Goal: Task Accomplishment & Management: Use online tool/utility

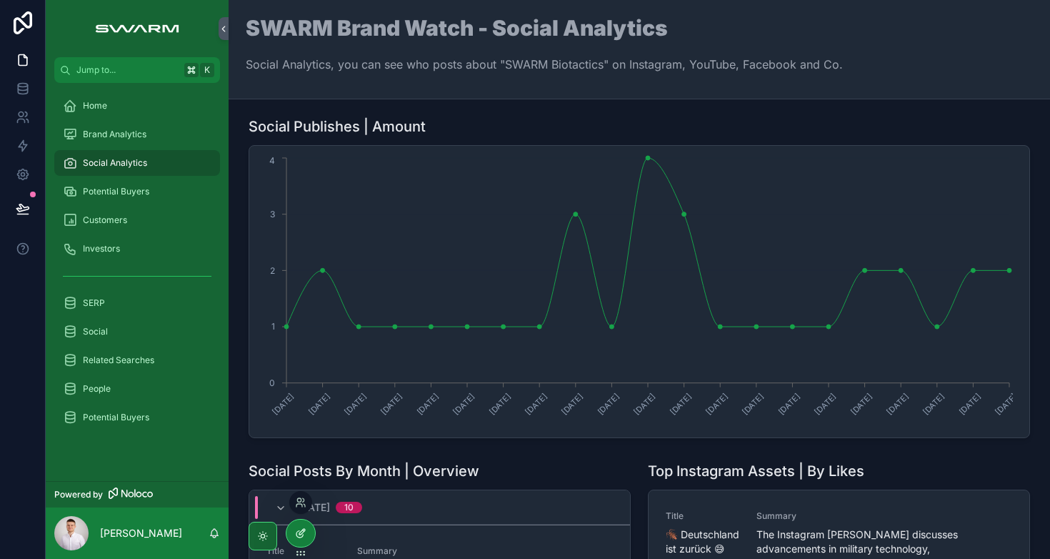
click at [306, 534] on div at bounding box center [300, 532] width 29 height 27
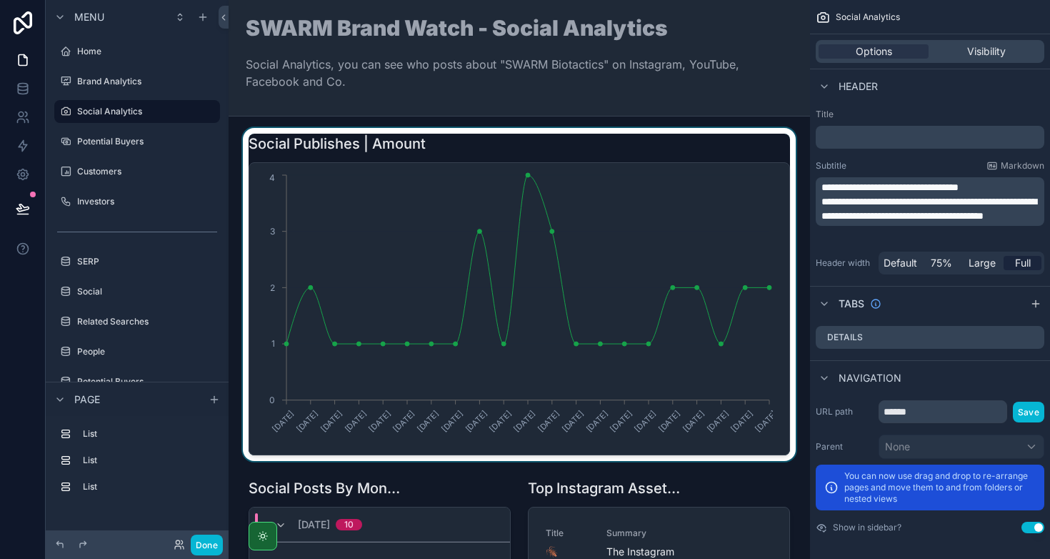
click at [551, 231] on div "scrollable content" at bounding box center [519, 294] width 559 height 333
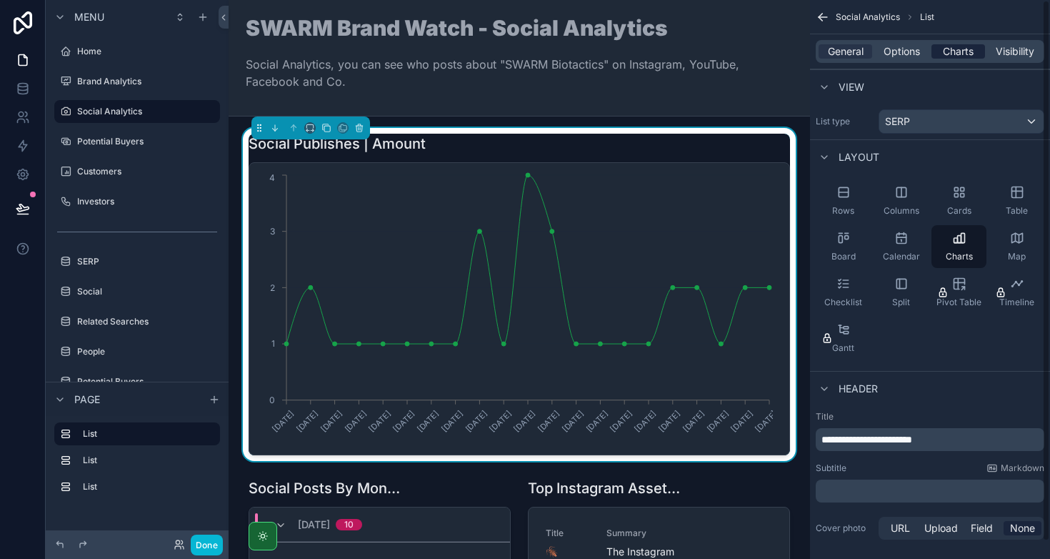
click at [952, 51] on span "Charts" at bounding box center [958, 51] width 31 height 14
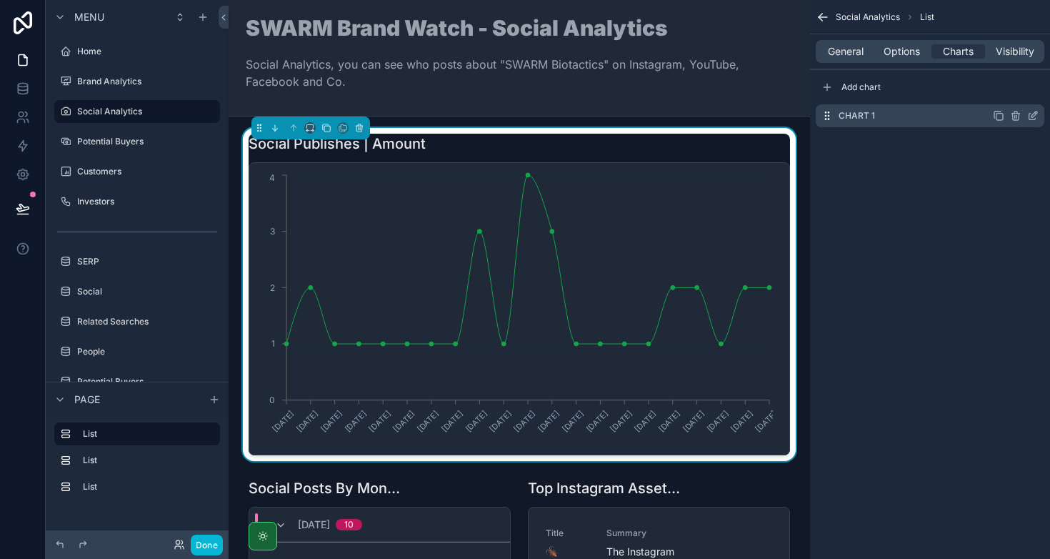
click at [1031, 118] on icon "scrollable content" at bounding box center [1032, 115] width 11 height 11
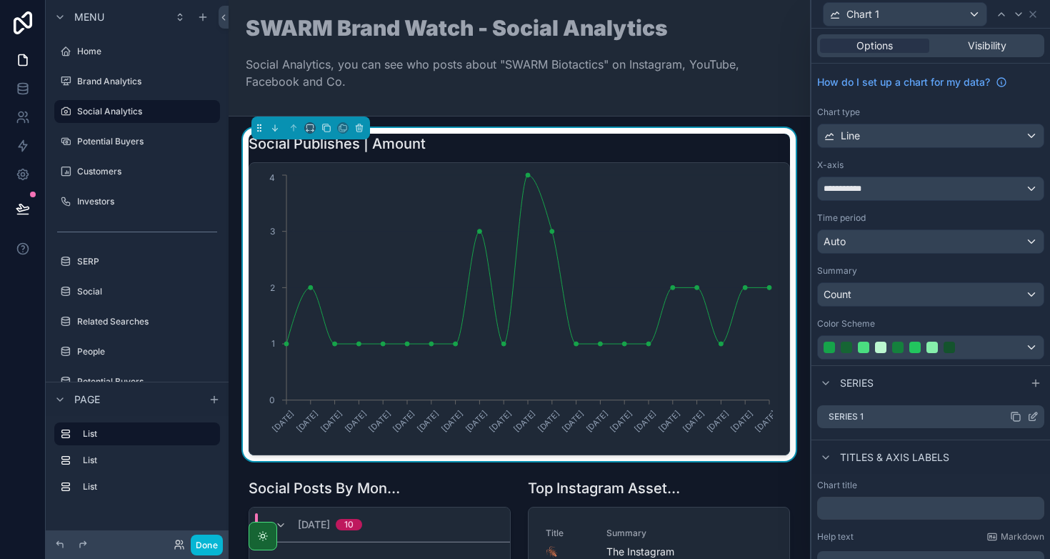
click at [1032, 416] on icon at bounding box center [1035, 415] width 6 height 6
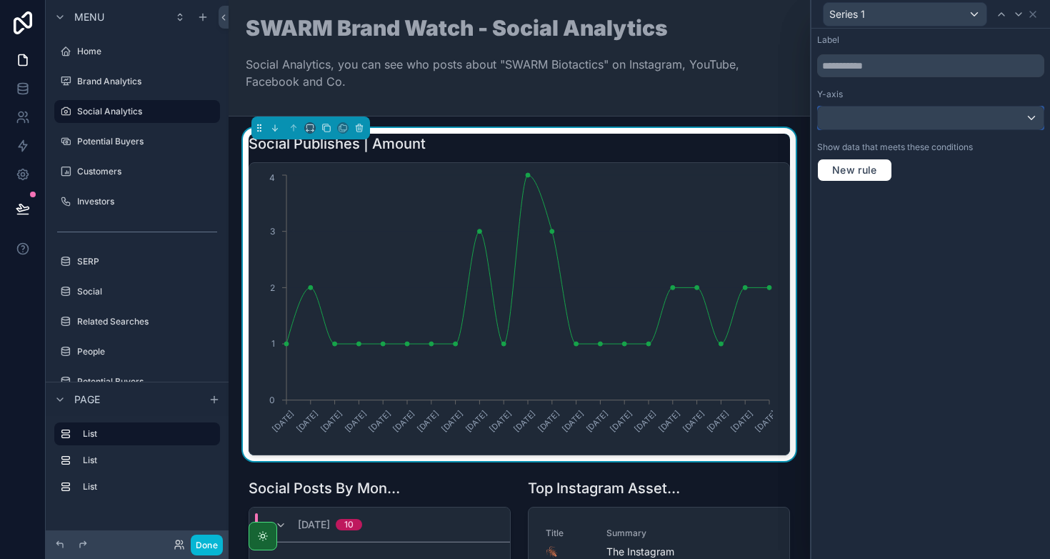
click at [931, 115] on div at bounding box center [931, 117] width 226 height 23
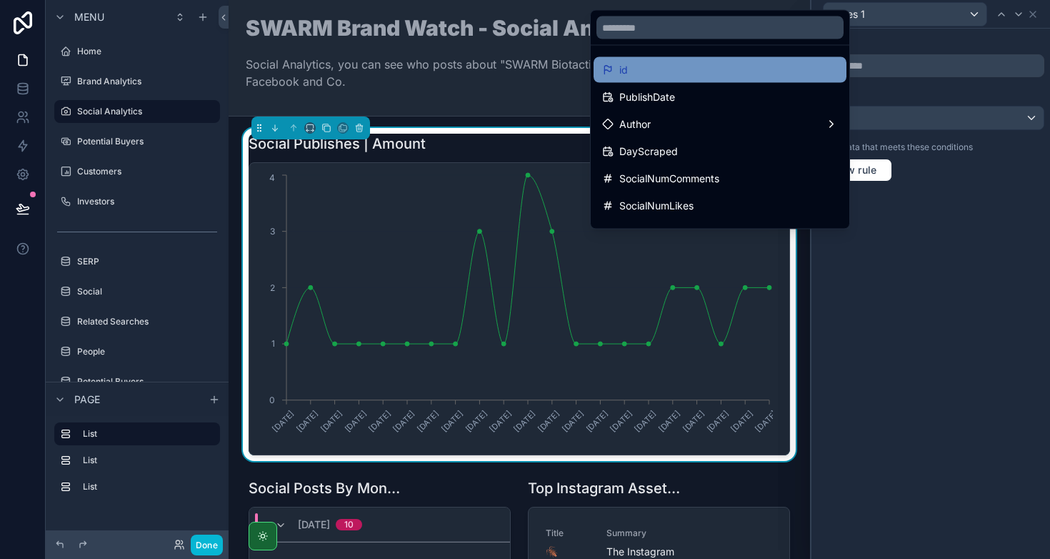
click at [773, 74] on div "id" at bounding box center [720, 69] width 236 height 17
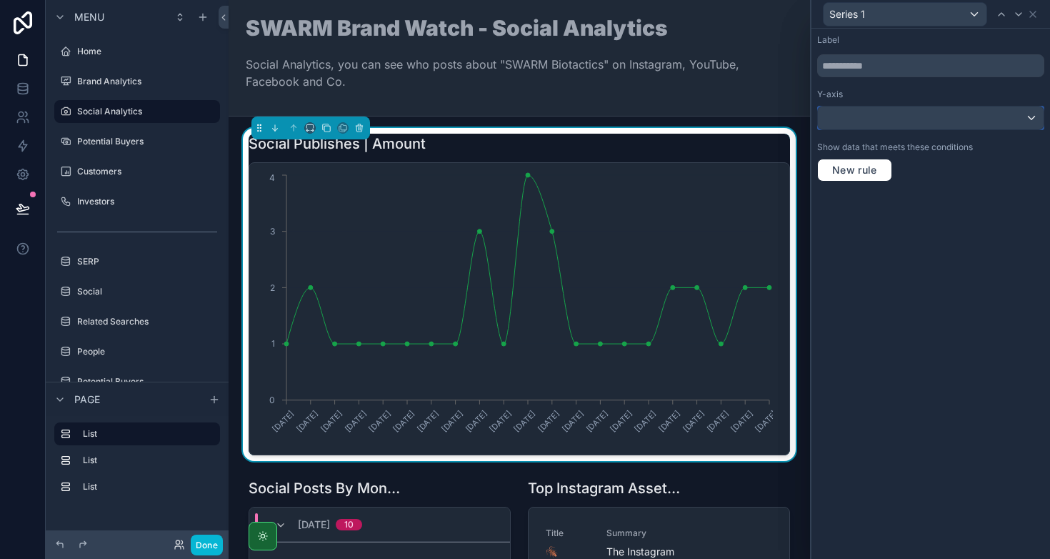
click at [885, 119] on div at bounding box center [931, 117] width 226 height 23
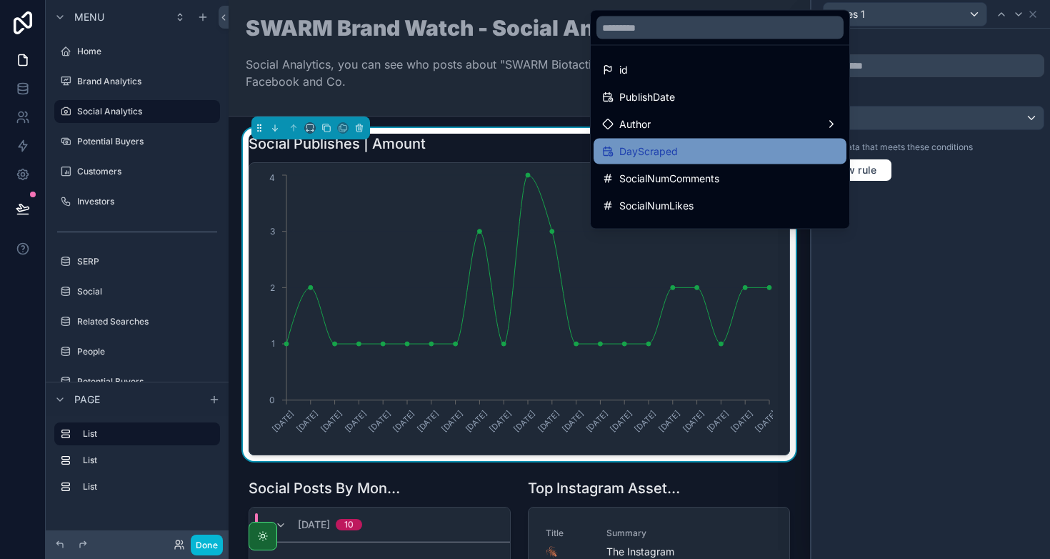
click at [714, 149] on div "DayScraped" at bounding box center [720, 151] width 236 height 17
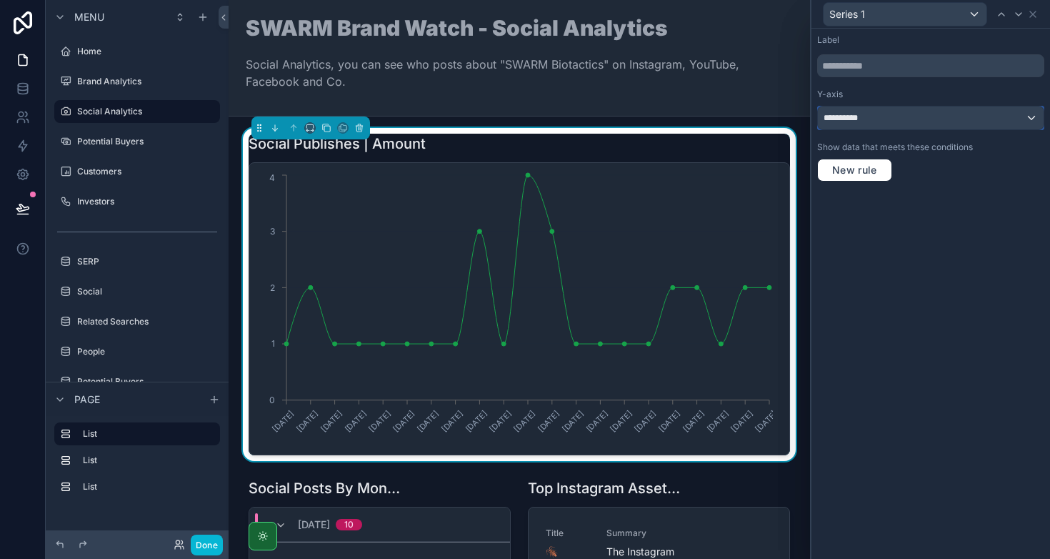
click at [842, 120] on span "**********" at bounding box center [848, 117] width 49 height 11
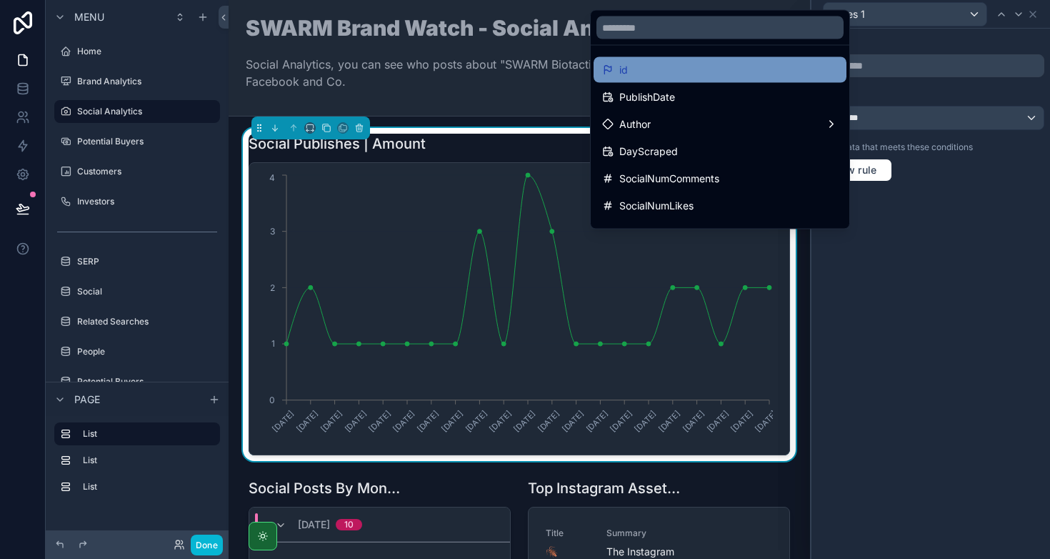
click at [757, 69] on div "id" at bounding box center [720, 69] width 236 height 17
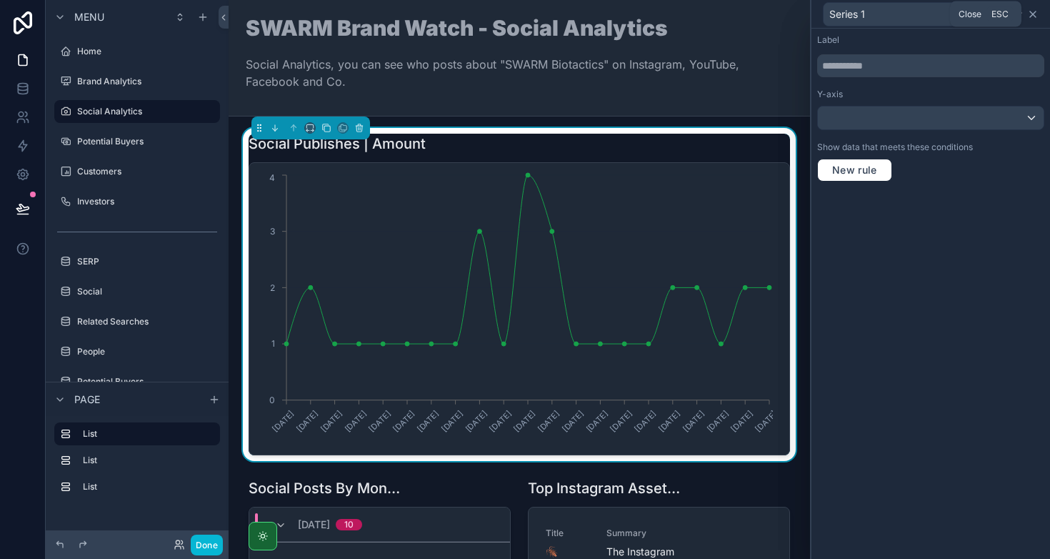
click at [1034, 16] on icon at bounding box center [1032, 14] width 11 height 11
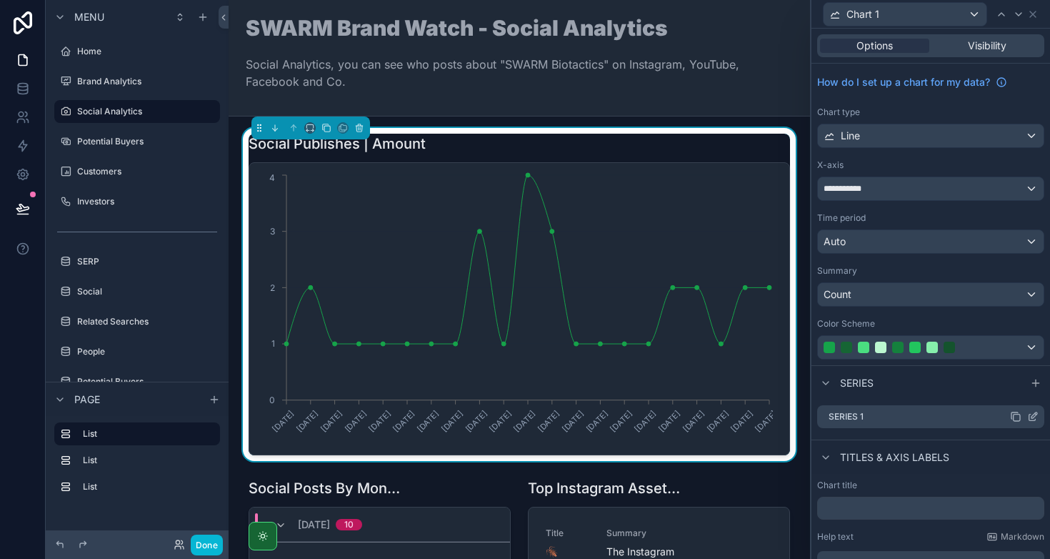
click at [1032, 417] on icon at bounding box center [1035, 415] width 6 height 6
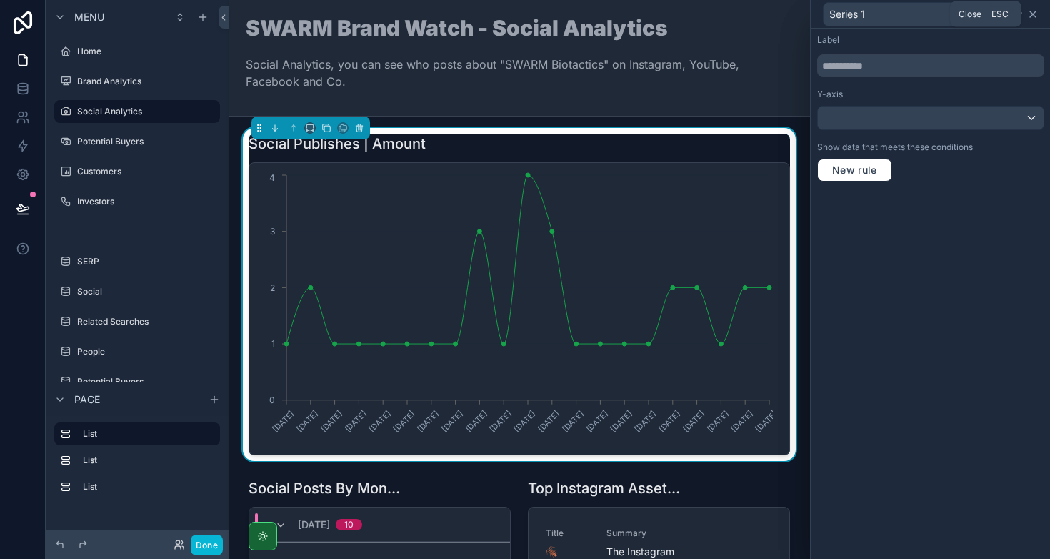
click at [1034, 16] on icon at bounding box center [1033, 14] width 6 height 6
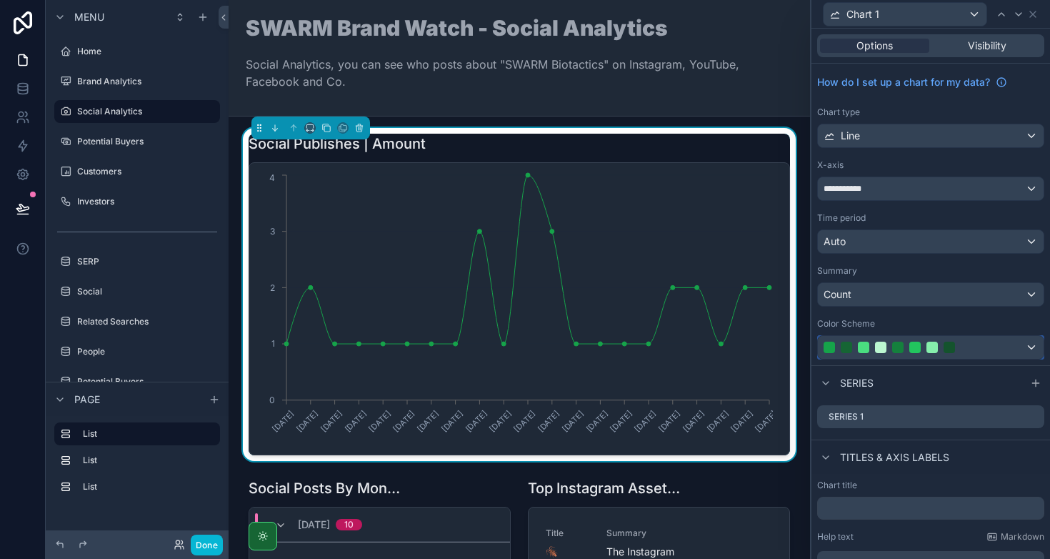
click at [973, 345] on div at bounding box center [915, 346] width 183 height 11
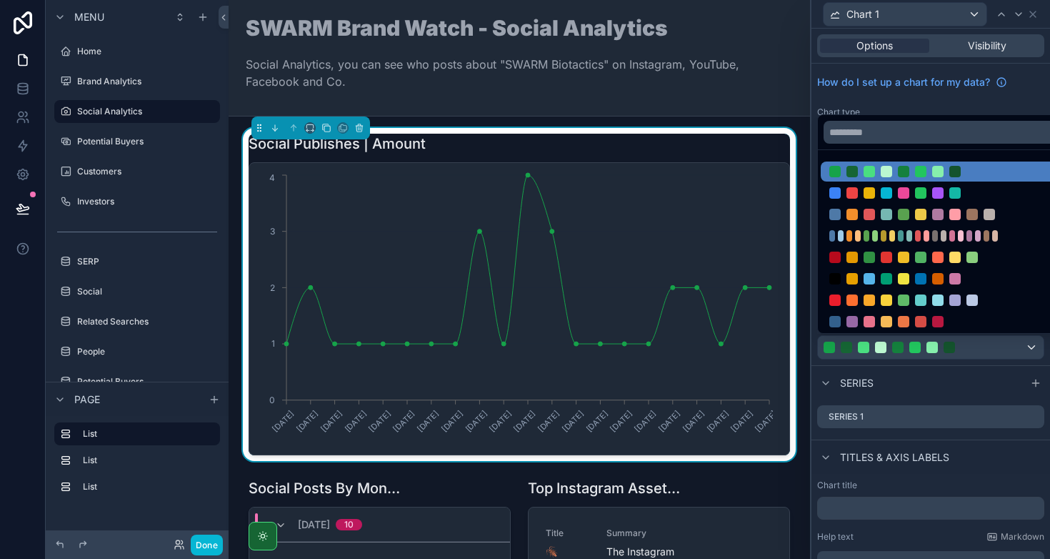
click at [918, 383] on div at bounding box center [931, 279] width 239 height 559
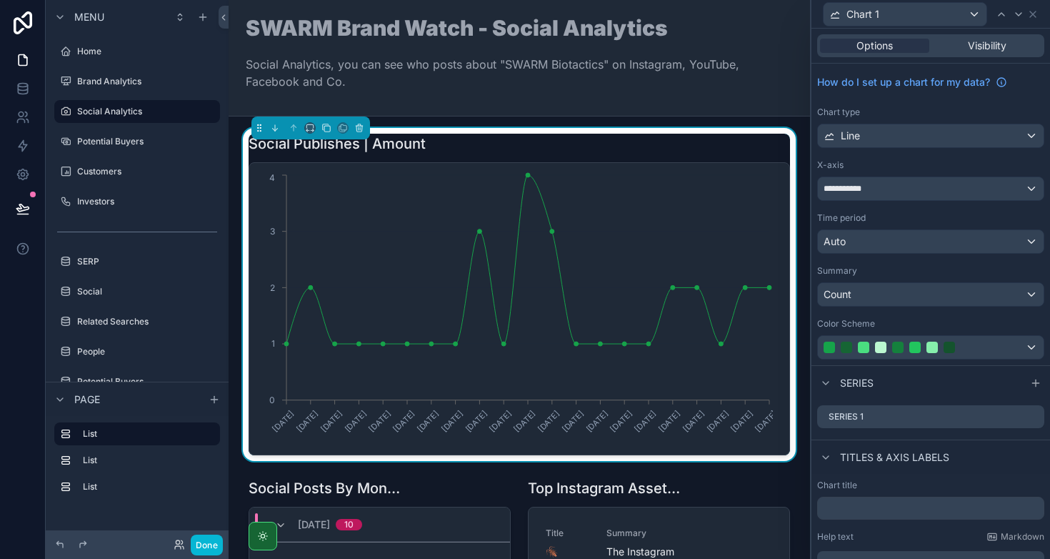
click at [1037, 21] on div "Chart 1" at bounding box center [930, 14] width 227 height 28
click at [1037, 18] on icon at bounding box center [1032, 14] width 11 height 11
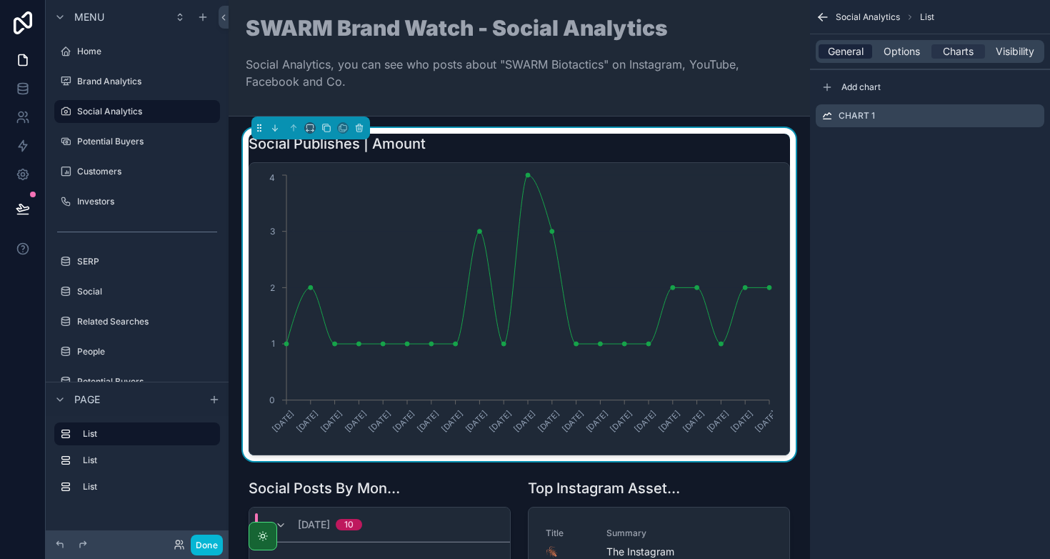
click at [852, 51] on span "General" at bounding box center [846, 51] width 36 height 14
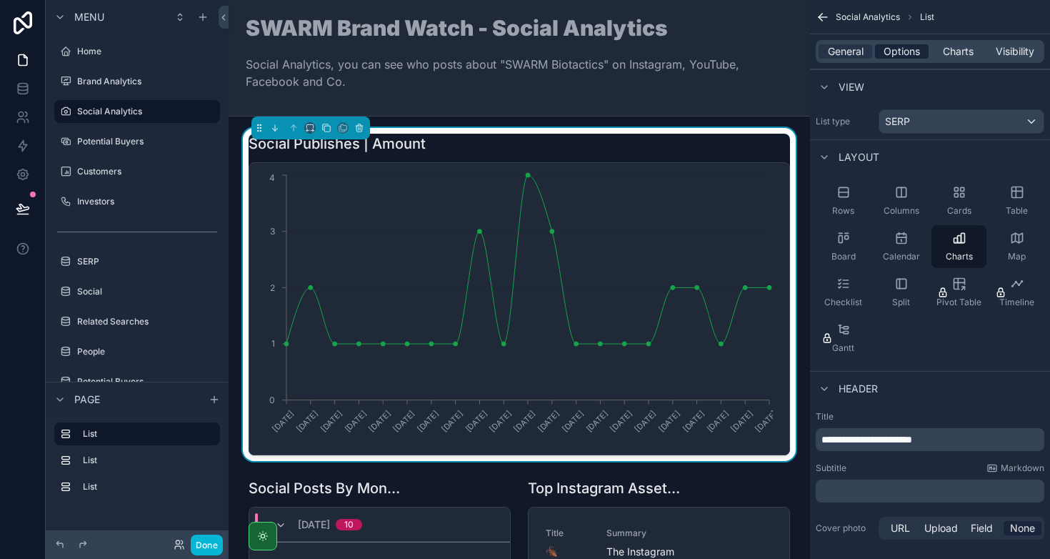
click at [900, 56] on span "Options" at bounding box center [902, 51] width 36 height 14
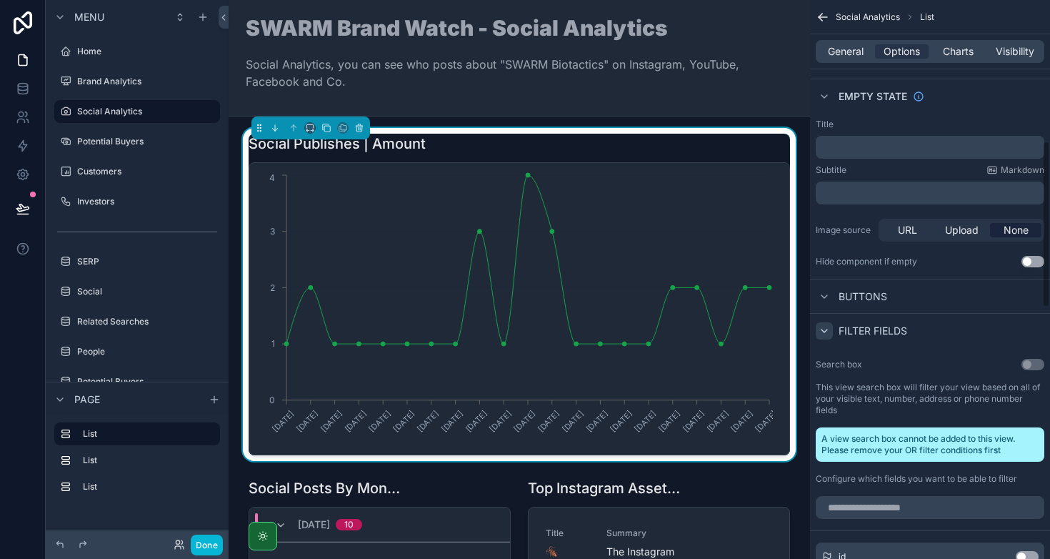
click at [820, 331] on icon "scrollable content" at bounding box center [824, 330] width 11 height 11
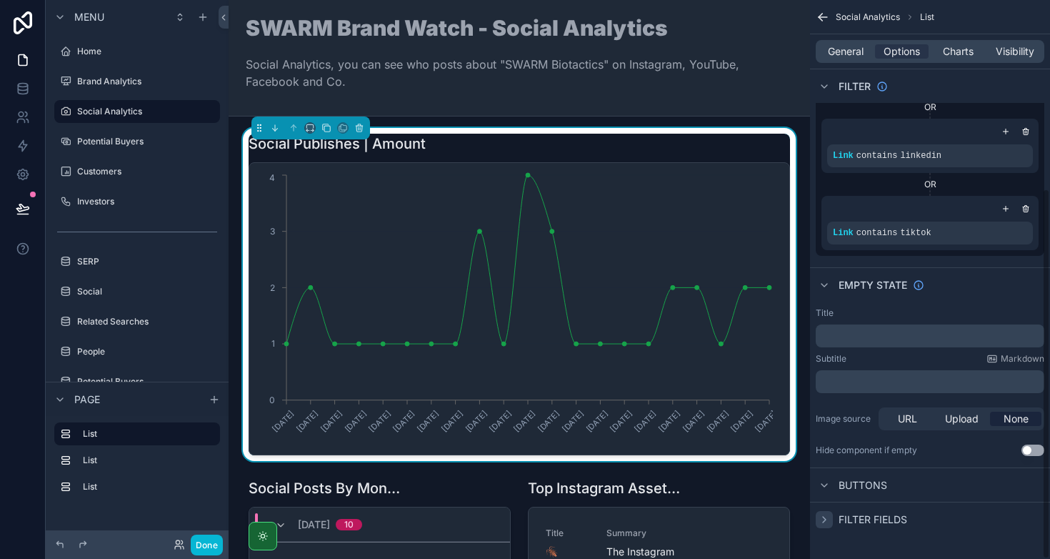
scroll to position [284, 0]
click at [827, 521] on icon "scrollable content" at bounding box center [824, 519] width 11 height 11
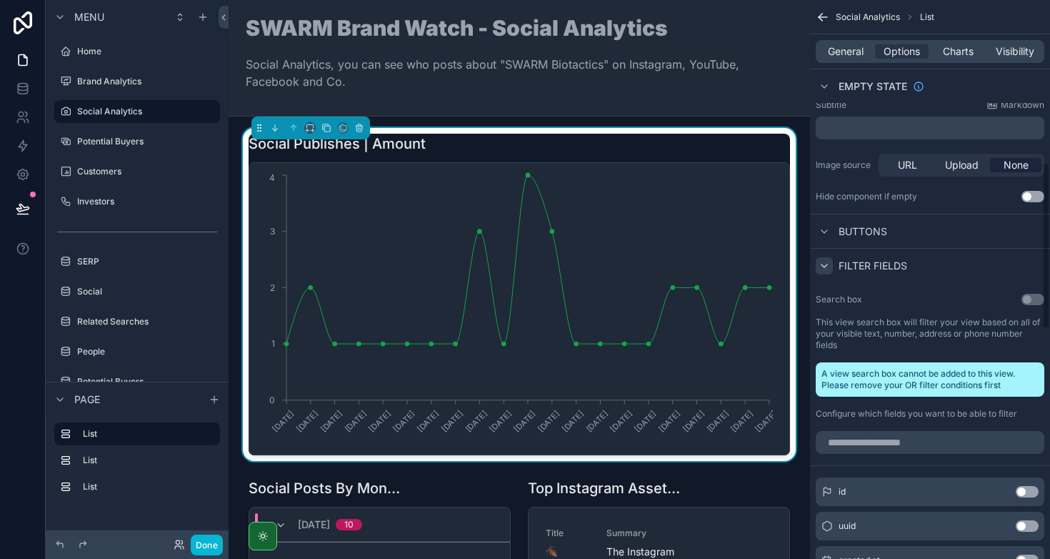
scroll to position [555, 0]
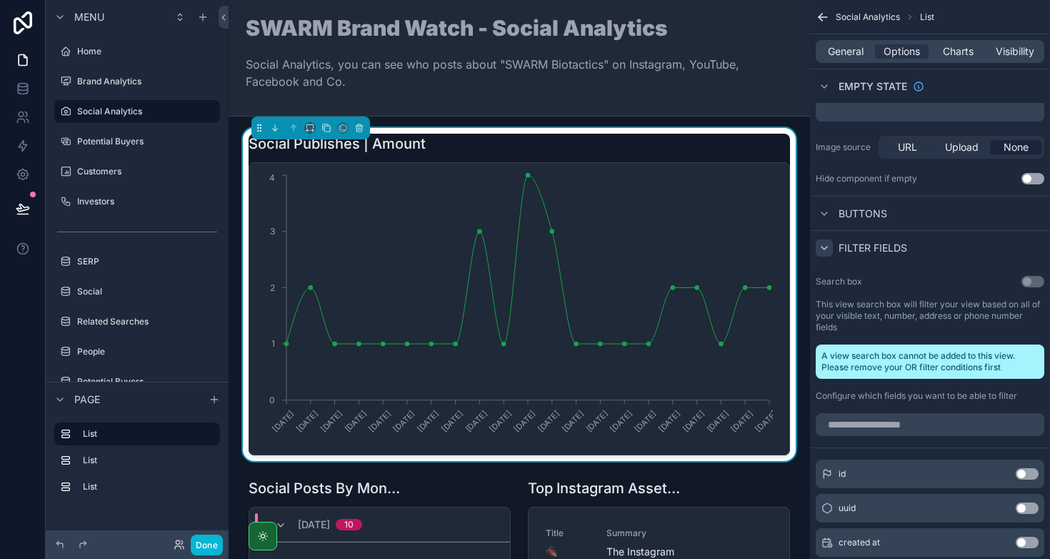
click at [824, 249] on icon "scrollable content" at bounding box center [825, 247] width 6 height 3
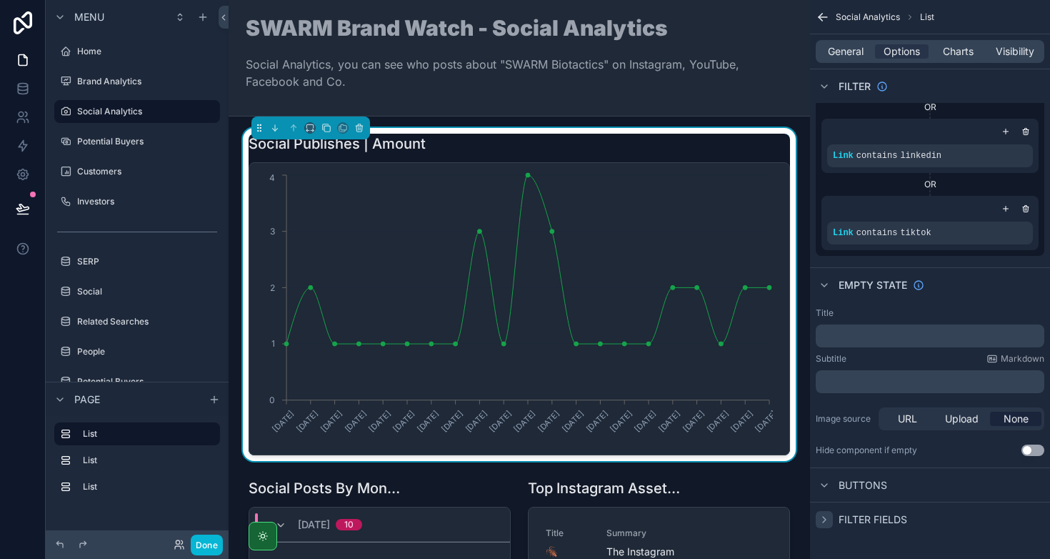
scroll to position [0, 0]
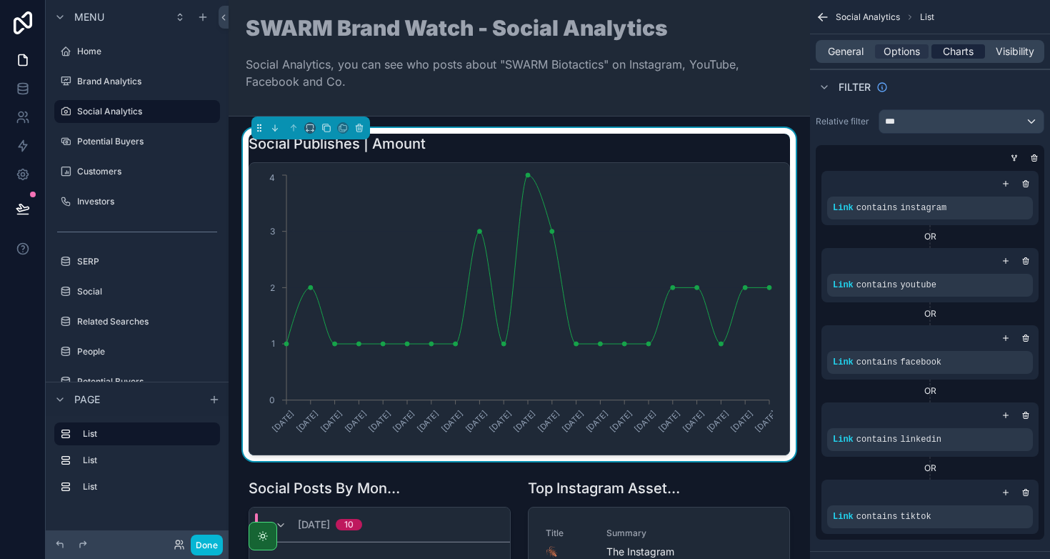
click at [956, 49] on span "Charts" at bounding box center [958, 51] width 31 height 14
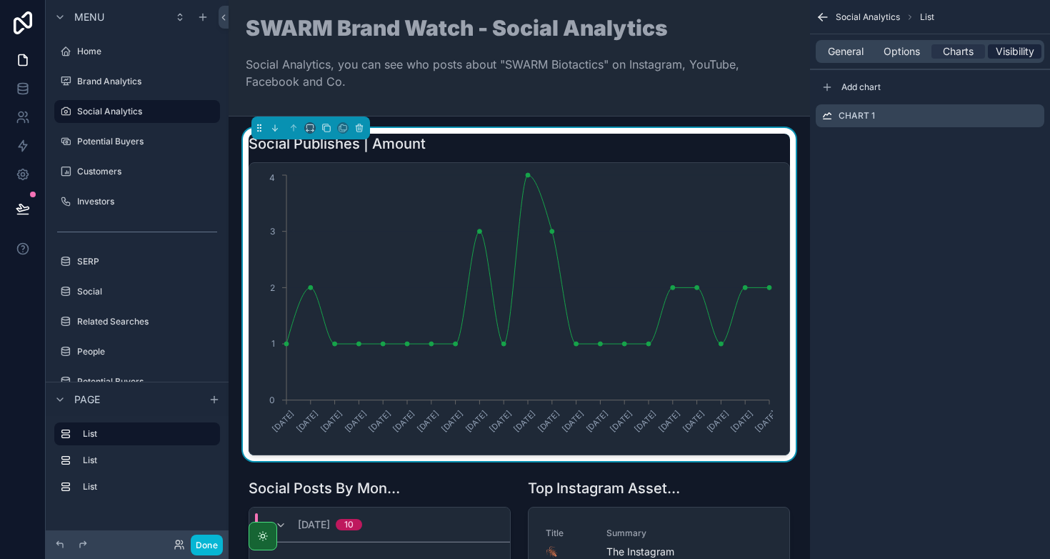
click at [1007, 52] on span "Visibility" at bounding box center [1015, 51] width 39 height 14
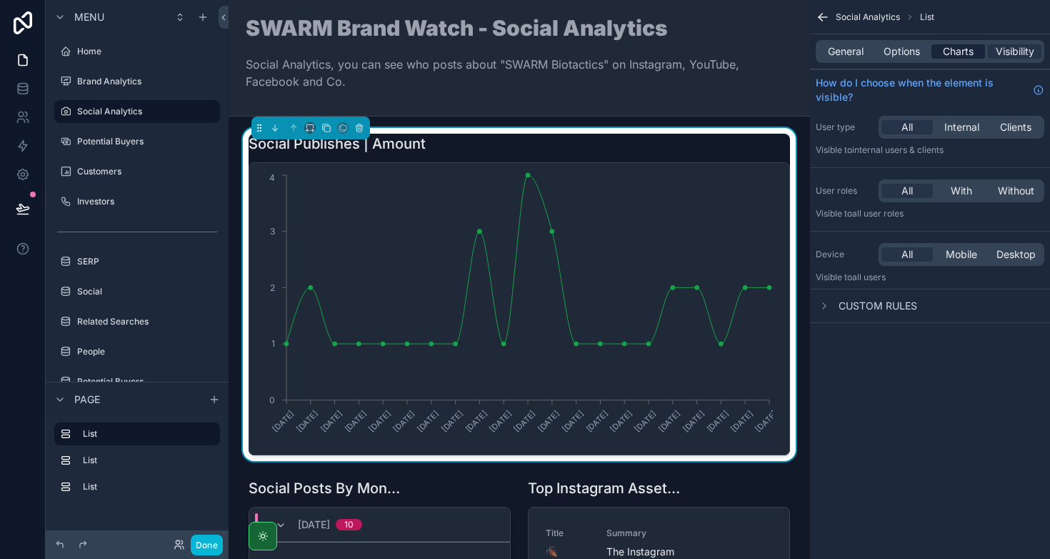
click at [971, 54] on span "Charts" at bounding box center [958, 51] width 31 height 14
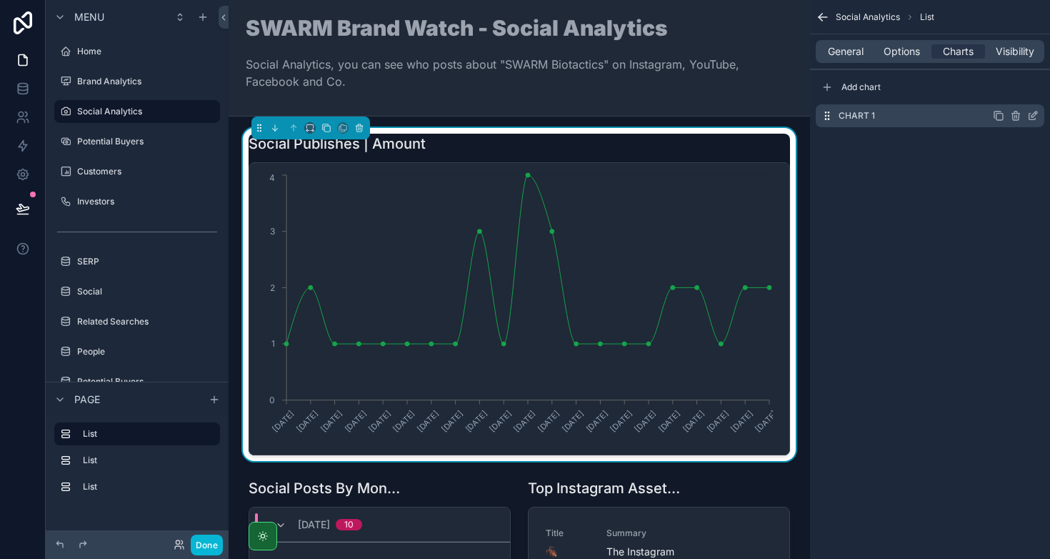
click at [1032, 116] on icon "scrollable content" at bounding box center [1032, 115] width 11 height 11
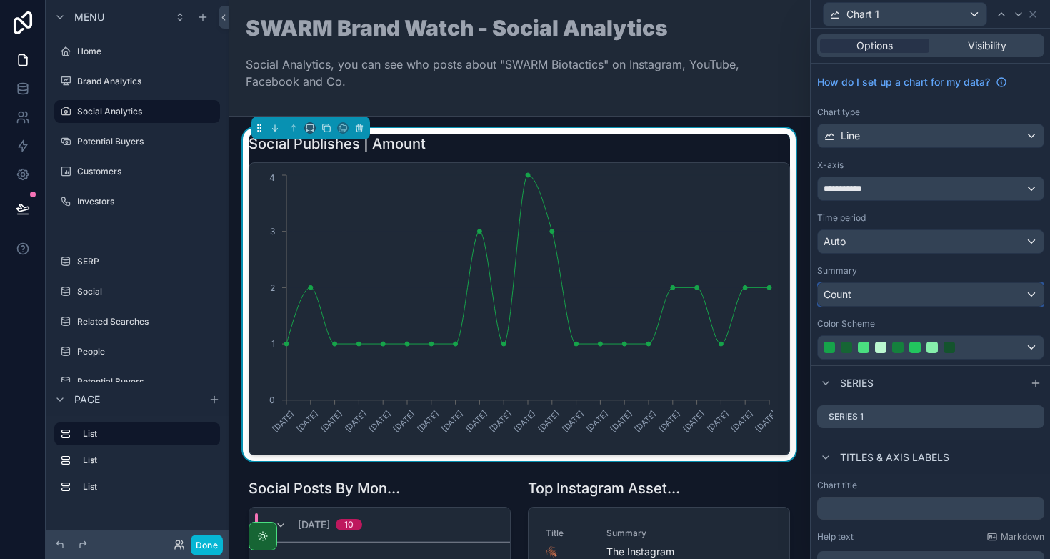
click at [888, 298] on div "Count" at bounding box center [931, 294] width 226 height 23
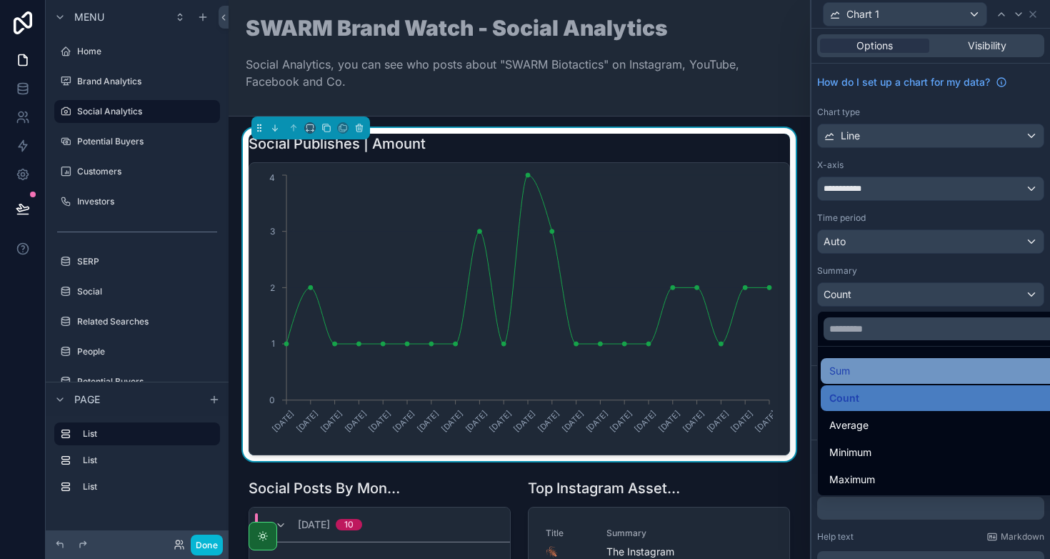
click at [860, 376] on div "Sum" at bounding box center [941, 370] width 225 height 17
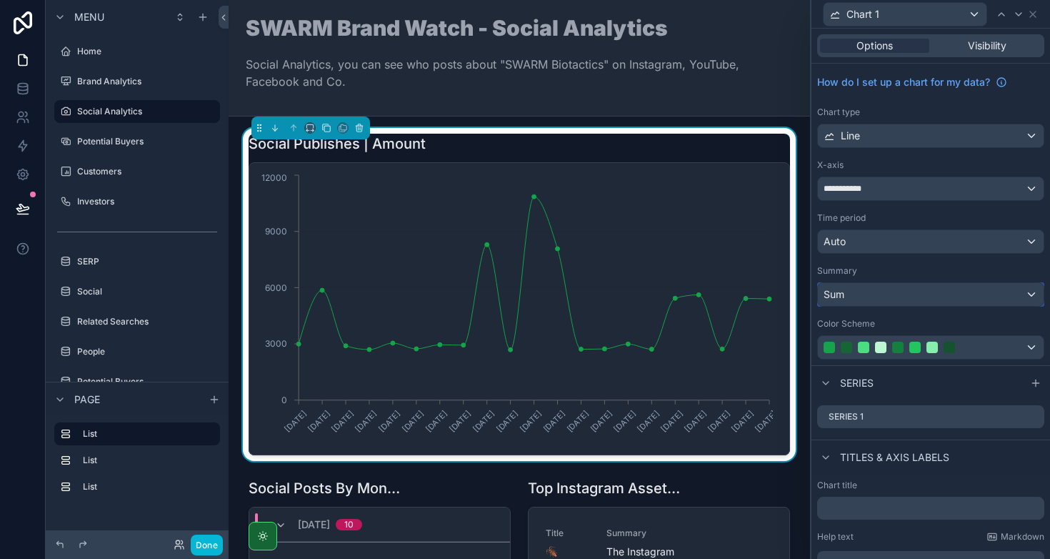
click at [844, 289] on div "Sum" at bounding box center [931, 294] width 226 height 23
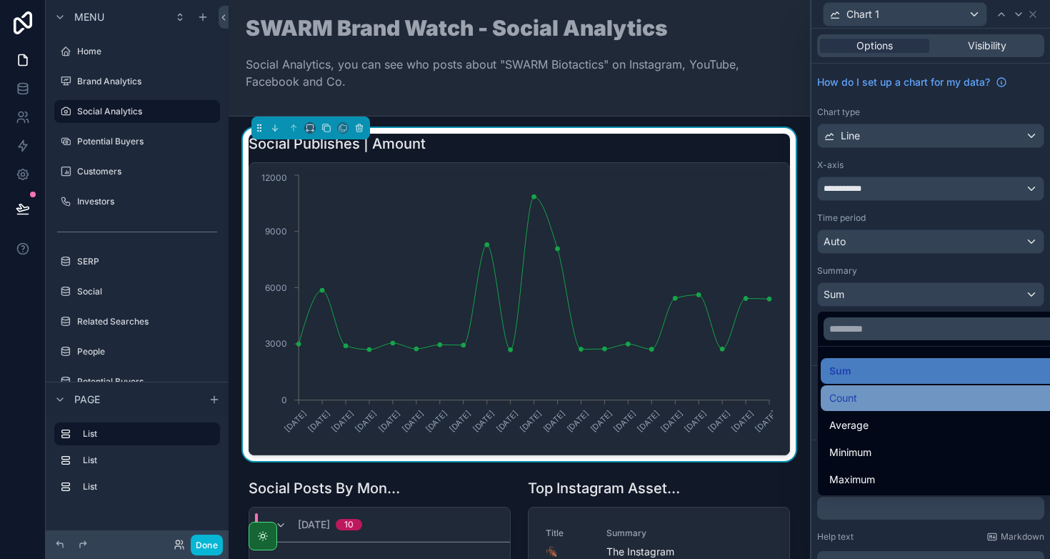
click at [847, 391] on span "Count" at bounding box center [843, 397] width 28 height 17
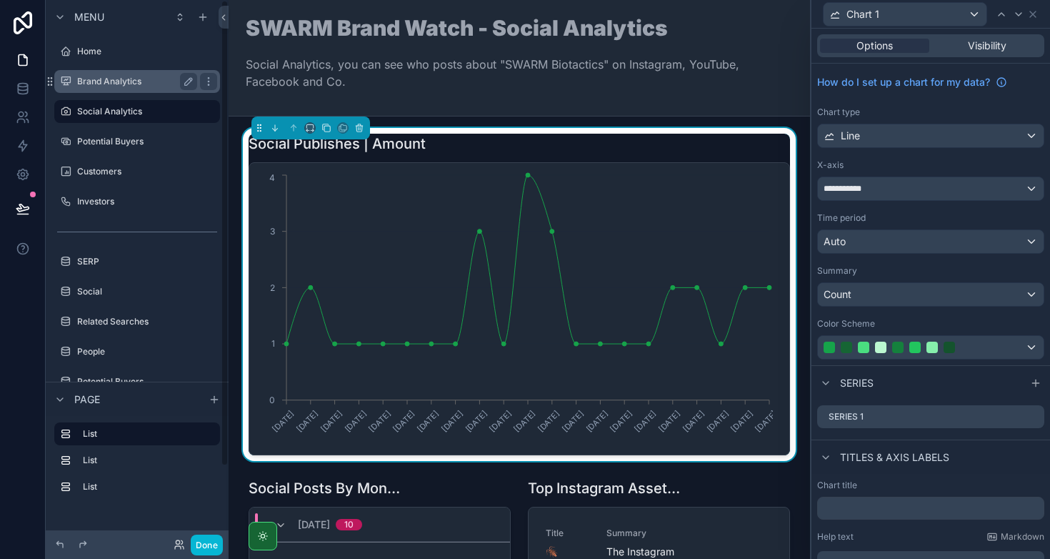
click at [118, 91] on div "Brand Analytics" at bounding box center [137, 81] width 160 height 23
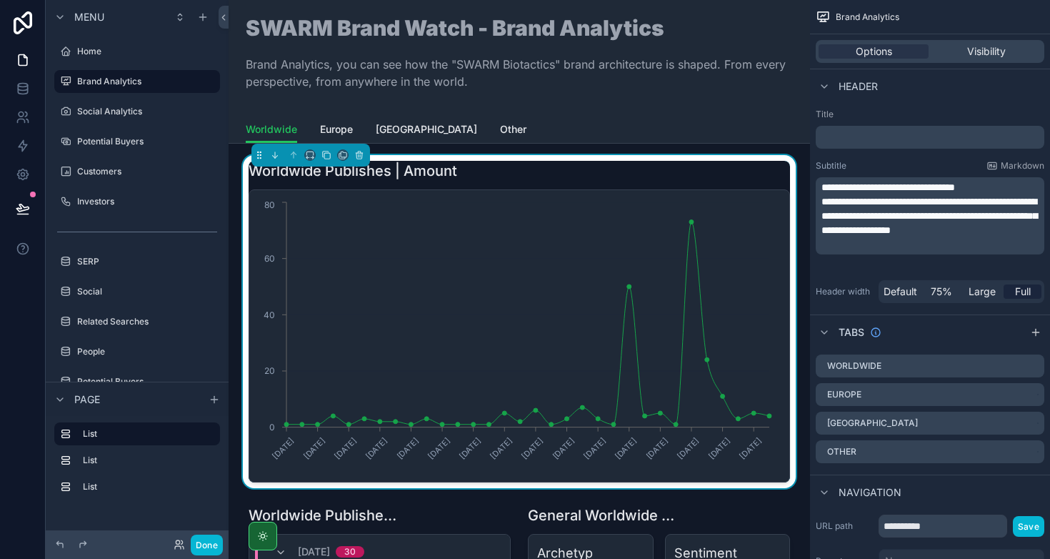
click at [744, 173] on div "Worldwide Publishes | Amount" at bounding box center [519, 171] width 541 height 20
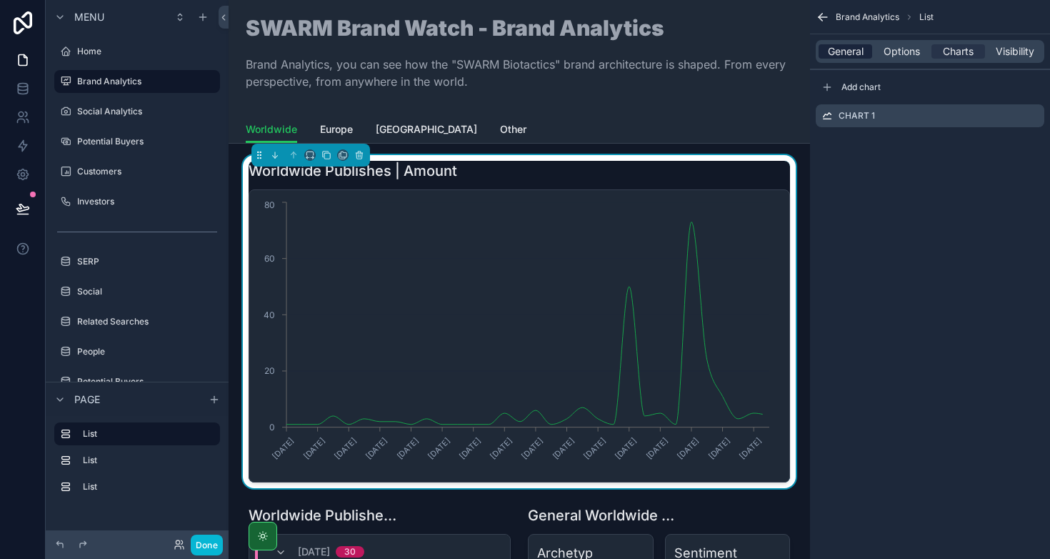
click at [862, 50] on span "General" at bounding box center [846, 51] width 36 height 14
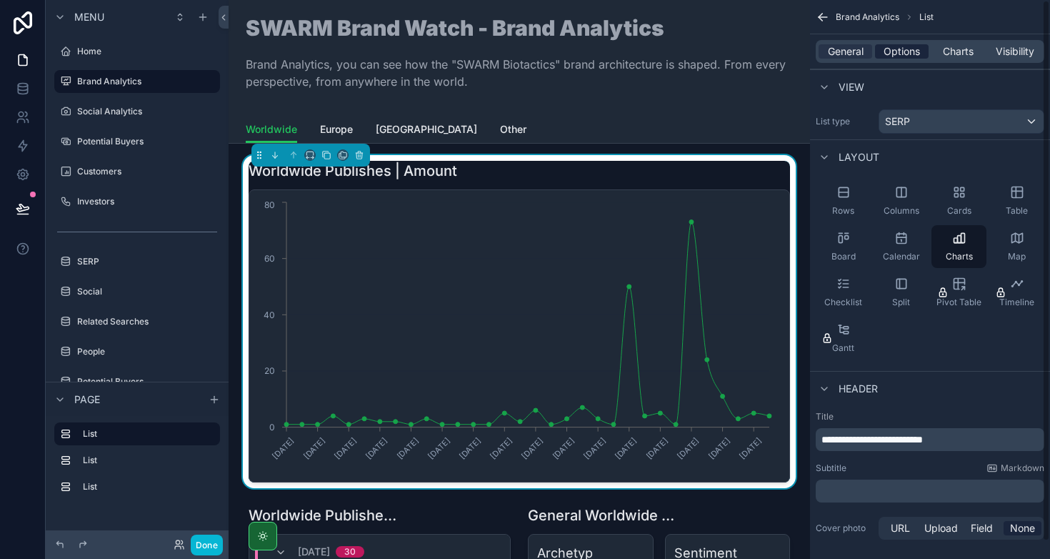
click at [909, 52] on span "Options" at bounding box center [902, 51] width 36 height 14
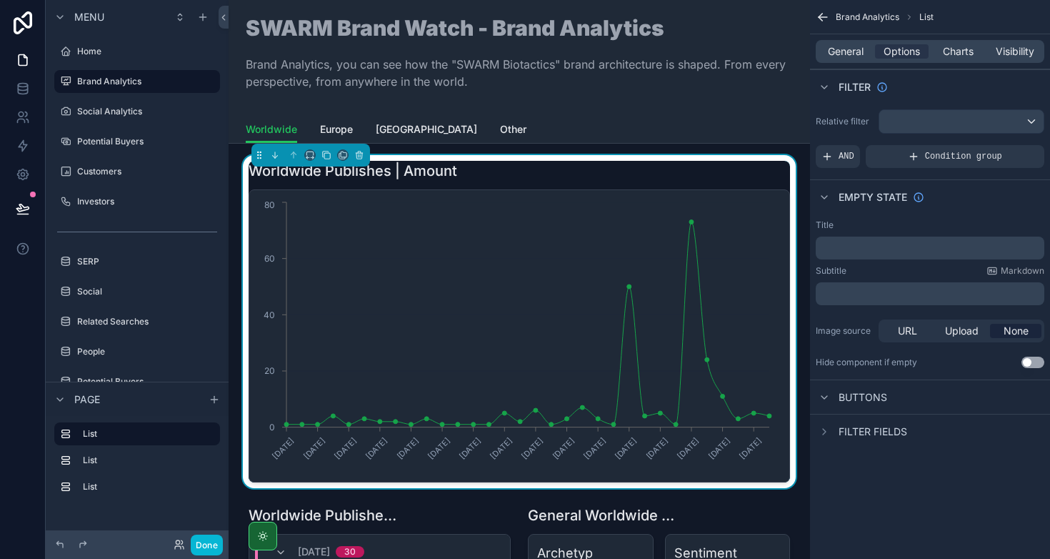
click at [841, 258] on div "﻿" at bounding box center [930, 247] width 229 height 23
click at [845, 252] on p "﻿" at bounding box center [932, 247] width 220 height 11
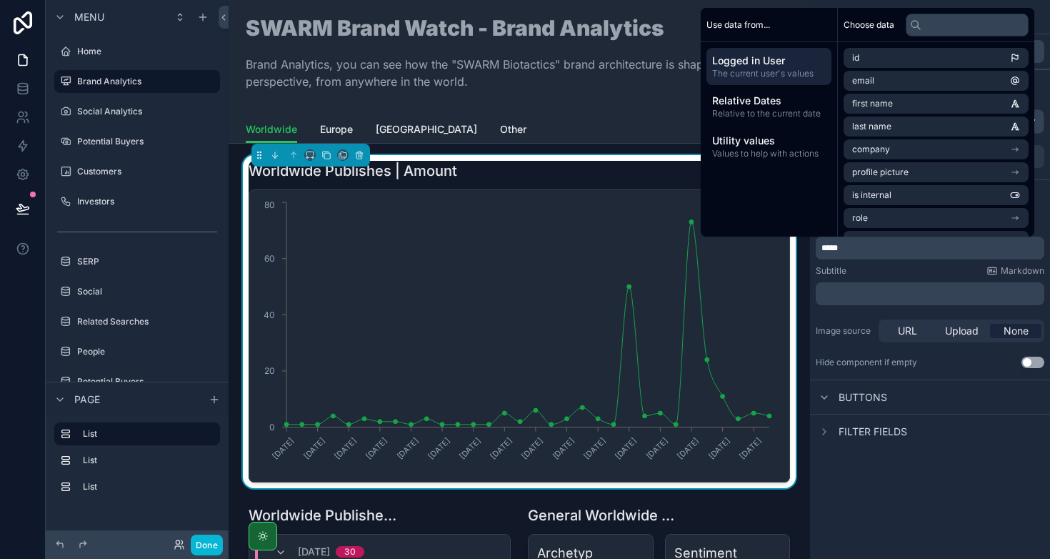
click at [874, 269] on div "Subtitle Markdown" at bounding box center [930, 270] width 229 height 11
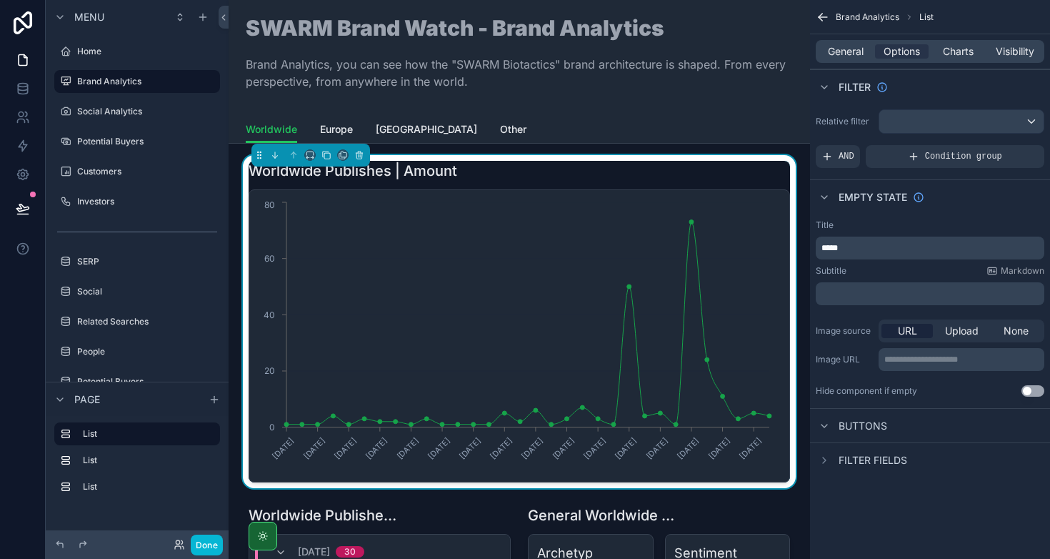
click at [850, 294] on p "﻿" at bounding box center [932, 293] width 220 height 11
click at [846, 311] on div "Title ***** Subtitle Markdown **** Image source URL Upload None Image URL ﻿ Hid…" at bounding box center [930, 308] width 240 height 189
click at [853, 247] on p "*****" at bounding box center [932, 247] width 220 height 11
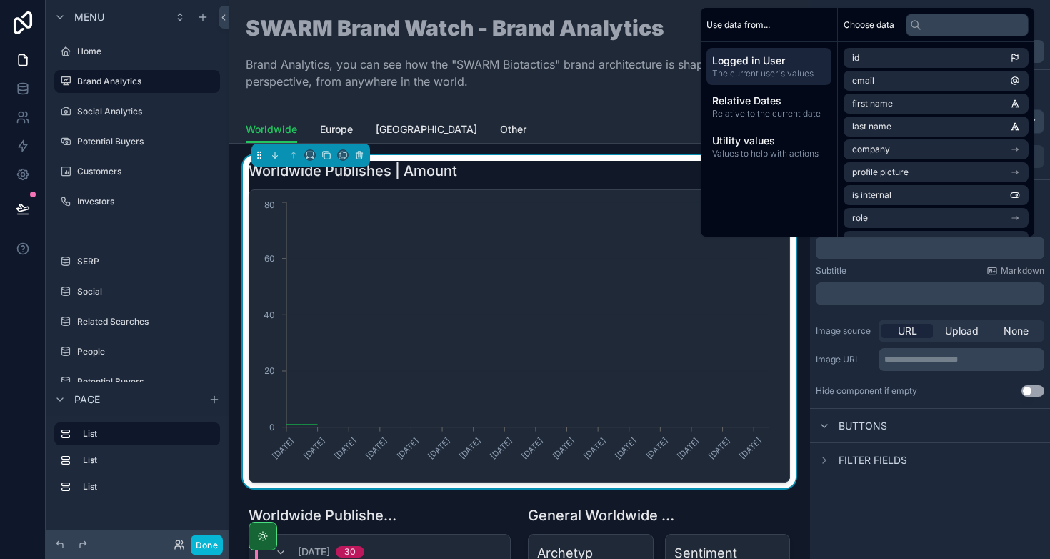
click at [921, 522] on div "**********" at bounding box center [930, 279] width 240 height 559
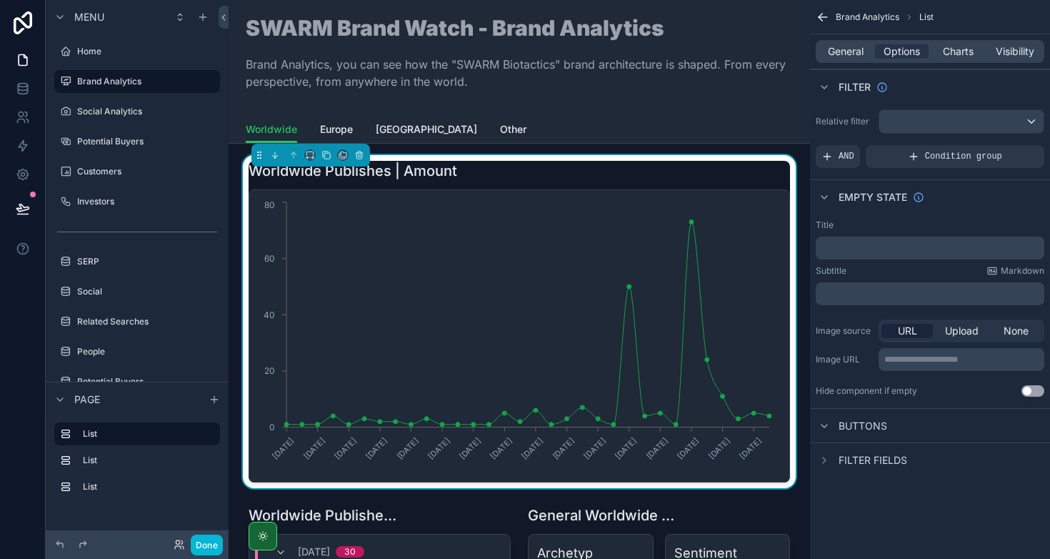
click at [1032, 385] on button "Use setting" at bounding box center [1033, 390] width 23 height 11
click at [1034, 389] on button "Use setting" at bounding box center [1033, 390] width 23 height 11
click at [962, 51] on span "Charts" at bounding box center [958, 51] width 31 height 14
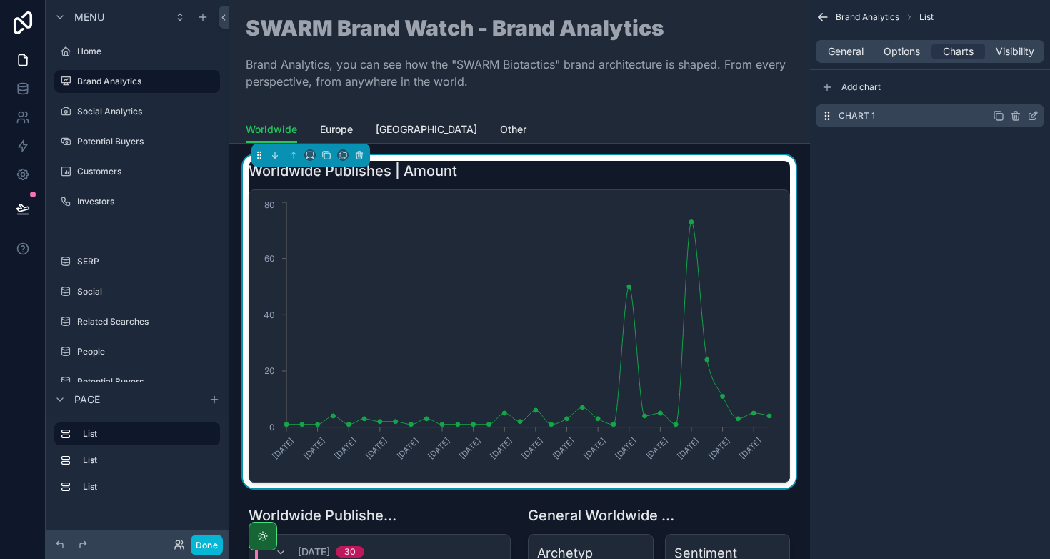
click at [1038, 116] on icon "scrollable content" at bounding box center [1032, 115] width 11 height 11
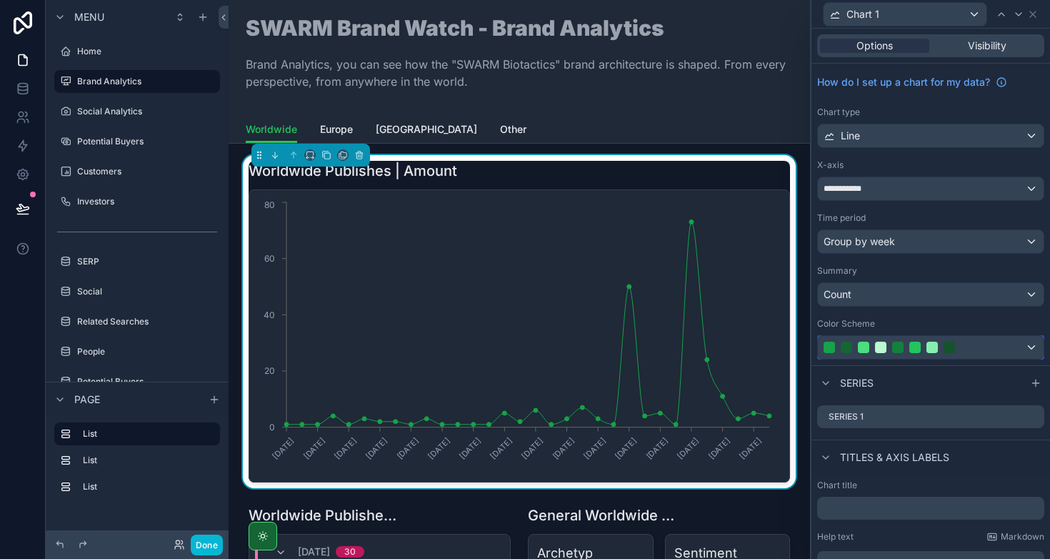
click at [947, 346] on div at bounding box center [949, 346] width 11 height 11
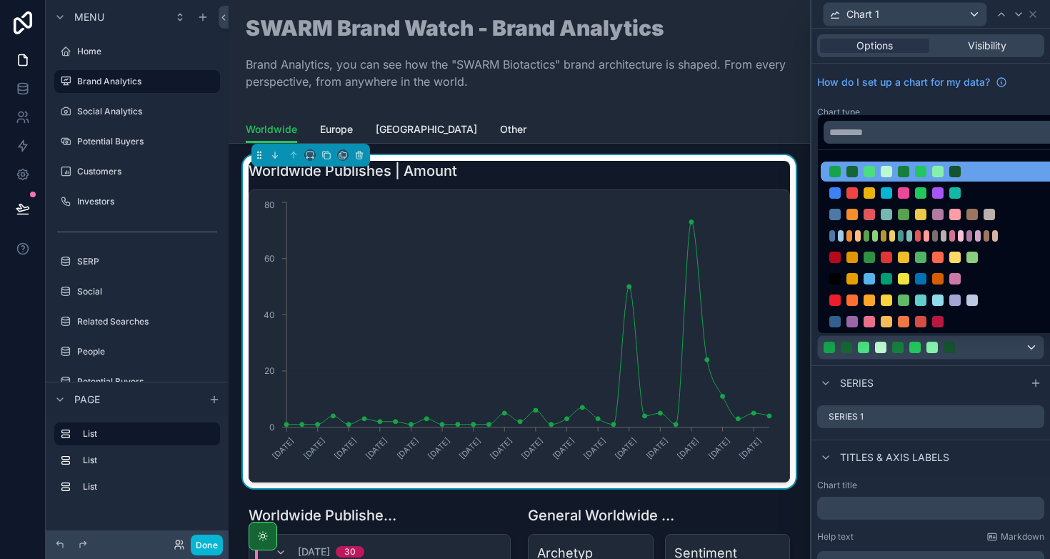
click at [932, 171] on div at bounding box center [937, 171] width 11 height 11
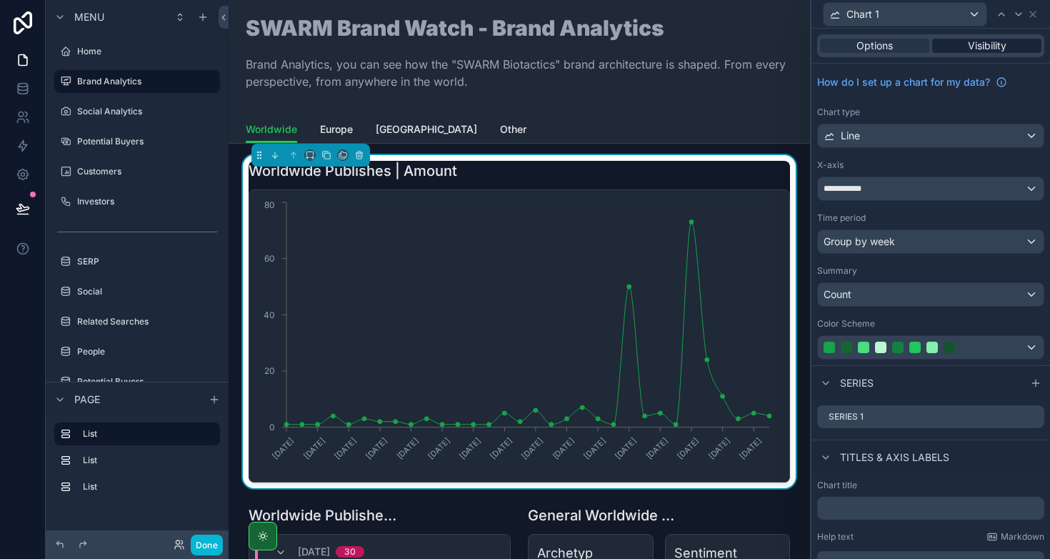
click at [972, 43] on span "Visibility" at bounding box center [987, 46] width 39 height 14
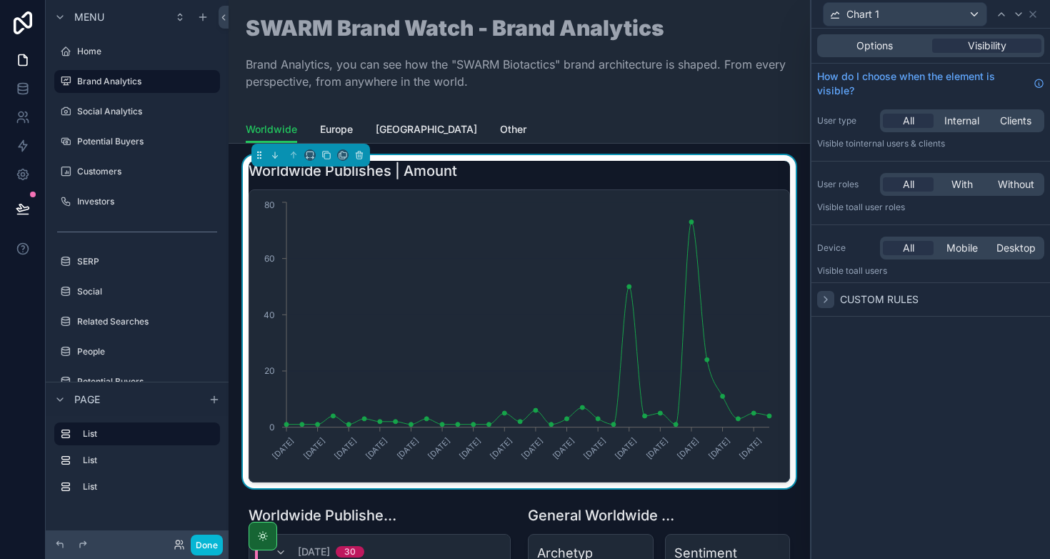
click at [829, 299] on icon at bounding box center [825, 299] width 11 height 11
click at [887, 47] on span "Options" at bounding box center [875, 46] width 36 height 14
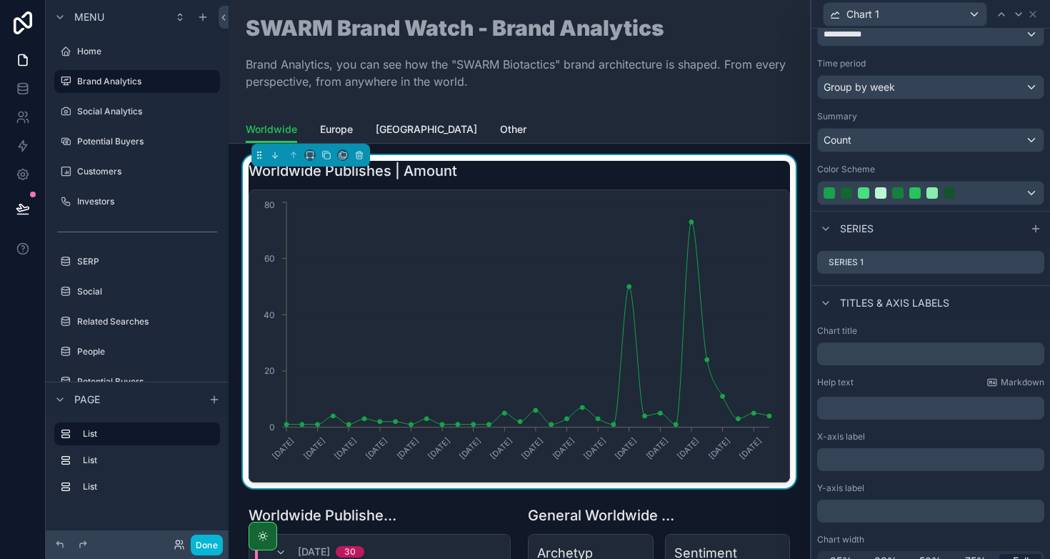
scroll to position [156, 0]
click at [1027, 255] on icon at bounding box center [1032, 260] width 11 height 11
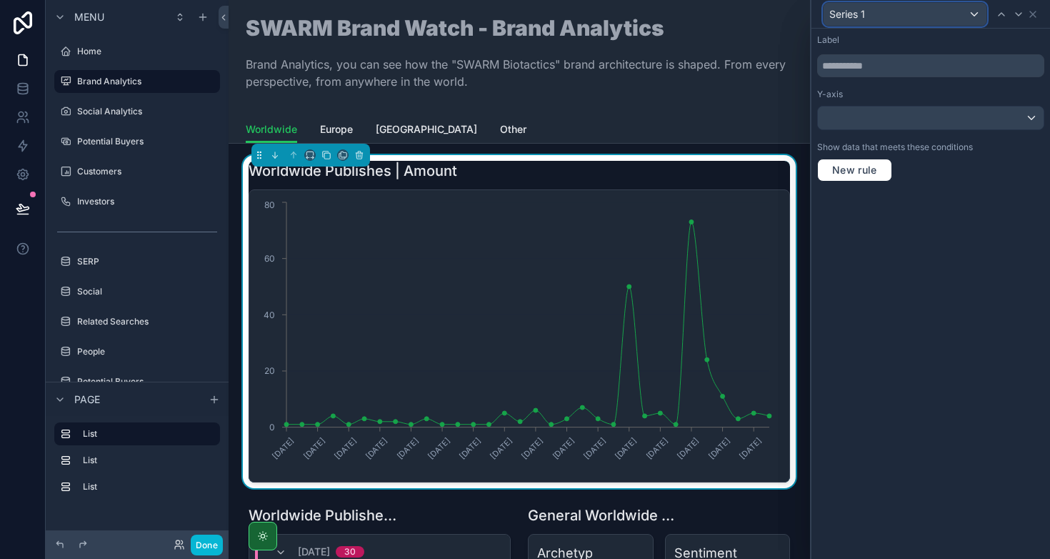
click at [861, 11] on span "Series 1" at bounding box center [847, 14] width 36 height 14
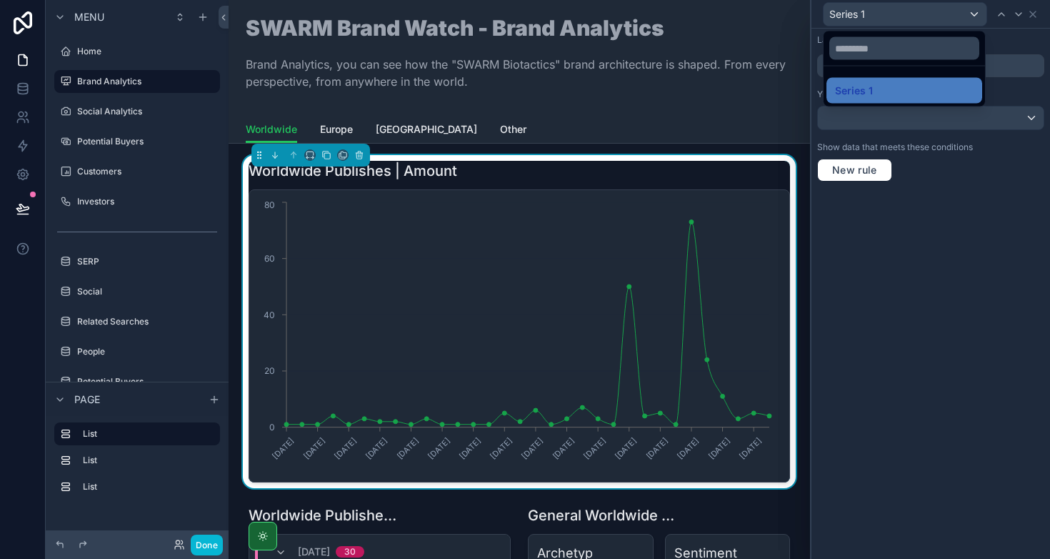
click at [811, 59] on div "Series 1 Label Y-axis Show data that meets these conditions New rule" at bounding box center [930, 279] width 240 height 559
click at [821, 111] on div at bounding box center [931, 279] width 239 height 559
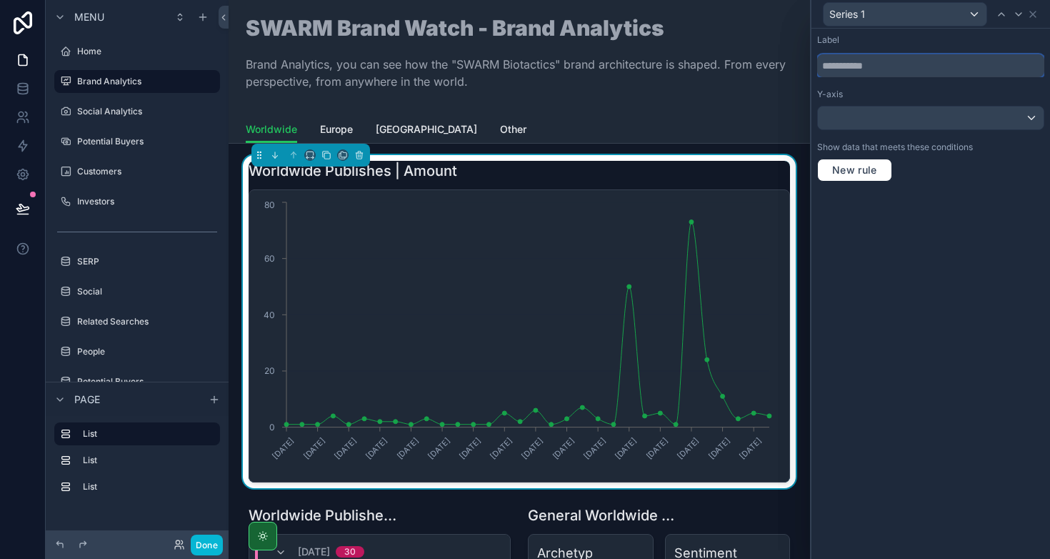
click at [834, 61] on input "text" at bounding box center [930, 65] width 227 height 23
drag, startPoint x: 853, startPoint y: 59, endPoint x: 815, endPoint y: 60, distance: 37.9
click at [815, 60] on div "Label **** Y-axis Show data that meets these conditions New rule" at bounding box center [931, 108] width 239 height 159
click at [904, 246] on div "Label ****** Y-axis Show data that meets these conditions New rule" at bounding box center [931, 294] width 239 height 530
click at [848, 66] on input "******" at bounding box center [930, 65] width 227 height 23
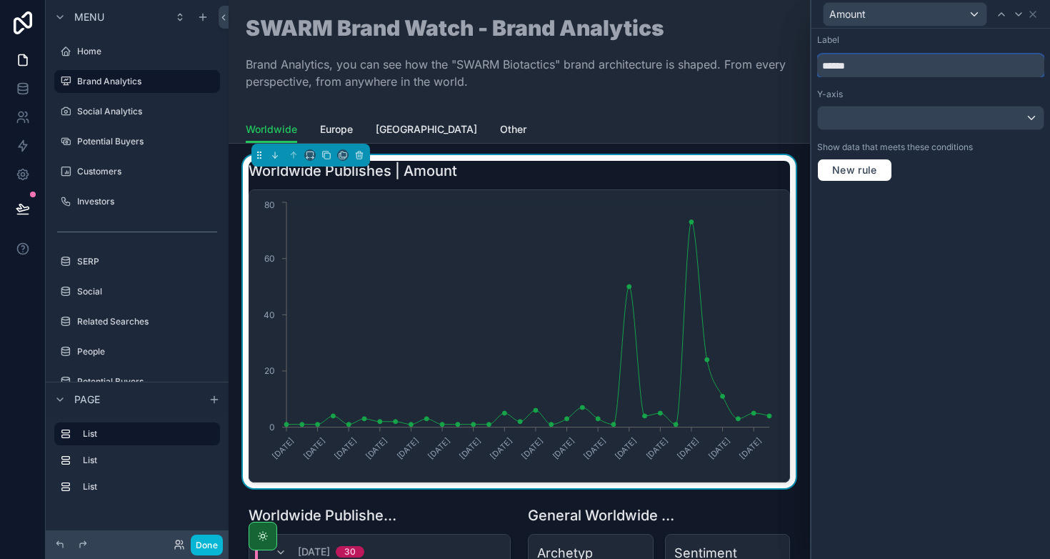
click at [848, 66] on input "******" at bounding box center [930, 65] width 227 height 23
drag, startPoint x: 895, startPoint y: 65, endPoint x: 826, endPoint y: 63, distance: 69.3
click at [826, 63] on input "**********" at bounding box center [930, 65] width 227 height 23
click at [917, 64] on input "**********" at bounding box center [930, 65] width 227 height 23
drag, startPoint x: 917, startPoint y: 64, endPoint x: 787, endPoint y: 69, distance: 129.4
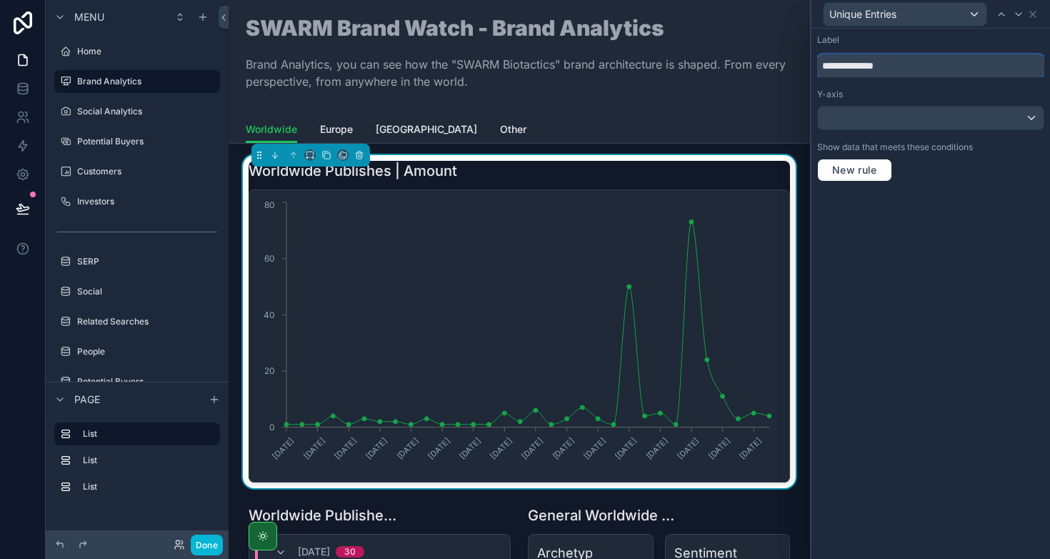
click at [787, 69] on div "**********" at bounding box center [525, 279] width 1050 height 559
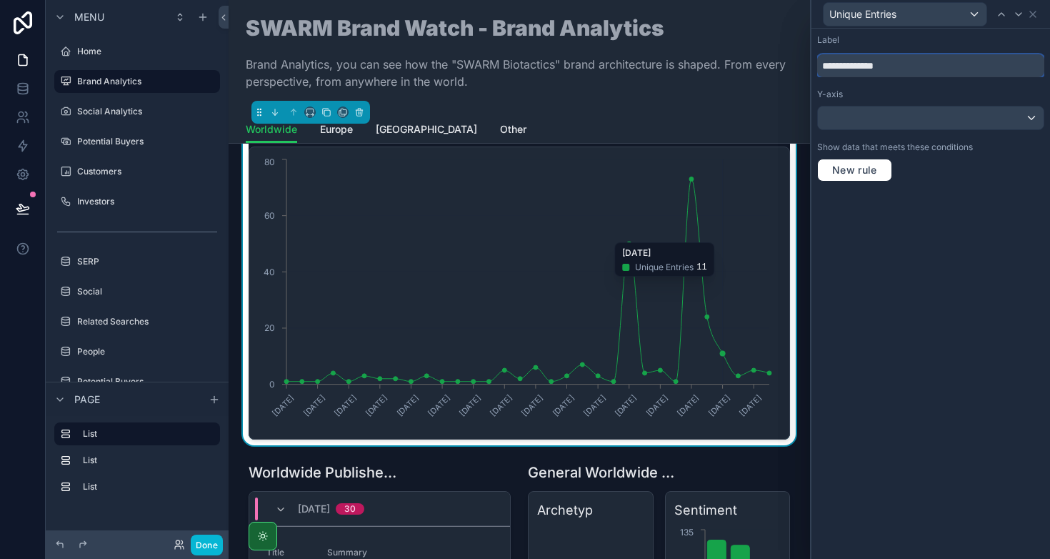
scroll to position [0, 0]
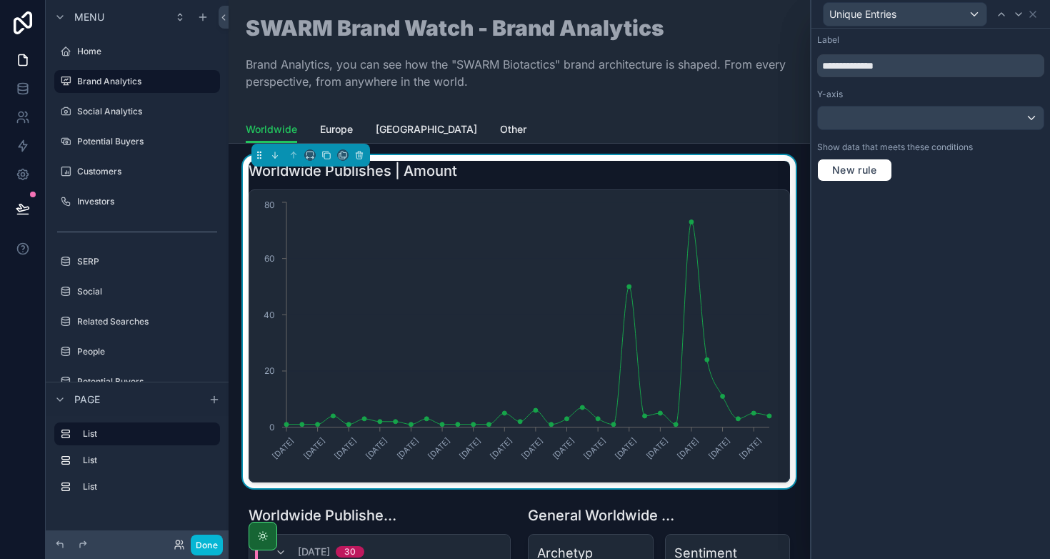
click at [872, 257] on div "**********" at bounding box center [931, 294] width 239 height 530
click at [915, 70] on input "**********" at bounding box center [930, 65] width 227 height 23
click at [922, 65] on input "**********" at bounding box center [930, 65] width 227 height 23
click at [924, 65] on input "**********" at bounding box center [930, 65] width 227 height 23
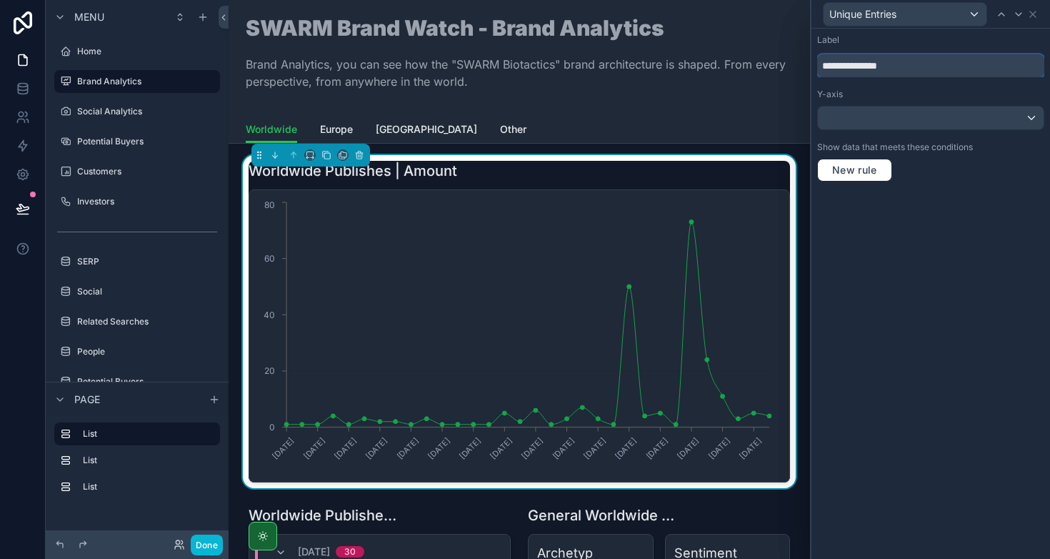
type input "**********"
click at [836, 123] on div at bounding box center [931, 117] width 226 height 23
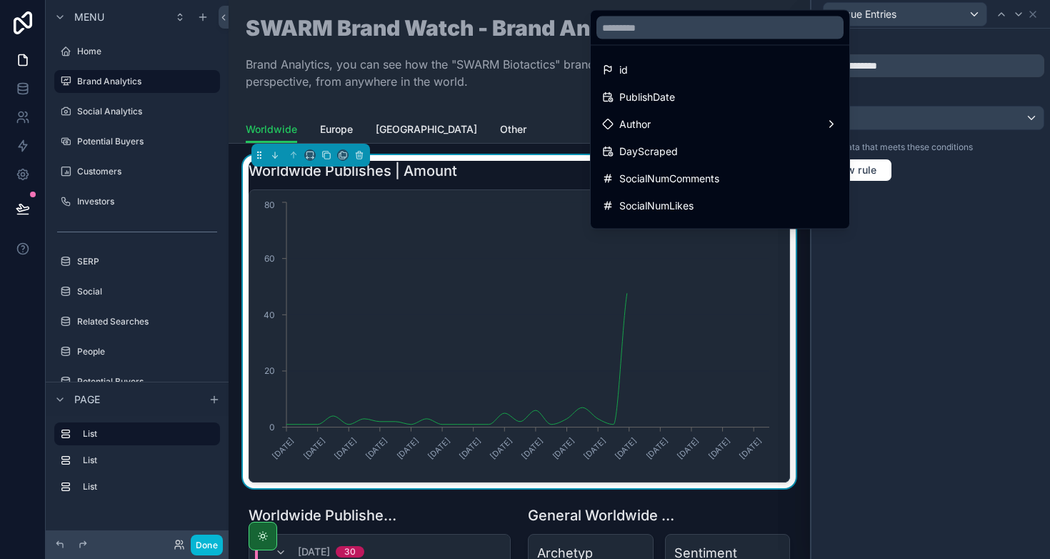
click at [960, 220] on div at bounding box center [931, 279] width 239 height 559
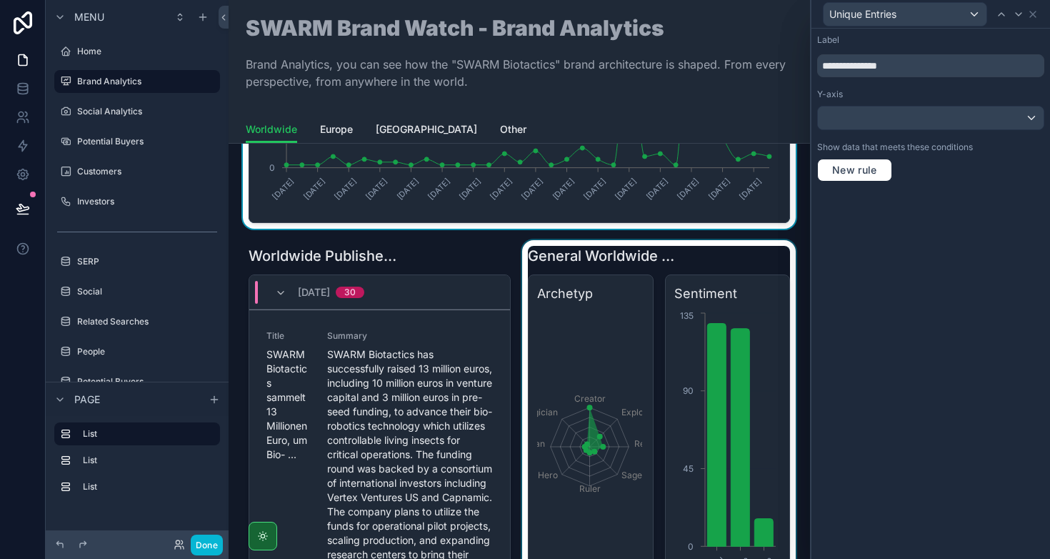
scroll to position [254, 0]
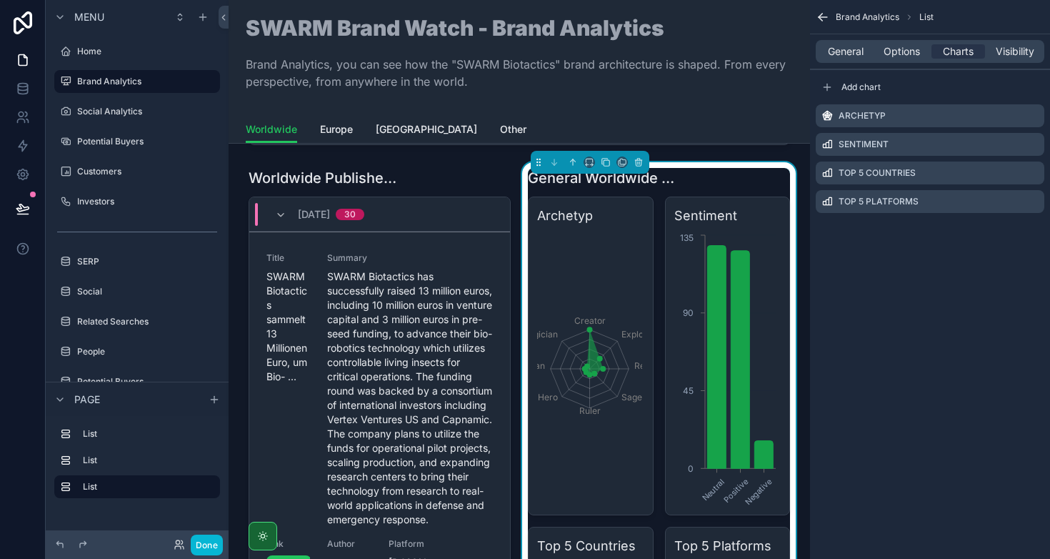
scroll to position [339, 0]
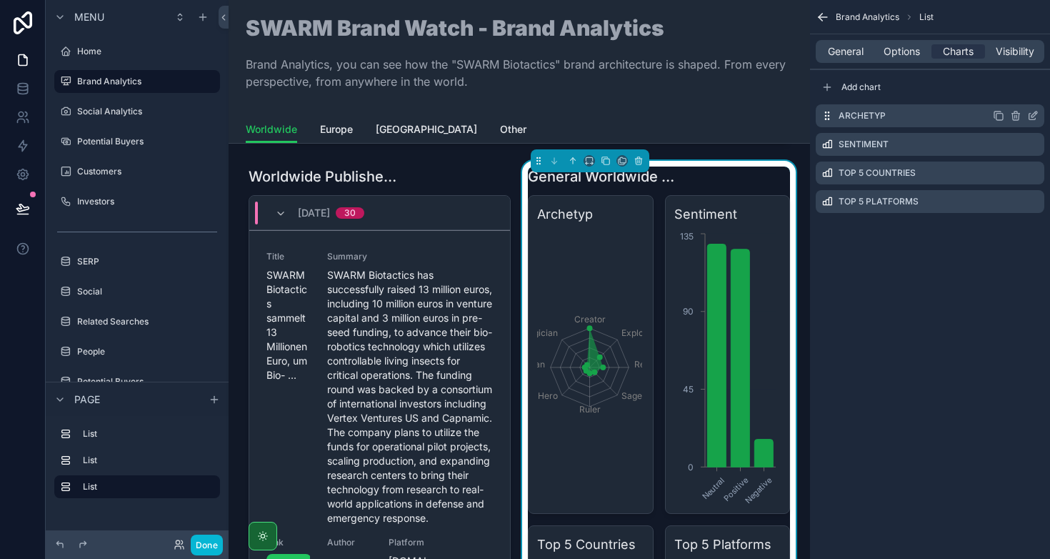
click at [1034, 114] on icon "scrollable content" at bounding box center [1035, 114] width 6 height 6
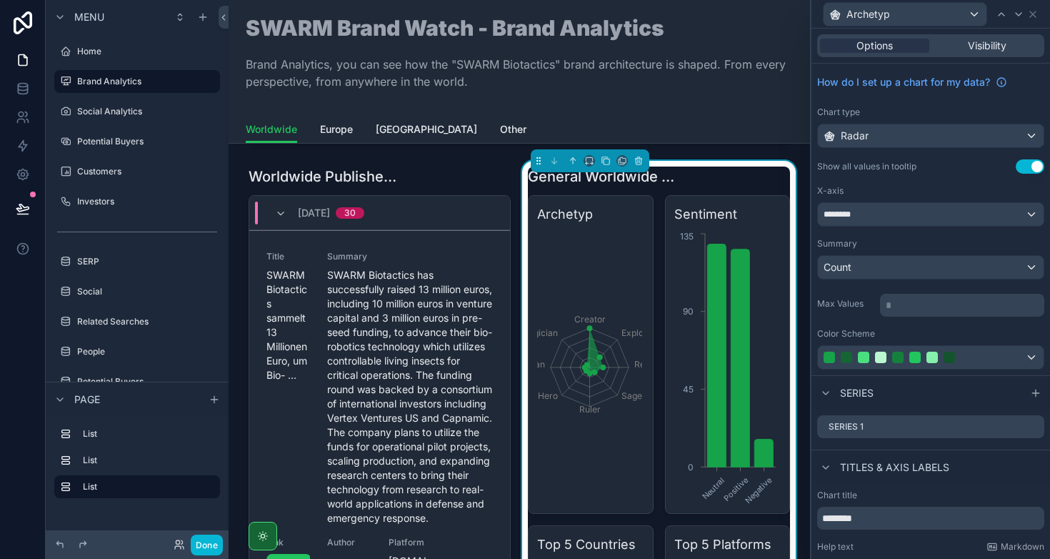
scroll to position [8, 0]
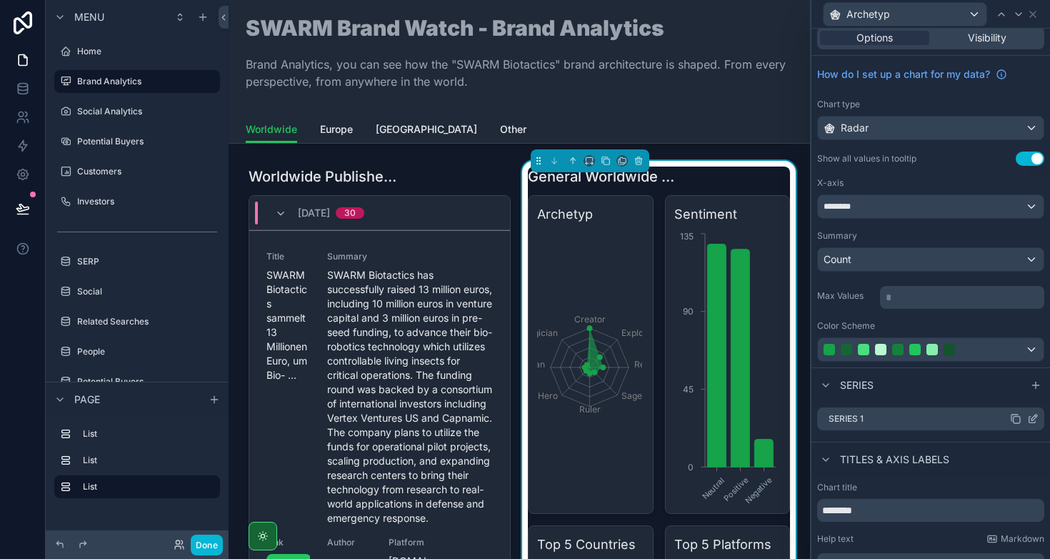
click at [1027, 419] on icon at bounding box center [1032, 418] width 11 height 11
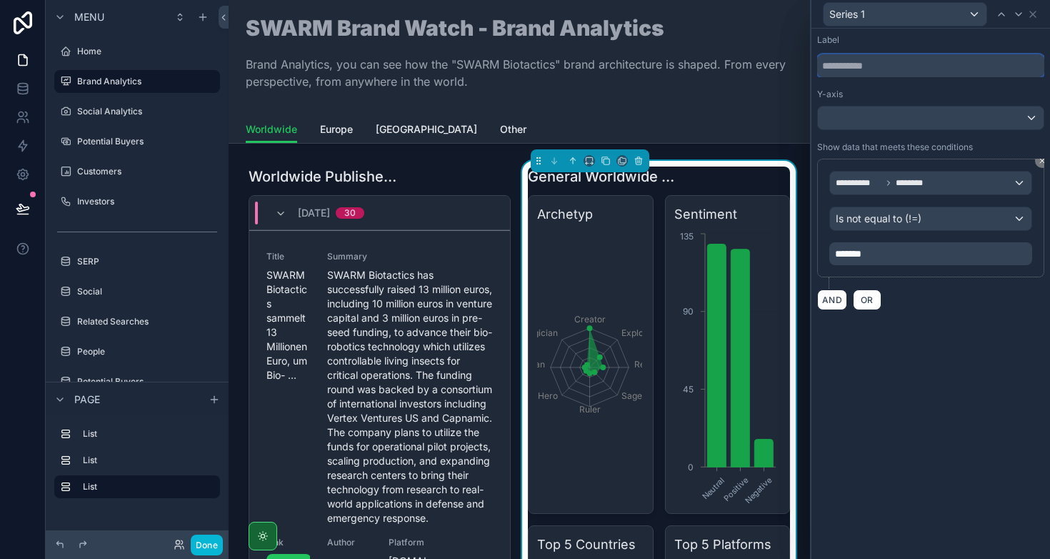
click at [832, 68] on input "text" at bounding box center [930, 65] width 227 height 23
click at [956, 43] on div "Label" at bounding box center [930, 39] width 227 height 11
drag, startPoint x: 864, startPoint y: 72, endPoint x: 809, endPoint y: 59, distance: 56.5
click at [809, 59] on div "**********" at bounding box center [525, 279] width 1050 height 559
type input "********"
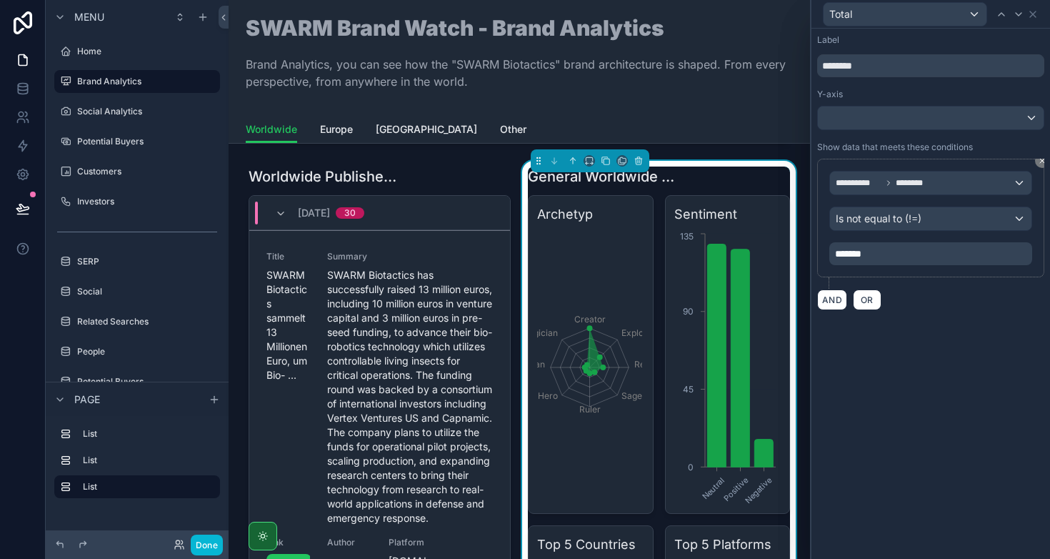
click at [884, 34] on div "Label" at bounding box center [930, 39] width 227 height 11
click at [759, 204] on h3 "Sentiment" at bounding box center [727, 214] width 107 height 20
click at [1037, 11] on icon at bounding box center [1032, 14] width 11 height 11
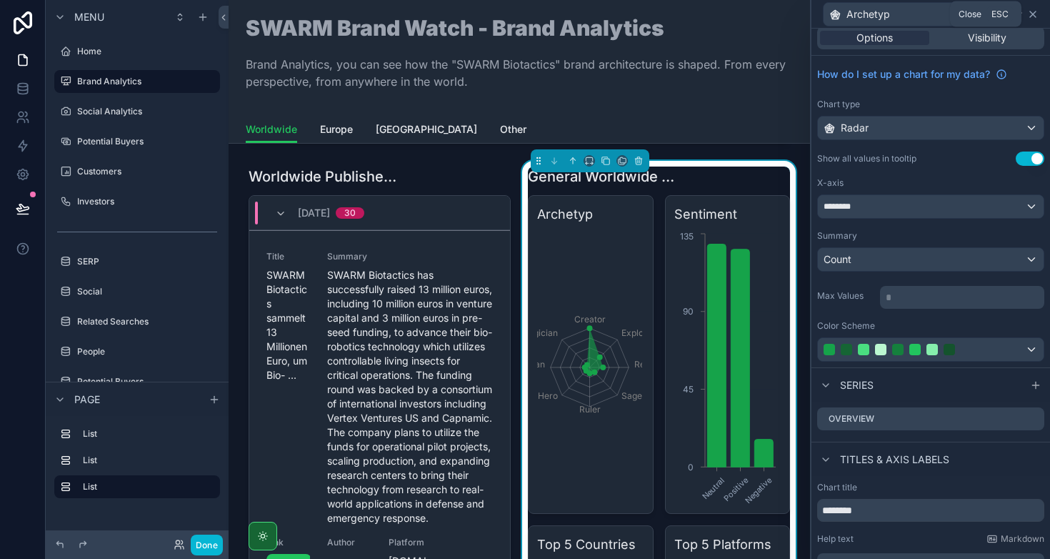
click at [1033, 13] on icon at bounding box center [1032, 14] width 11 height 11
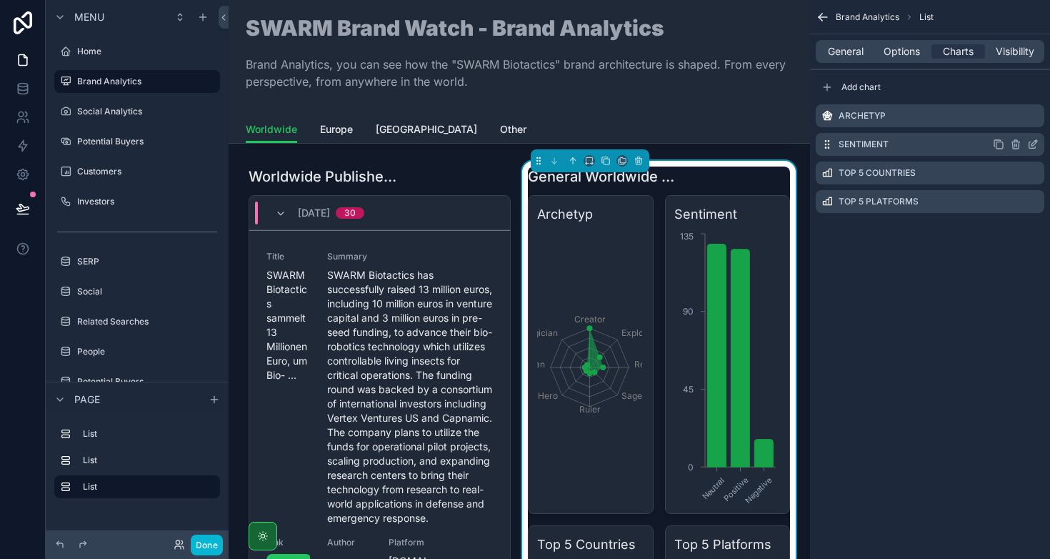
click at [1033, 144] on icon "scrollable content" at bounding box center [1032, 144] width 11 height 11
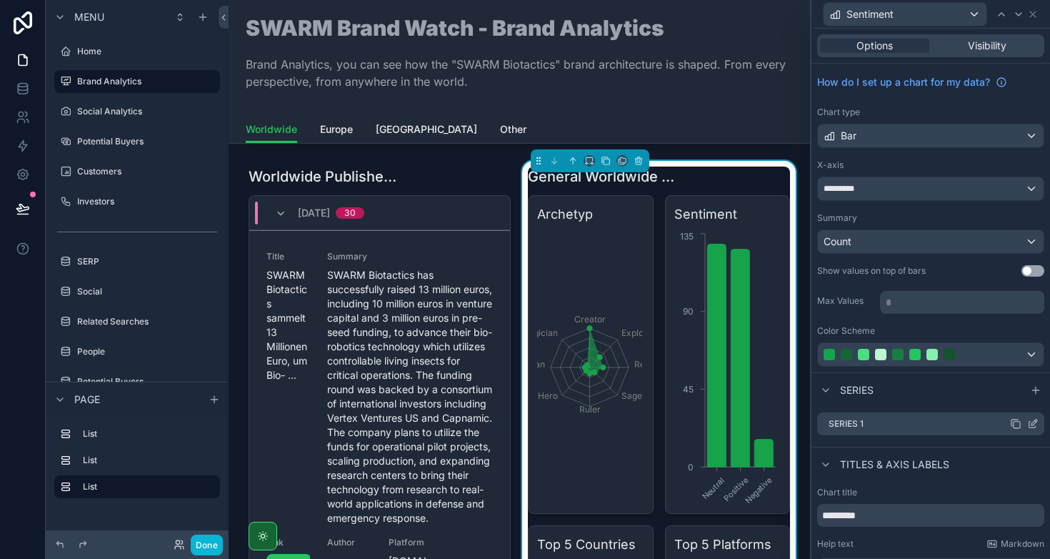
click at [1032, 422] on icon at bounding box center [1035, 422] width 6 height 6
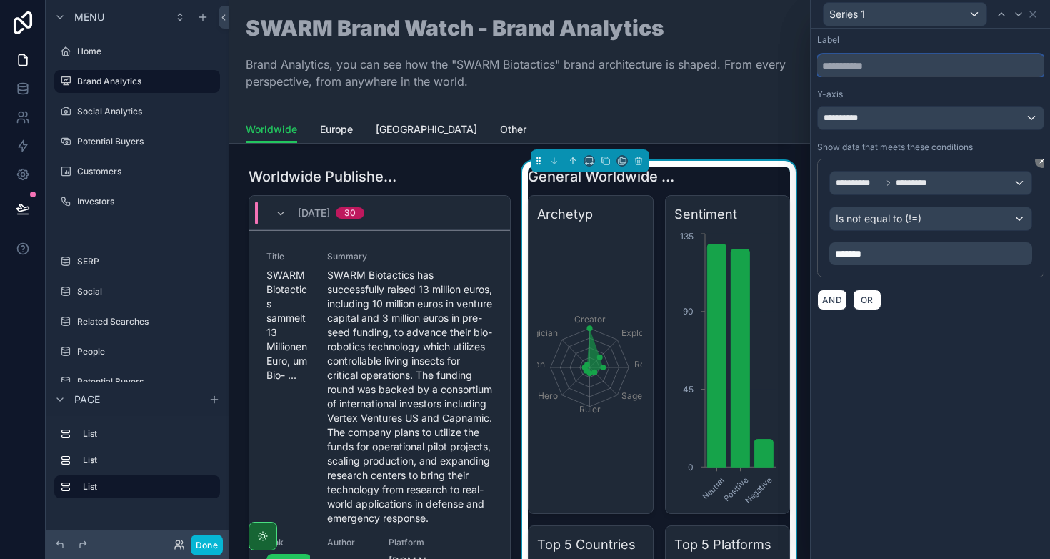
click at [844, 66] on input "text" at bounding box center [930, 65] width 227 height 23
type input "*****"
click at [876, 89] on div "Y-axis" at bounding box center [930, 94] width 227 height 11
click at [873, 391] on div "**********" at bounding box center [931, 294] width 239 height 530
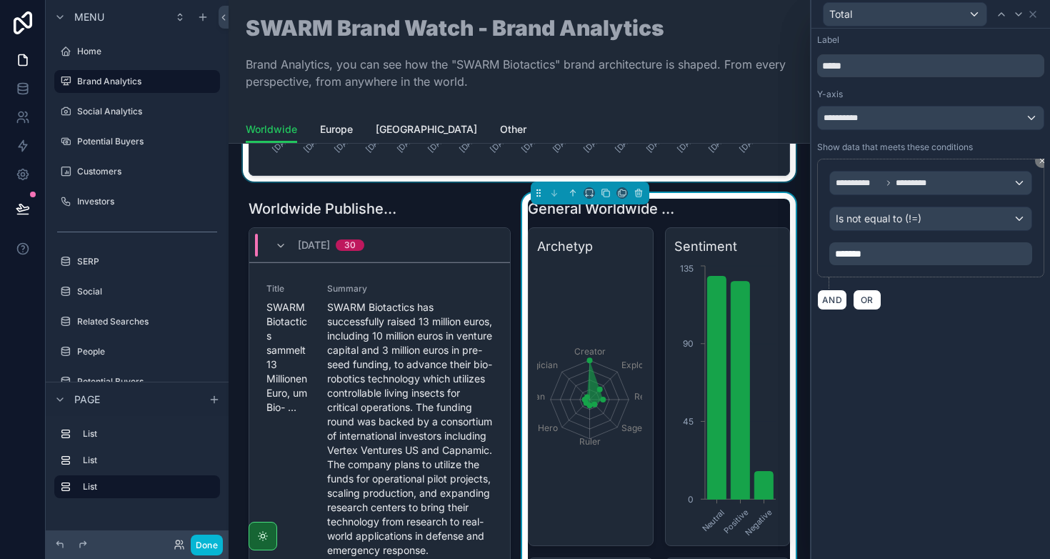
scroll to position [274, 0]
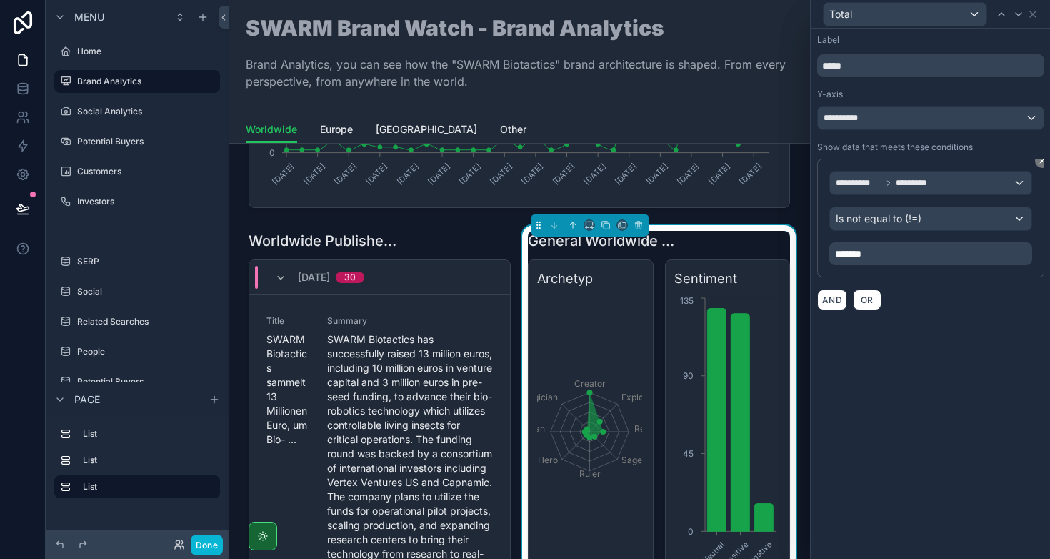
click at [576, 300] on icon "Creator Explorer Rebel Sage Ruler Hero Everyman Magician" at bounding box center [589, 431] width 105 height 274
click at [1034, 15] on icon at bounding box center [1032, 14] width 11 height 11
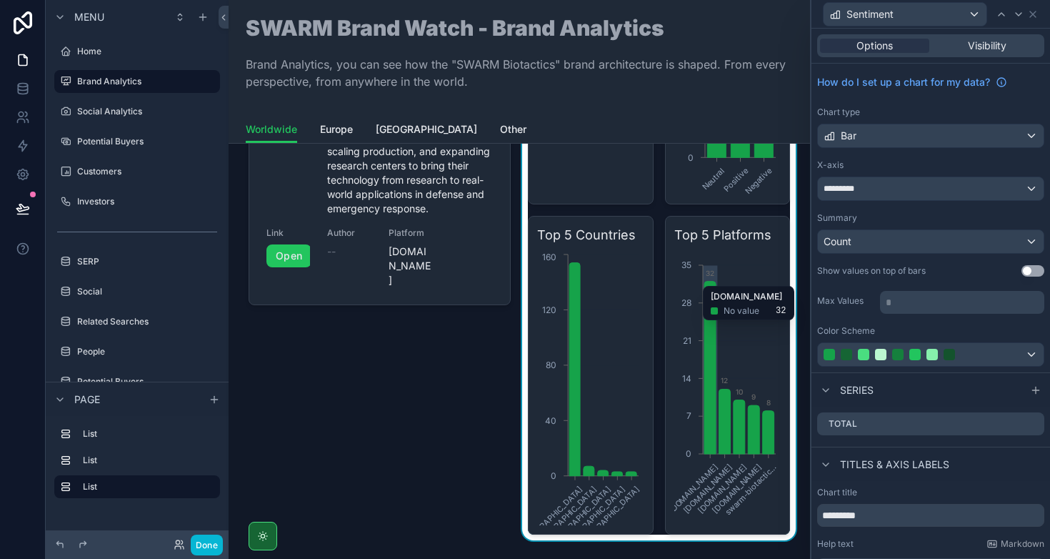
scroll to position [649, 0]
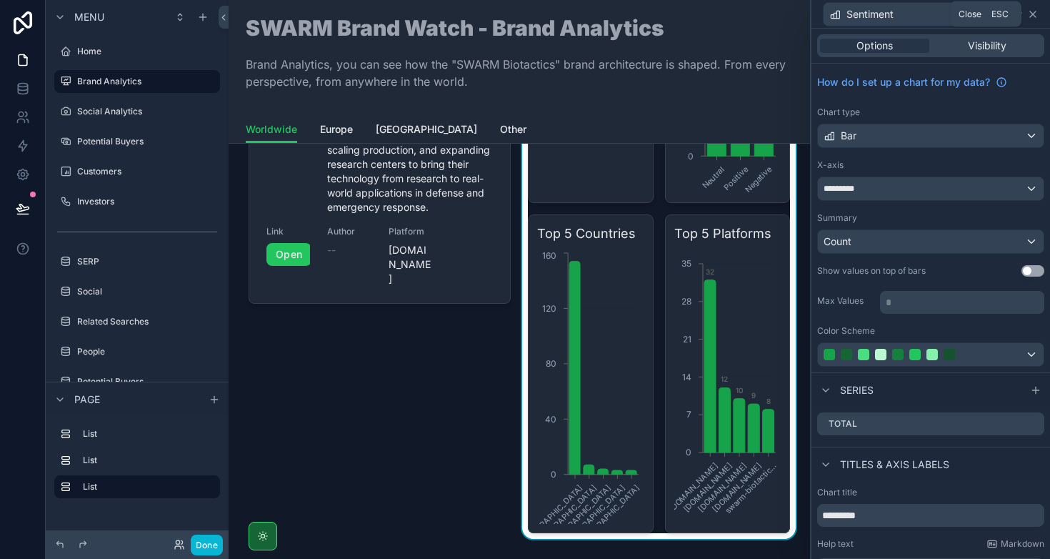
click at [1030, 10] on icon at bounding box center [1032, 14] width 11 height 11
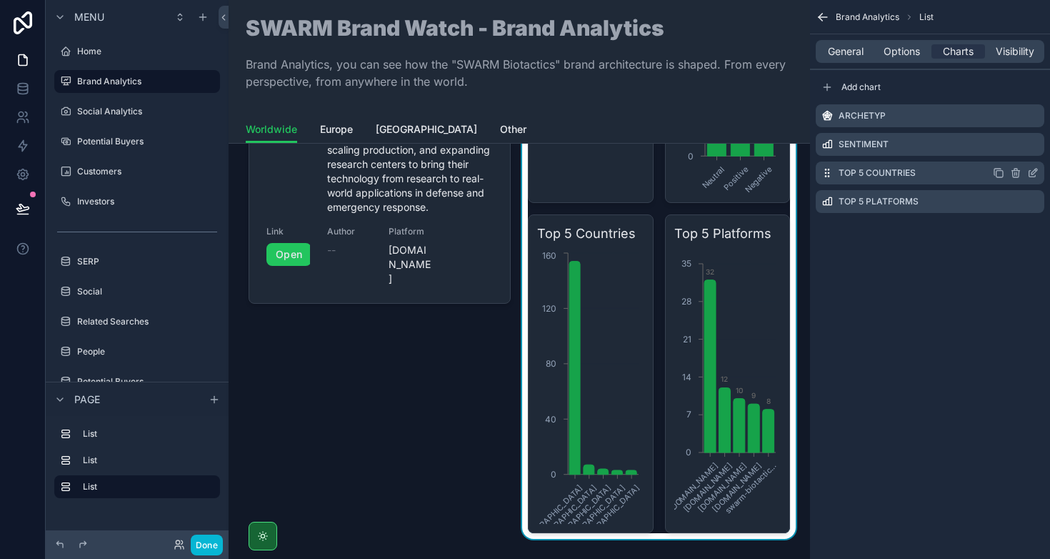
click at [1033, 171] on icon "scrollable content" at bounding box center [1035, 172] width 6 height 6
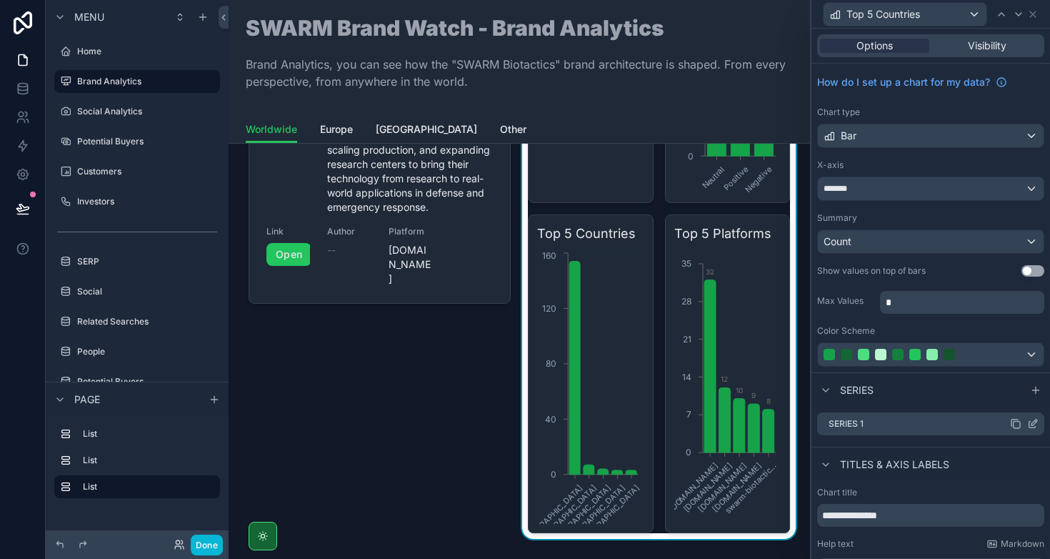
click at [1027, 423] on icon at bounding box center [1032, 423] width 11 height 11
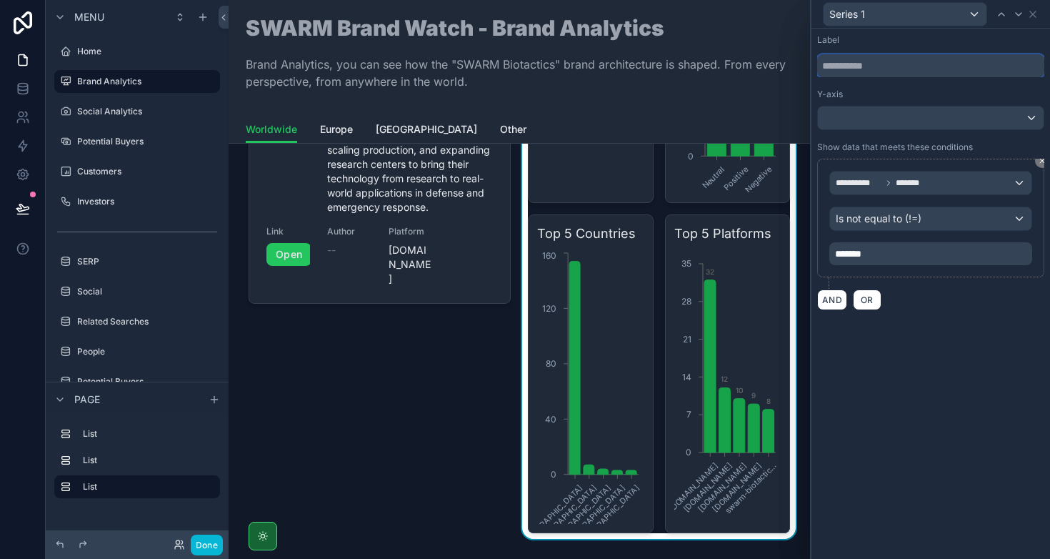
click at [870, 76] on input "text" at bounding box center [930, 65] width 227 height 23
type input "*****"
click at [899, 90] on div "Y-axis" at bounding box center [930, 94] width 227 height 11
click at [1039, 13] on div "Total" at bounding box center [930, 14] width 227 height 28
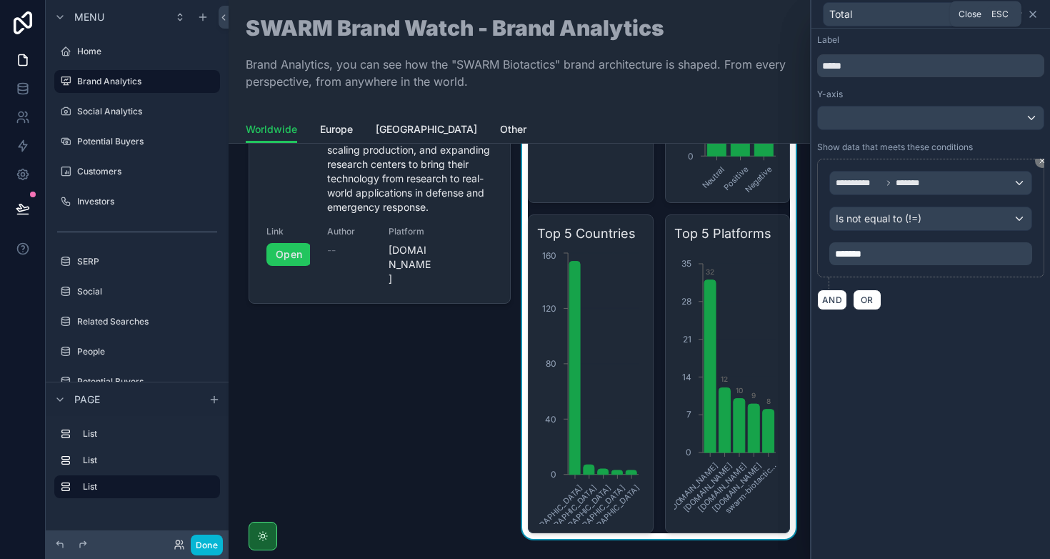
click at [1034, 14] on icon at bounding box center [1032, 14] width 11 height 11
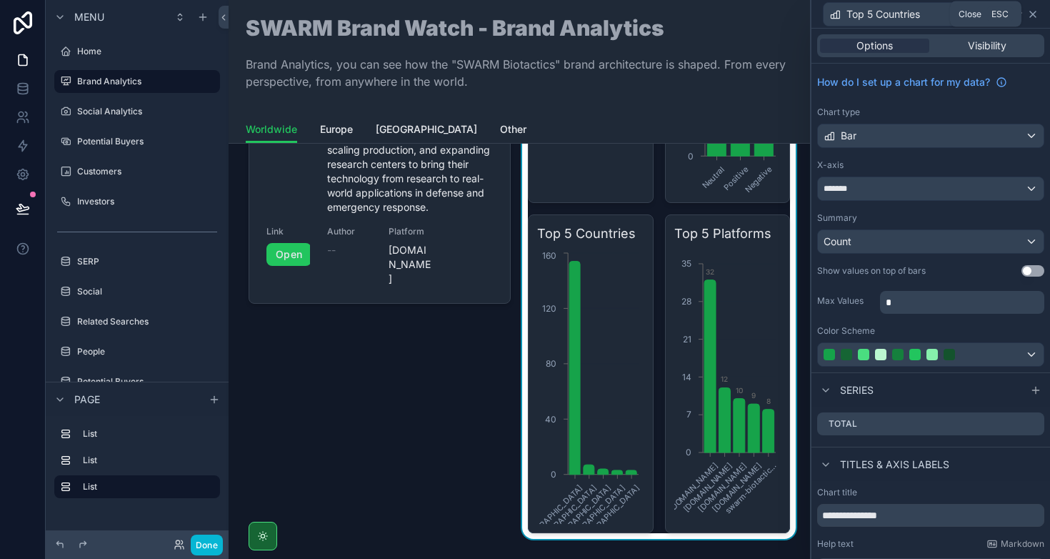
click at [1034, 16] on icon at bounding box center [1032, 14] width 11 height 11
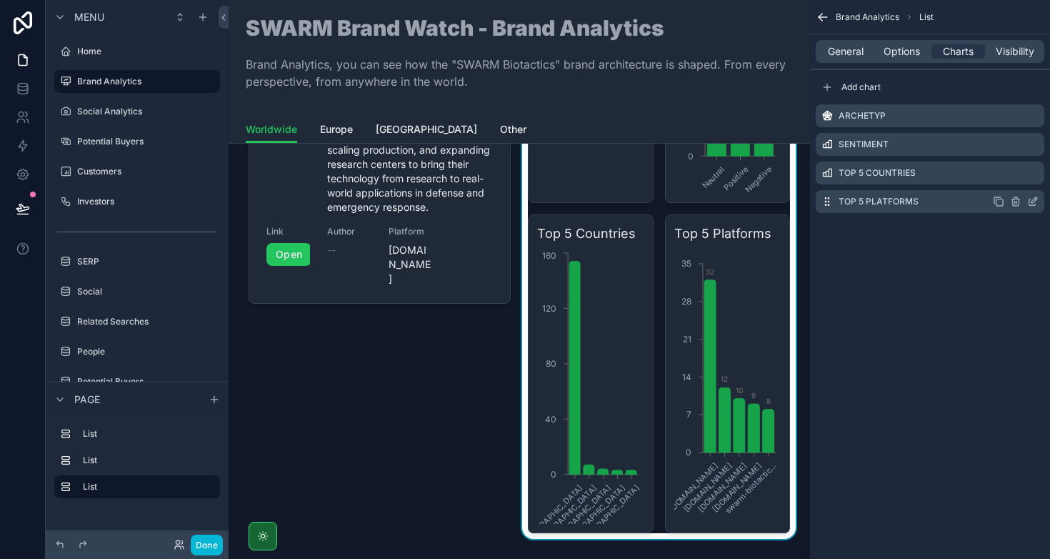
click at [1037, 204] on icon "scrollable content" at bounding box center [1032, 201] width 11 height 11
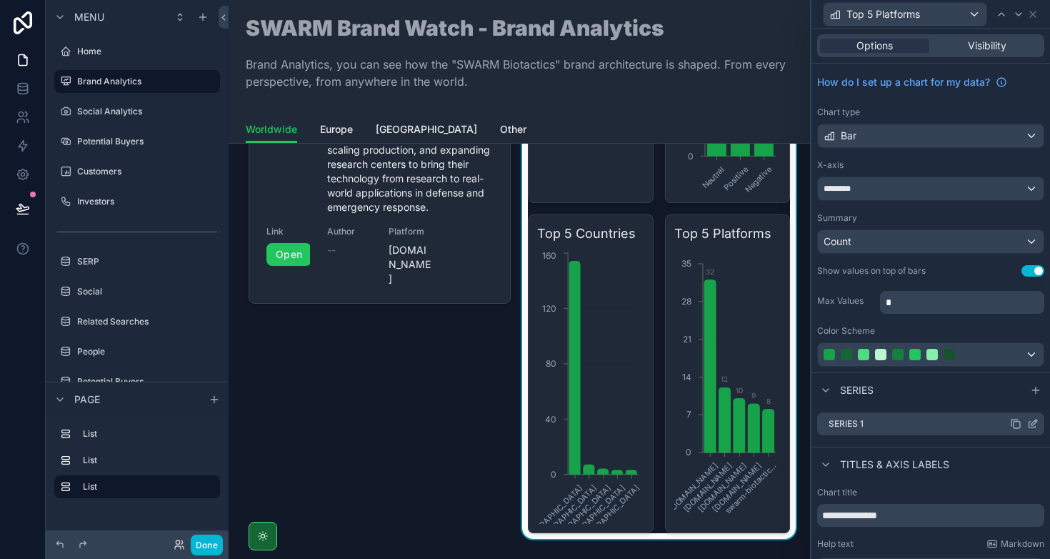
click at [1032, 423] on icon at bounding box center [1035, 422] width 6 height 6
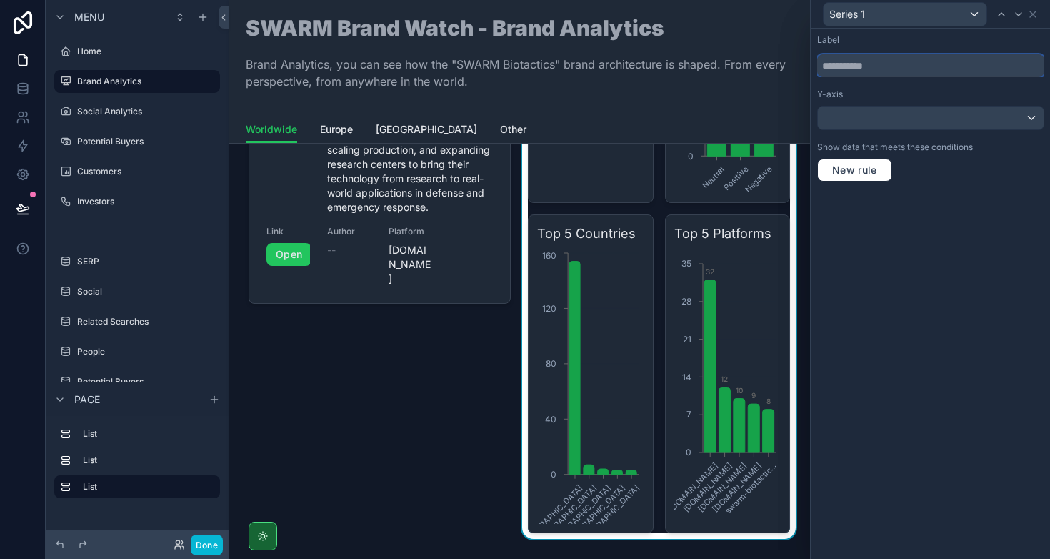
click at [866, 58] on input "text" at bounding box center [930, 65] width 227 height 23
type input "*****"
click at [928, 291] on div "Label ***** Y-axis Show data that meets these conditions New rule" at bounding box center [931, 294] width 239 height 530
click at [1037, 21] on div "Total" at bounding box center [930, 14] width 227 height 28
click at [1035, 14] on icon at bounding box center [1032, 14] width 11 height 11
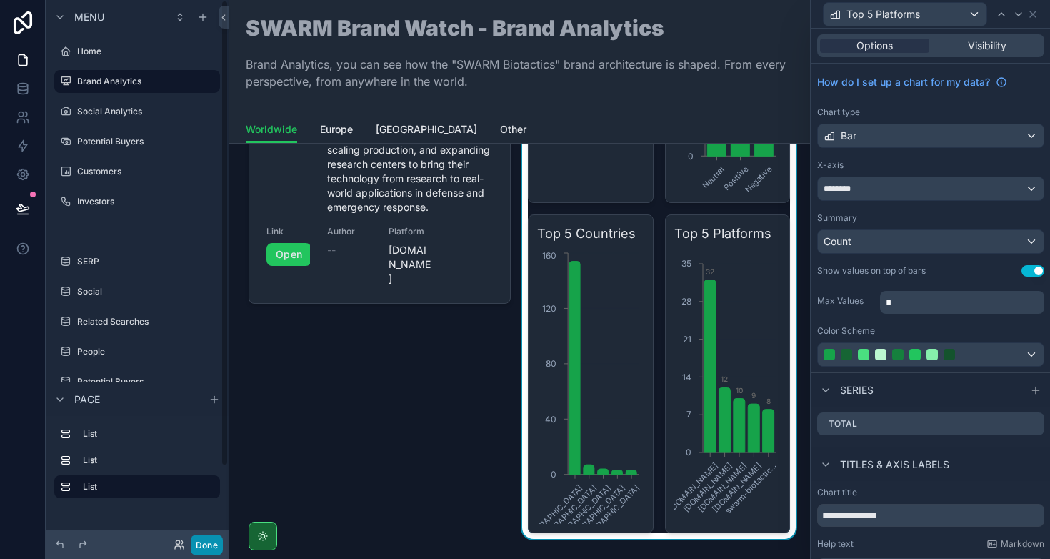
click at [208, 540] on button "Done" at bounding box center [207, 544] width 32 height 21
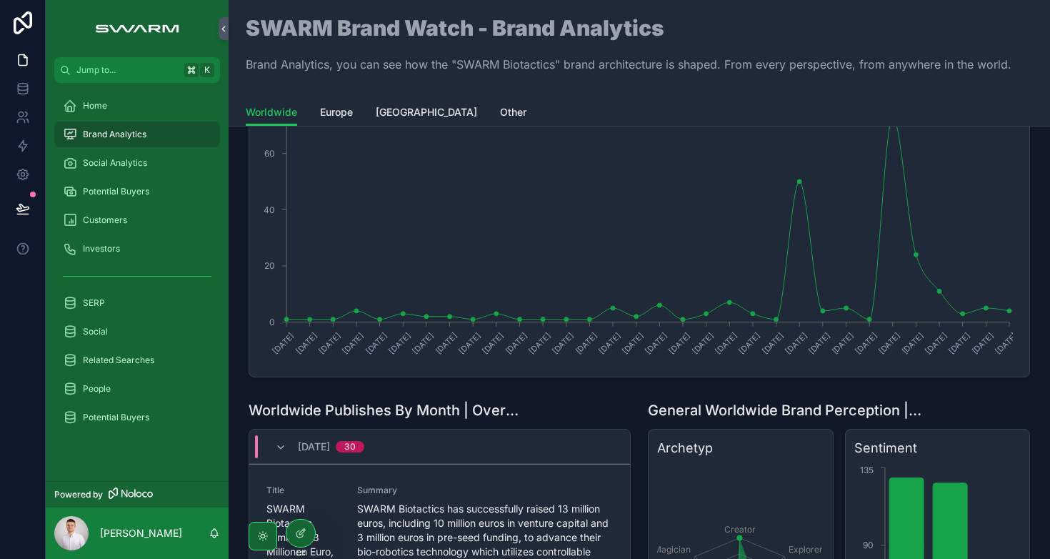
scroll to position [61, 0]
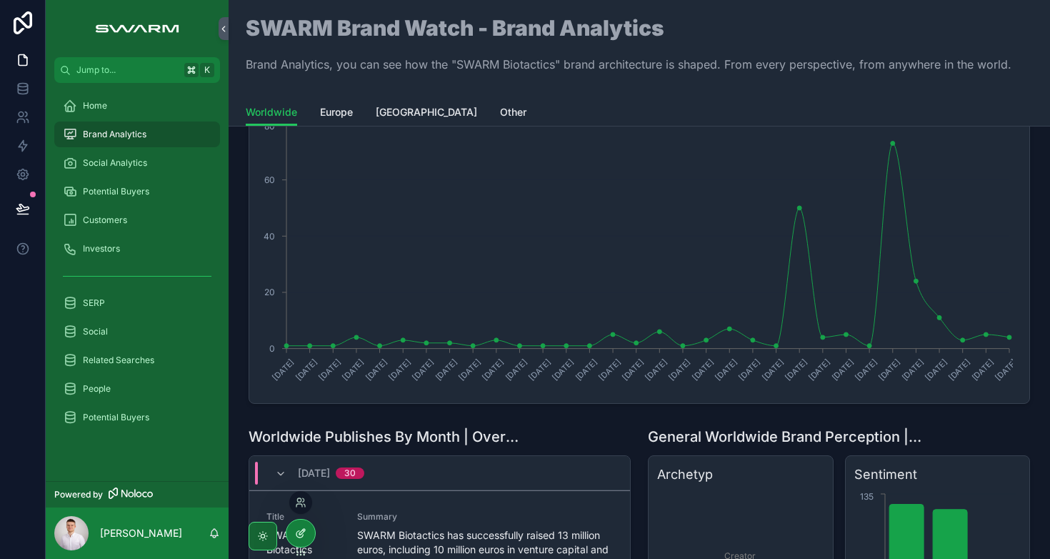
click at [301, 529] on icon at bounding box center [300, 532] width 11 height 11
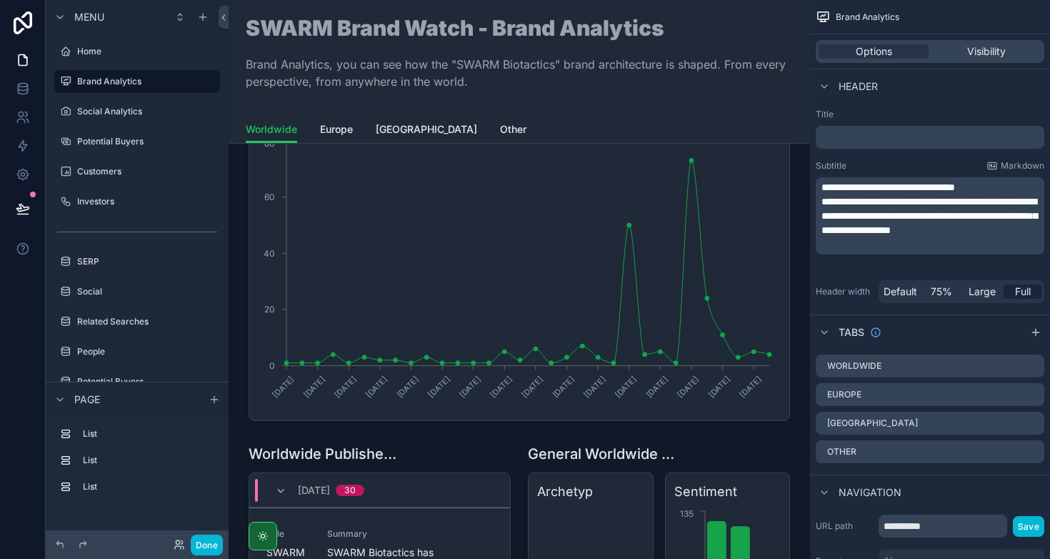
scroll to position [0, 0]
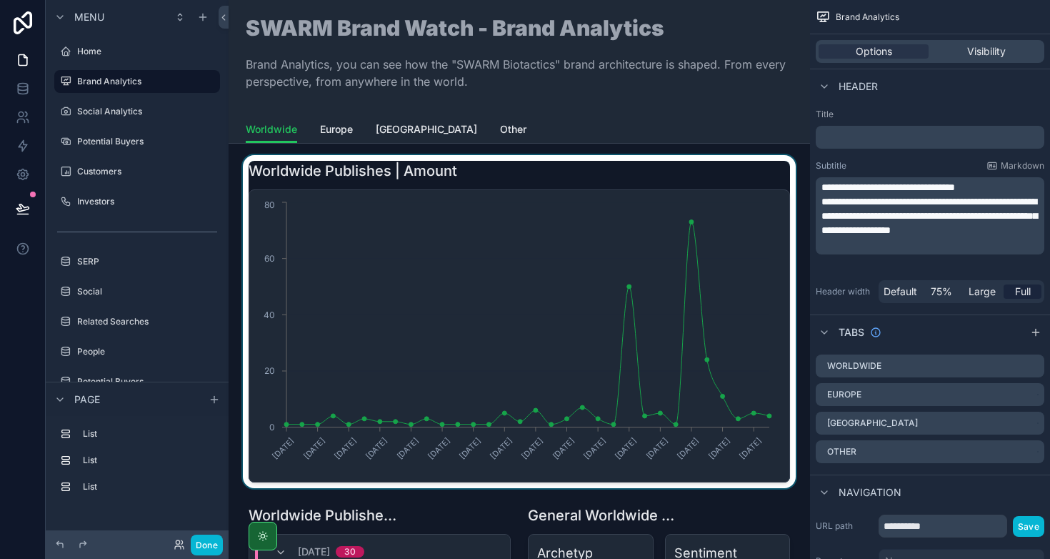
click at [476, 275] on div "scrollable content" at bounding box center [519, 321] width 559 height 333
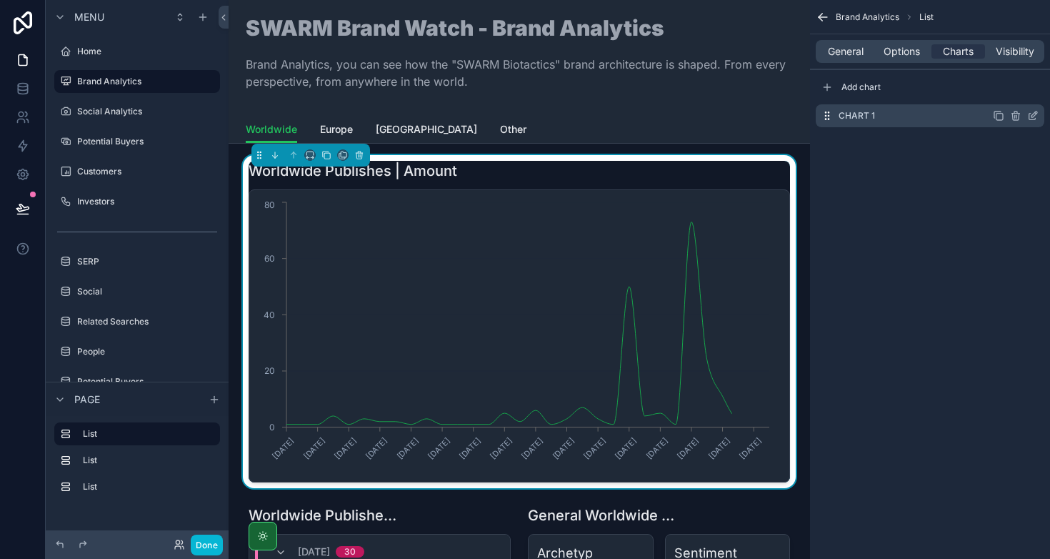
click at [1031, 118] on icon "scrollable content" at bounding box center [1032, 115] width 11 height 11
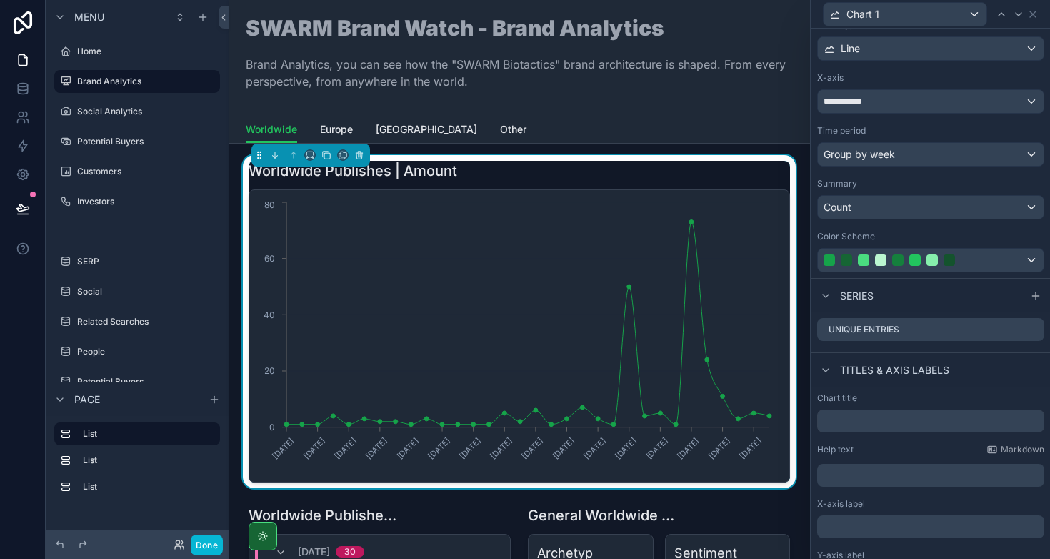
scroll to position [106, 0]
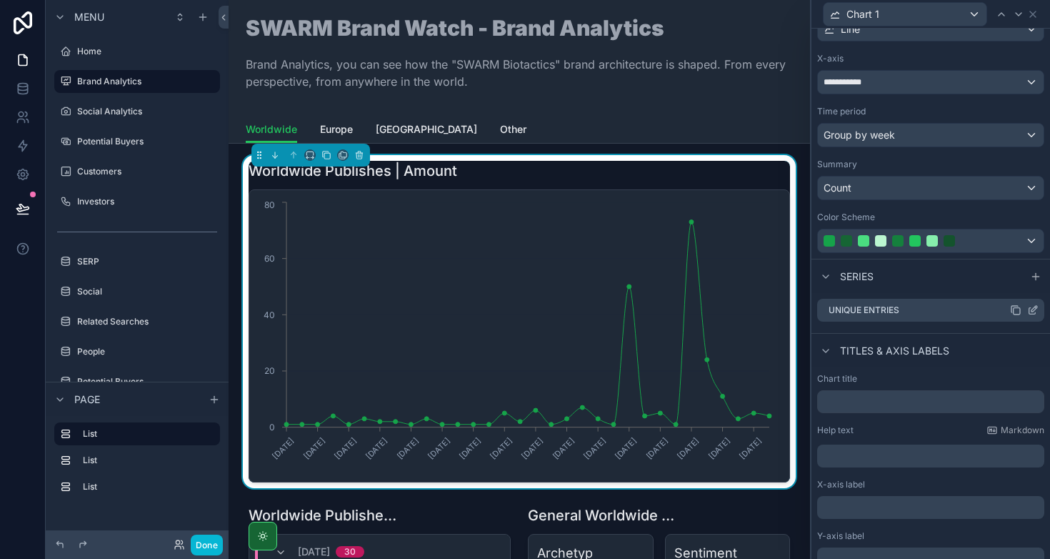
click at [1027, 309] on icon at bounding box center [1032, 309] width 11 height 11
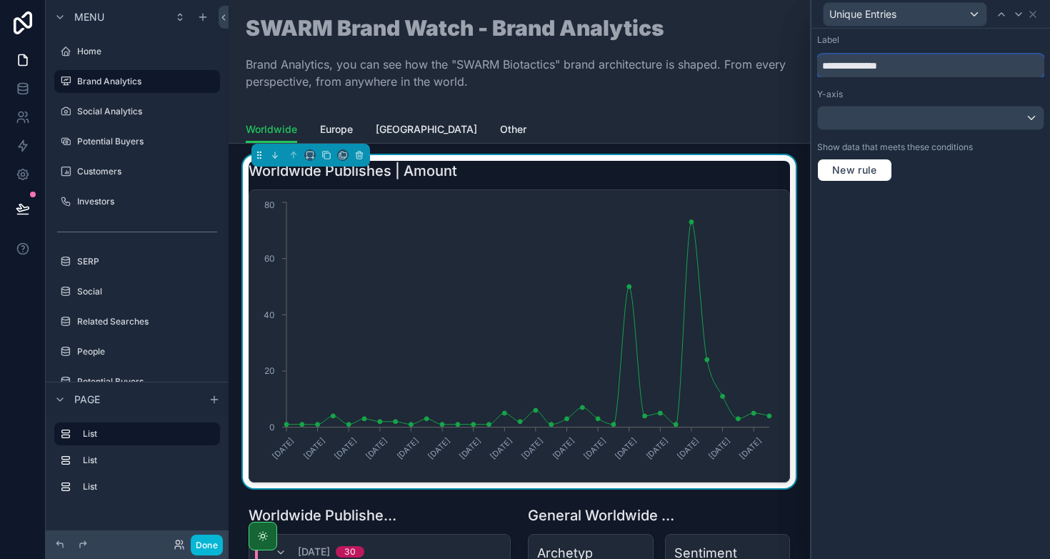
drag, startPoint x: 908, startPoint y: 65, endPoint x: 812, endPoint y: 64, distance: 96.4
click at [812, 64] on div "**********" at bounding box center [931, 108] width 239 height 159
type input "*****"
click at [907, 264] on div "Label ***** Y-axis Show data that meets these conditions New rule" at bounding box center [931, 294] width 239 height 530
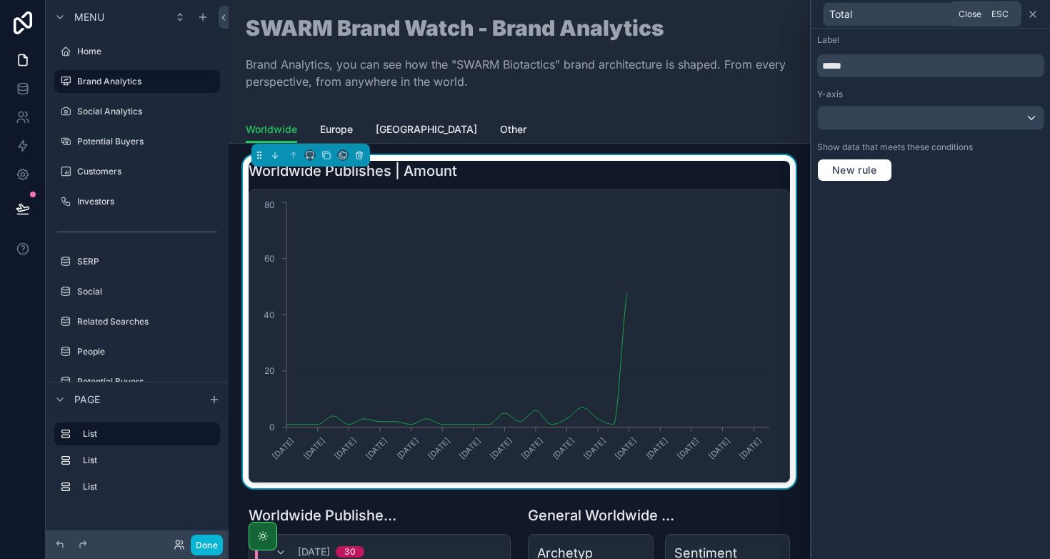
click at [1037, 9] on icon at bounding box center [1032, 14] width 11 height 11
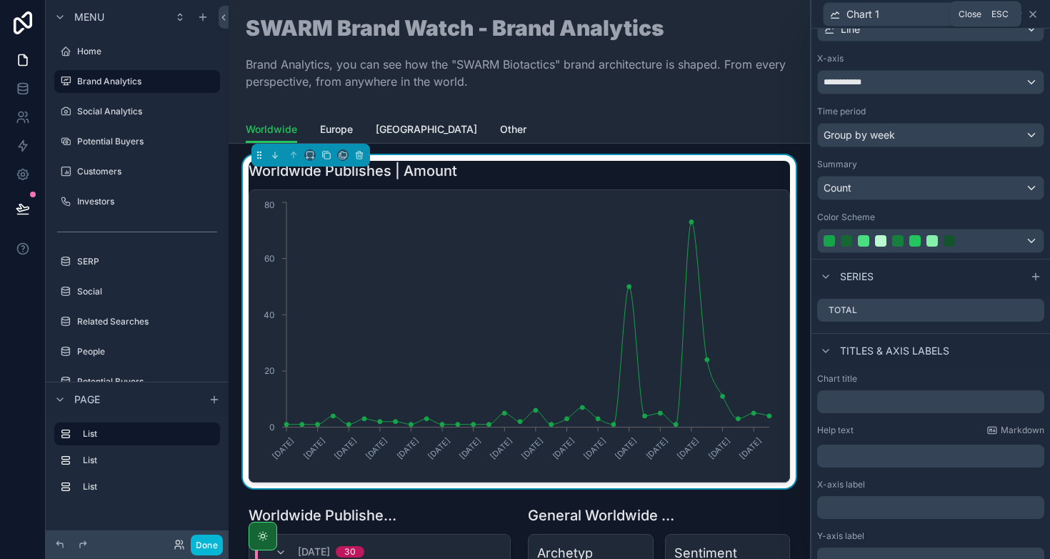
click at [1032, 14] on icon at bounding box center [1032, 14] width 11 height 11
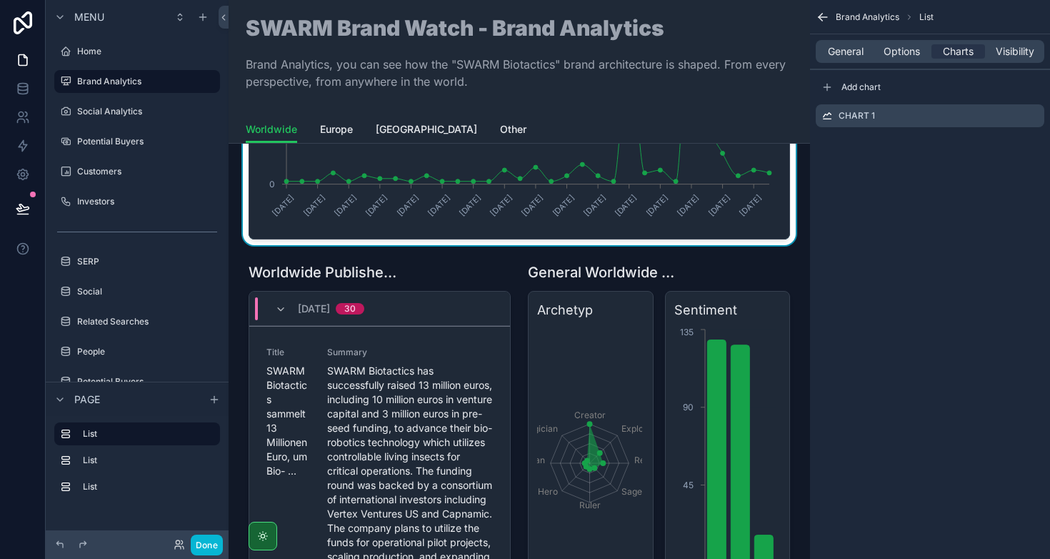
scroll to position [0, 0]
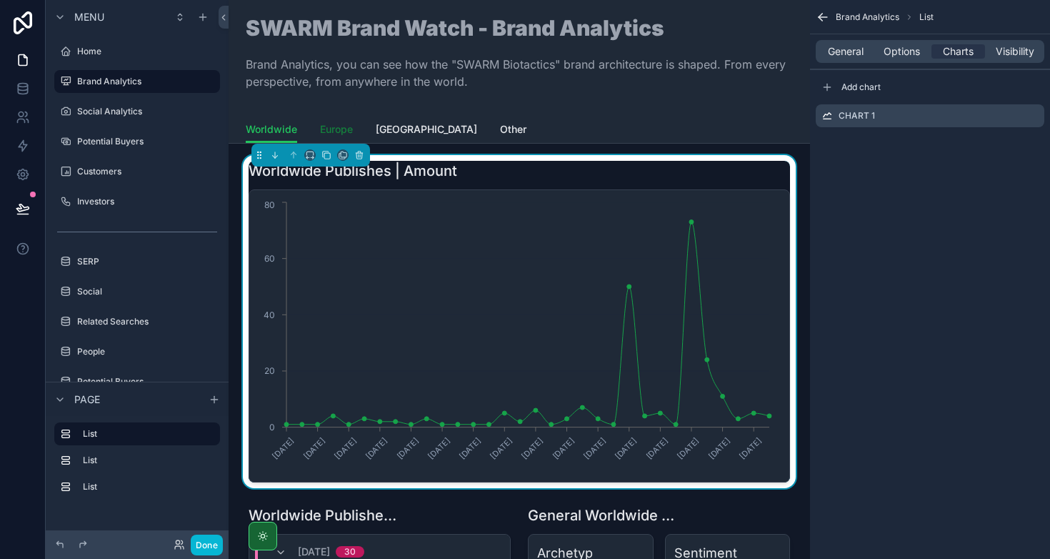
click at [331, 129] on span "Europe" at bounding box center [336, 129] width 33 height 14
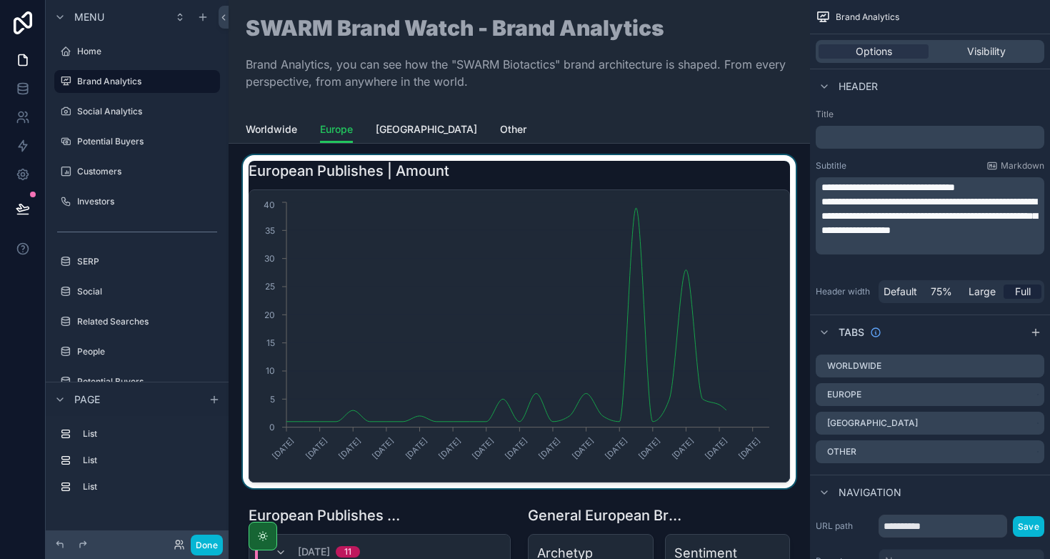
click at [487, 181] on div "scrollable content" at bounding box center [519, 321] width 559 height 333
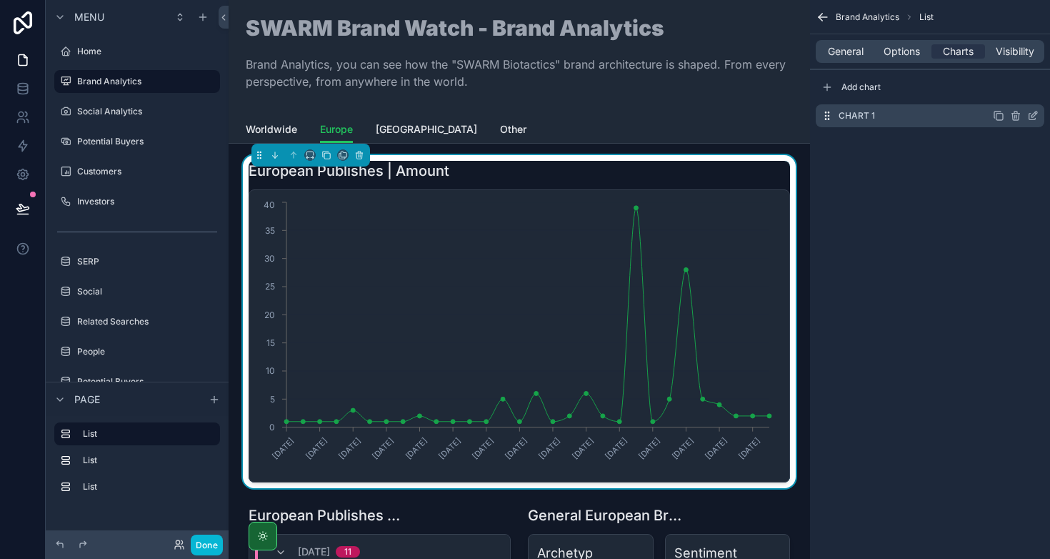
click at [1028, 116] on icon "scrollable content" at bounding box center [1032, 115] width 11 height 11
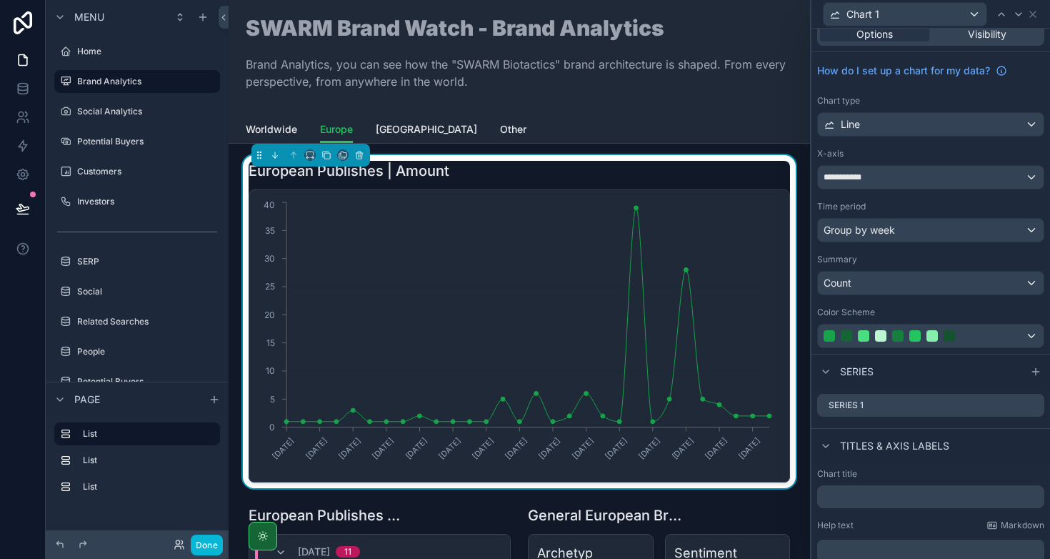
scroll to position [12, 0]
click at [1027, 404] on icon at bounding box center [1032, 404] width 11 height 11
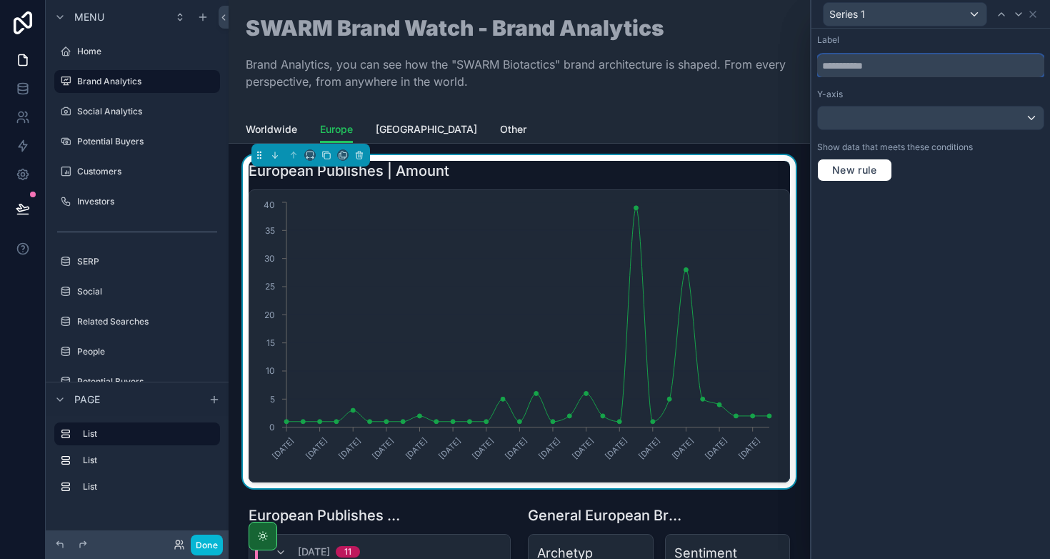
click at [871, 68] on input "text" at bounding box center [930, 65] width 227 height 23
type input "*****"
click at [937, 203] on div "Label ***** Y-axis Show data that meets these conditions New rule" at bounding box center [931, 294] width 239 height 530
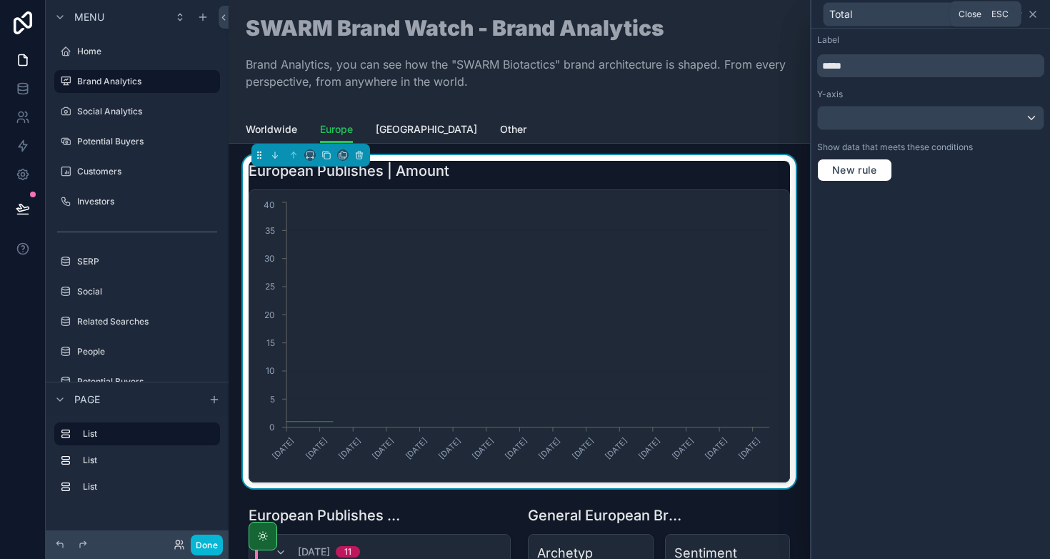
click at [1036, 19] on icon at bounding box center [1032, 14] width 11 height 11
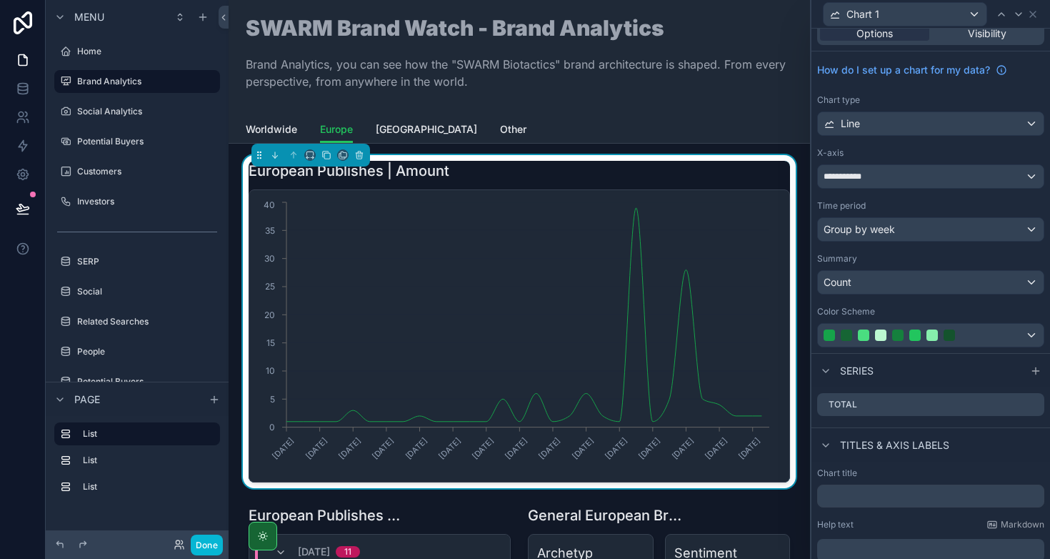
click at [1039, 11] on div "Chart 1" at bounding box center [930, 14] width 227 height 28
click at [1037, 16] on icon at bounding box center [1032, 14] width 11 height 11
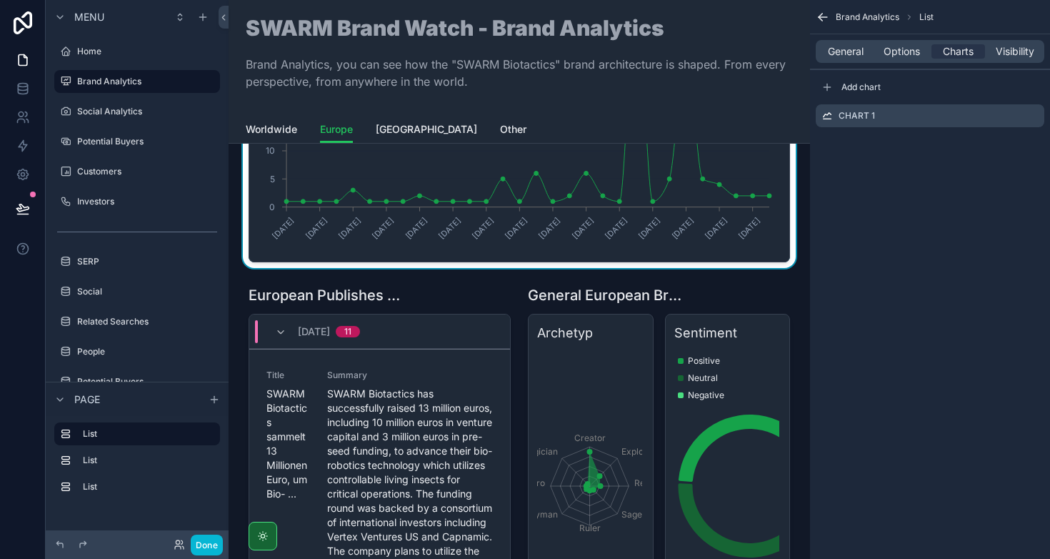
scroll to position [303, 0]
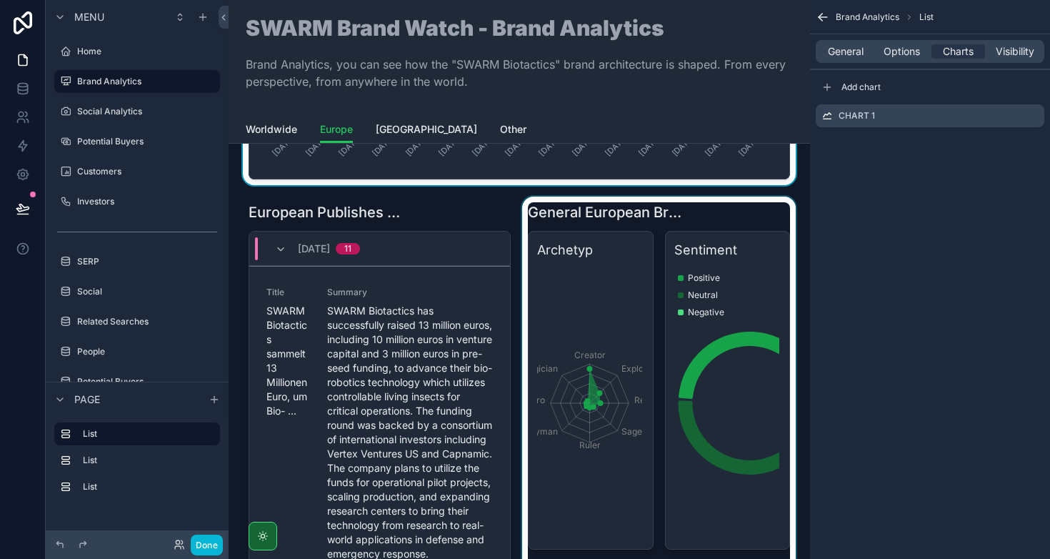
click at [616, 250] on div "scrollable content" at bounding box center [658, 540] width 279 height 689
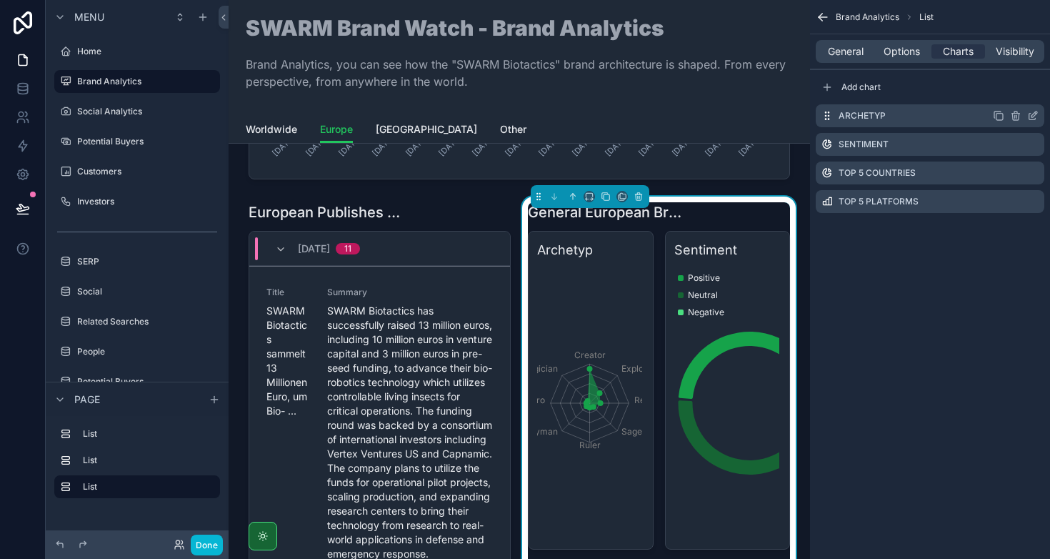
click at [1029, 114] on icon "scrollable content" at bounding box center [1032, 115] width 11 height 11
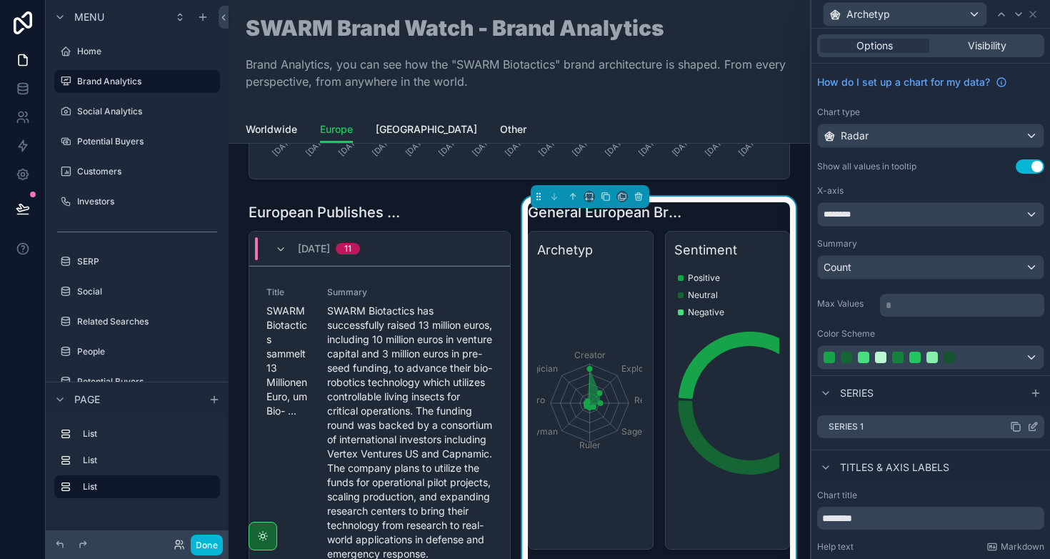
click at [1027, 427] on icon at bounding box center [1032, 426] width 11 height 11
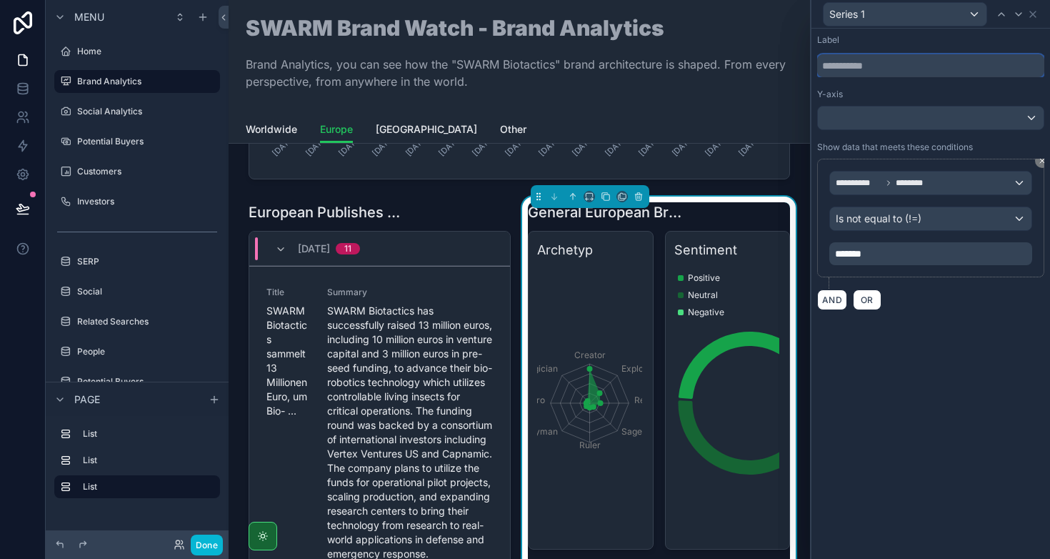
click at [857, 72] on input "text" at bounding box center [930, 65] width 227 height 23
type input "*****"
click at [979, 40] on div "Label" at bounding box center [930, 39] width 227 height 11
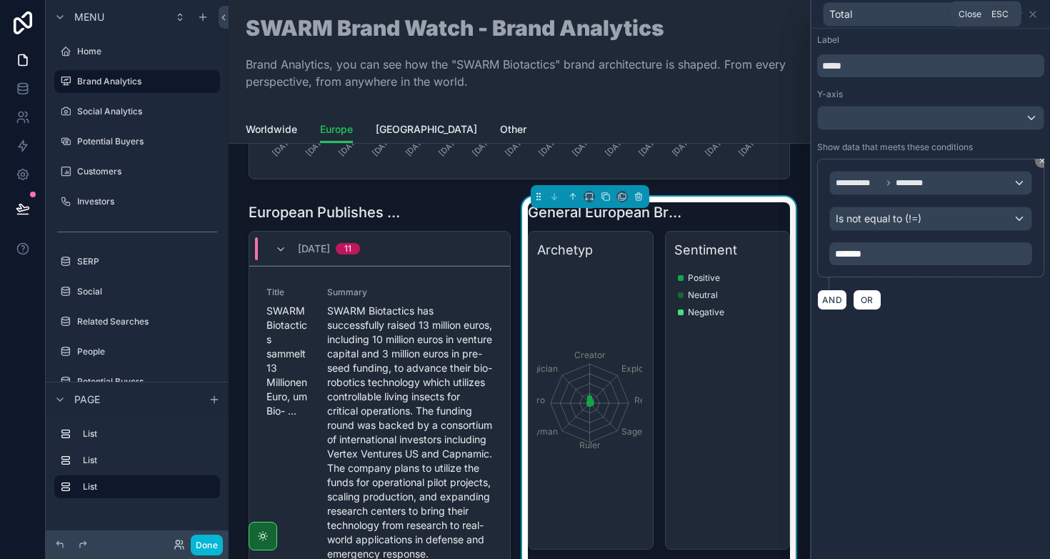
click at [1039, 13] on div "Total" at bounding box center [930, 14] width 227 height 28
click at [1037, 16] on icon at bounding box center [1032, 14] width 11 height 11
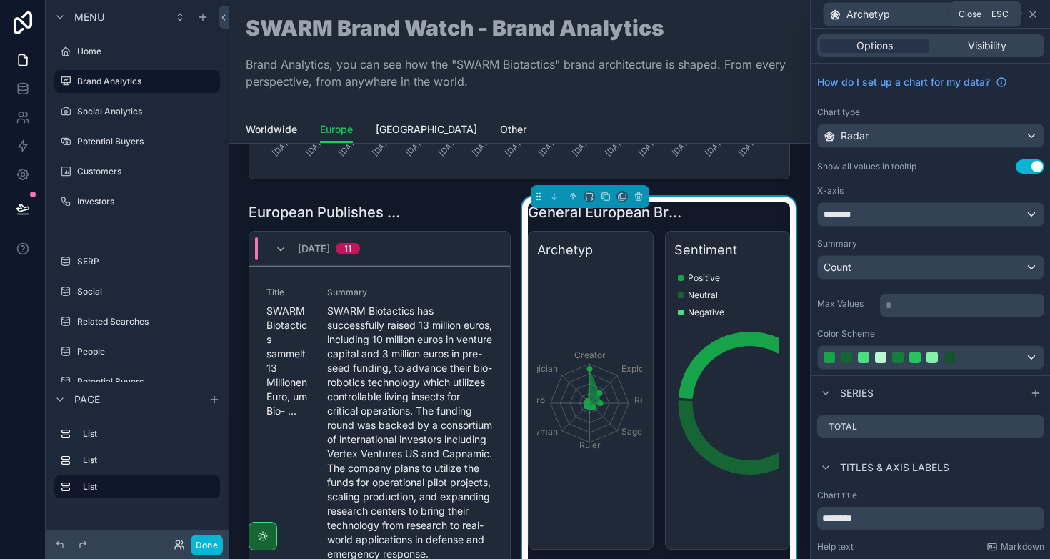
click at [1032, 18] on icon at bounding box center [1032, 14] width 11 height 11
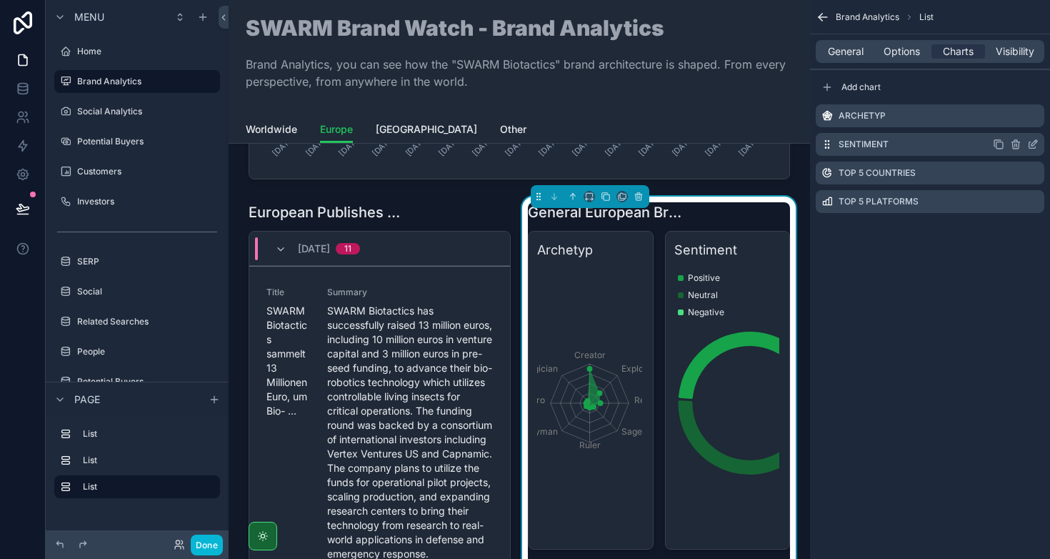
click at [1031, 142] on icon "scrollable content" at bounding box center [1032, 144] width 11 height 11
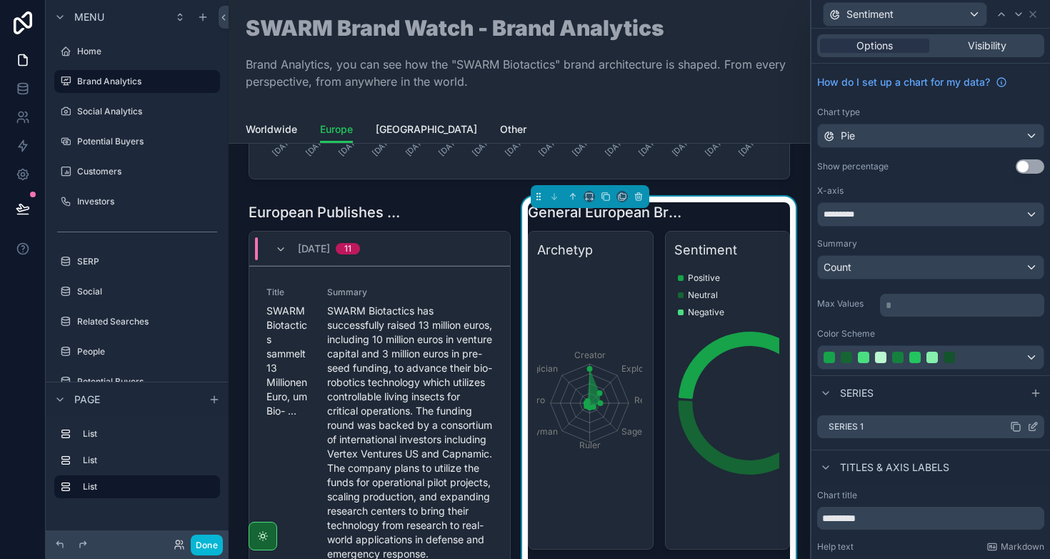
click at [1029, 429] on icon at bounding box center [1032, 427] width 6 height 6
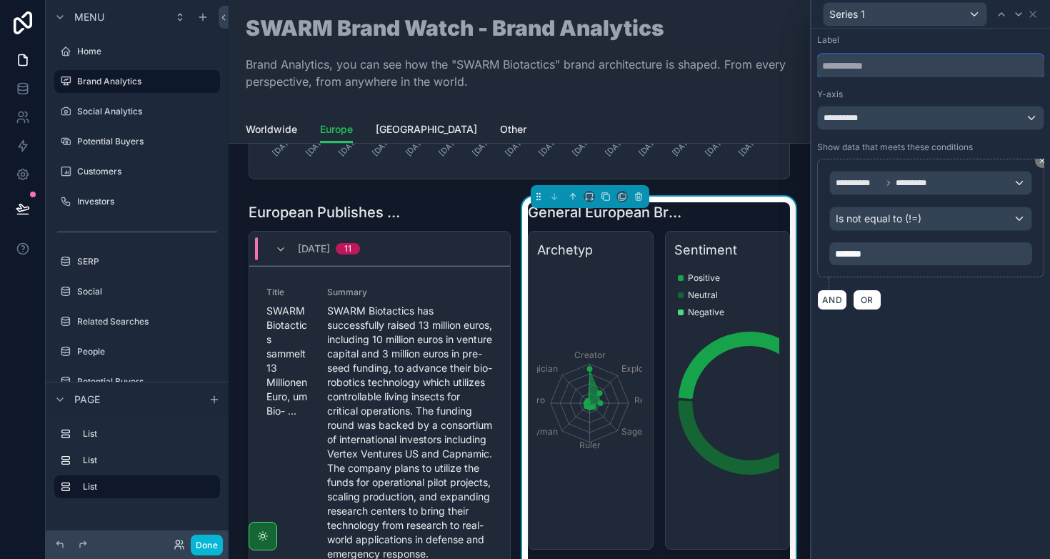
click at [857, 64] on input "text" at bounding box center [930, 65] width 227 height 23
type input "*****"
click at [948, 49] on div "Label *****" at bounding box center [930, 55] width 227 height 43
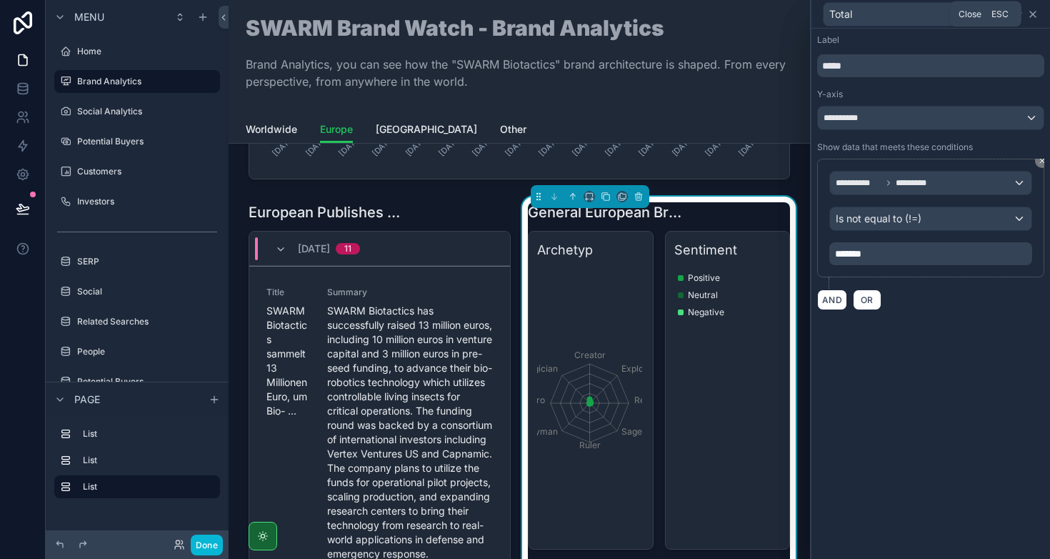
click at [1032, 14] on icon at bounding box center [1033, 14] width 6 height 6
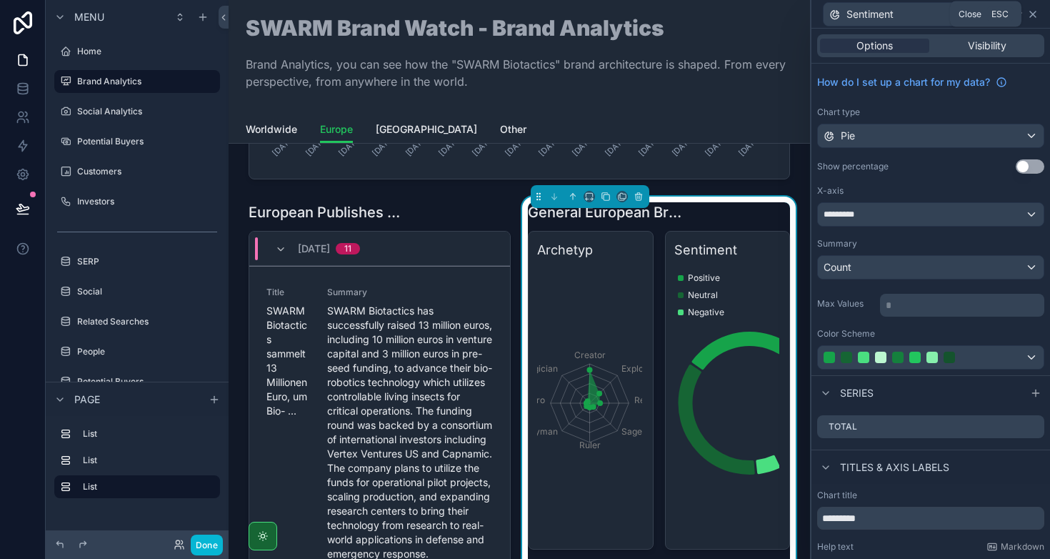
click at [1034, 16] on icon at bounding box center [1032, 14] width 11 height 11
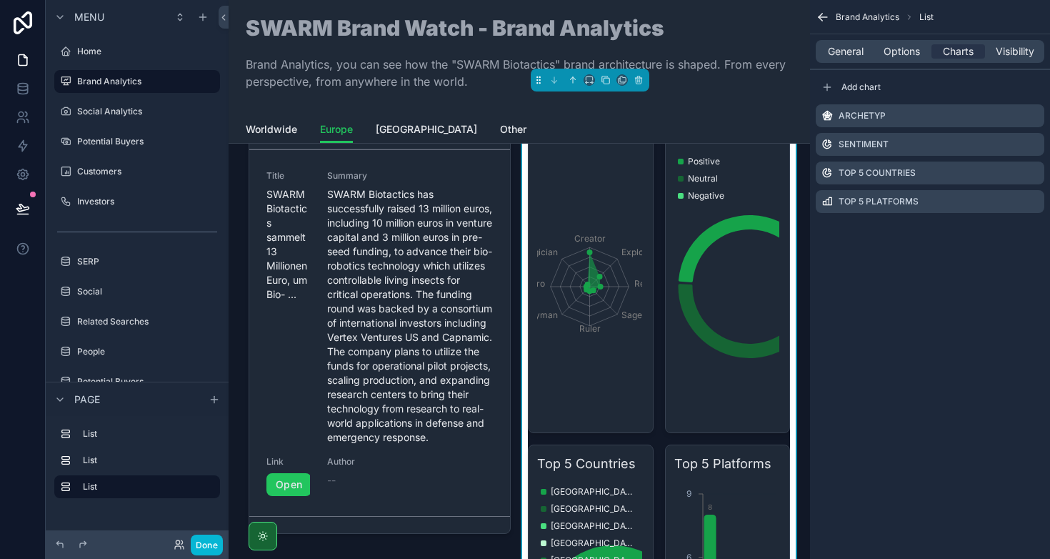
scroll to position [447, 0]
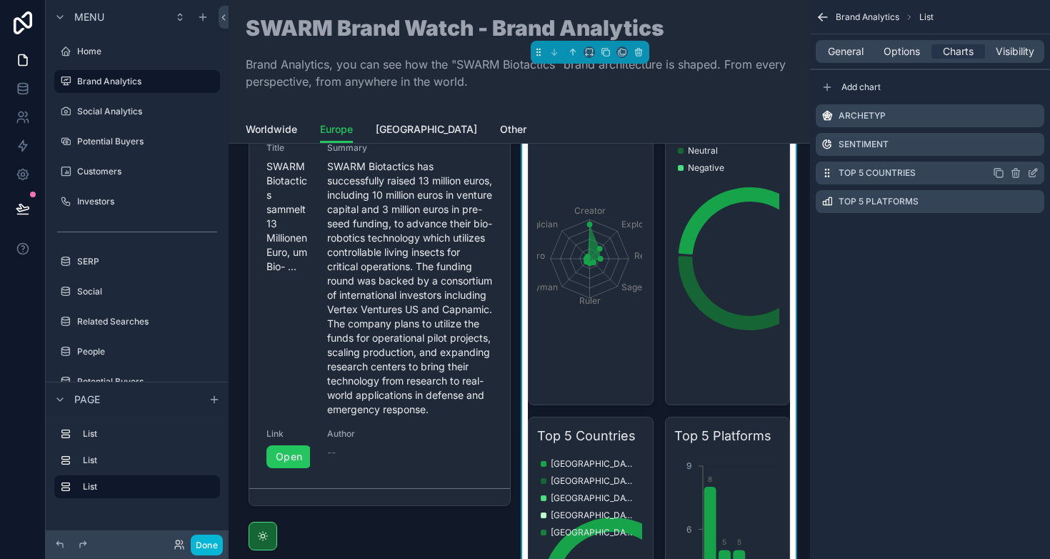
click at [1030, 175] on icon "scrollable content" at bounding box center [1032, 172] width 11 height 11
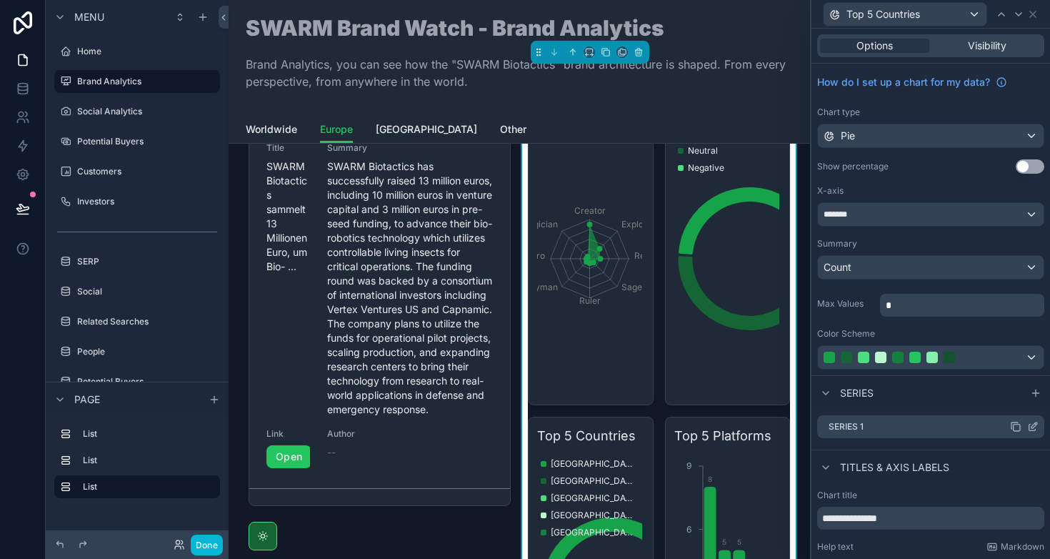
click at [1027, 431] on icon at bounding box center [1032, 426] width 11 height 11
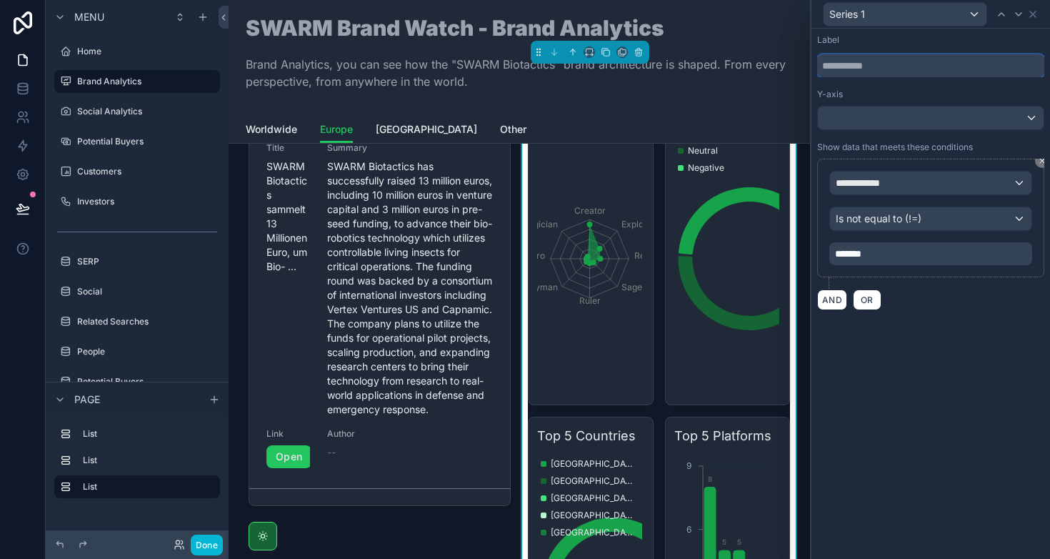
click at [869, 68] on input "text" at bounding box center [930, 65] width 227 height 23
type input "*****"
click at [904, 93] on div "Y-axis" at bounding box center [930, 94] width 227 height 11
click at [1037, 16] on icon at bounding box center [1032, 14] width 11 height 11
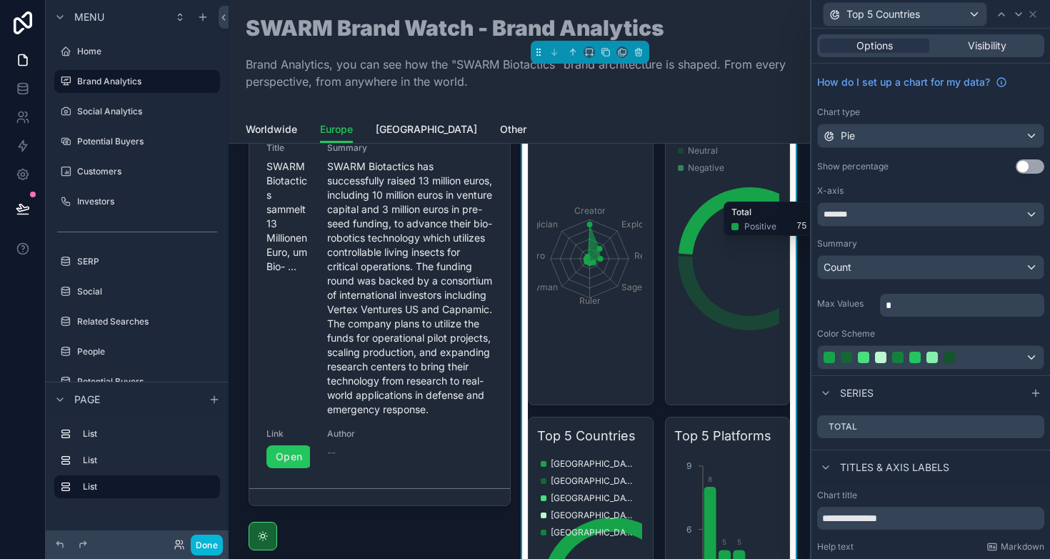
scroll to position [519, 0]
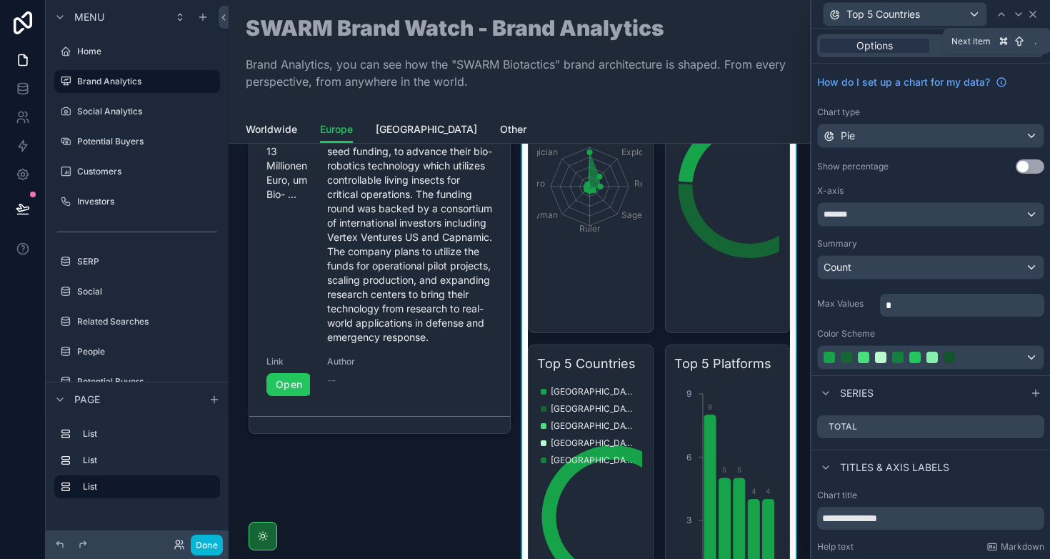
click at [1032, 15] on icon at bounding box center [1032, 14] width 11 height 11
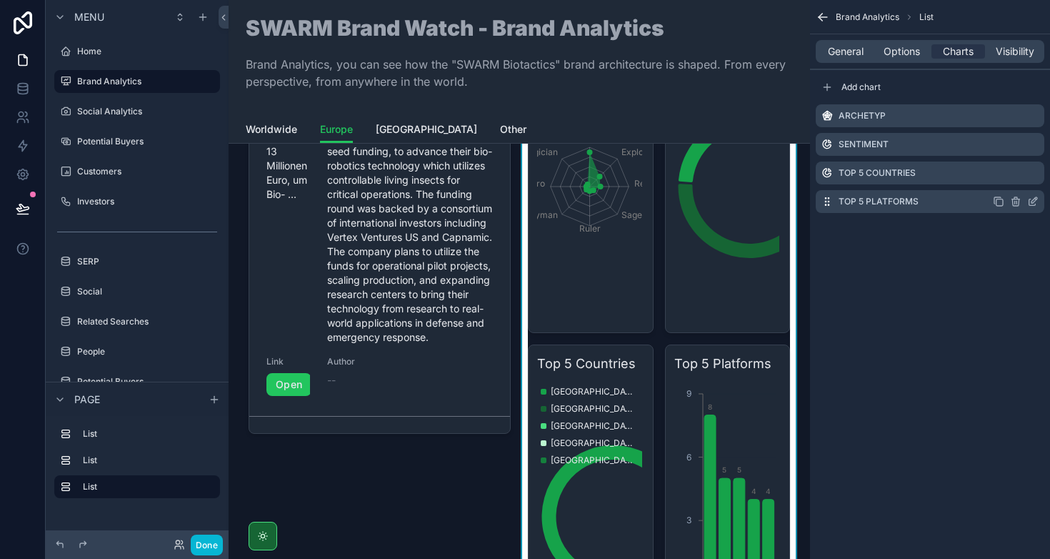
click at [1030, 199] on icon "scrollable content" at bounding box center [1032, 202] width 6 height 6
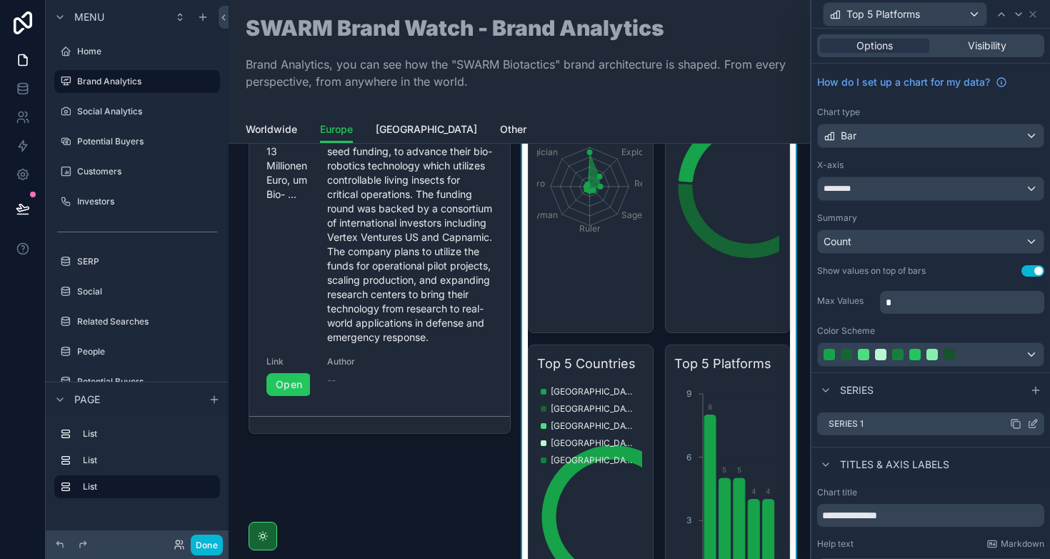
click at [1027, 426] on icon at bounding box center [1032, 423] width 11 height 11
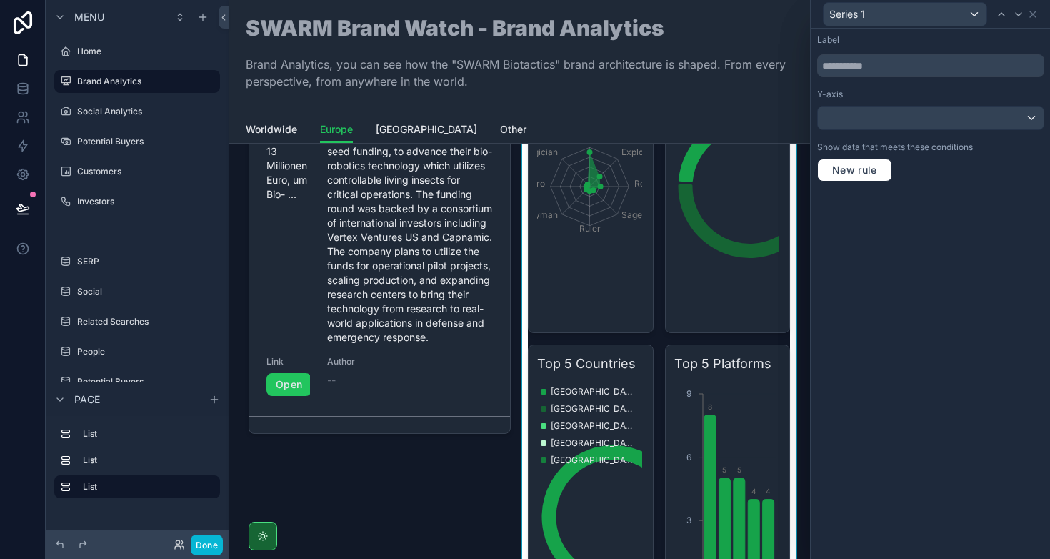
click at [871, 53] on div at bounding box center [930, 64] width 227 height 26
click at [871, 71] on input "text" at bounding box center [930, 65] width 227 height 23
type input "*****"
click at [971, 41] on div "Label" at bounding box center [930, 39] width 227 height 11
click at [1038, 15] on icon at bounding box center [1032, 14] width 11 height 11
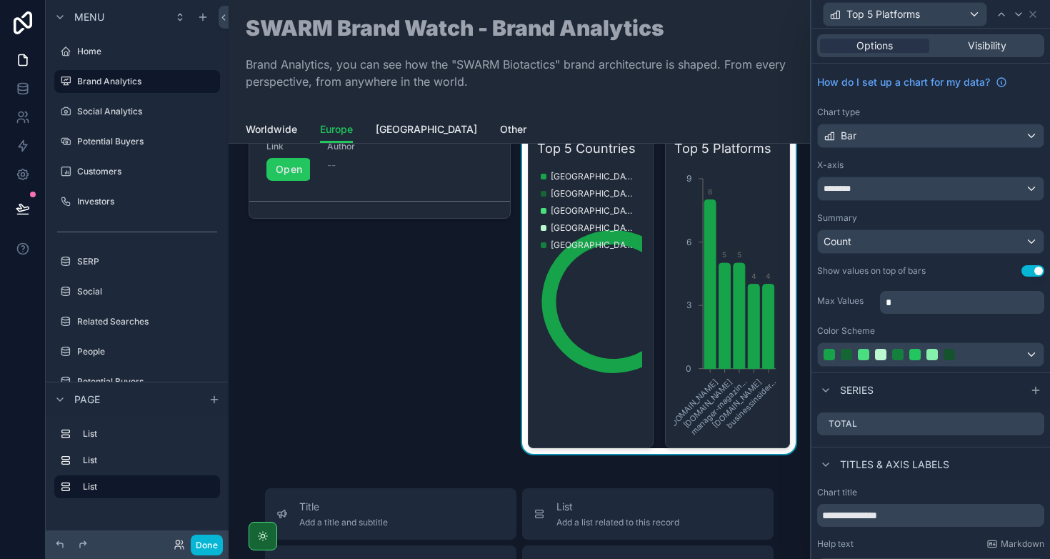
scroll to position [0, 0]
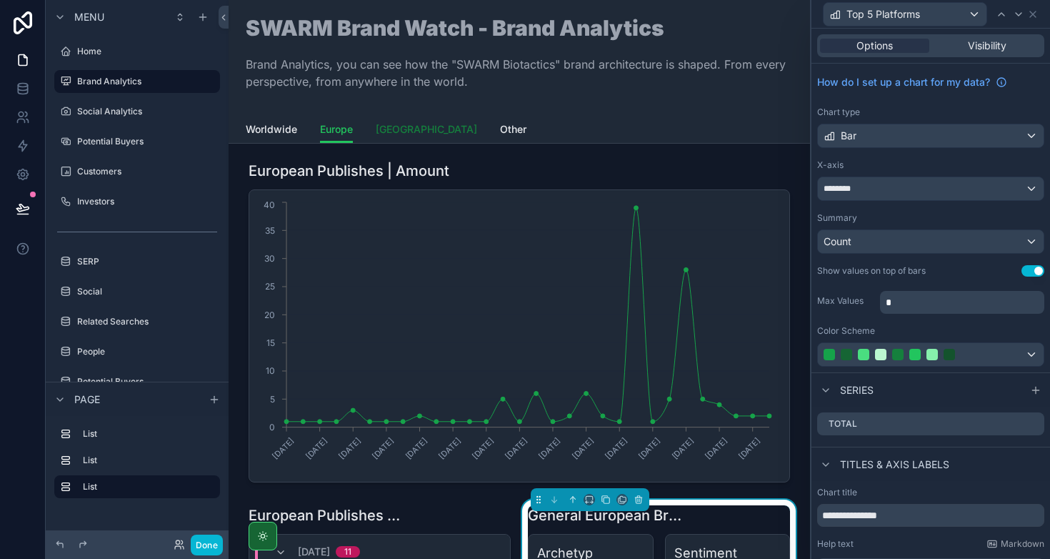
click at [413, 130] on span "[GEOGRAPHIC_DATA]" at bounding box center [426, 129] width 101 height 14
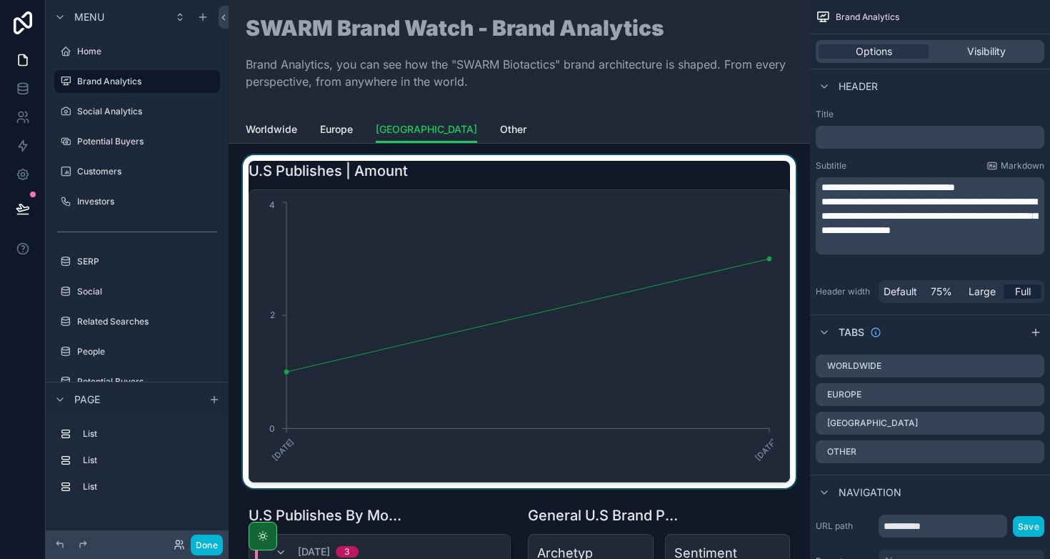
click at [431, 176] on div "scrollable content" at bounding box center [519, 321] width 559 height 333
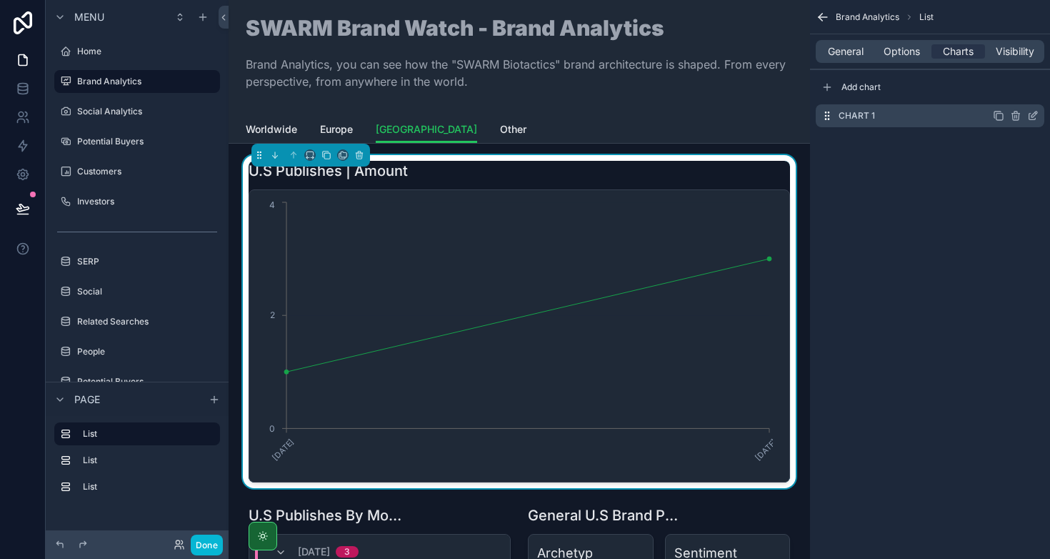
click at [1030, 112] on icon "scrollable content" at bounding box center [1032, 115] width 11 height 11
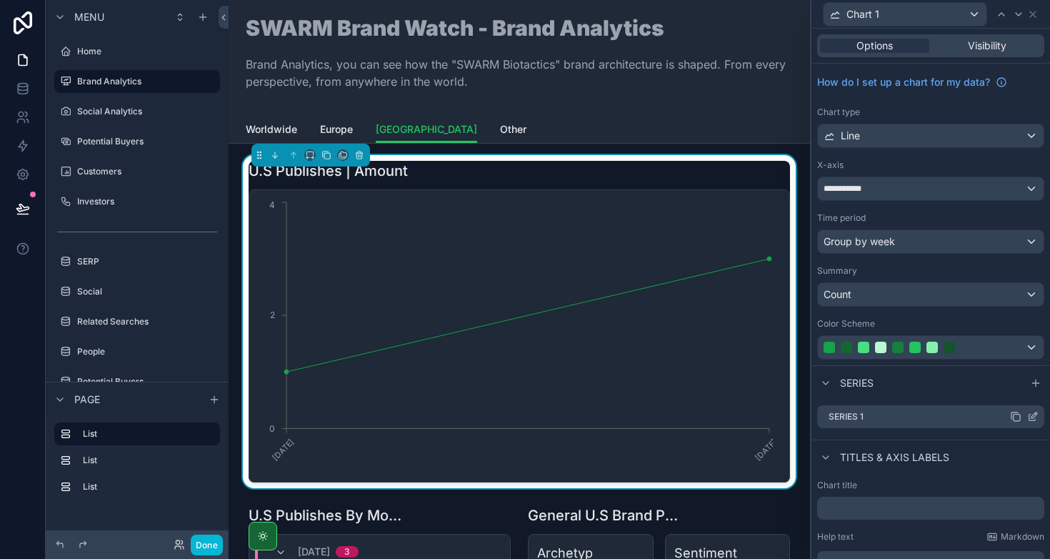
click at [1027, 417] on icon at bounding box center [1032, 416] width 11 height 11
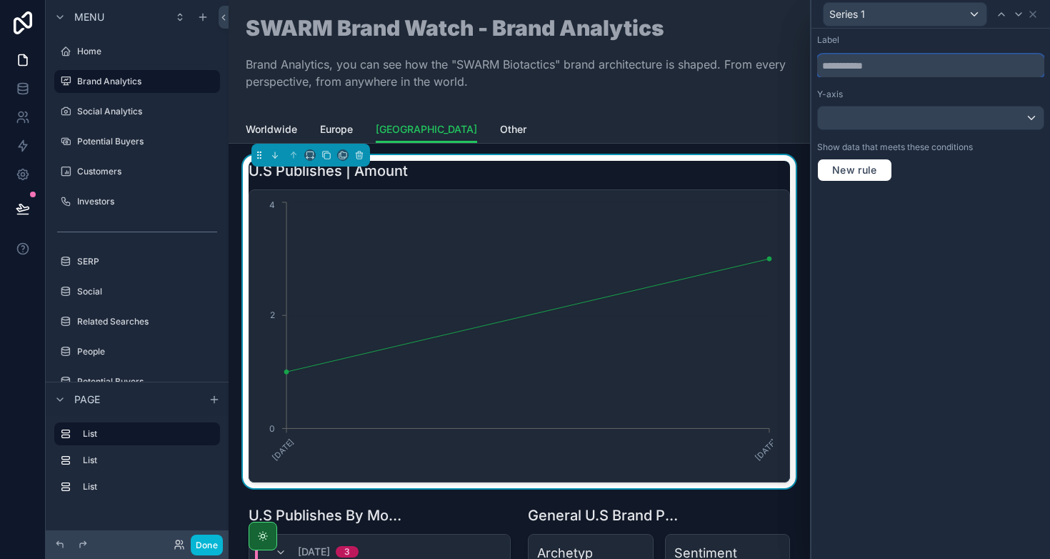
click at [872, 66] on input "text" at bounding box center [930, 65] width 227 height 23
type input "*****"
click at [962, 39] on div "Label" at bounding box center [930, 39] width 227 height 11
click at [1034, 14] on icon at bounding box center [1033, 14] width 6 height 6
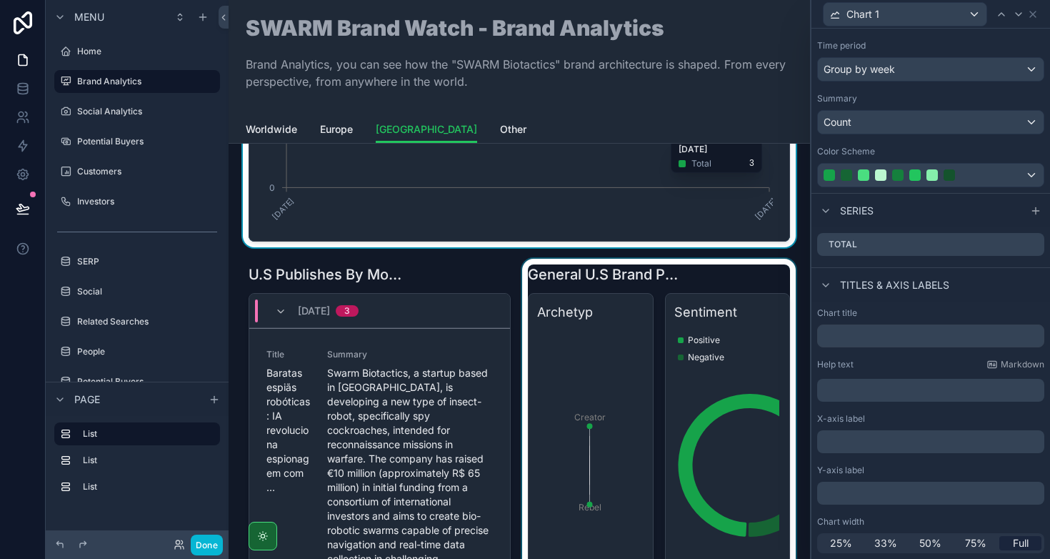
scroll to position [276, 0]
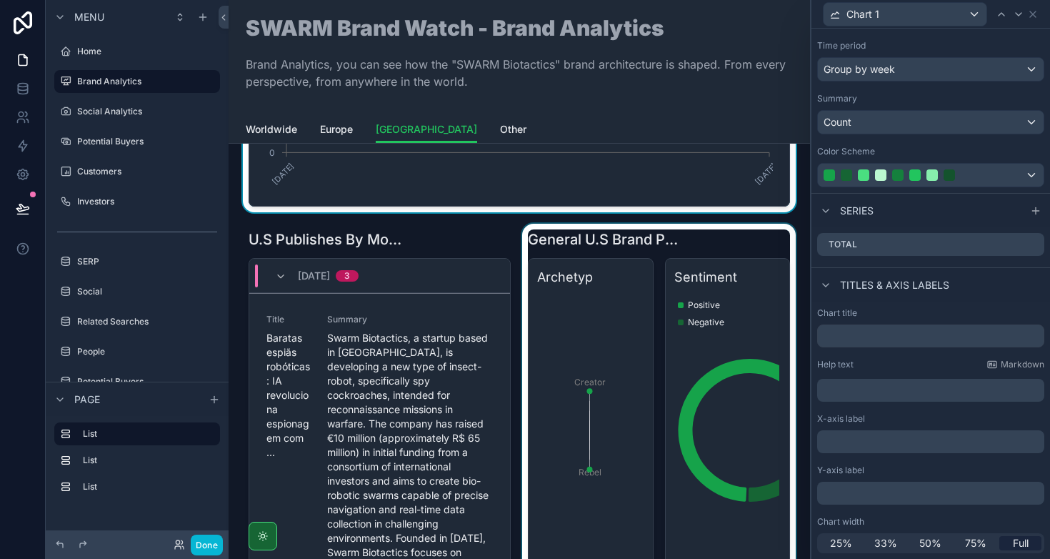
click at [699, 236] on div "scrollable content" at bounding box center [658, 568] width 279 height 689
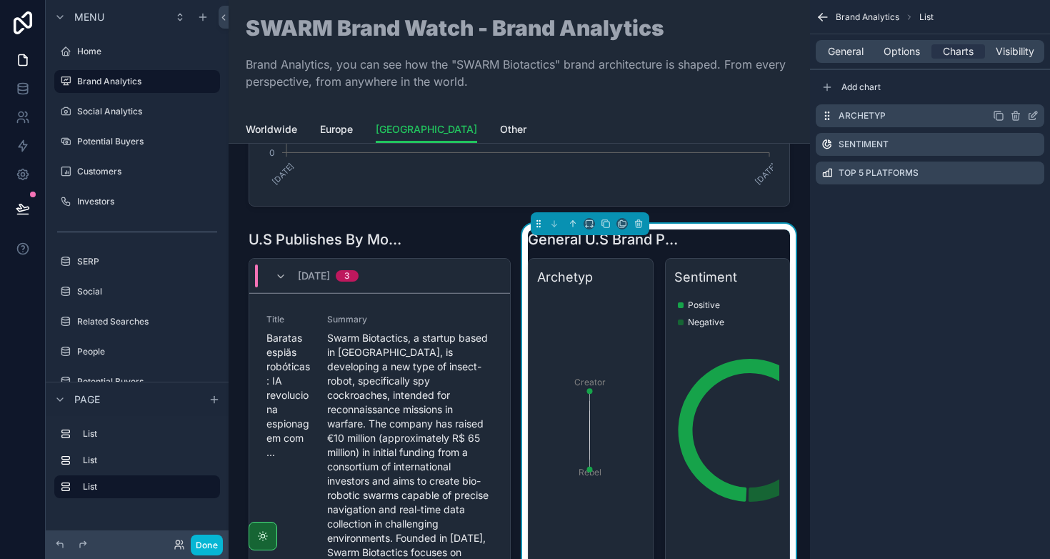
click at [1032, 116] on icon "scrollable content" at bounding box center [1032, 115] width 11 height 11
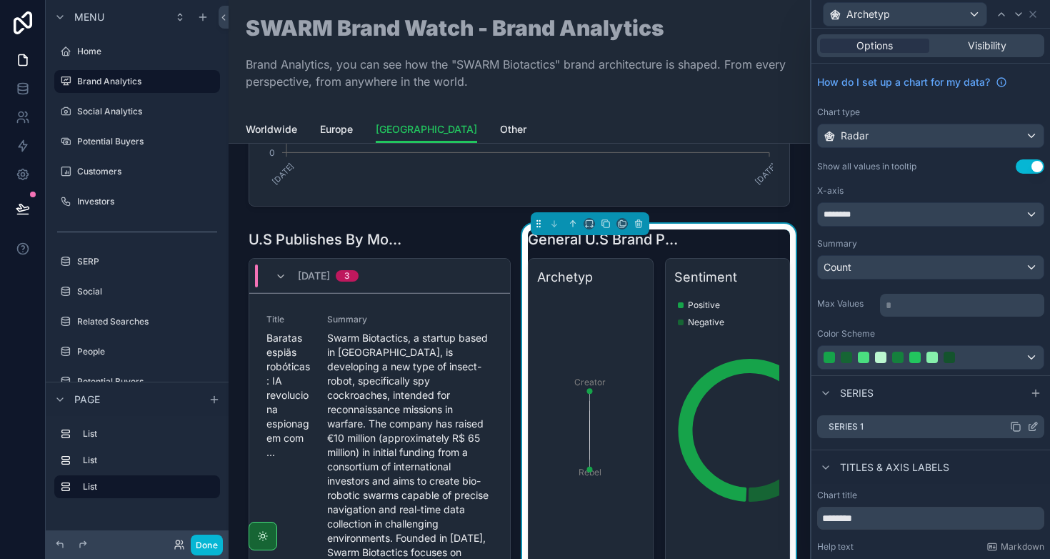
click at [1027, 428] on icon at bounding box center [1032, 426] width 11 height 11
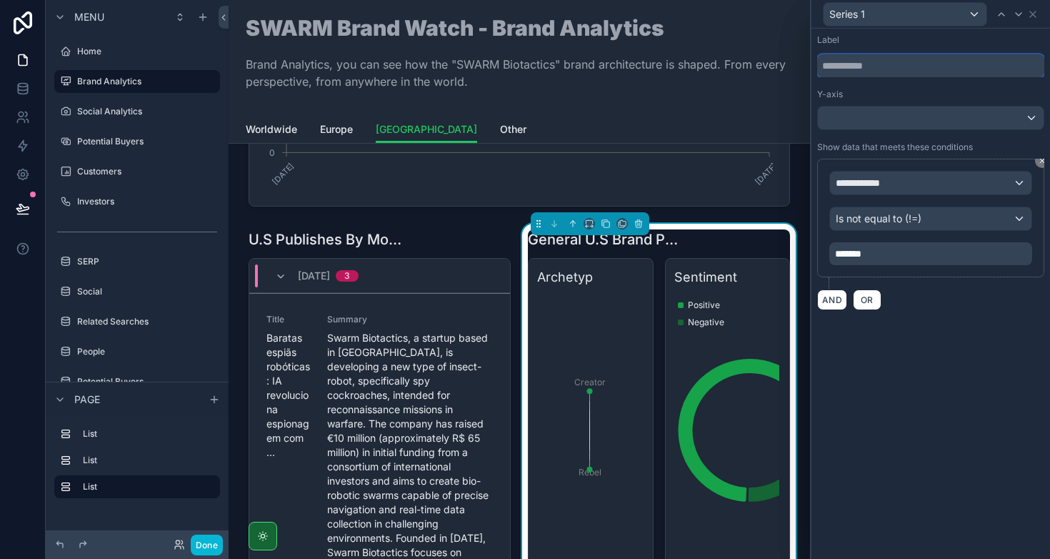
click at [871, 65] on input "text" at bounding box center [930, 65] width 227 height 23
type input "*****"
click at [953, 36] on div "Label" at bounding box center [930, 39] width 227 height 11
click at [1035, 14] on icon at bounding box center [1032, 14] width 11 height 11
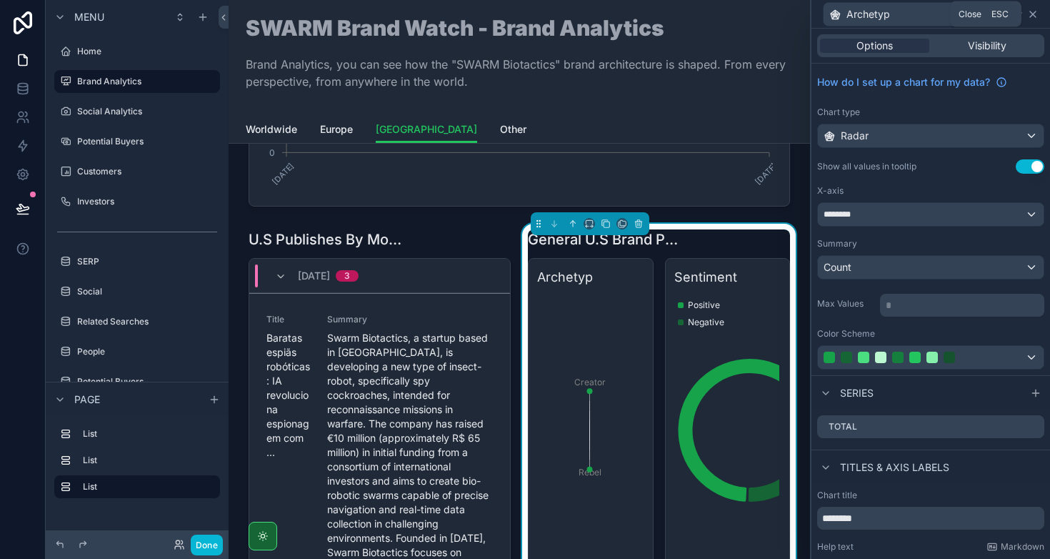
click at [1033, 16] on icon at bounding box center [1032, 14] width 11 height 11
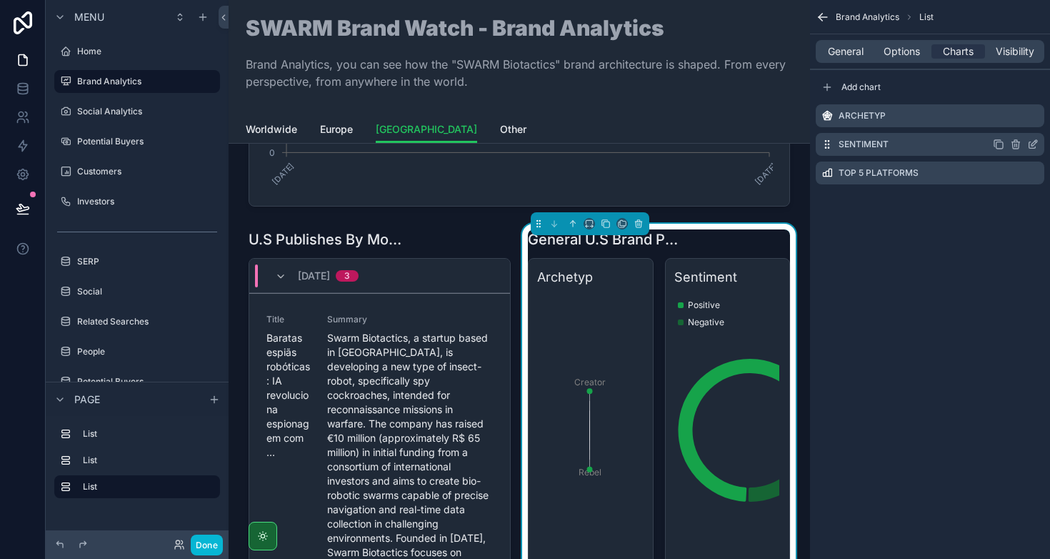
click at [1032, 144] on icon "scrollable content" at bounding box center [1032, 144] width 11 height 11
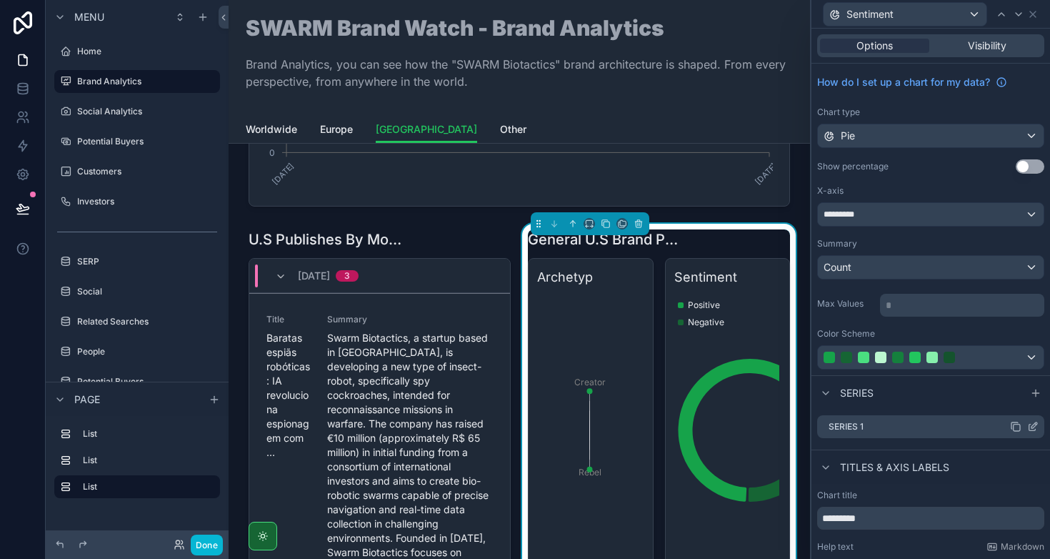
click at [1027, 424] on icon at bounding box center [1032, 426] width 11 height 11
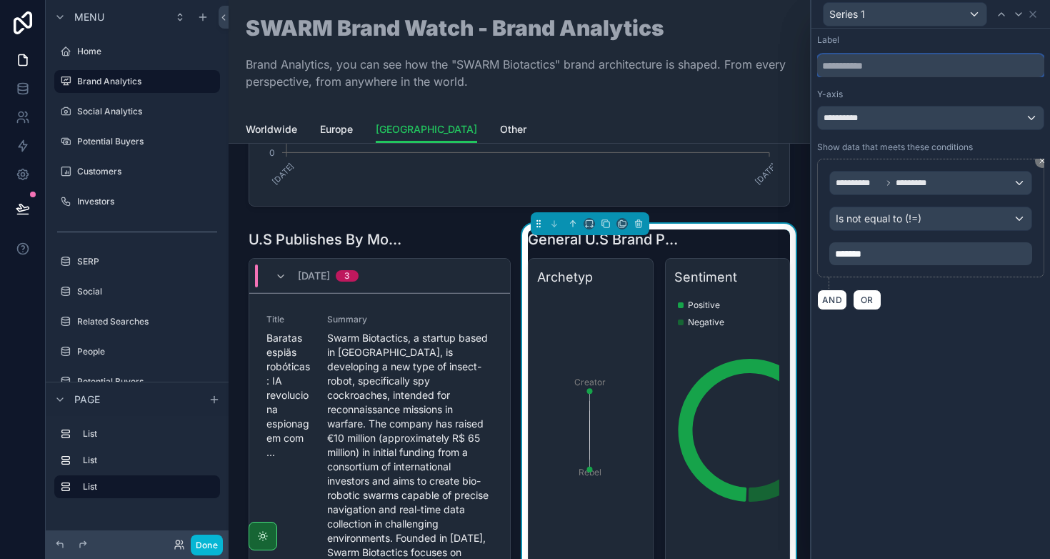
click at [864, 59] on input "text" at bounding box center [930, 65] width 227 height 23
type input "*****"
click at [949, 38] on div "Label" at bounding box center [930, 39] width 227 height 11
click at [1040, 16] on div "Total" at bounding box center [930, 14] width 227 height 28
click at [1032, 16] on icon at bounding box center [1032, 14] width 11 height 11
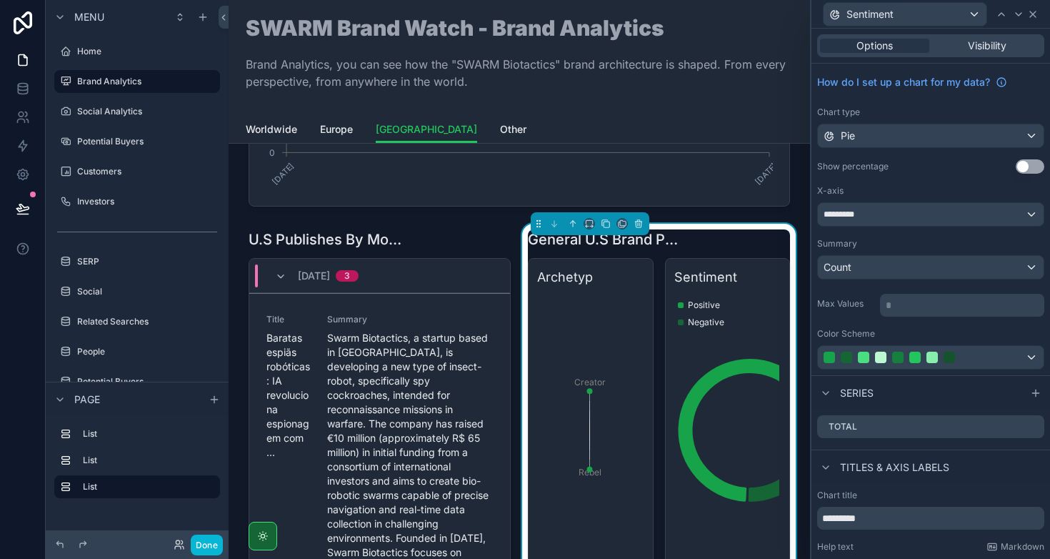
click at [1034, 19] on icon at bounding box center [1032, 14] width 11 height 11
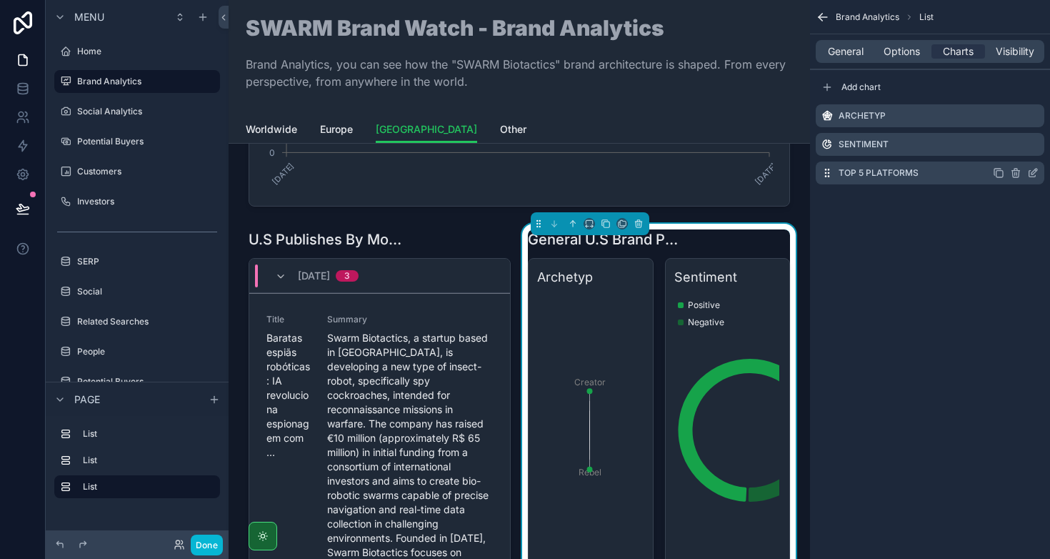
click at [1034, 176] on icon "scrollable content" at bounding box center [1032, 172] width 11 height 11
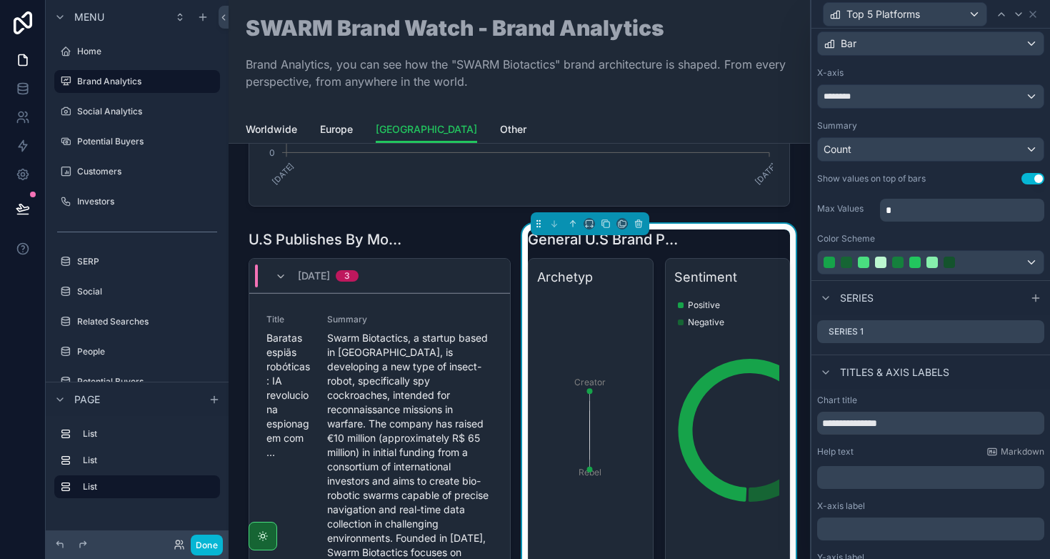
scroll to position [114, 0]
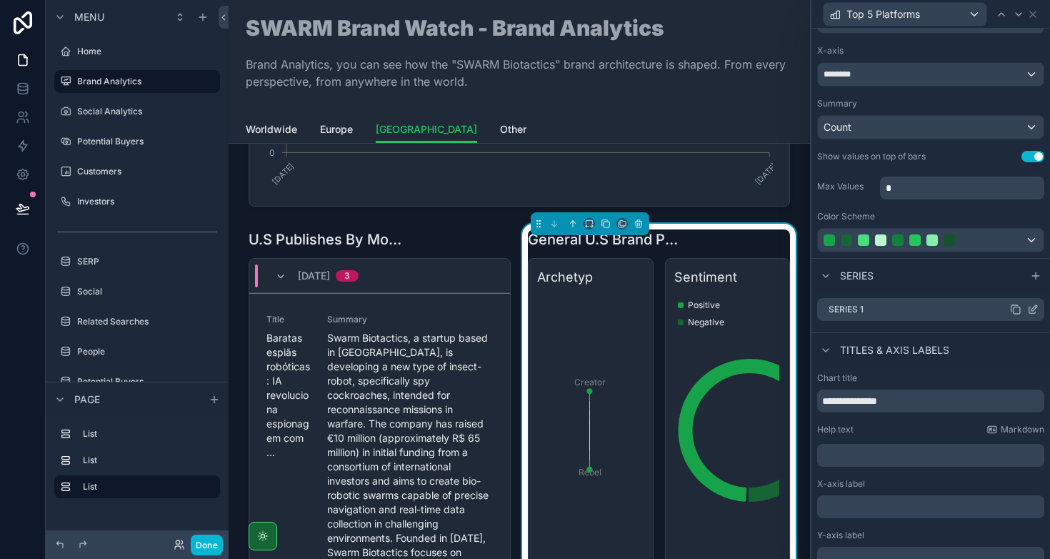
click at [1027, 310] on icon at bounding box center [1032, 309] width 11 height 11
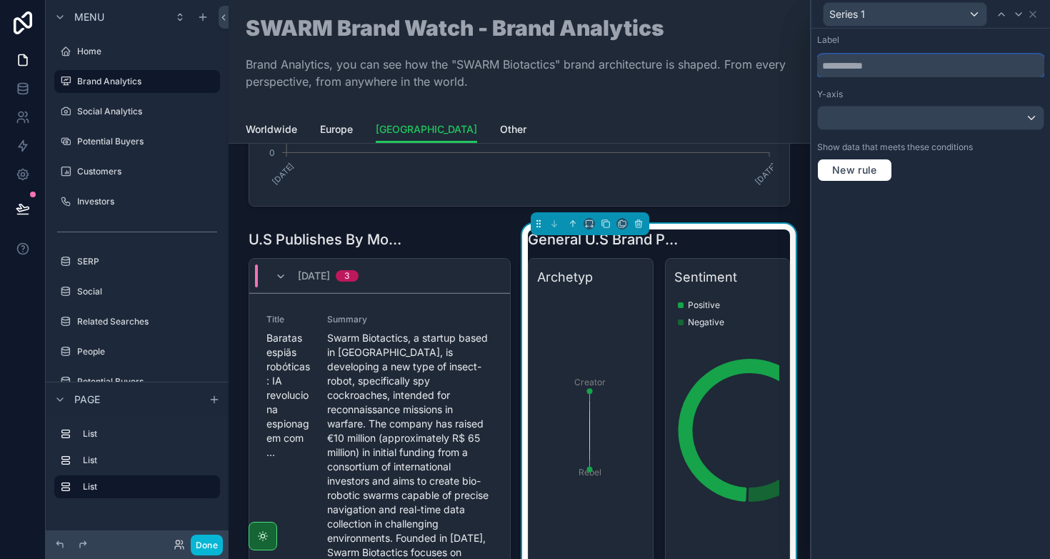
click at [894, 66] on input "text" at bounding box center [930, 65] width 227 height 23
type input "*****"
click at [942, 46] on div "Label *****" at bounding box center [930, 55] width 227 height 43
click at [1033, 15] on icon at bounding box center [1032, 14] width 11 height 11
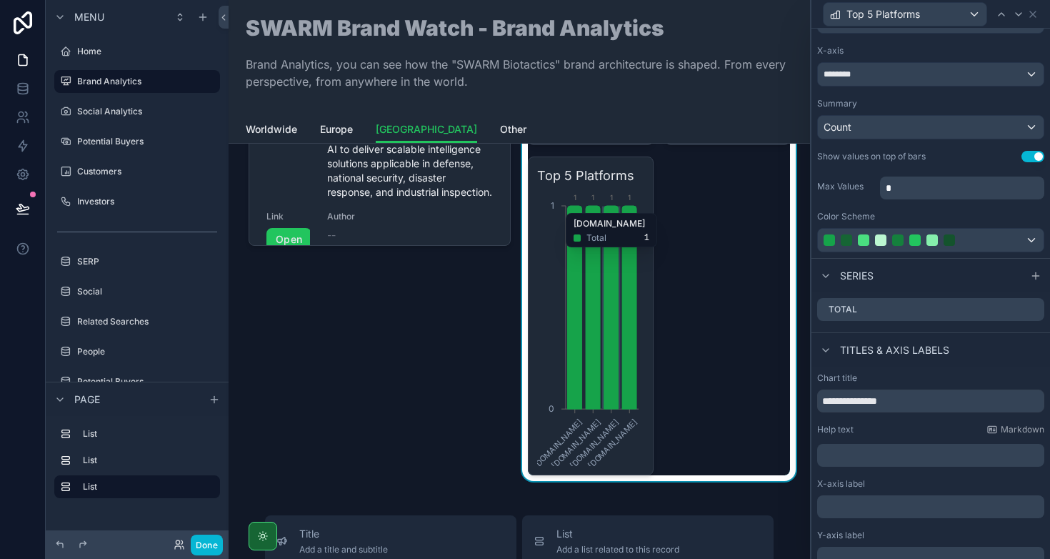
scroll to position [0, 0]
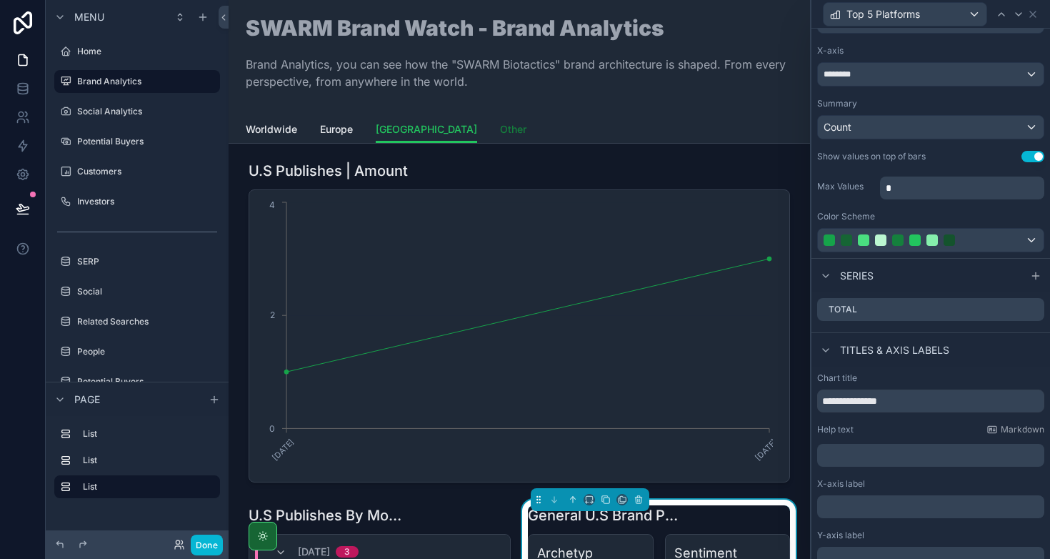
click at [500, 131] on span "Other" at bounding box center [513, 129] width 26 height 14
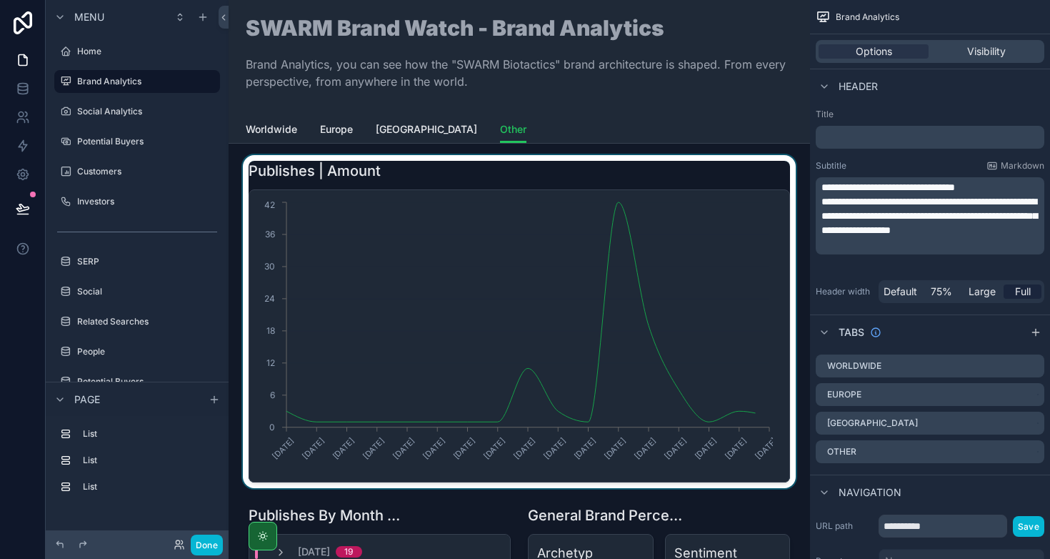
click at [577, 167] on div "scrollable content" at bounding box center [519, 321] width 559 height 333
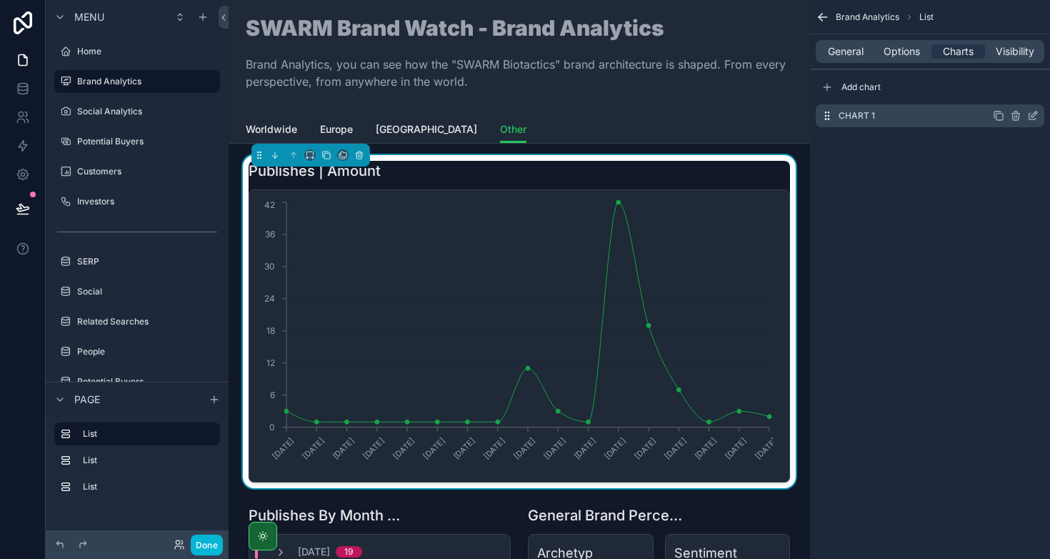
click at [1034, 116] on icon "scrollable content" at bounding box center [1032, 115] width 11 height 11
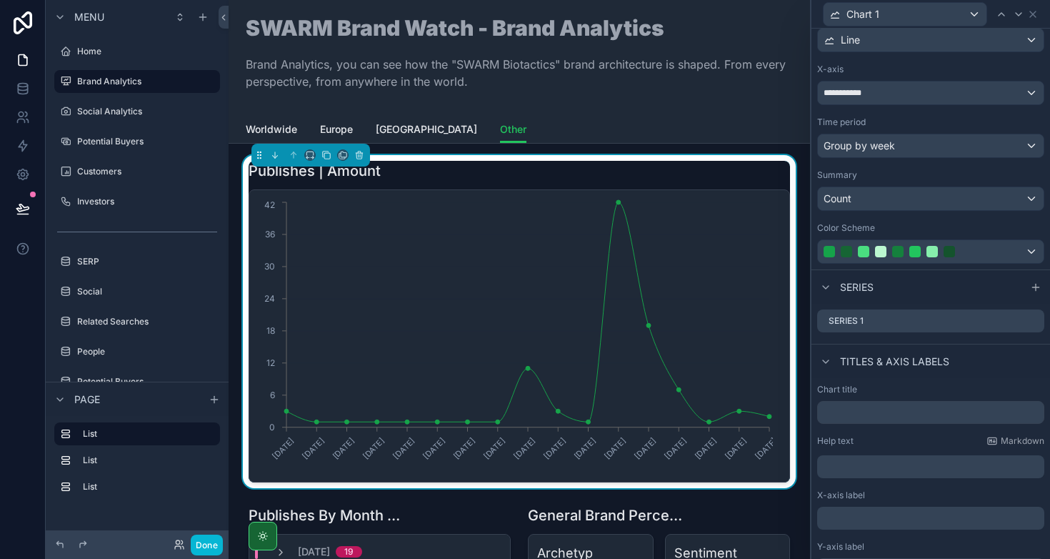
scroll to position [124, 0]
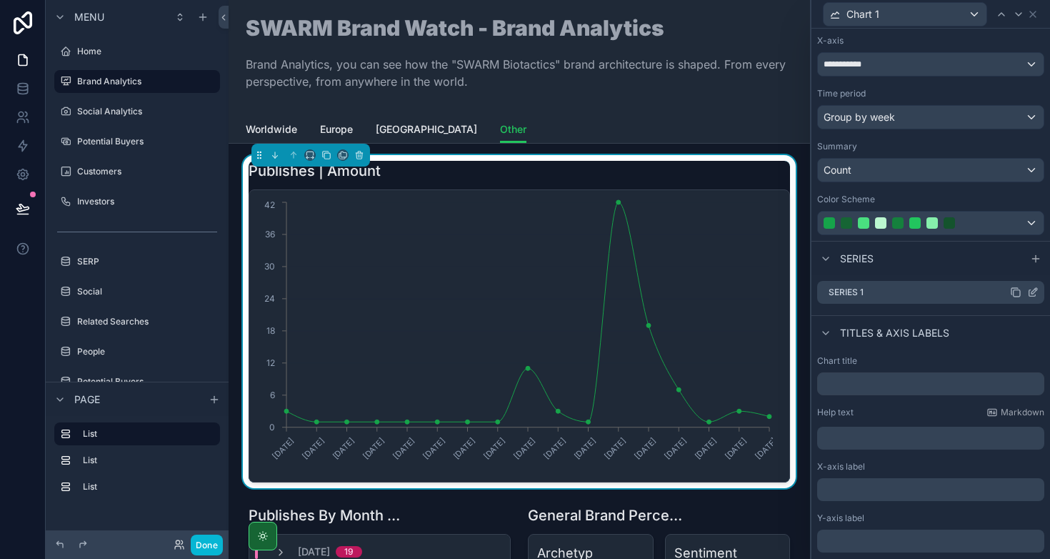
click at [1032, 293] on icon at bounding box center [1035, 291] width 6 height 6
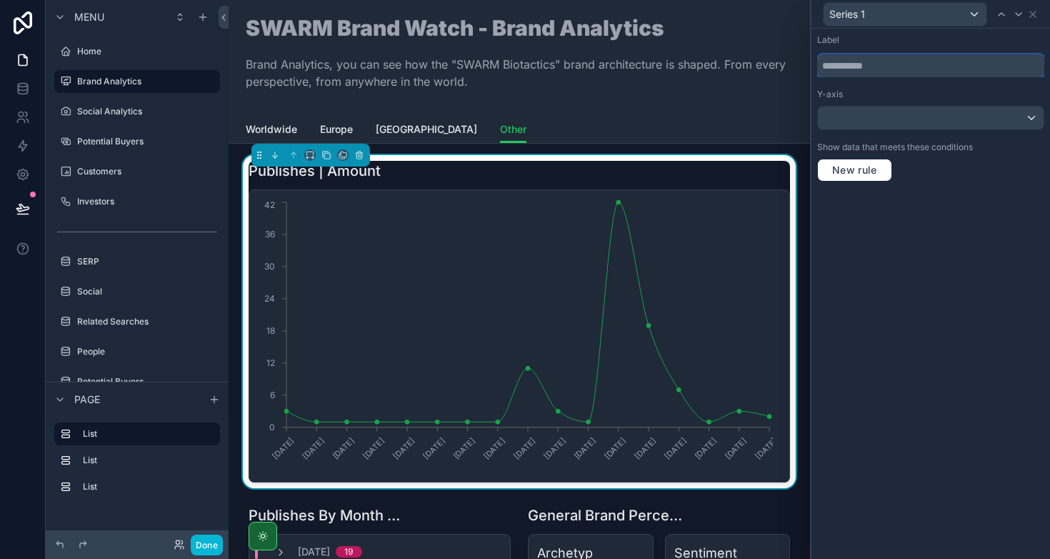
click at [904, 71] on input "text" at bounding box center [930, 65] width 227 height 23
type input "*****"
click at [925, 211] on div "Label ***** Y-axis Show data that meets these conditions New rule" at bounding box center [931, 294] width 239 height 530
click at [1037, 15] on icon at bounding box center [1032, 14] width 11 height 11
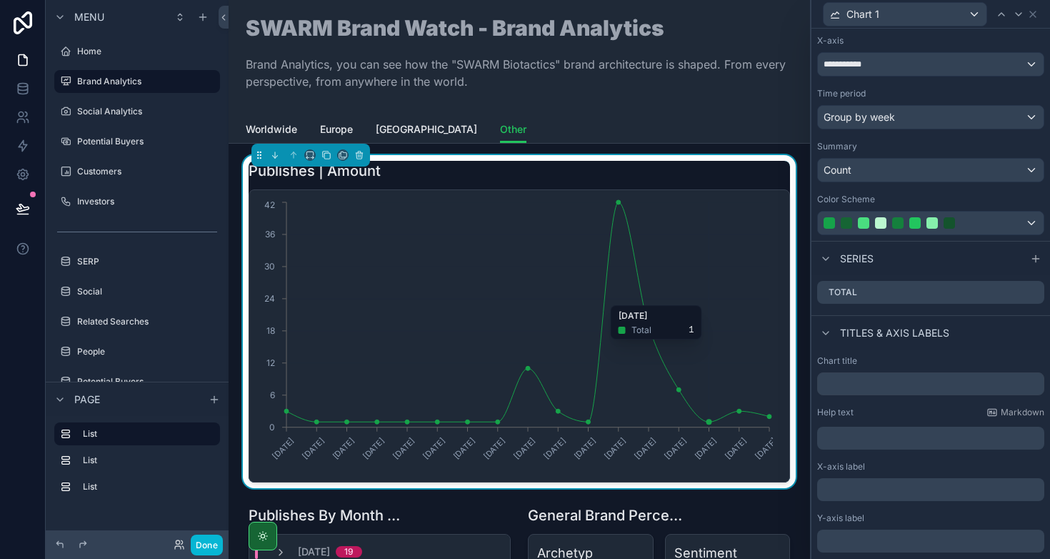
scroll to position [249, 0]
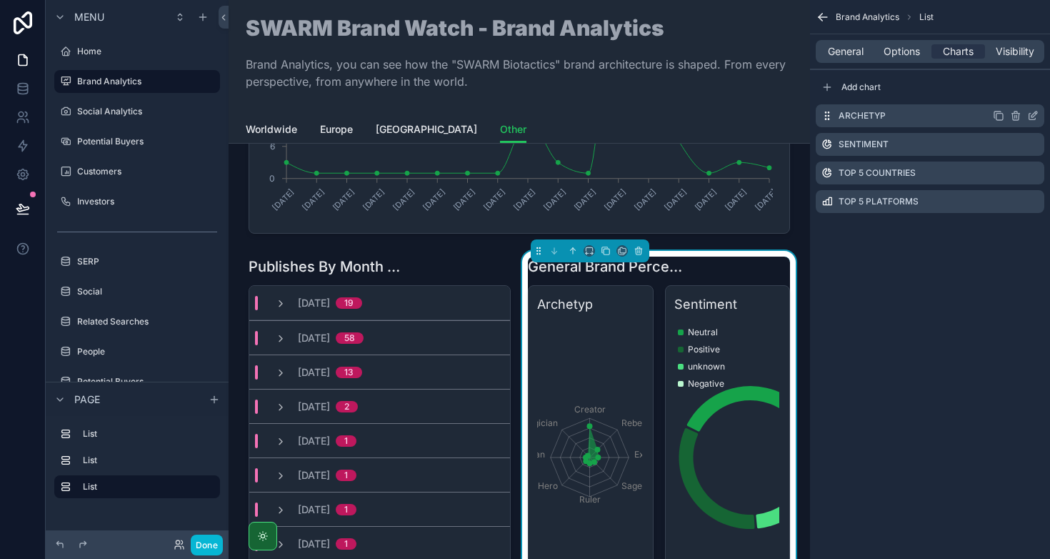
click at [1032, 116] on icon "scrollable content" at bounding box center [1035, 114] width 6 height 6
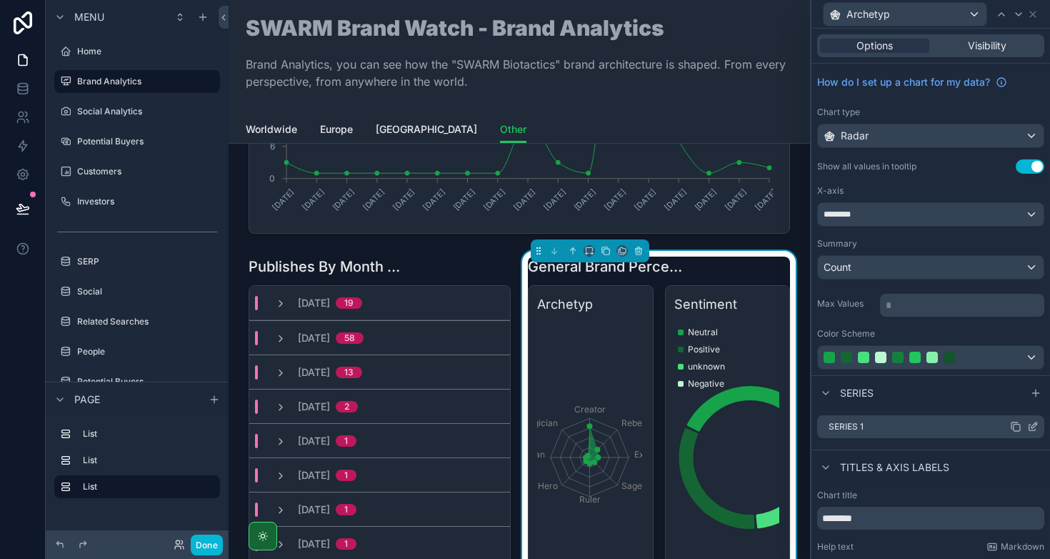
click at [1029, 426] on div "Series 1" at bounding box center [930, 426] width 227 height 23
click at [1027, 426] on icon at bounding box center [1032, 426] width 11 height 11
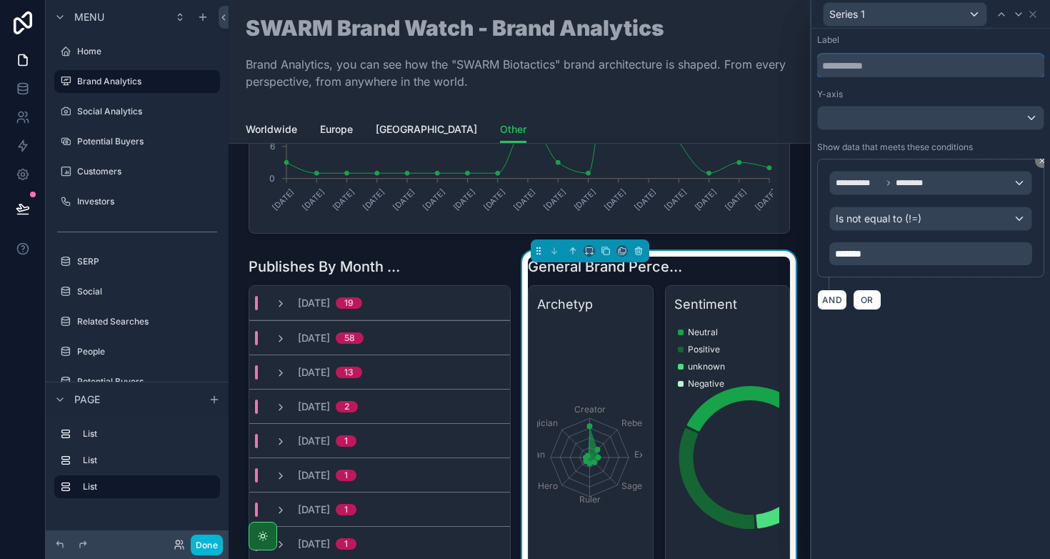
click at [883, 74] on input "text" at bounding box center [930, 65] width 227 height 23
type input "*****"
click at [970, 89] on div "Y-axis" at bounding box center [930, 94] width 227 height 11
click at [1035, 21] on div "Total" at bounding box center [930, 14] width 227 height 28
click at [1035, 16] on icon at bounding box center [1033, 14] width 6 height 6
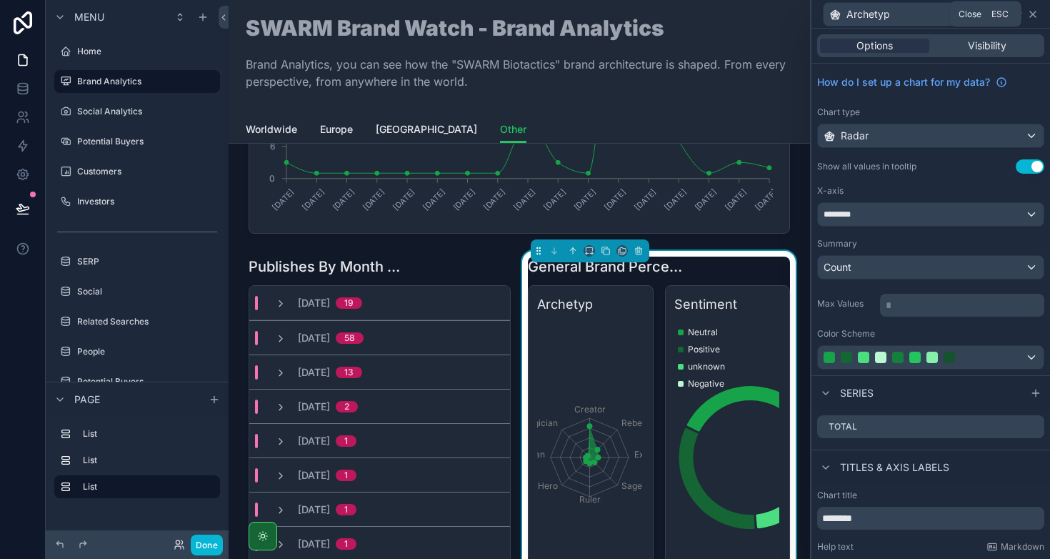
click at [1030, 16] on icon at bounding box center [1032, 14] width 11 height 11
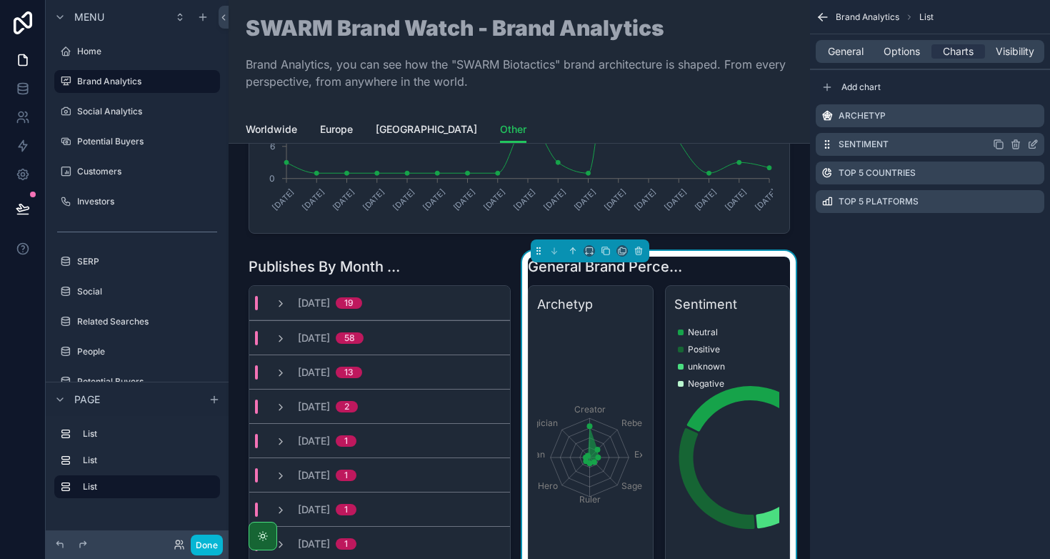
click at [1031, 142] on icon "scrollable content" at bounding box center [1032, 144] width 11 height 11
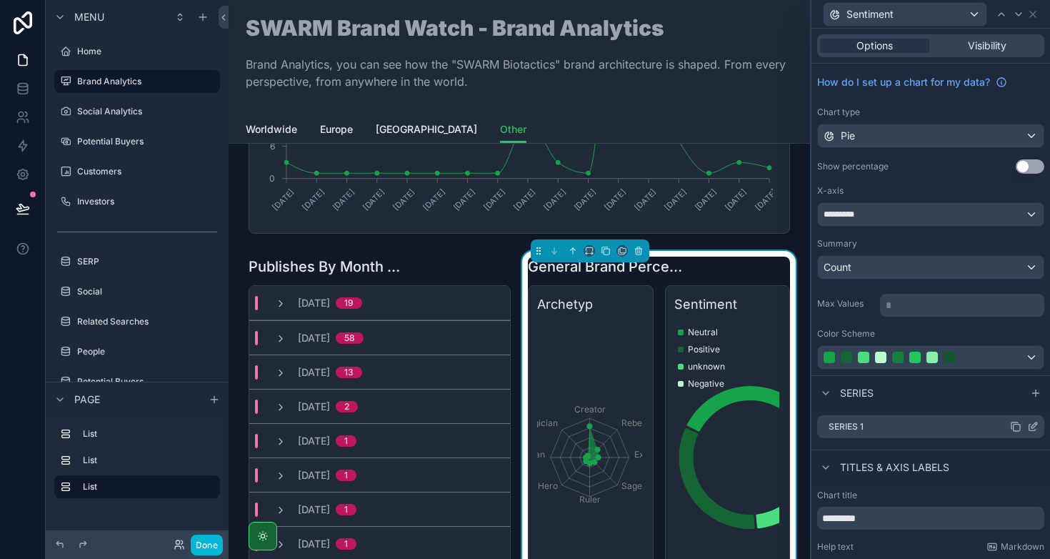
click at [1027, 425] on icon at bounding box center [1032, 426] width 11 height 11
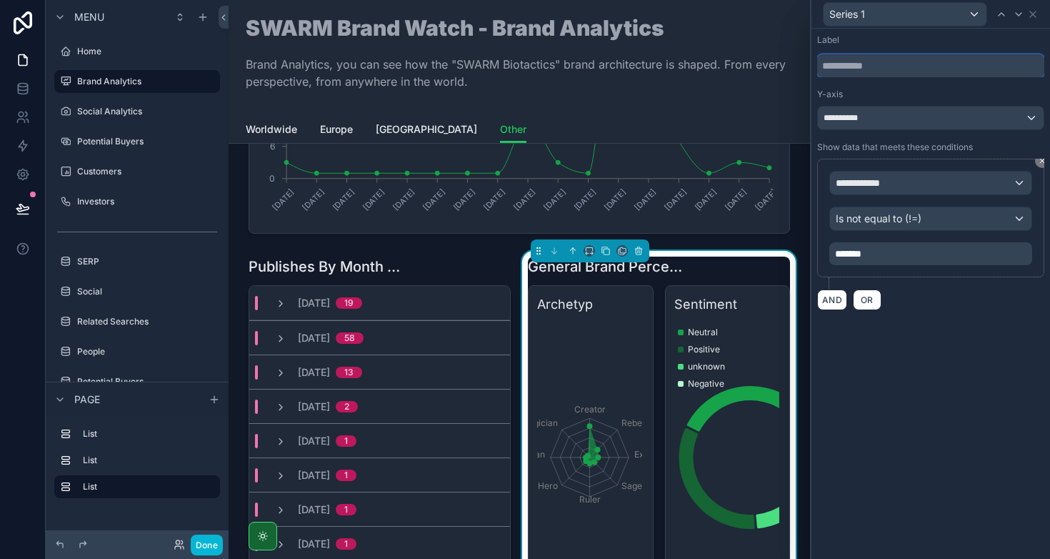
click at [883, 59] on input "text" at bounding box center [930, 65] width 227 height 23
type input "*****"
click at [925, 95] on div "Y-axis" at bounding box center [930, 94] width 227 height 11
click at [919, 184] on div "**********" at bounding box center [930, 182] width 201 height 23
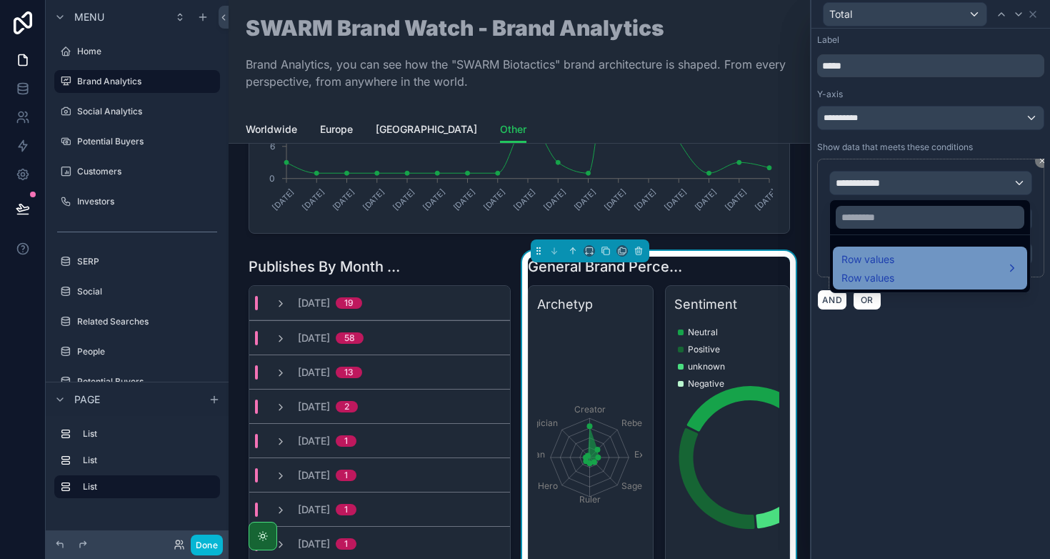
click at [877, 267] on span "Row values" at bounding box center [868, 259] width 53 height 17
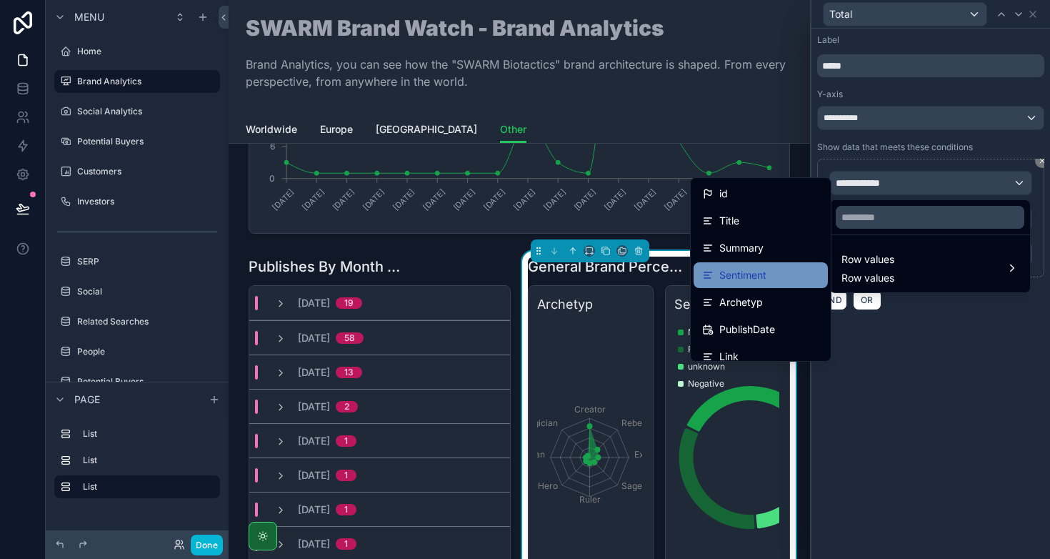
click at [734, 275] on span "Sentiment" at bounding box center [742, 274] width 47 height 17
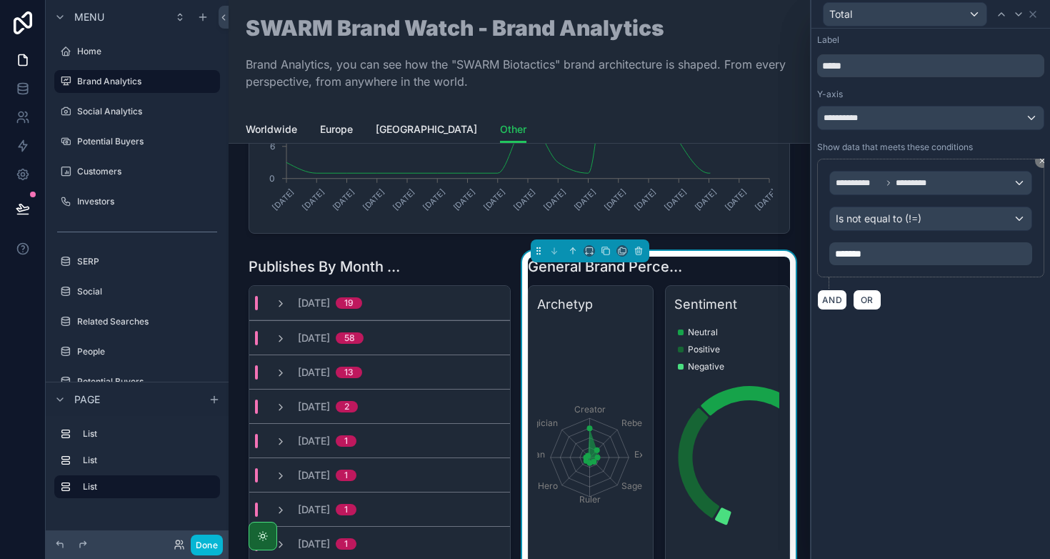
click at [901, 354] on div "**********" at bounding box center [931, 294] width 239 height 530
click at [1037, 17] on icon at bounding box center [1032, 14] width 11 height 11
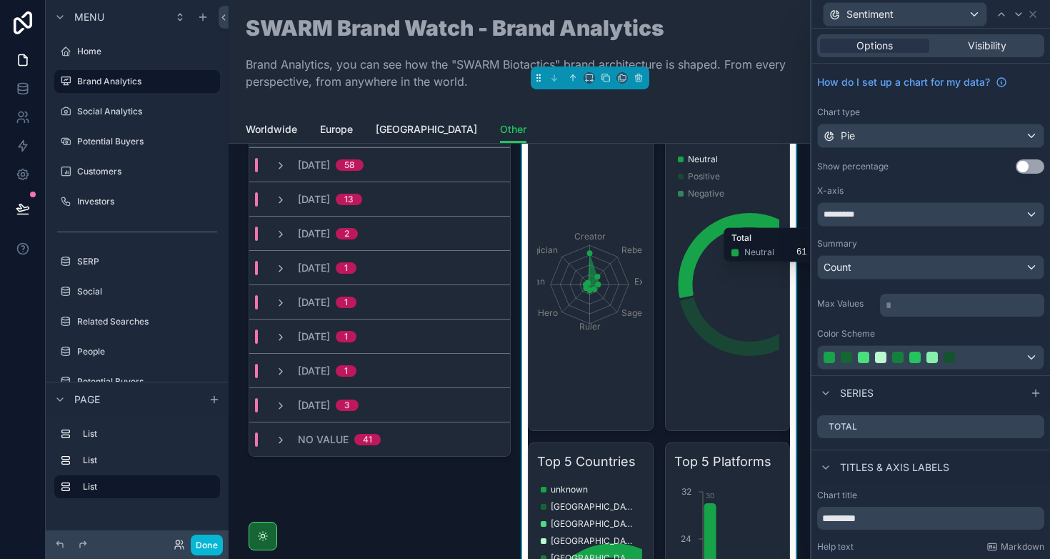
scroll to position [430, 0]
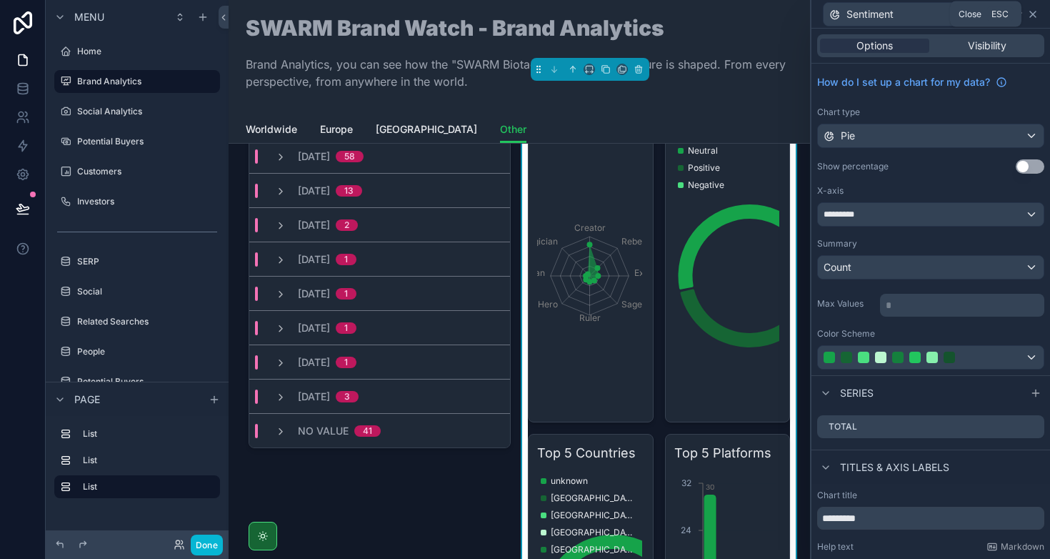
click at [1032, 14] on icon at bounding box center [1032, 14] width 11 height 11
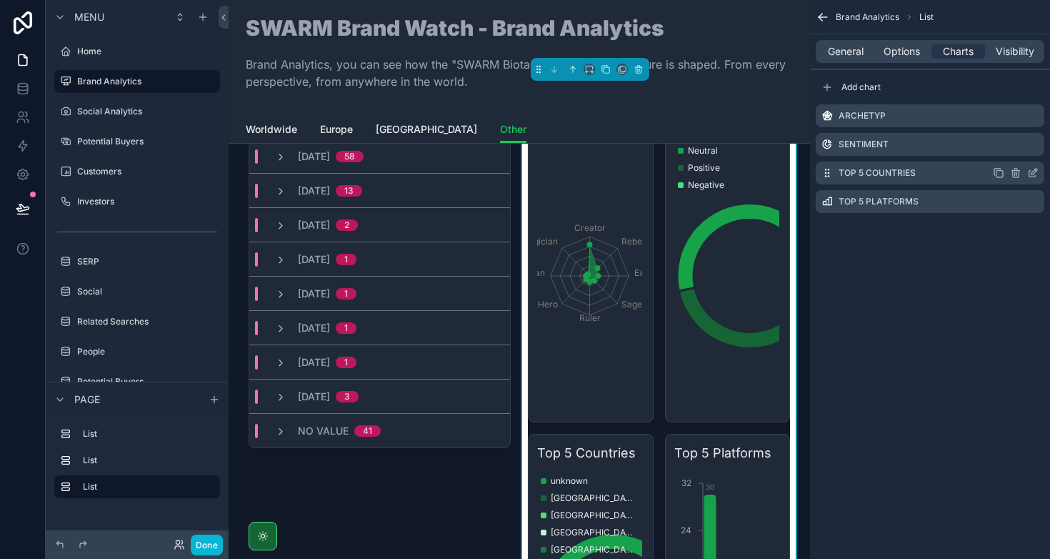
click at [1032, 171] on icon "scrollable content" at bounding box center [1032, 172] width 11 height 11
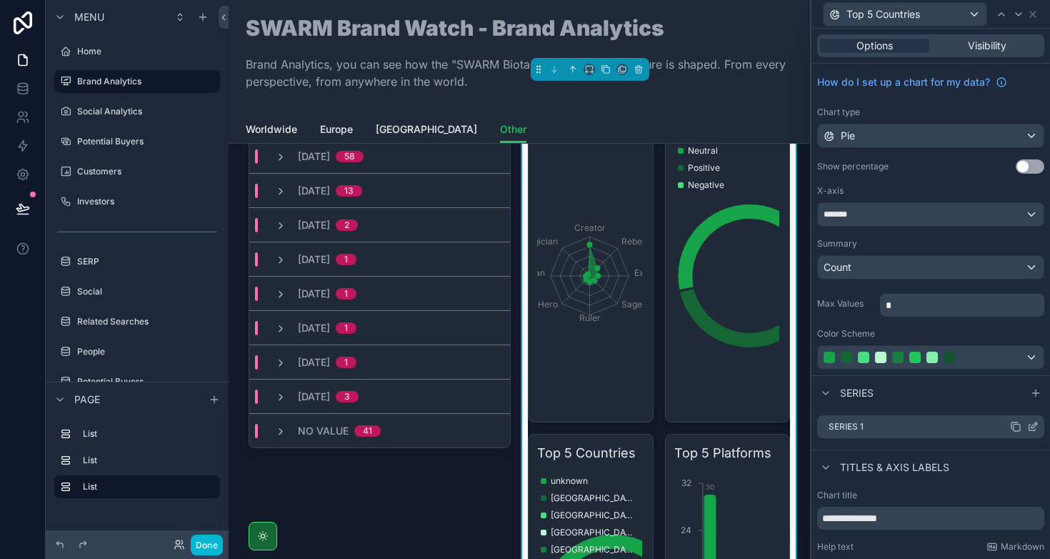
click at [1032, 427] on icon at bounding box center [1035, 425] width 6 height 6
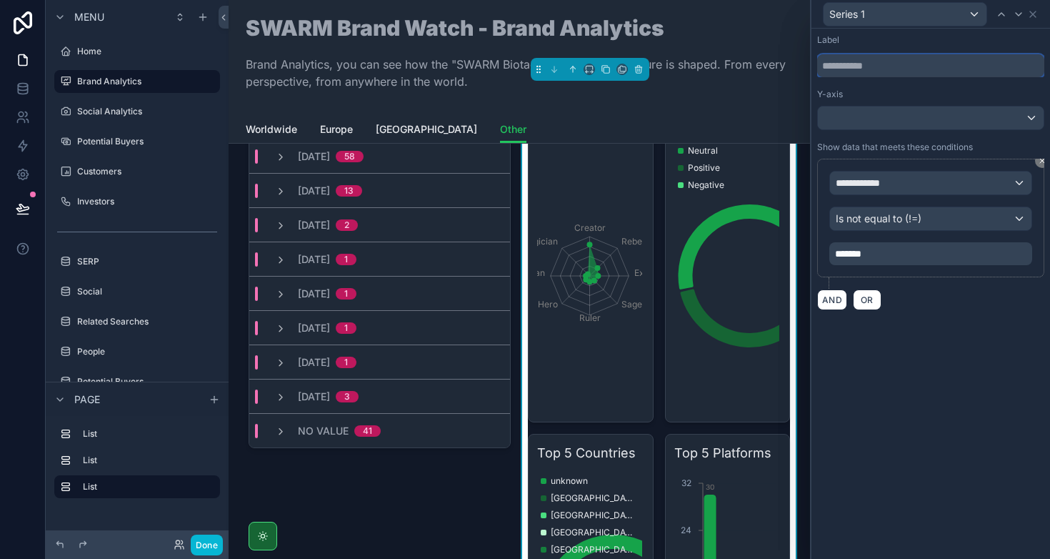
click at [864, 66] on input "text" at bounding box center [930, 65] width 227 height 23
type input "*****"
click at [976, 37] on div "Label" at bounding box center [930, 39] width 227 height 11
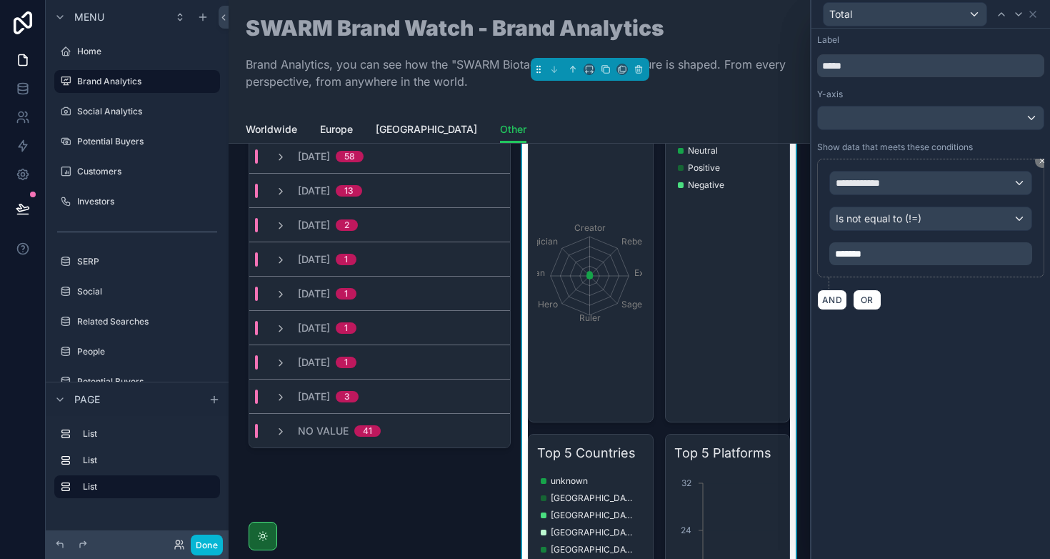
click at [1040, 14] on div "Total" at bounding box center [930, 14] width 227 height 28
click at [1035, 16] on icon at bounding box center [1033, 14] width 6 height 6
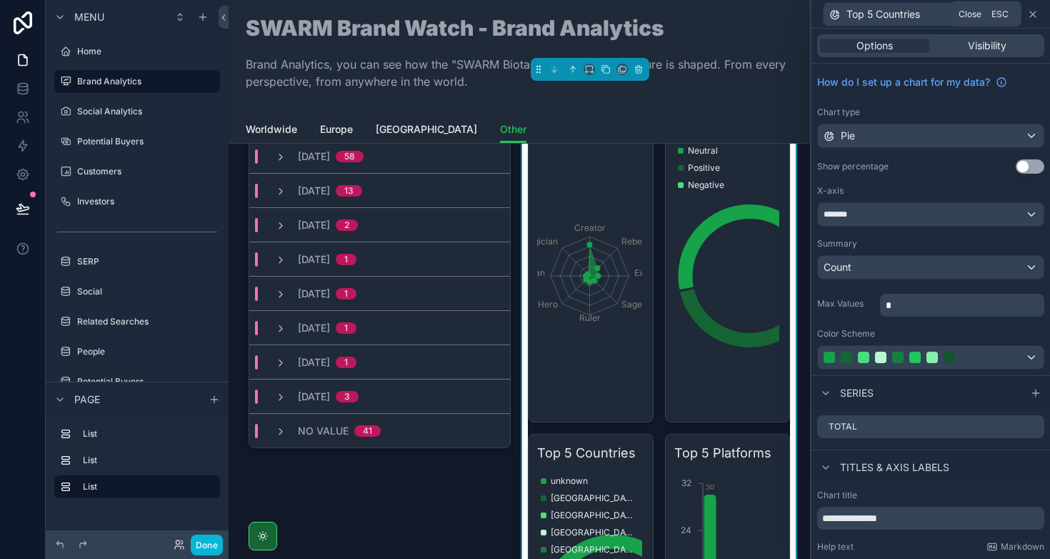
click at [1032, 13] on icon at bounding box center [1032, 14] width 11 height 11
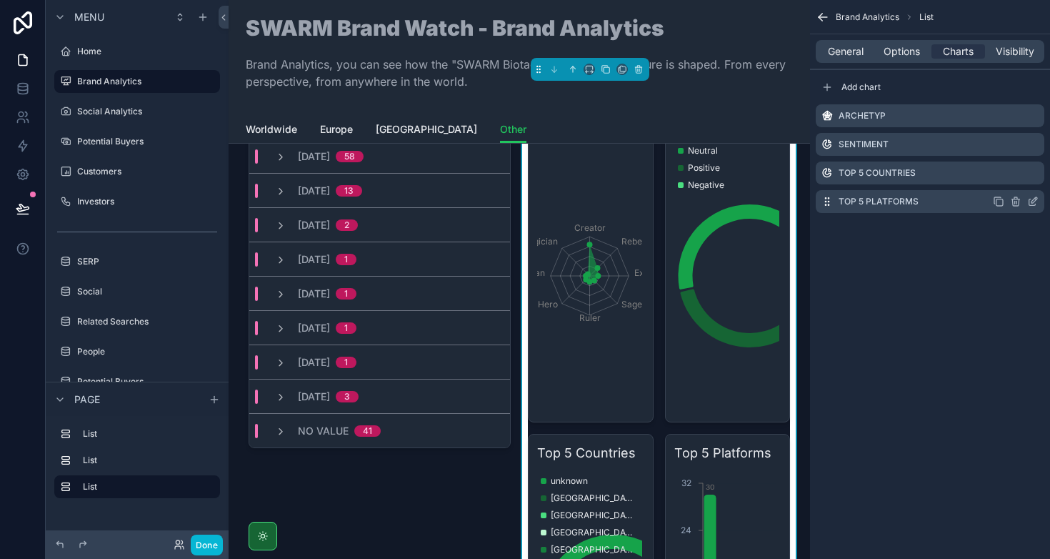
click at [1032, 204] on icon "scrollable content" at bounding box center [1032, 201] width 11 height 11
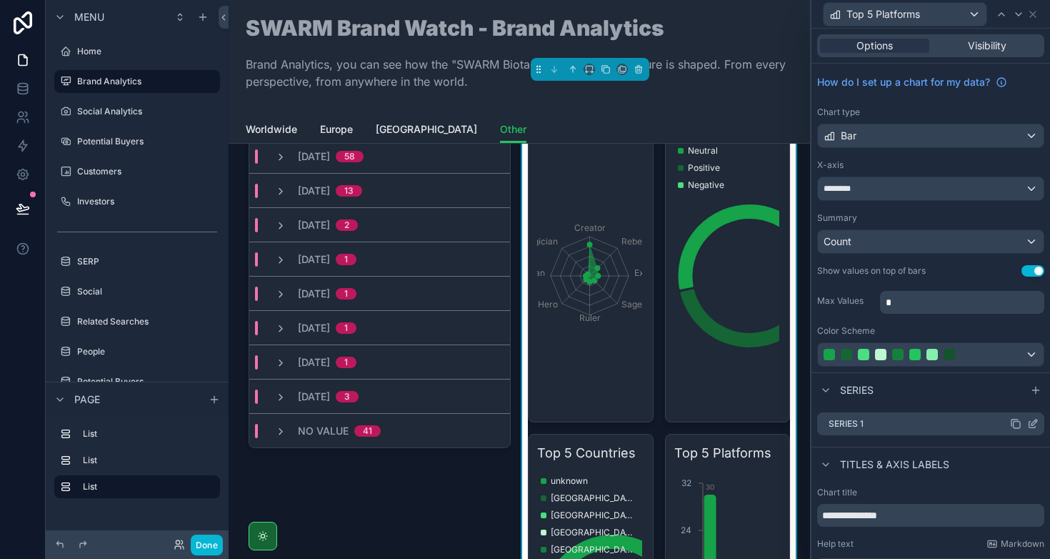
click at [1027, 424] on icon at bounding box center [1032, 423] width 11 height 11
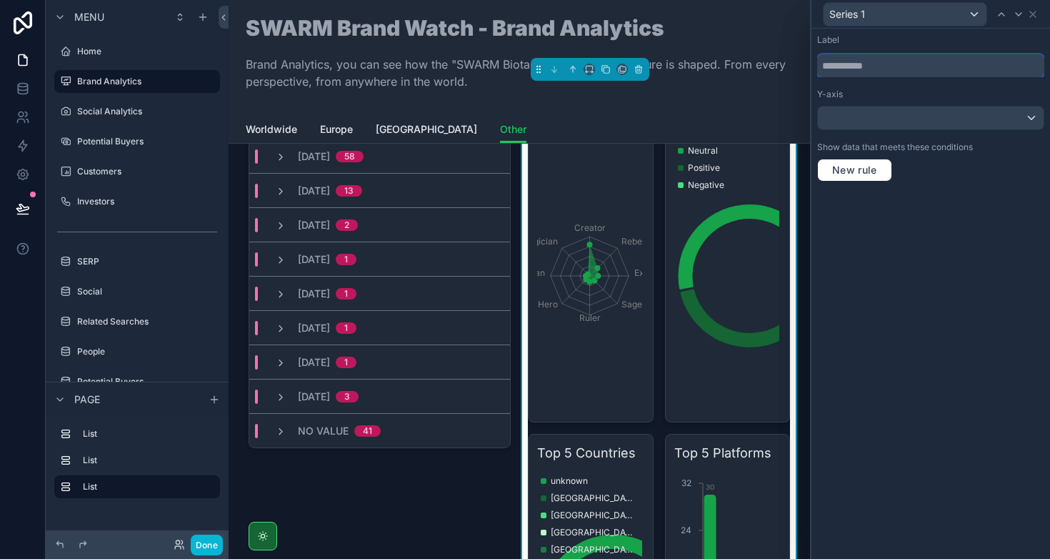
click at [878, 60] on input "text" at bounding box center [930, 65] width 227 height 23
type input "*****"
click at [942, 46] on div "Label *****" at bounding box center [930, 55] width 227 height 43
click at [1034, 13] on icon at bounding box center [1033, 14] width 6 height 6
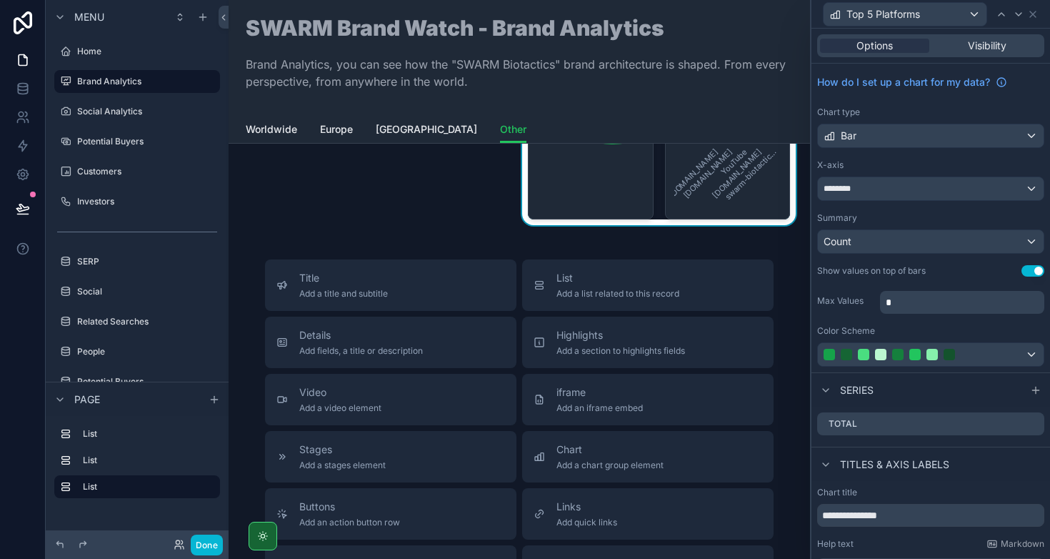
scroll to position [1026, 0]
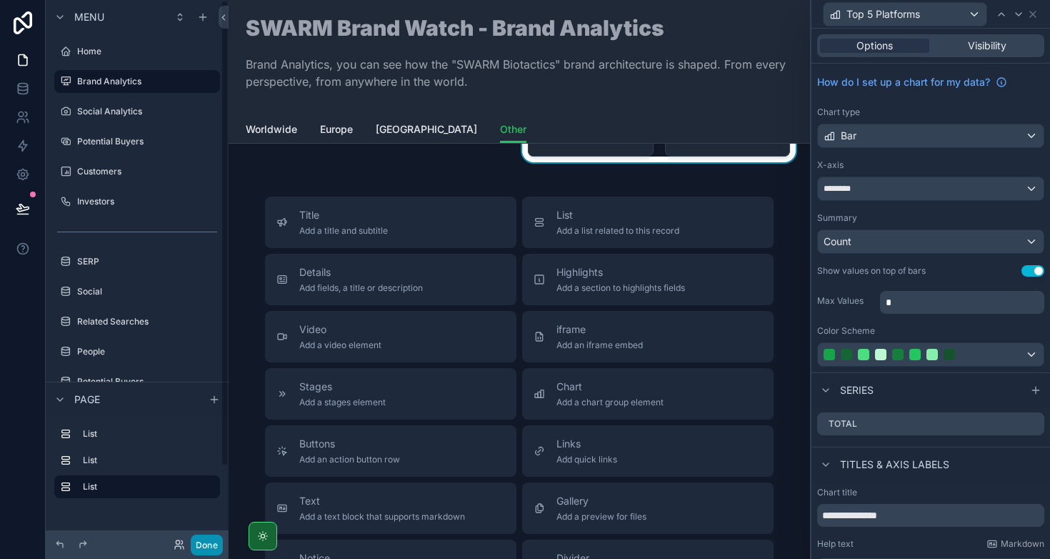
click at [209, 545] on button "Done" at bounding box center [207, 544] width 32 height 21
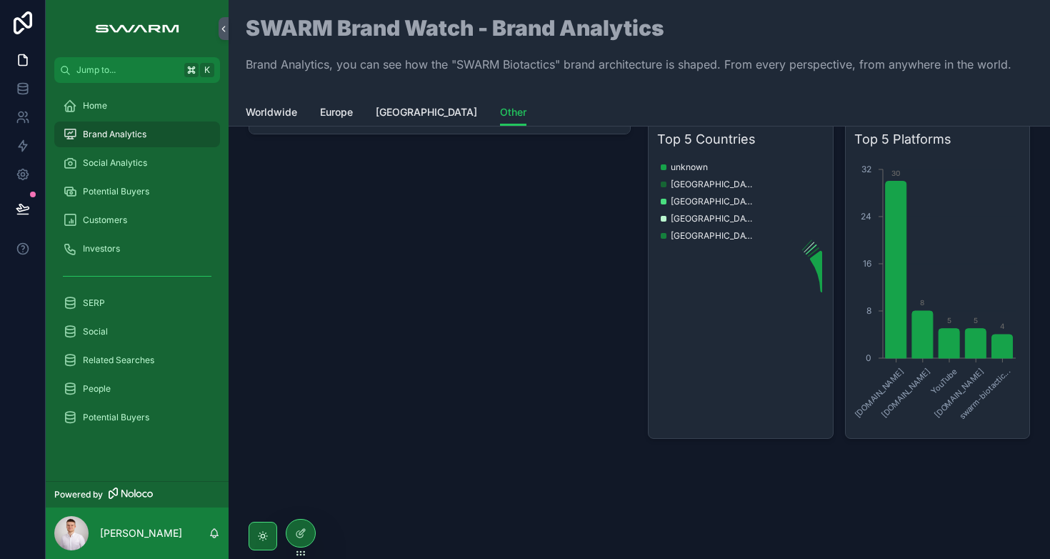
scroll to position [0, 0]
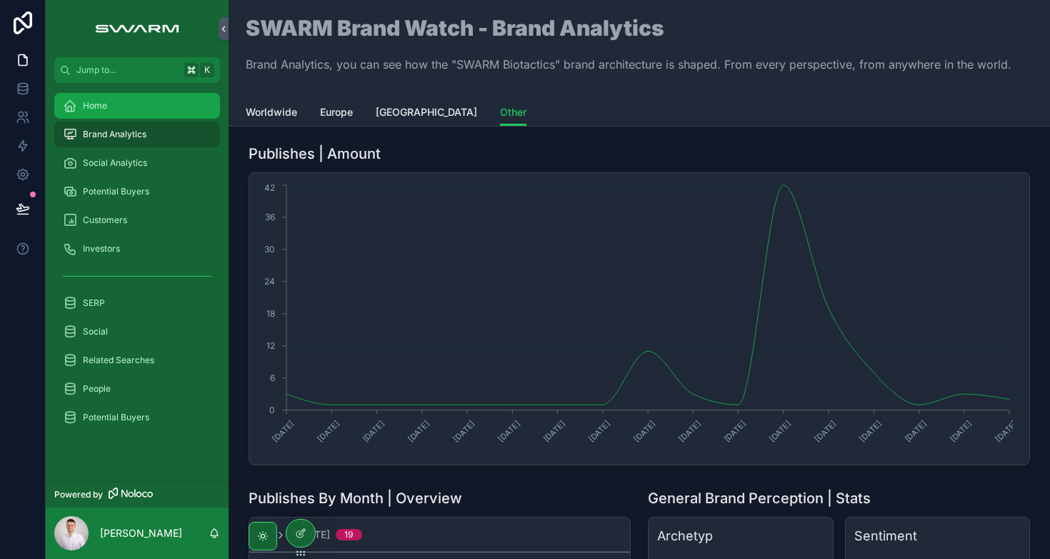
click at [117, 113] on div "Home" at bounding box center [137, 105] width 149 height 23
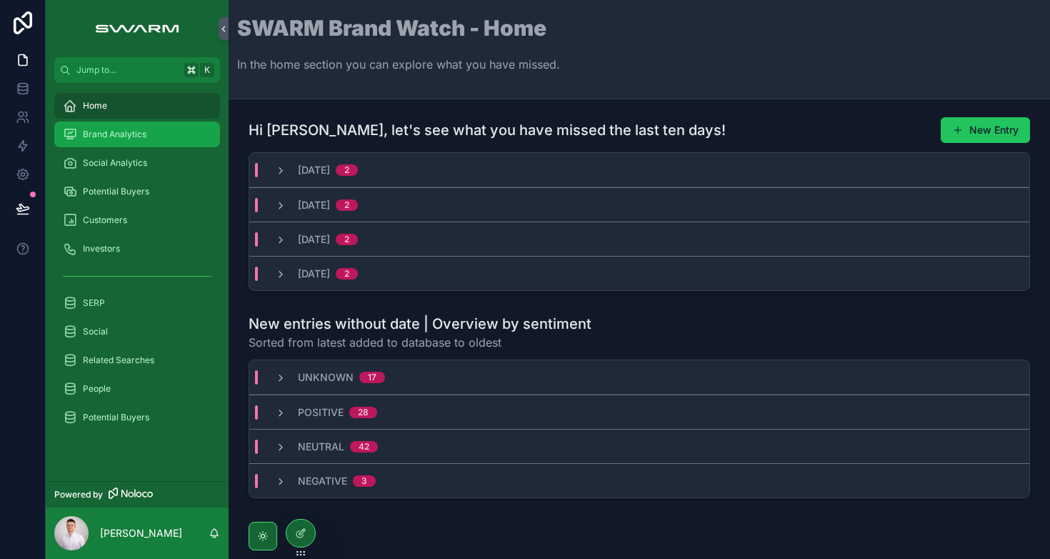
click at [137, 138] on span "Brand Analytics" at bounding box center [115, 134] width 64 height 11
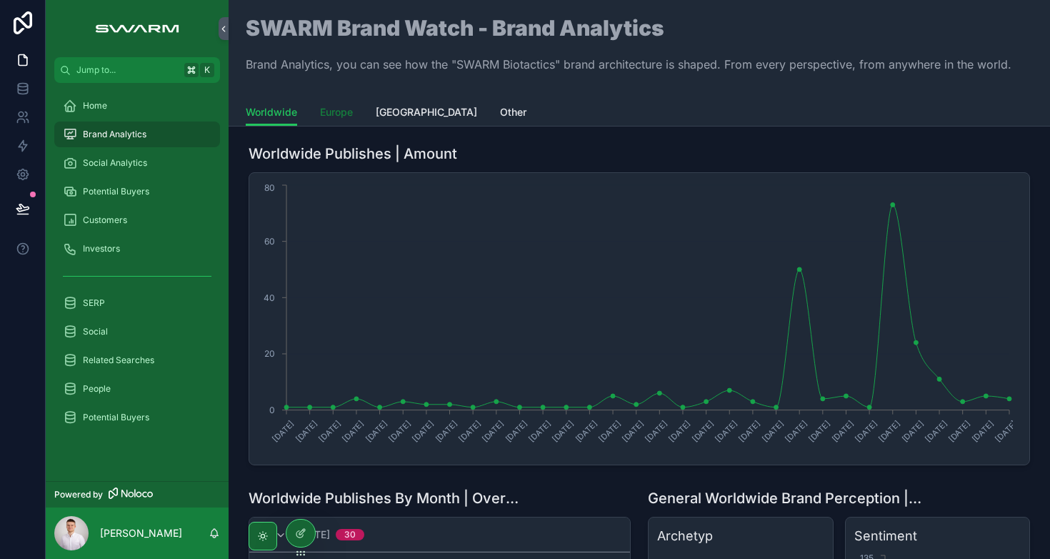
click at [335, 106] on span "Europe" at bounding box center [336, 112] width 33 height 14
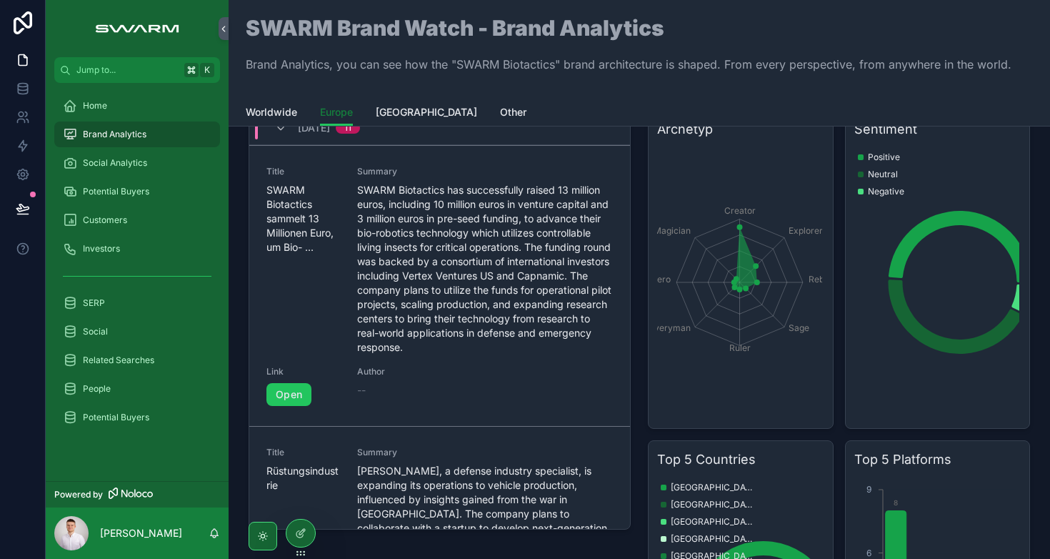
scroll to position [326, 0]
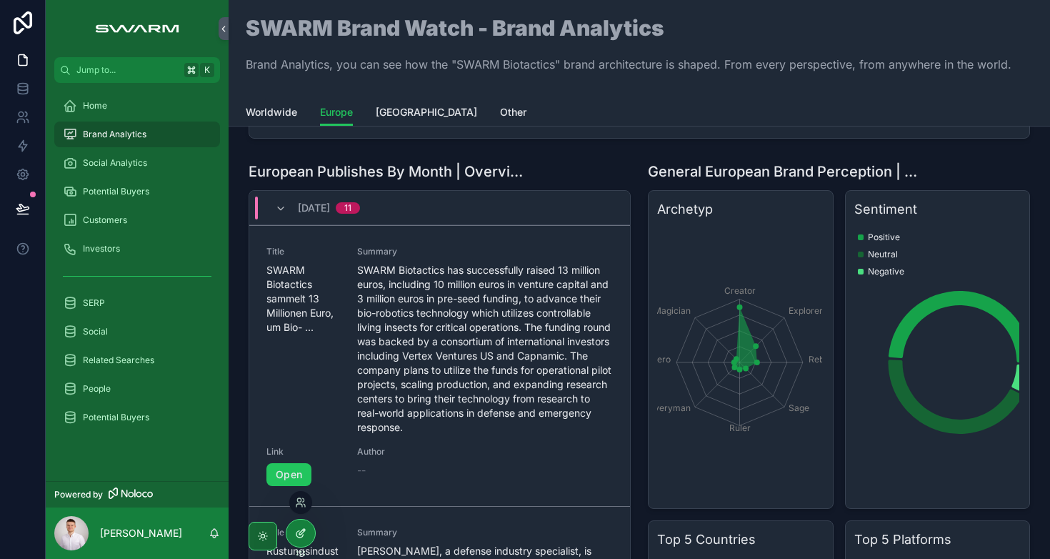
click at [296, 533] on icon at bounding box center [300, 532] width 11 height 11
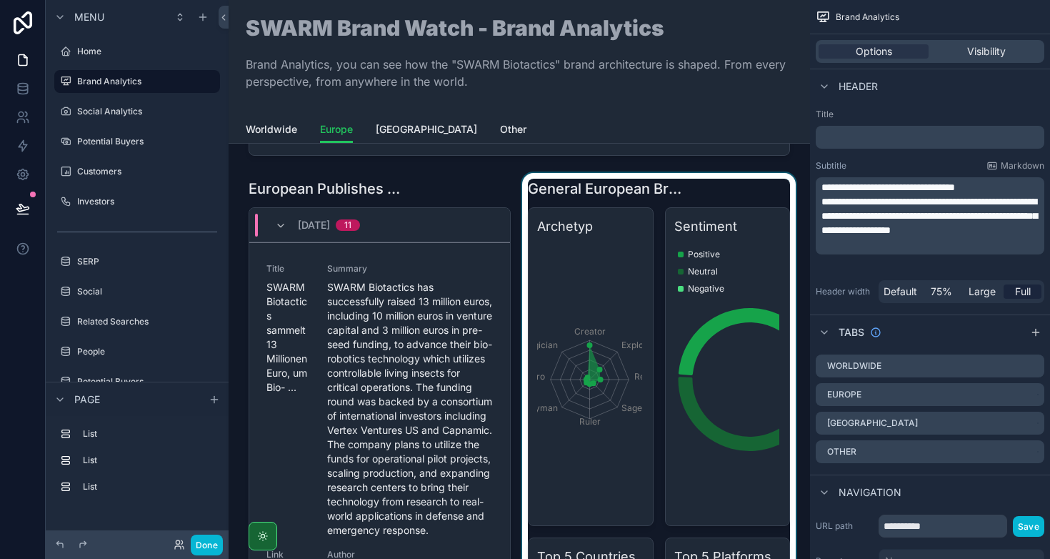
click at [722, 181] on div "scrollable content" at bounding box center [658, 517] width 279 height 689
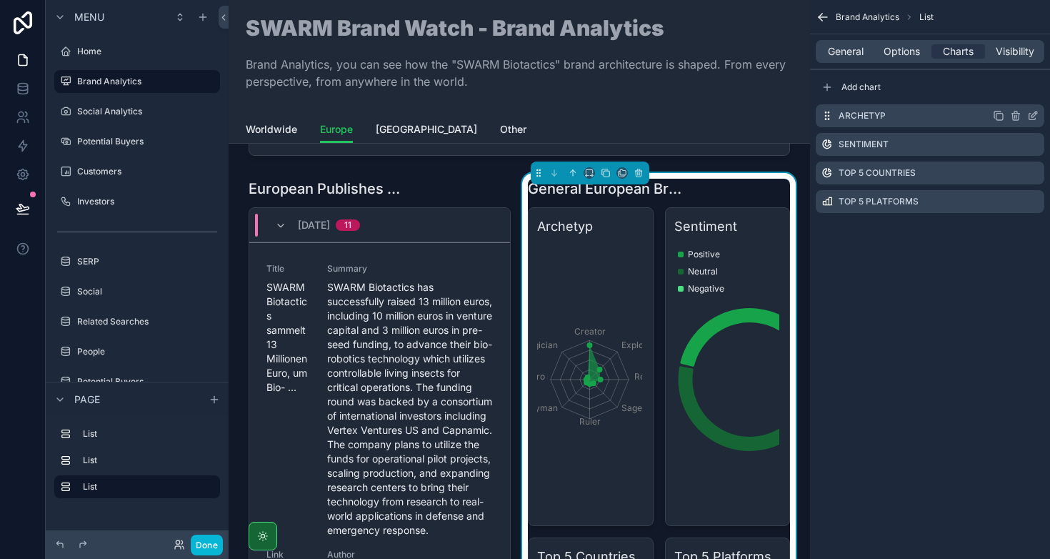
click at [1031, 119] on icon "scrollable content" at bounding box center [1032, 117] width 6 height 6
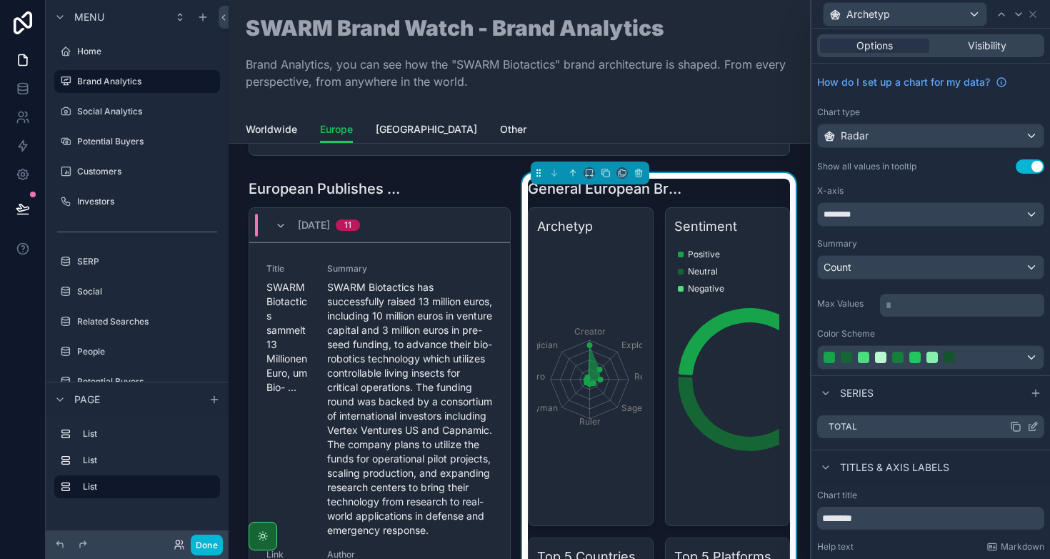
click at [1027, 426] on icon at bounding box center [1032, 426] width 11 height 11
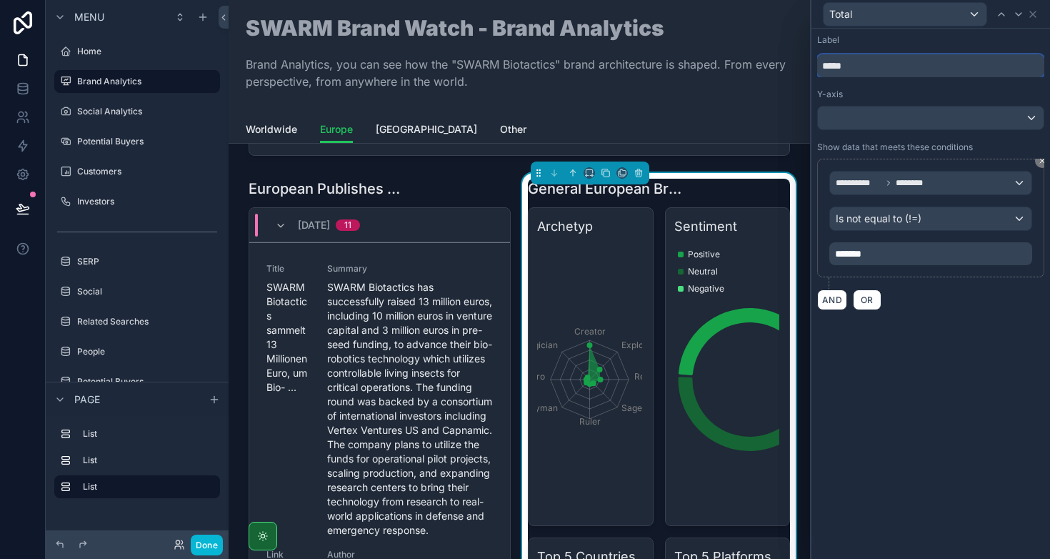
drag, startPoint x: 859, startPoint y: 68, endPoint x: 793, endPoint y: 68, distance: 65.7
click at [793, 68] on div "**********" at bounding box center [525, 279] width 1050 height 559
type input "********"
click at [913, 37] on div "Label" at bounding box center [930, 39] width 227 height 11
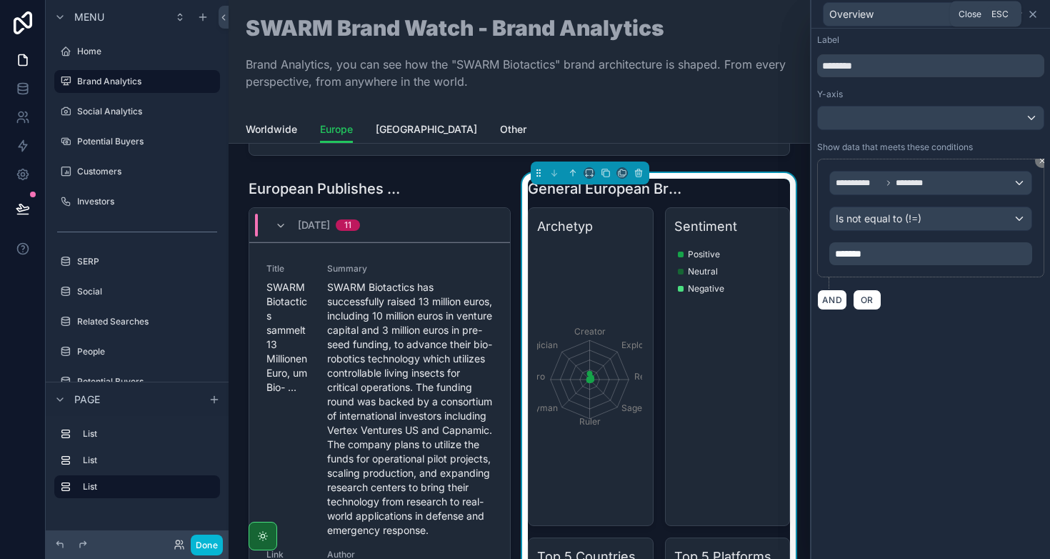
click at [1037, 16] on icon at bounding box center [1032, 14] width 11 height 11
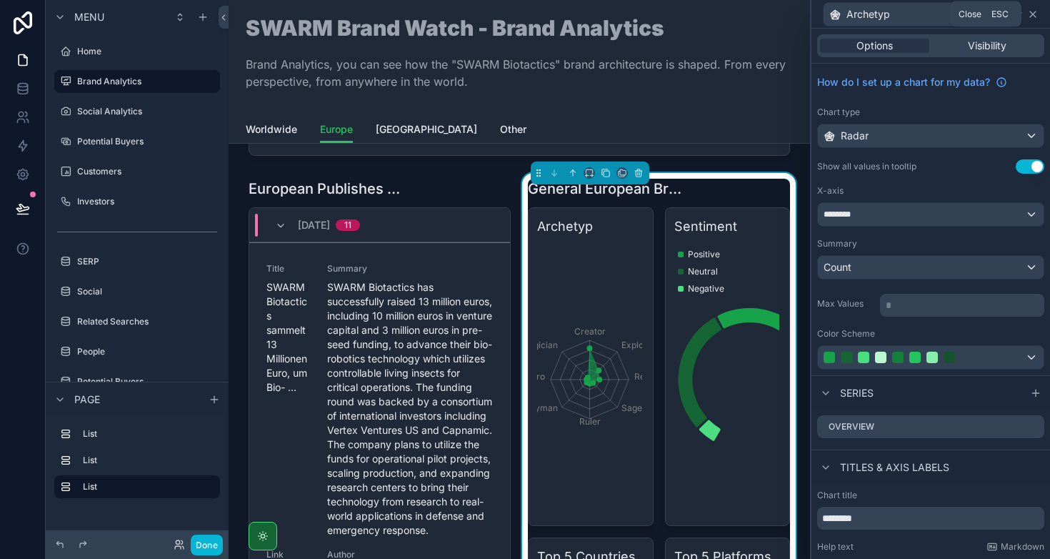
click at [1032, 18] on icon at bounding box center [1032, 14] width 11 height 11
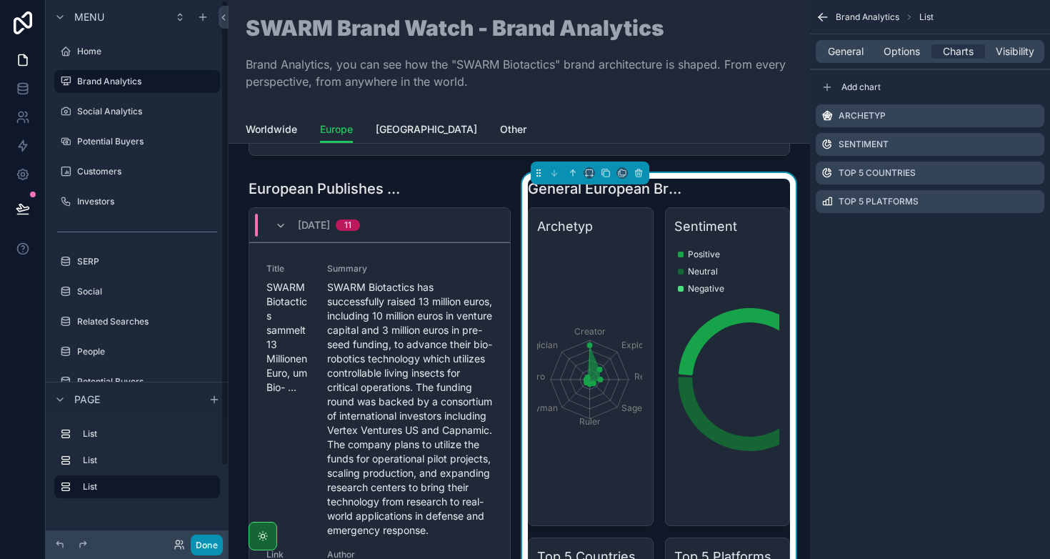
click at [204, 539] on button "Done" at bounding box center [207, 544] width 32 height 21
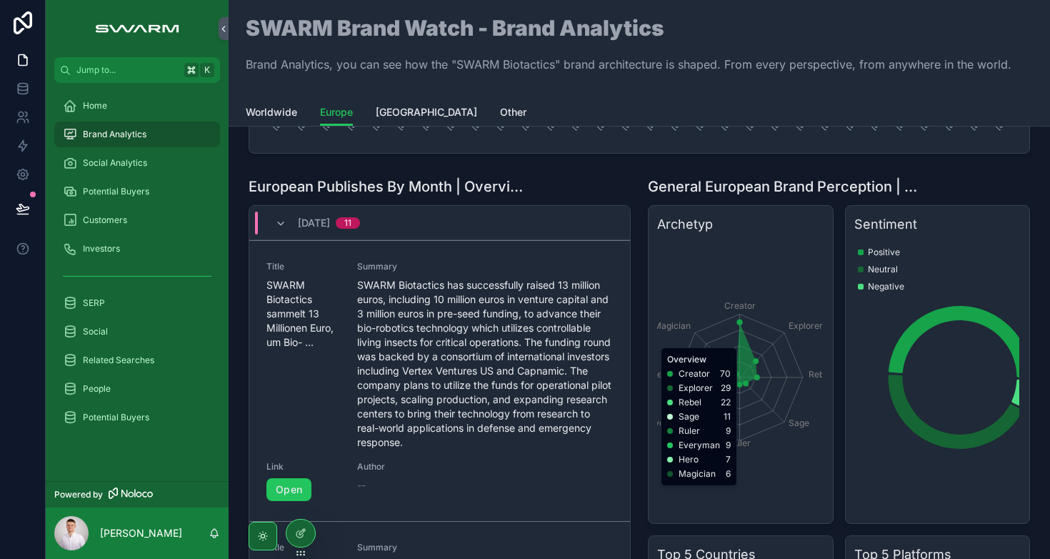
scroll to position [311, 0]
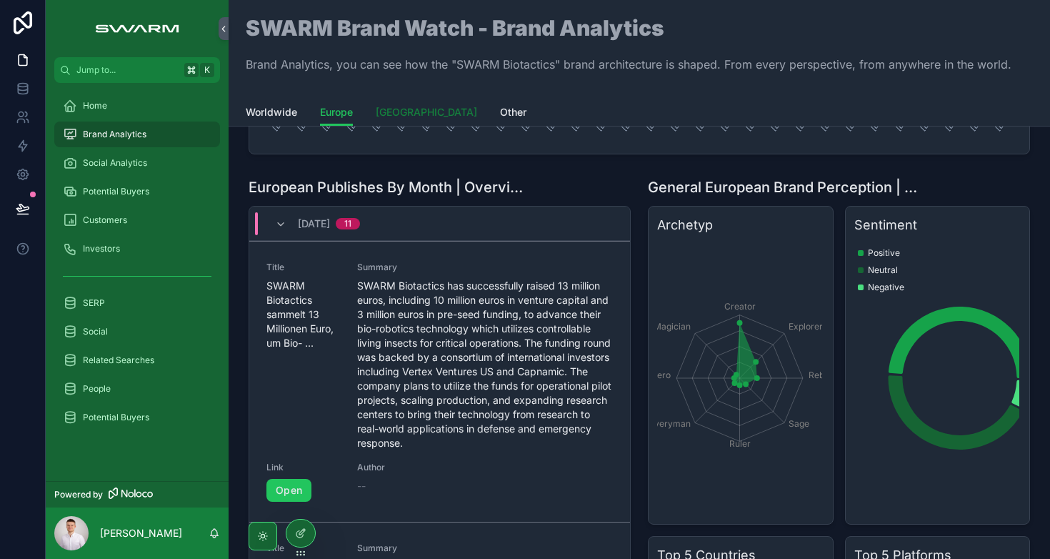
click at [407, 106] on span "[GEOGRAPHIC_DATA]" at bounding box center [426, 112] width 101 height 14
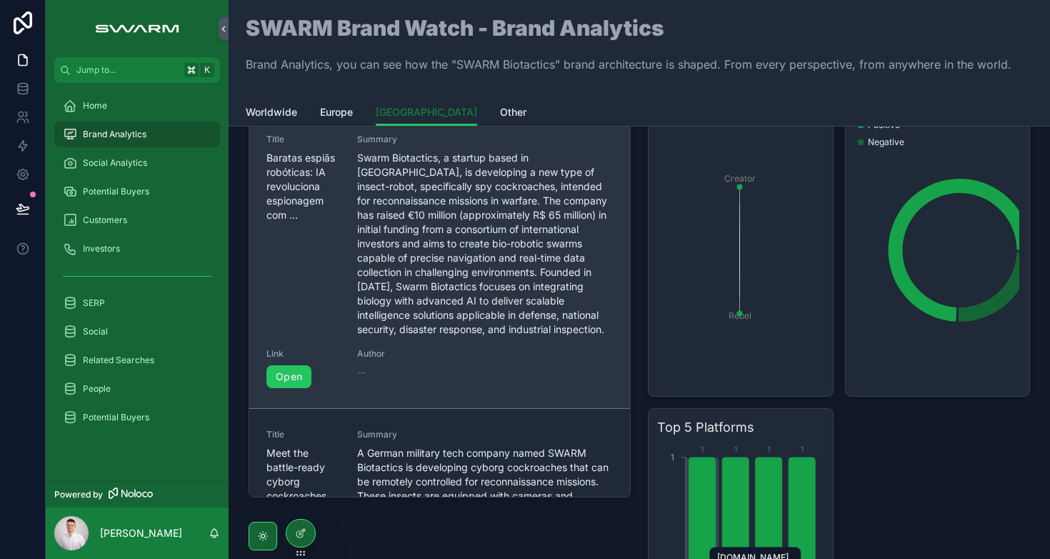
scroll to position [411, 0]
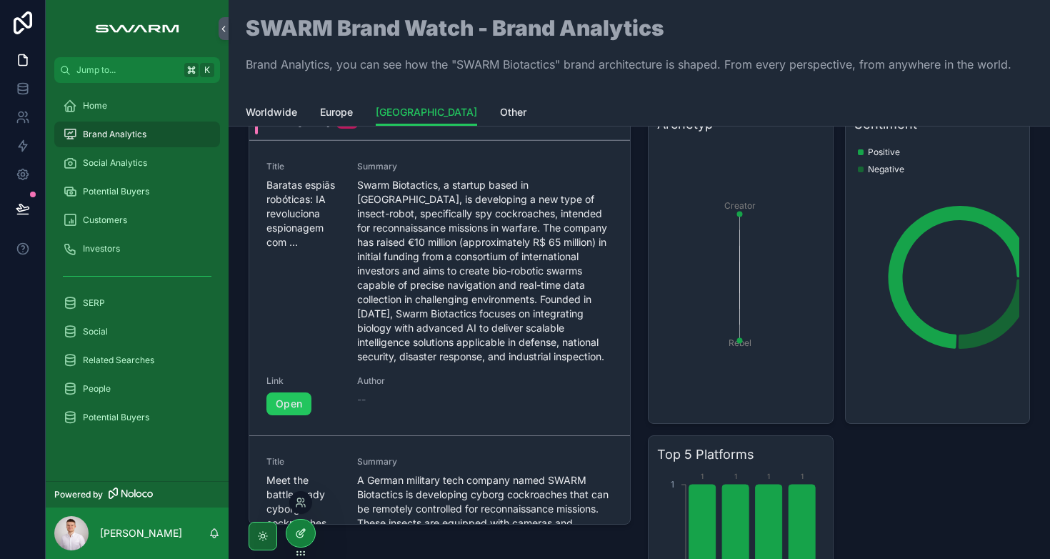
click at [292, 536] on div at bounding box center [300, 532] width 29 height 27
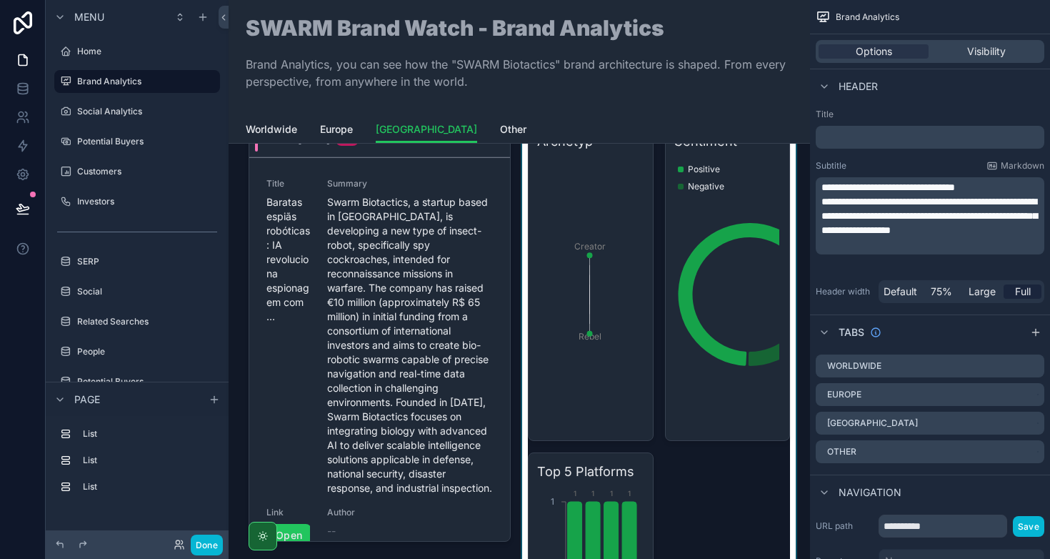
click at [619, 188] on div "scrollable content" at bounding box center [658, 432] width 279 height 689
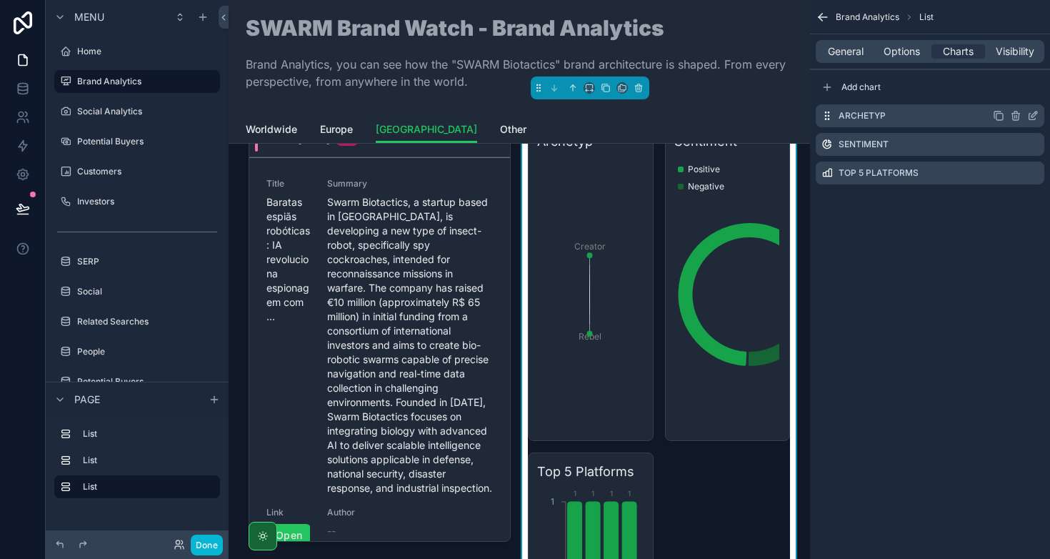
click at [1029, 114] on icon "scrollable content" at bounding box center [1032, 117] width 6 height 6
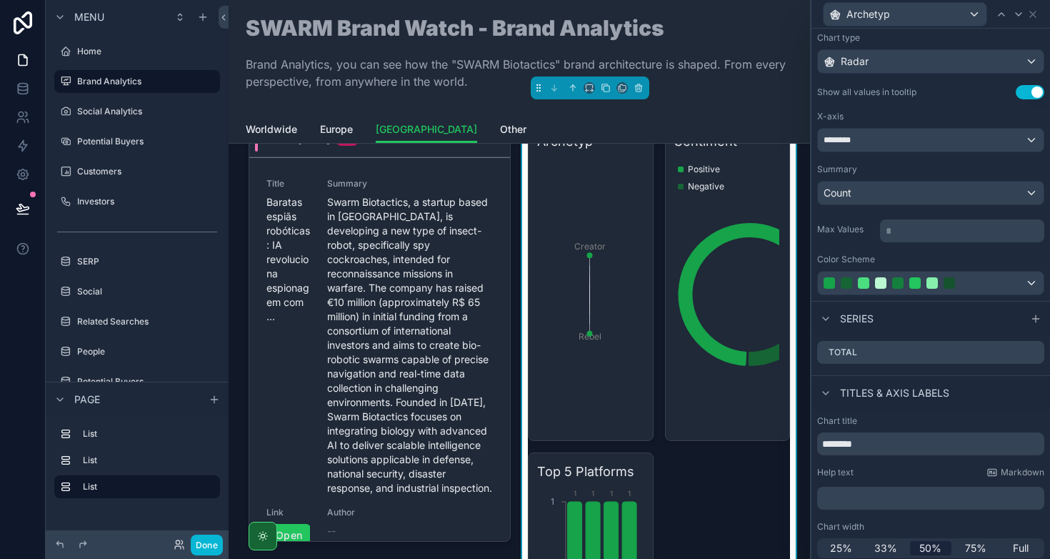
scroll to position [79, 0]
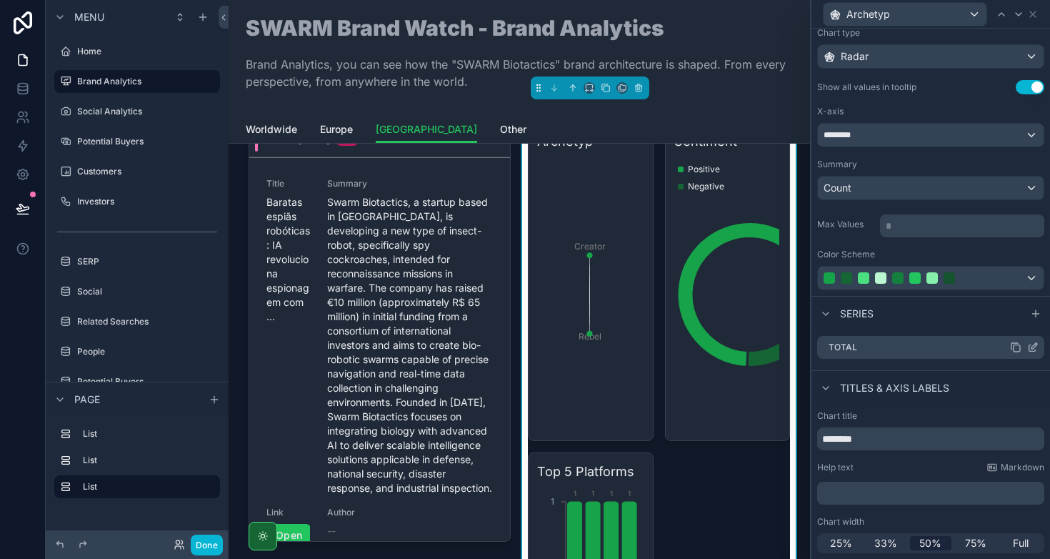
click at [1027, 348] on icon at bounding box center [1032, 346] width 11 height 11
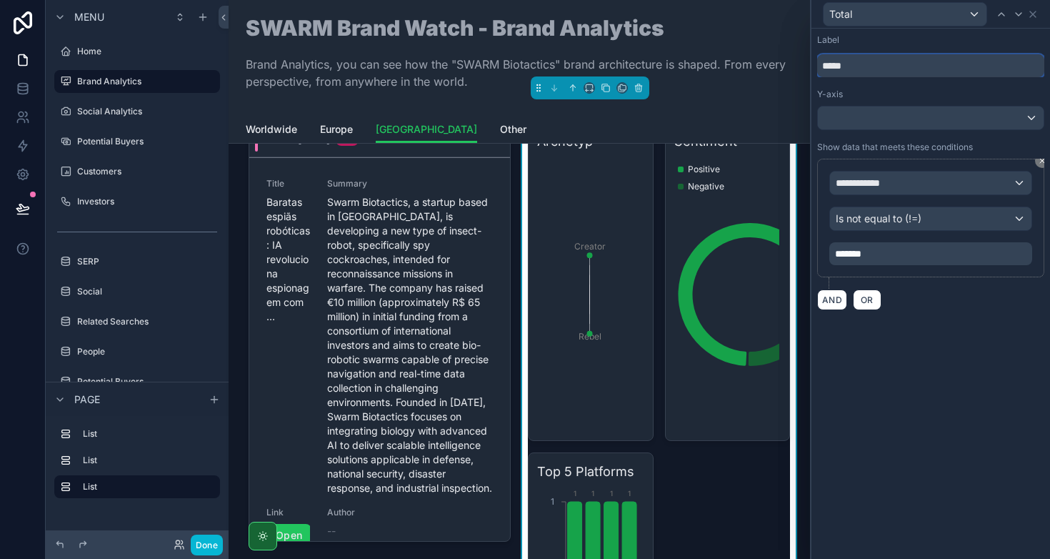
drag, startPoint x: 869, startPoint y: 69, endPoint x: 801, endPoint y: 67, distance: 68.6
click at [801, 67] on div "**********" at bounding box center [525, 279] width 1050 height 559
type input "********"
click at [897, 34] on div "Label" at bounding box center [930, 39] width 227 height 11
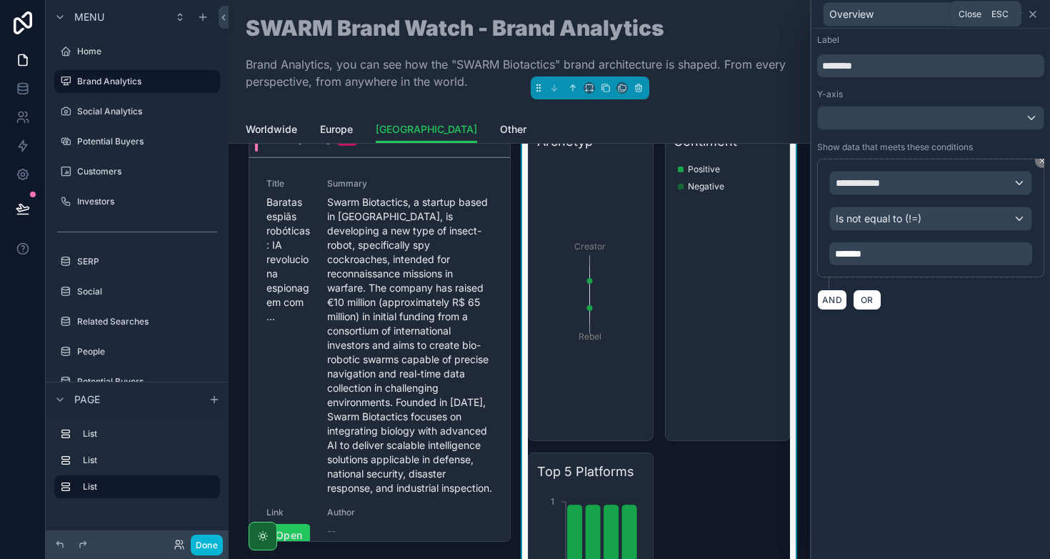
click at [1033, 14] on icon at bounding box center [1033, 14] width 6 height 6
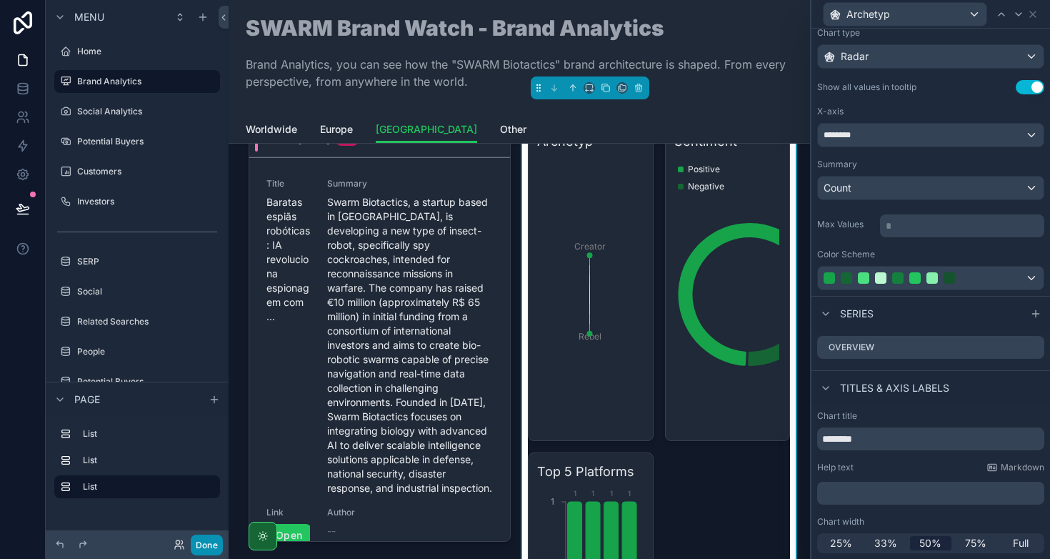
click at [209, 539] on button "Done" at bounding box center [207, 544] width 32 height 21
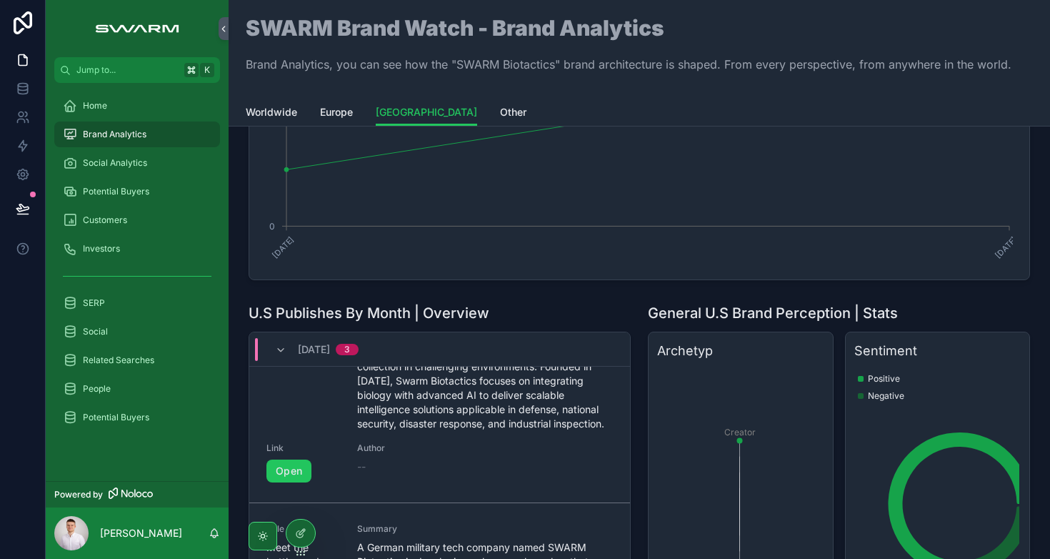
scroll to position [186, 0]
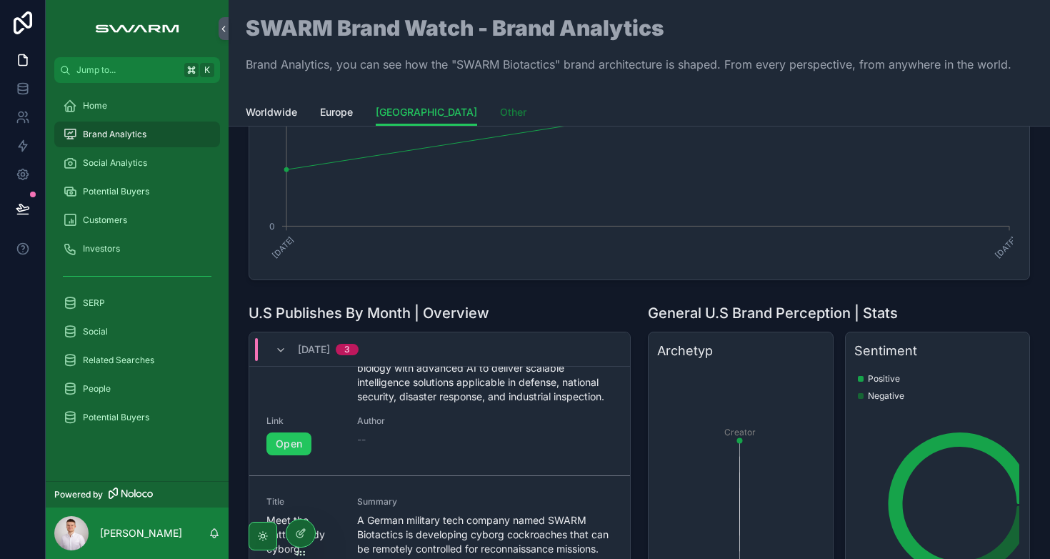
click at [500, 117] on span "Other" at bounding box center [513, 112] width 26 height 14
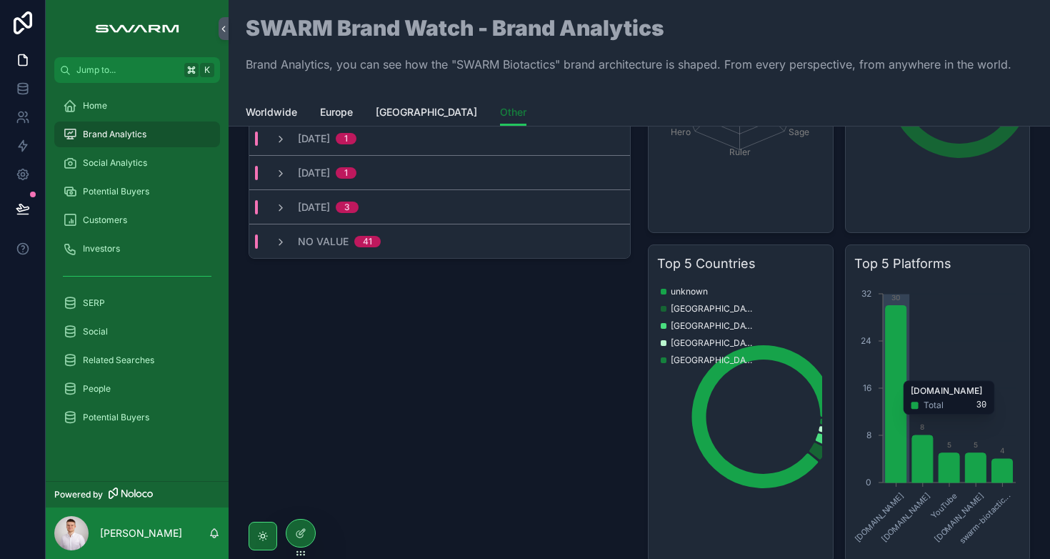
scroll to position [610, 0]
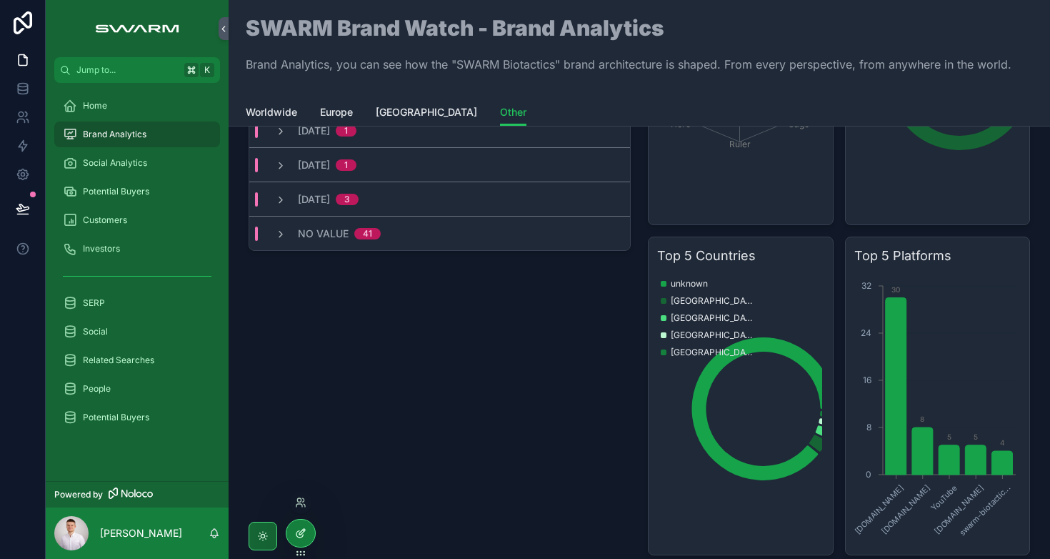
click at [294, 533] on div at bounding box center [300, 532] width 29 height 27
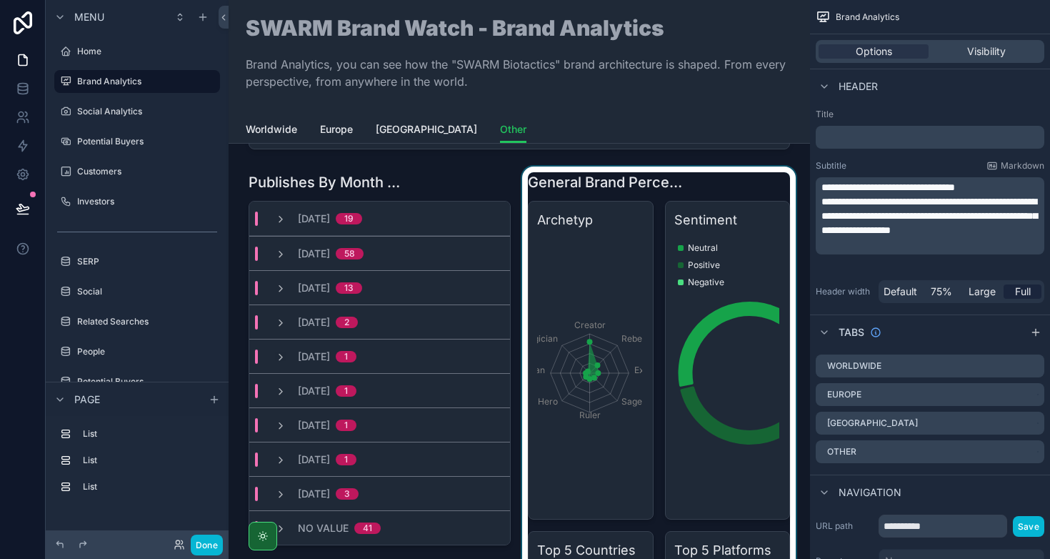
scroll to position [325, 0]
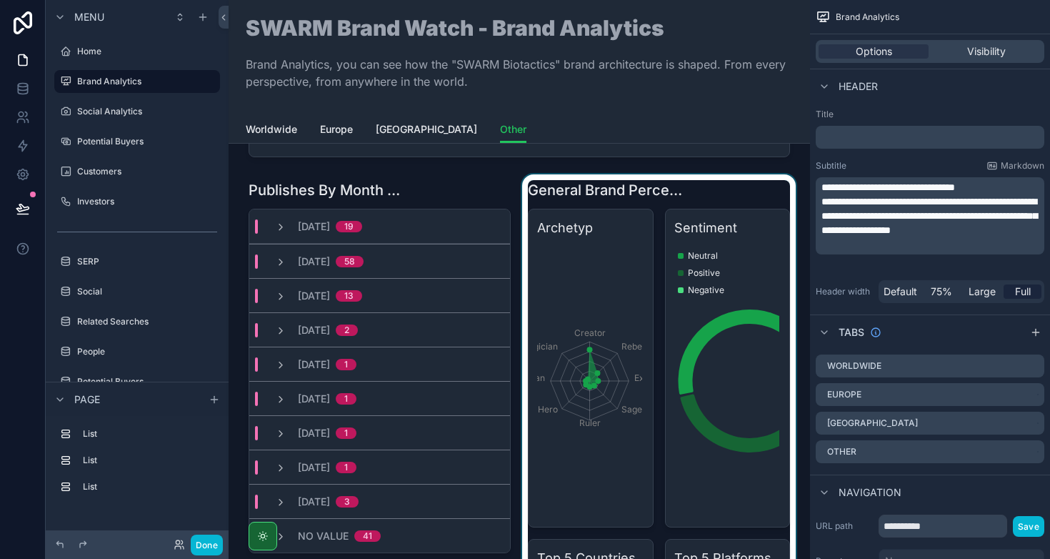
click at [696, 189] on div "scrollable content" at bounding box center [658, 518] width 279 height 689
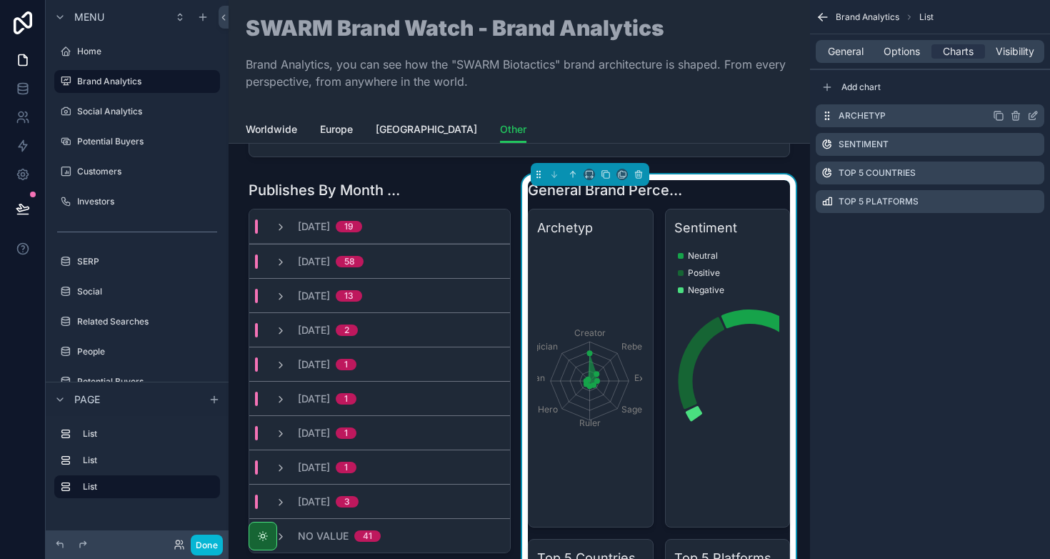
click at [1032, 116] on icon "scrollable content" at bounding box center [1035, 114] width 6 height 6
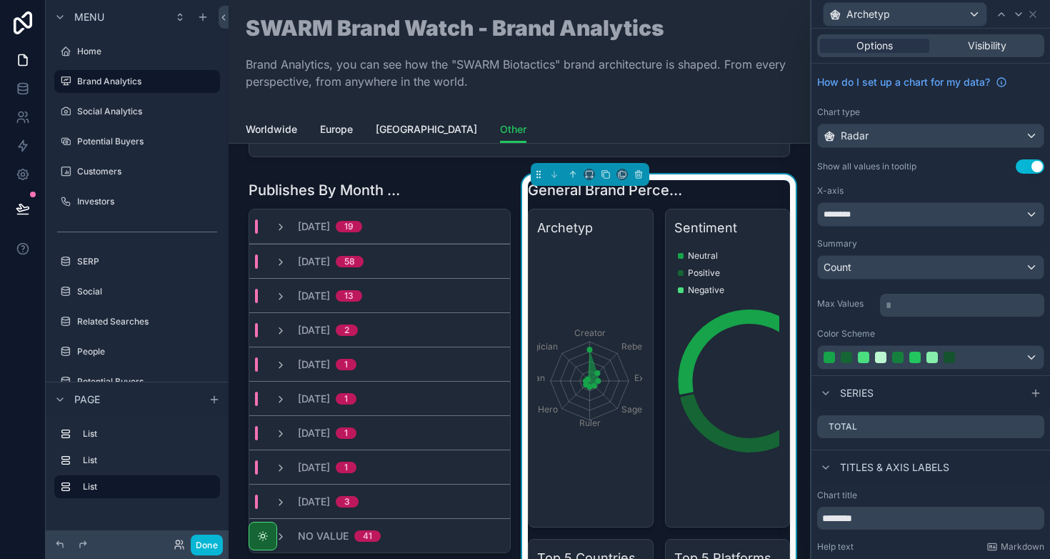
scroll to position [79, 0]
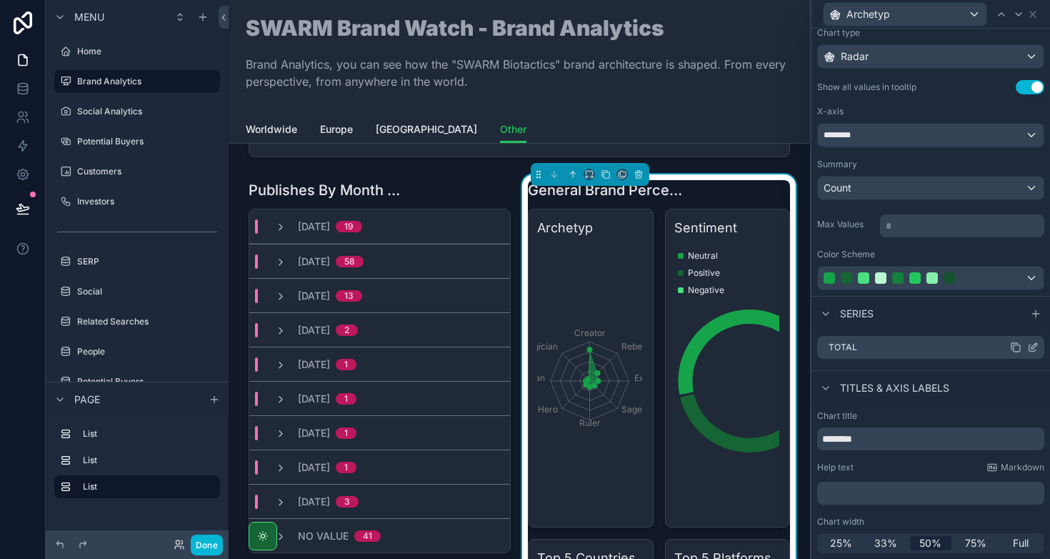
click at [1027, 347] on icon at bounding box center [1032, 346] width 11 height 11
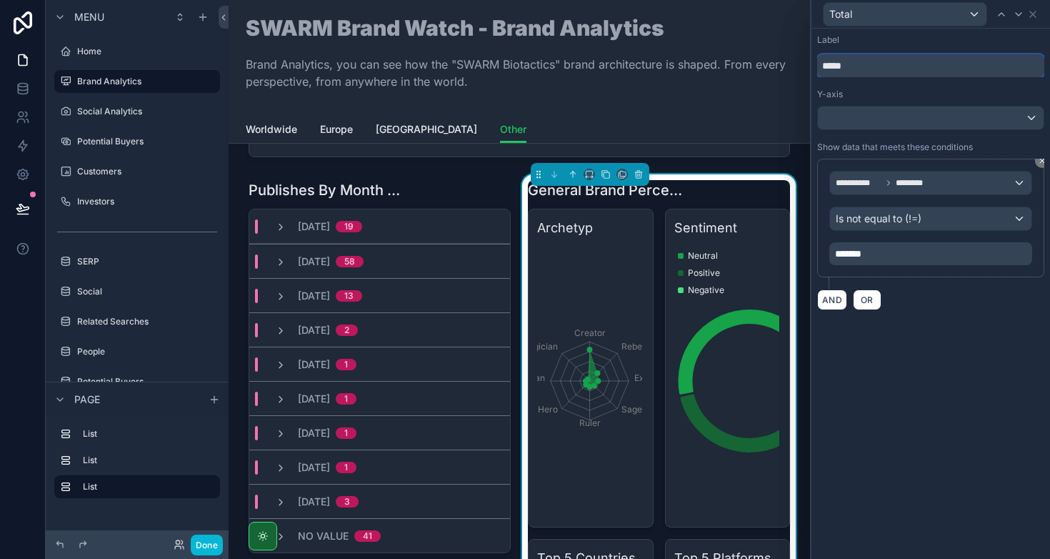
drag, startPoint x: 865, startPoint y: 60, endPoint x: 784, endPoint y: 59, distance: 81.4
click at [784, 59] on div "**********" at bounding box center [525, 279] width 1050 height 559
type input "********"
click at [913, 38] on div "Label" at bounding box center [930, 39] width 227 height 11
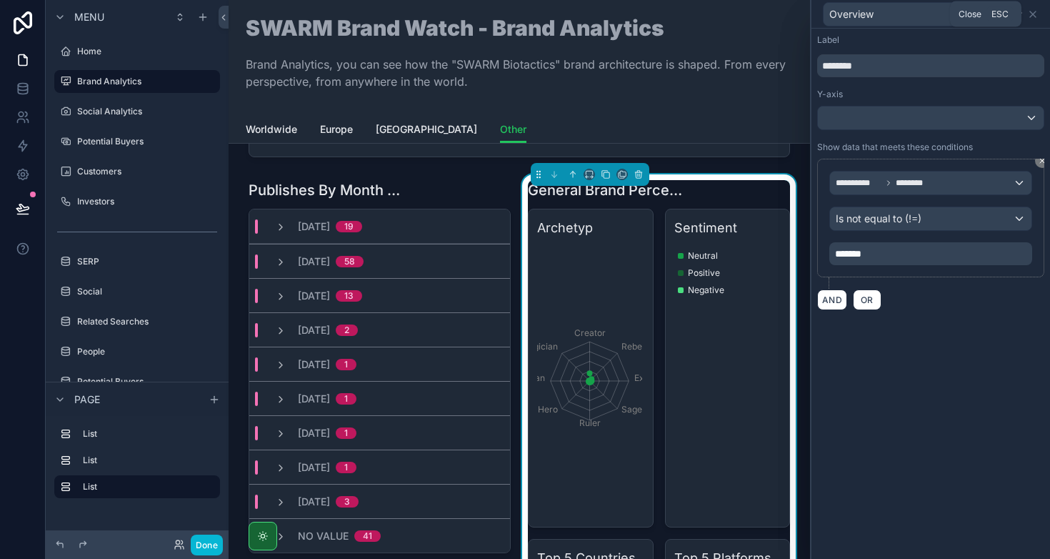
click at [1039, 15] on div "Overview" at bounding box center [930, 14] width 227 height 28
click at [1032, 14] on icon at bounding box center [1032, 14] width 11 height 11
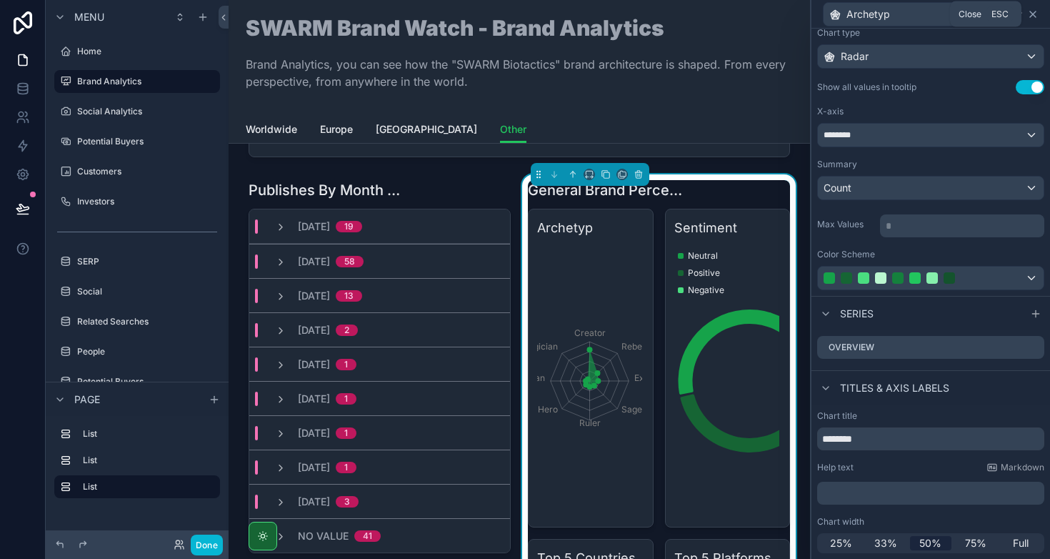
click at [1032, 16] on icon at bounding box center [1032, 14] width 11 height 11
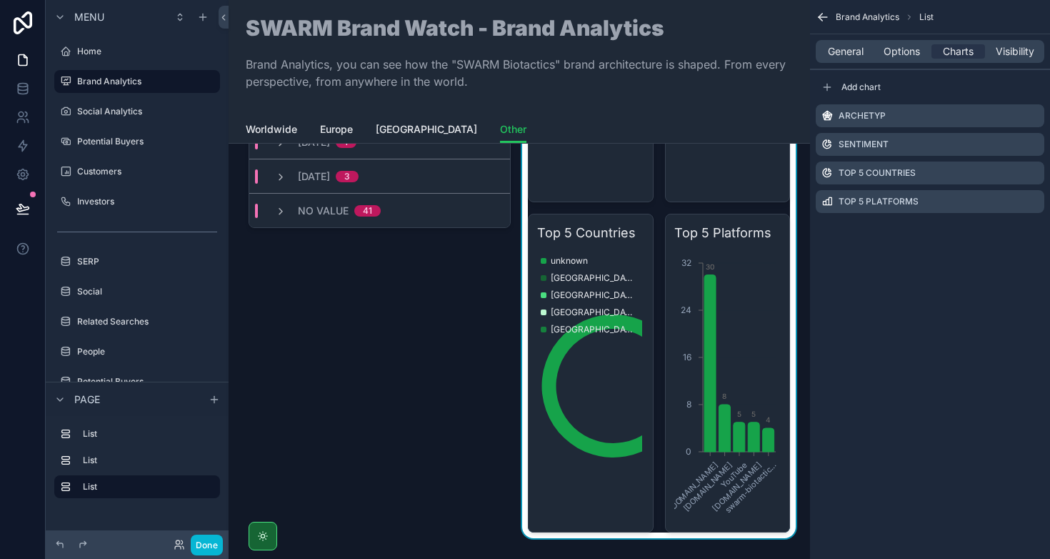
scroll to position [655, 0]
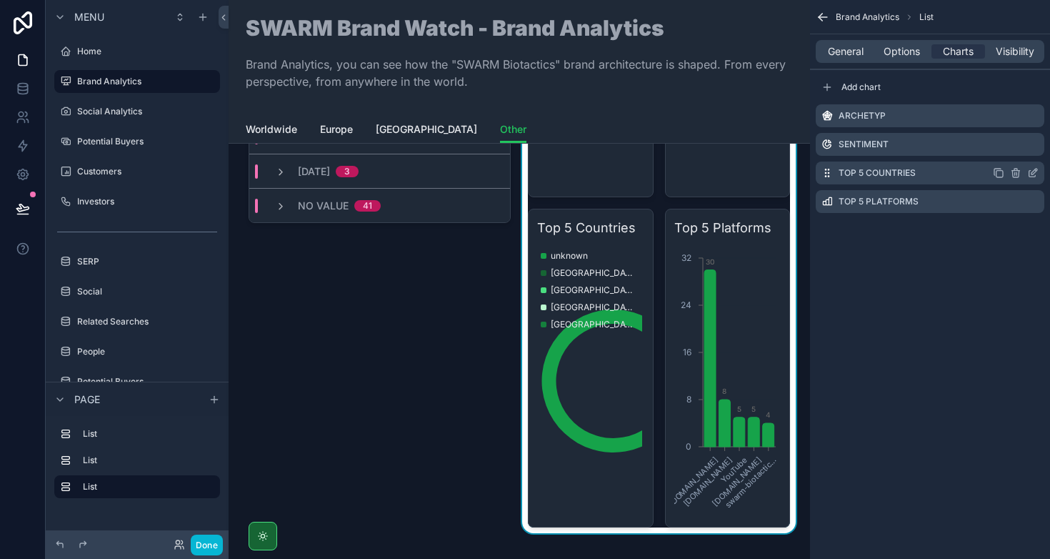
click at [1030, 172] on icon "scrollable content" at bounding box center [1032, 172] width 11 height 11
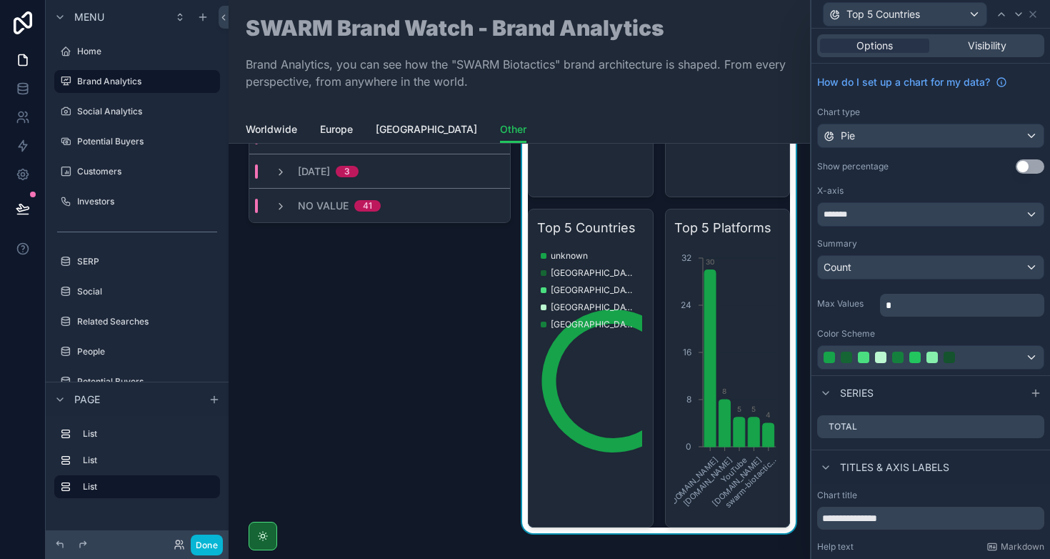
scroll to position [79, 0]
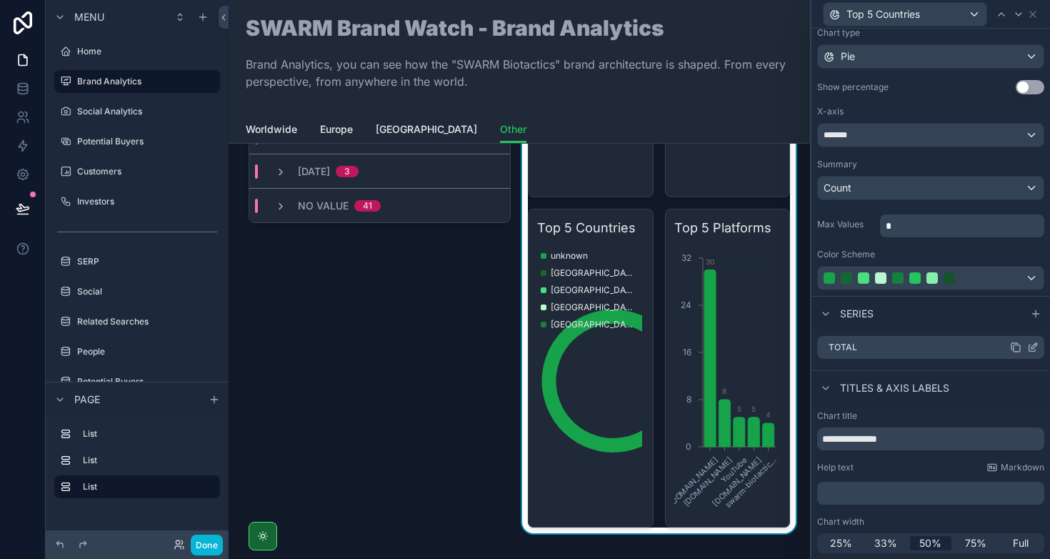
click at [1032, 349] on icon at bounding box center [1035, 346] width 6 height 6
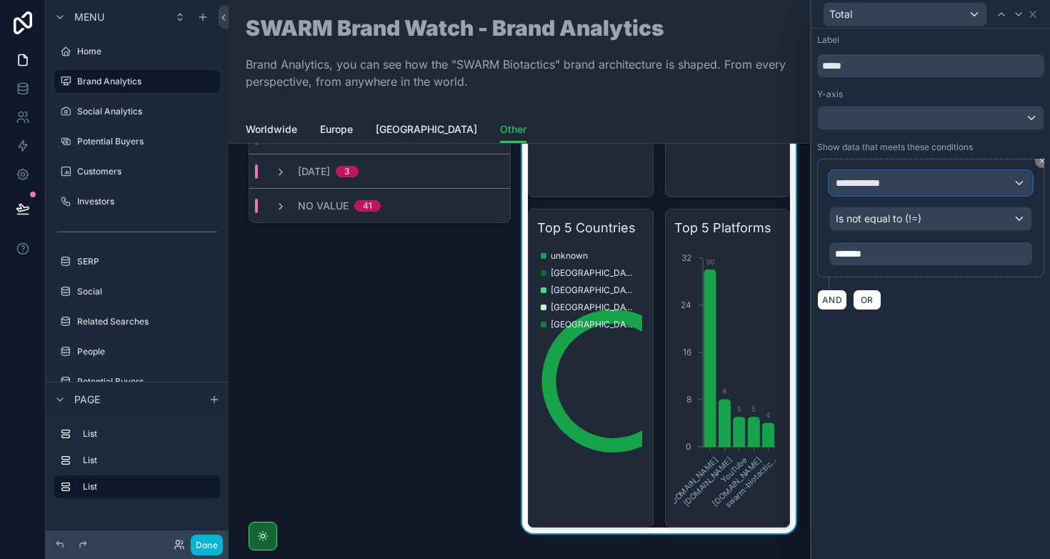
click at [875, 189] on span "**********" at bounding box center [863, 183] width 54 height 14
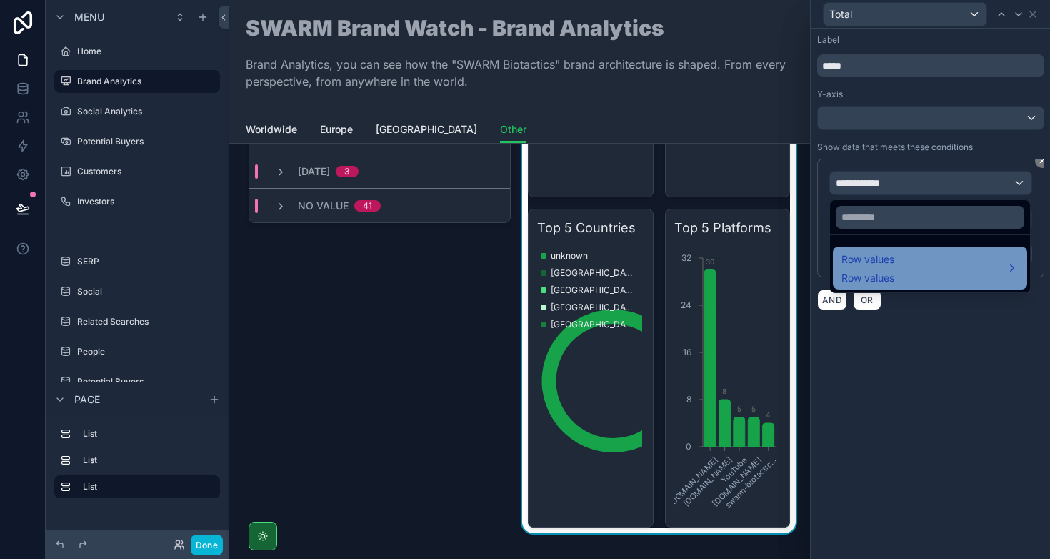
click at [859, 261] on span "Row values" at bounding box center [868, 259] width 53 height 17
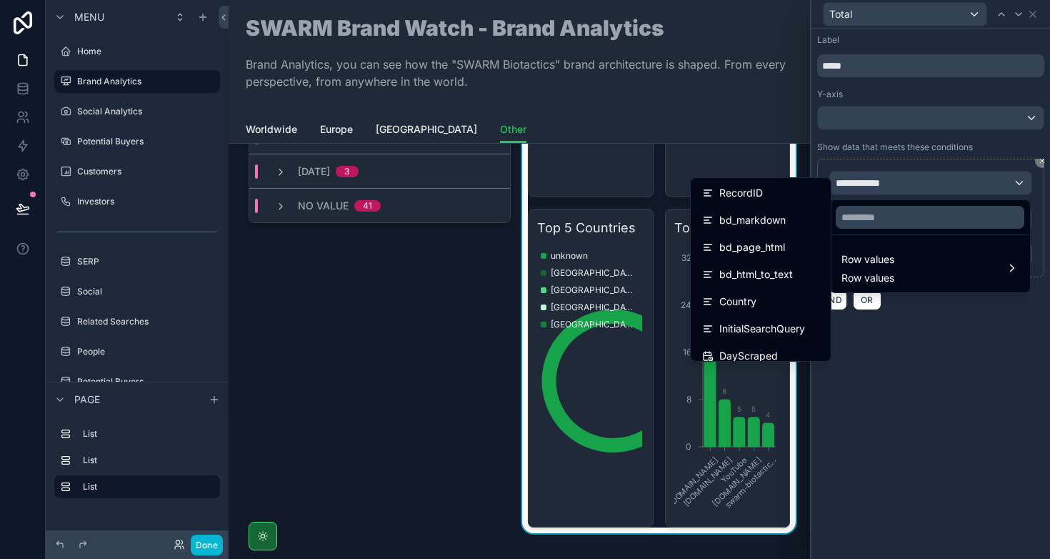
scroll to position [250, 0]
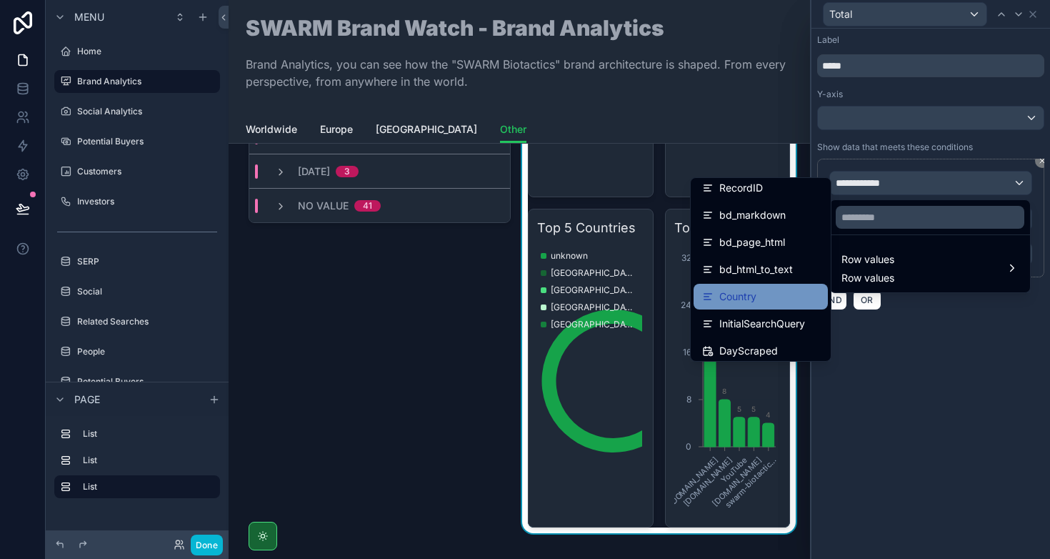
click at [741, 294] on span "Country" at bounding box center [737, 296] width 37 height 17
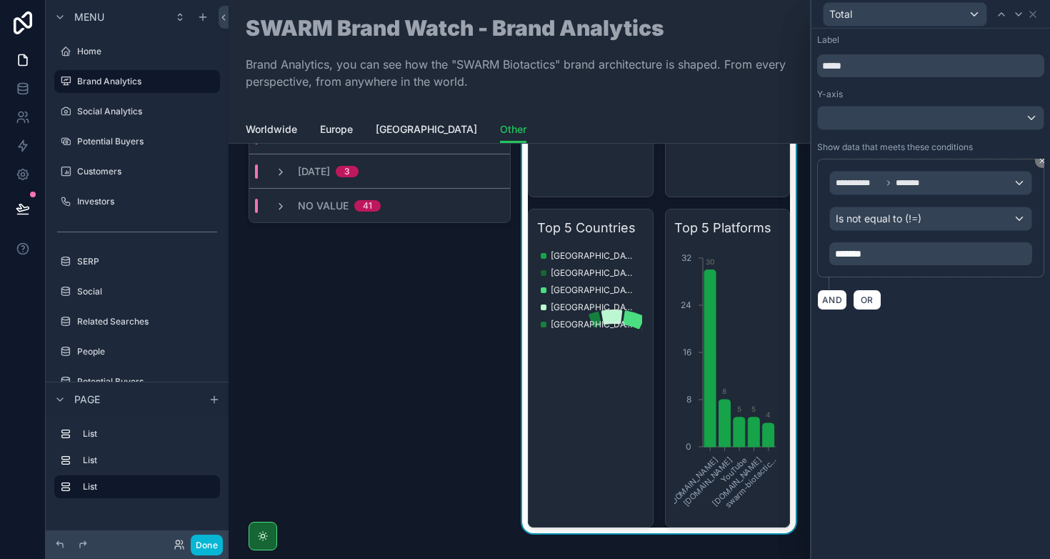
click at [922, 390] on div "**********" at bounding box center [931, 294] width 239 height 530
click at [204, 540] on button "Done" at bounding box center [207, 544] width 32 height 21
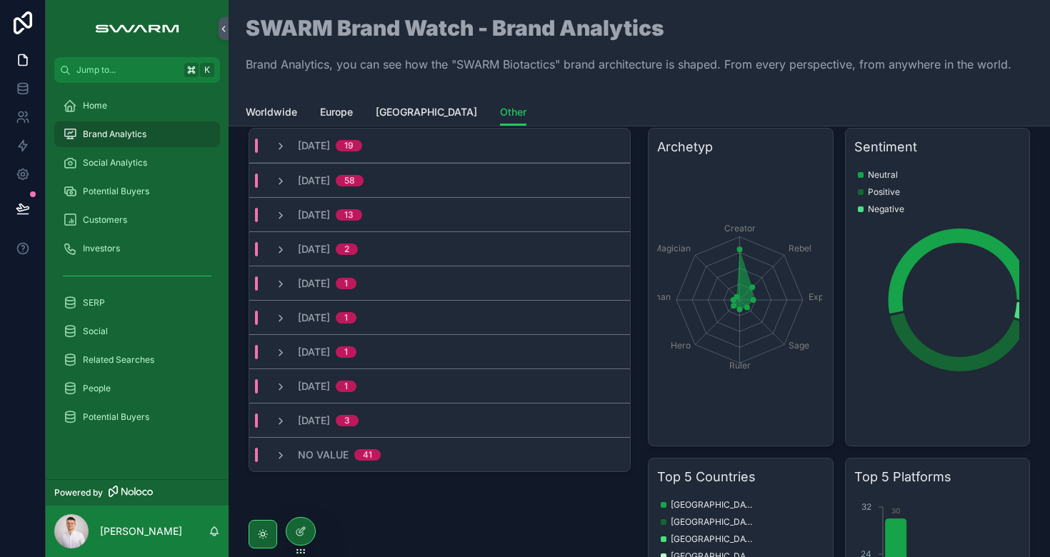
scroll to position [371, 0]
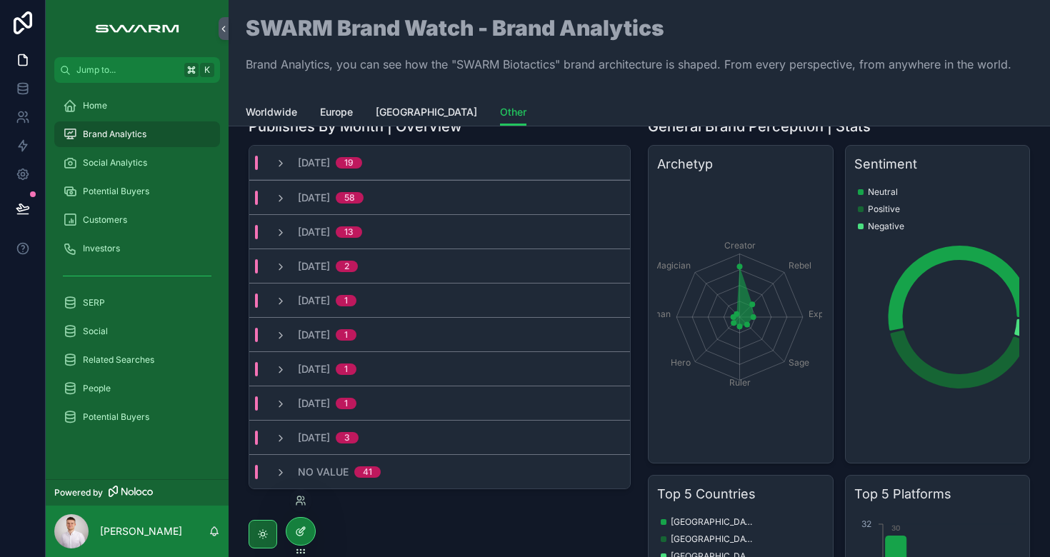
click at [299, 533] on icon at bounding box center [300, 531] width 11 height 11
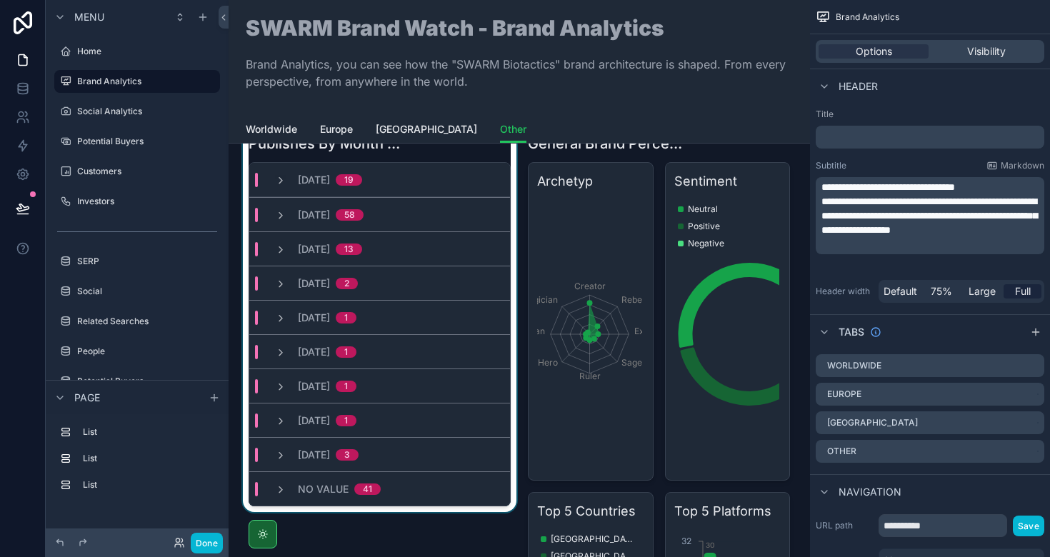
click at [444, 449] on div "[DATE] 3" at bounding box center [379, 454] width 261 height 34
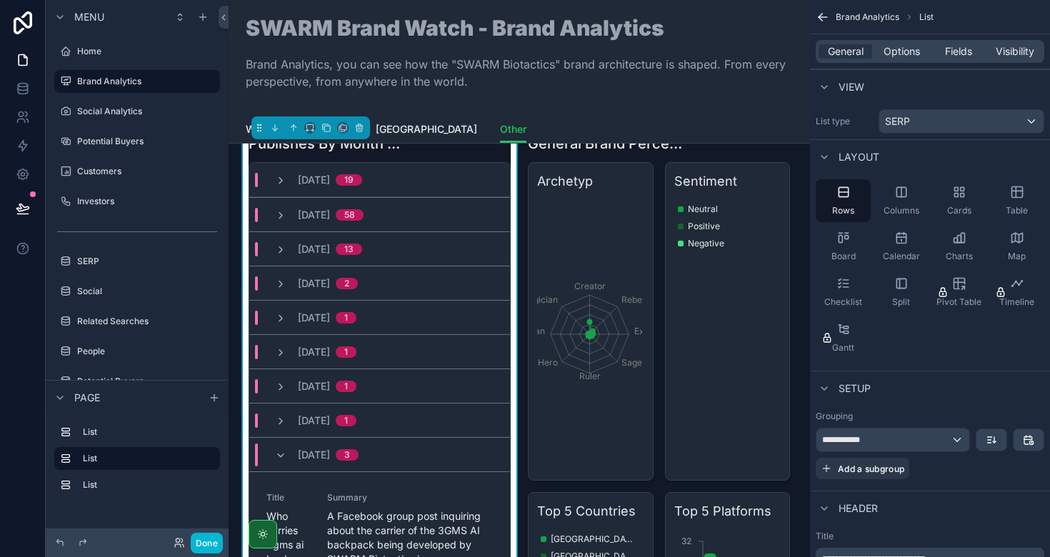
click at [444, 449] on div "[DATE] 3" at bounding box center [379, 454] width 261 height 34
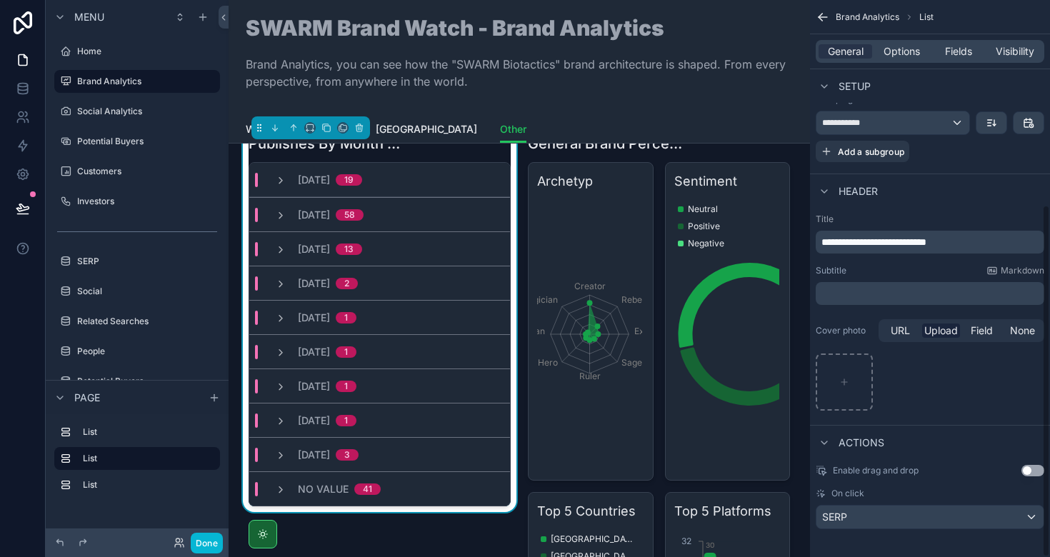
scroll to position [324, 0]
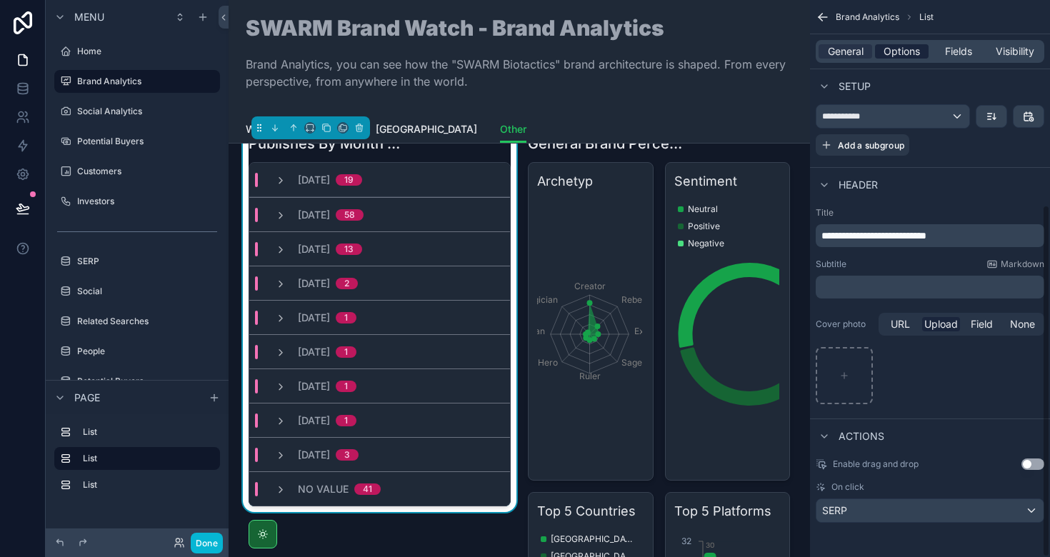
click at [895, 54] on span "Options" at bounding box center [902, 51] width 36 height 14
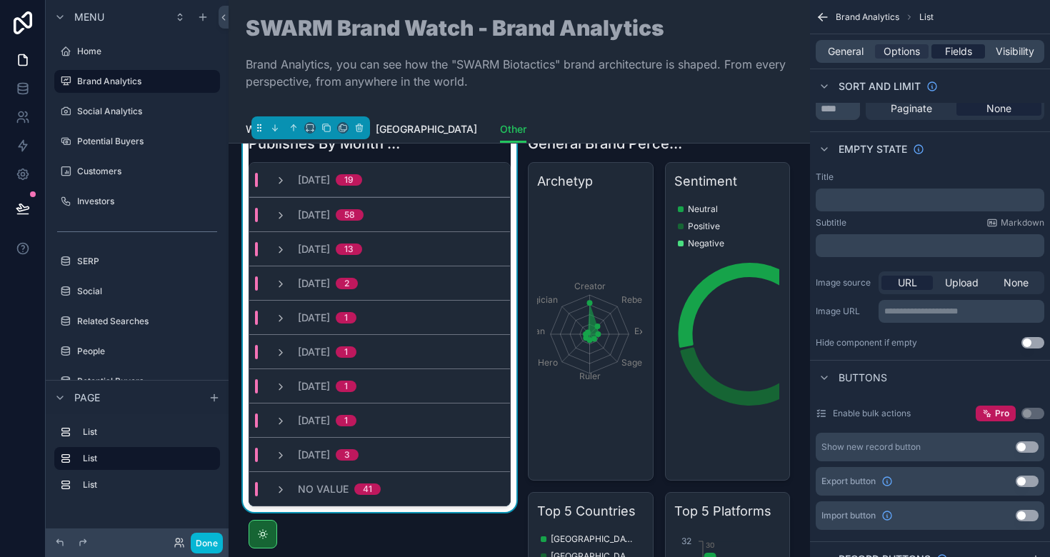
click at [949, 46] on span "Fields" at bounding box center [958, 51] width 27 height 14
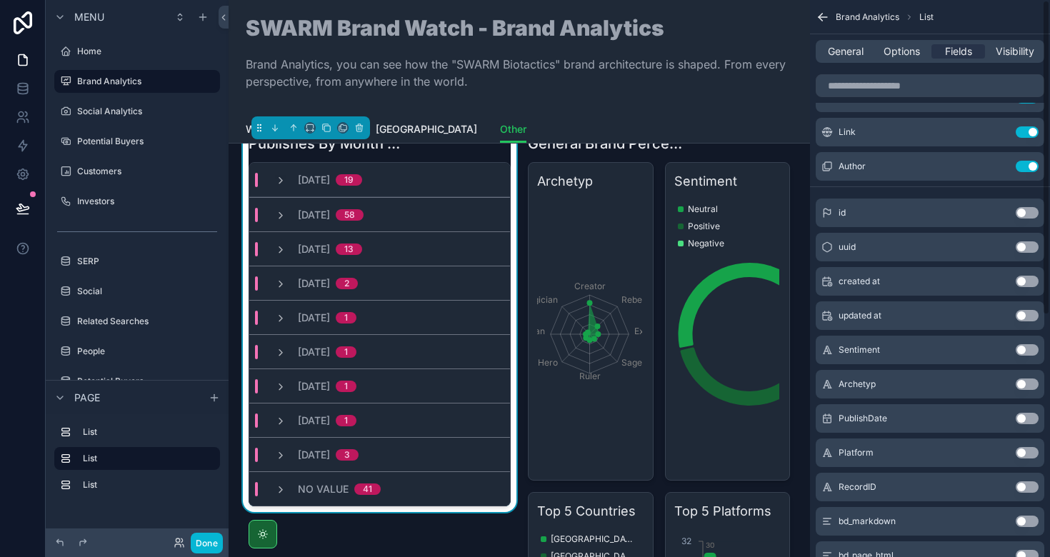
scroll to position [0, 0]
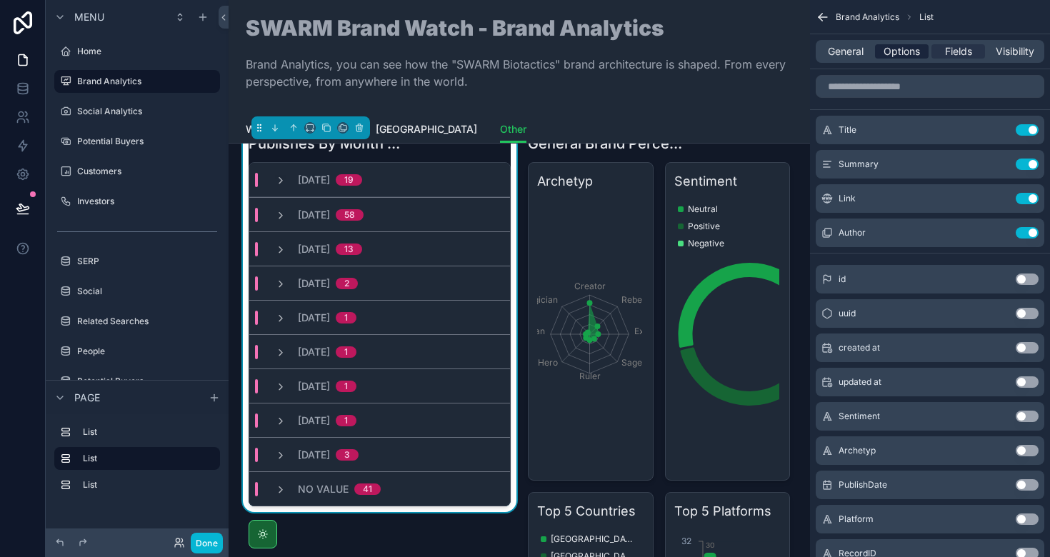
click at [894, 51] on span "Options" at bounding box center [902, 51] width 36 height 14
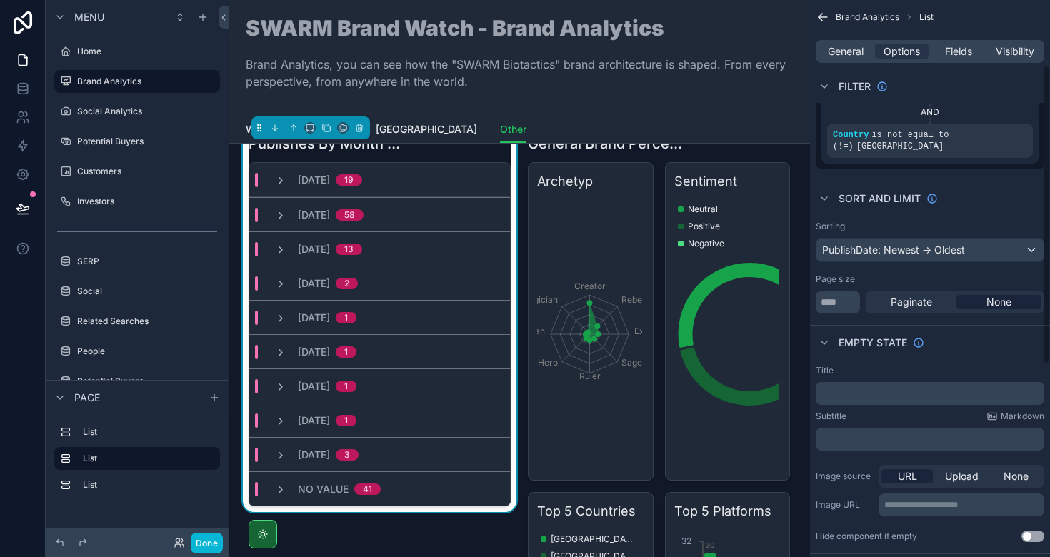
scroll to position [136, 0]
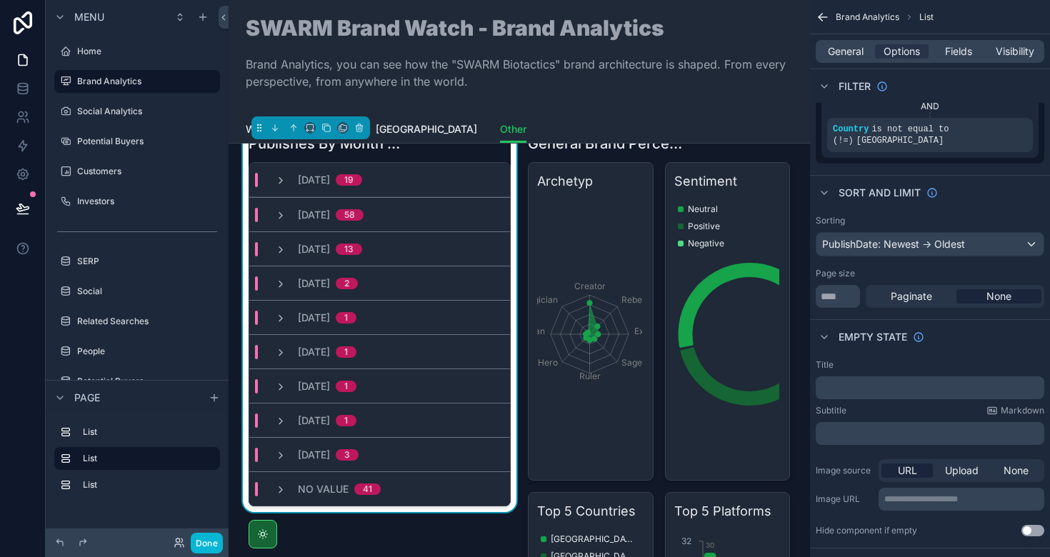
click at [839, 389] on p "﻿" at bounding box center [932, 387] width 220 height 11
click at [857, 410] on div "Subtitle Markdown" at bounding box center [930, 410] width 229 height 11
click at [849, 393] on p "﻿" at bounding box center [932, 387] width 220 height 11
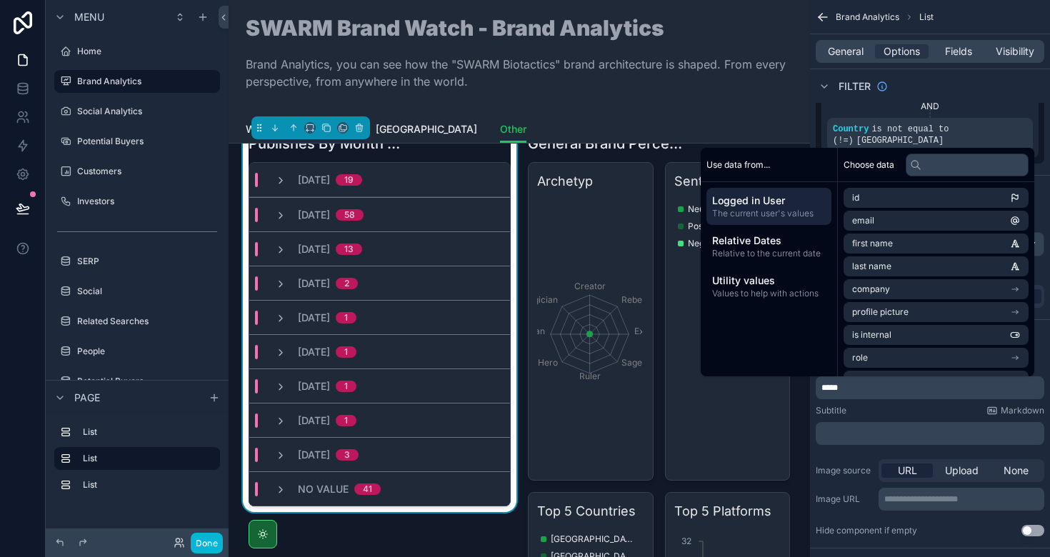
click at [873, 410] on div "Subtitle Markdown" at bounding box center [930, 410] width 229 height 11
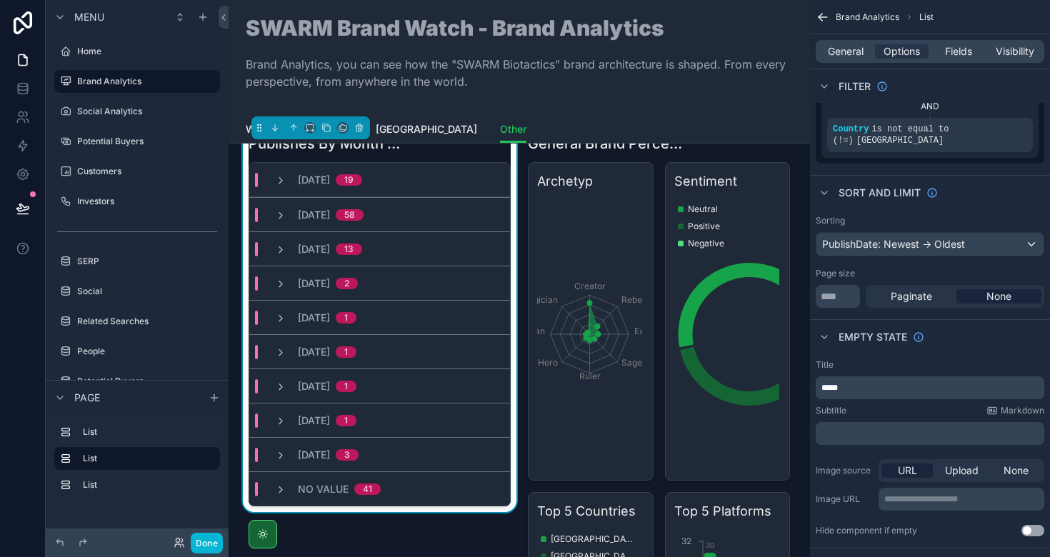
click at [855, 429] on p "﻿" at bounding box center [932, 433] width 220 height 11
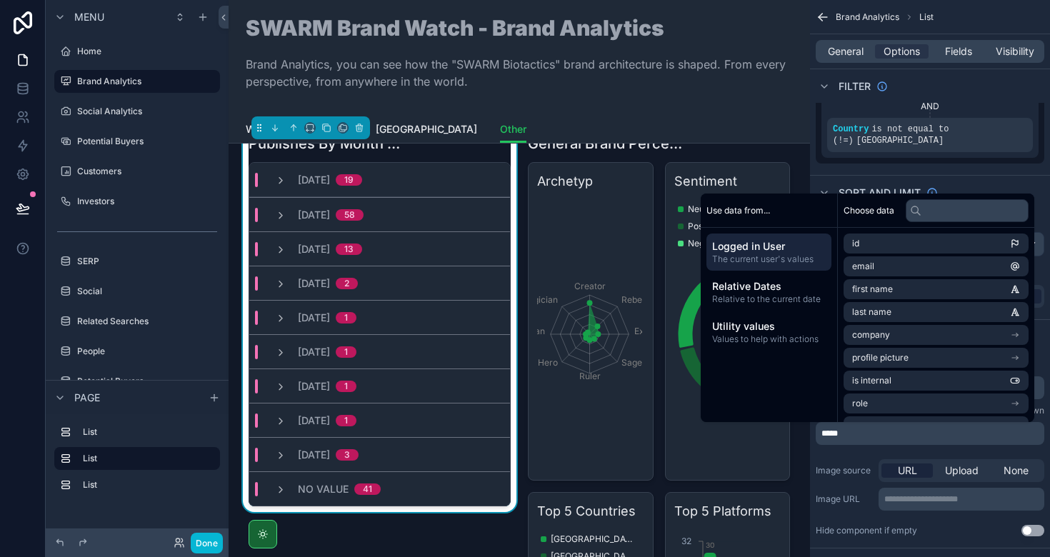
click at [848, 449] on div "**********" at bounding box center [930, 448] width 240 height 189
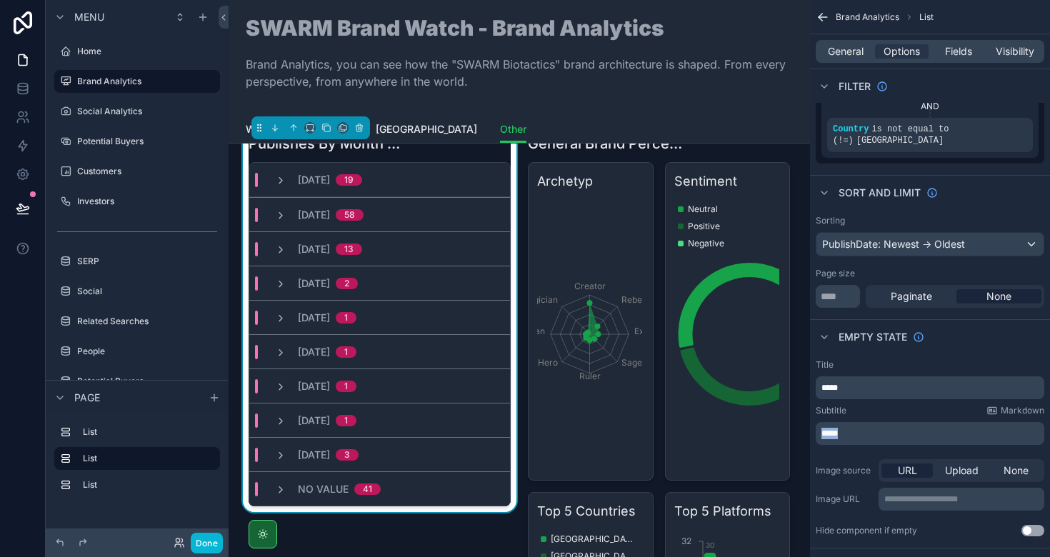
drag, startPoint x: 872, startPoint y: 439, endPoint x: 815, endPoint y: 432, distance: 56.8
click at [816, 432] on div "*****" at bounding box center [930, 433] width 229 height 23
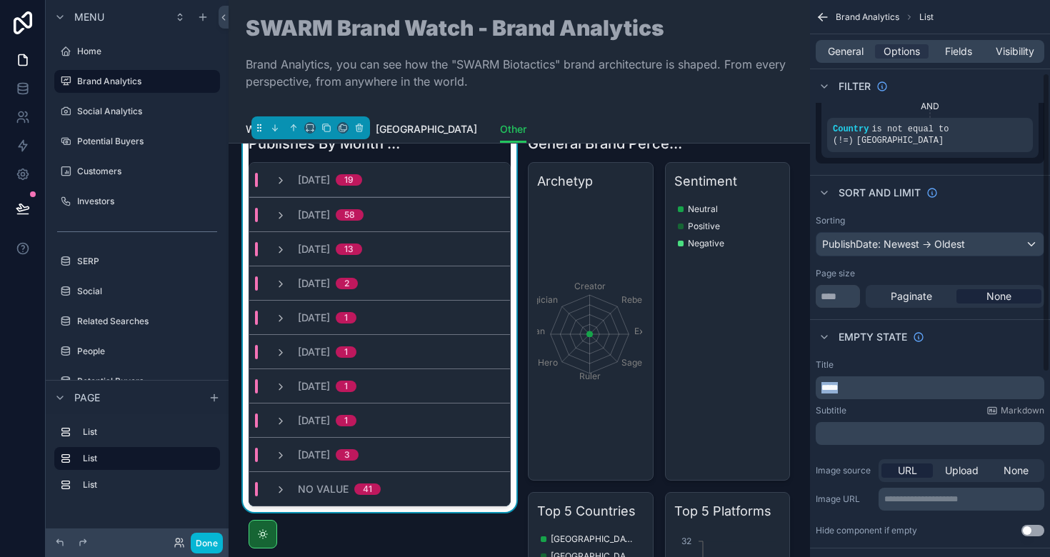
click at [803, 390] on div "Jump to... K Home Brand Analytics Social Analytics Potential Buyers Customers I…" at bounding box center [640, 278] width 822 height 557
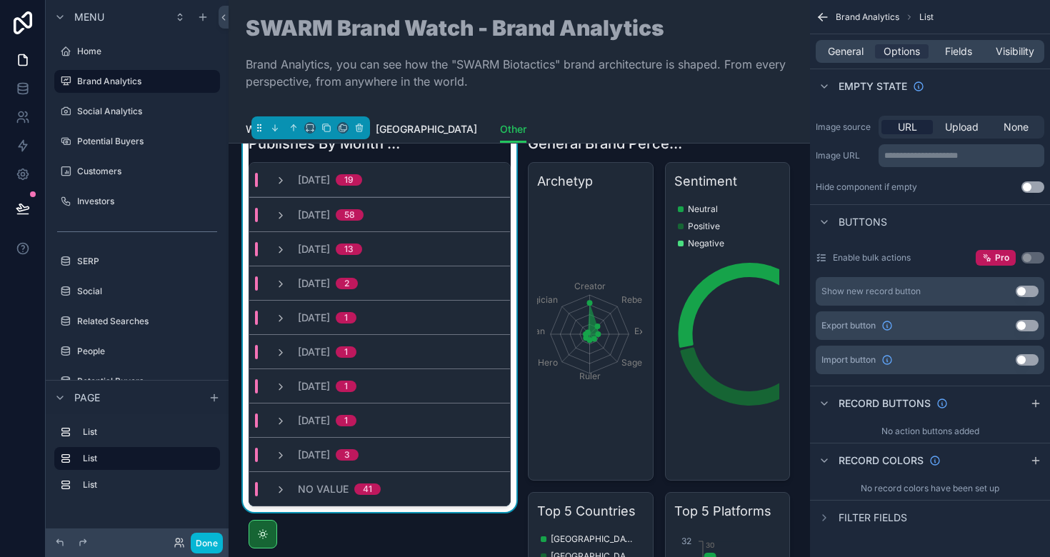
scroll to position [0, 0]
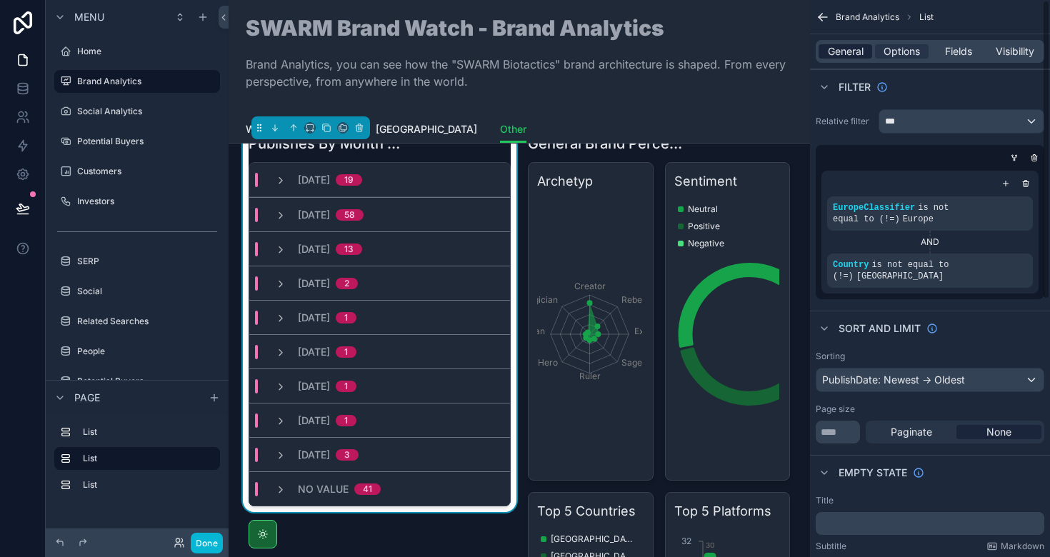
click at [853, 54] on span "General" at bounding box center [846, 51] width 36 height 14
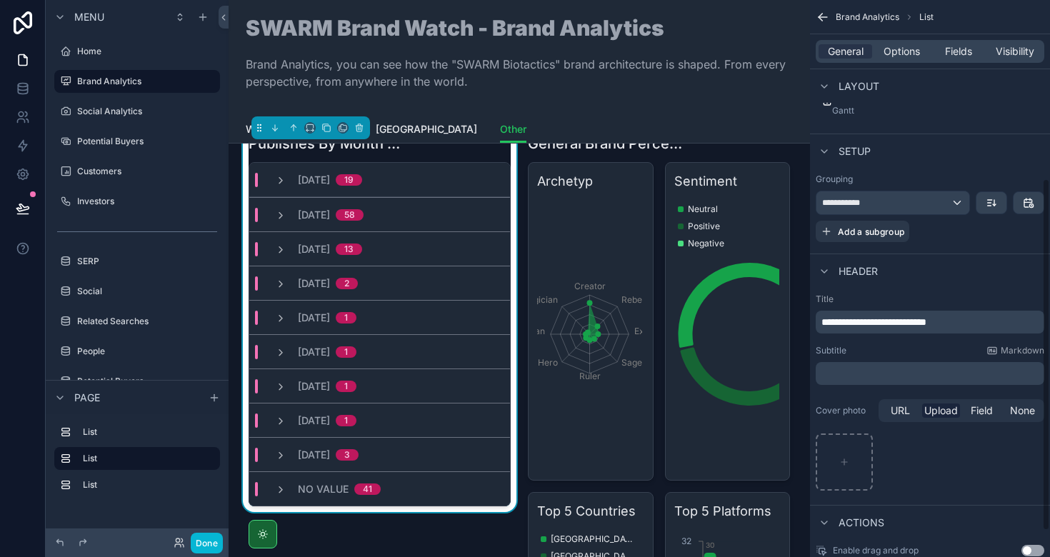
scroll to position [324, 0]
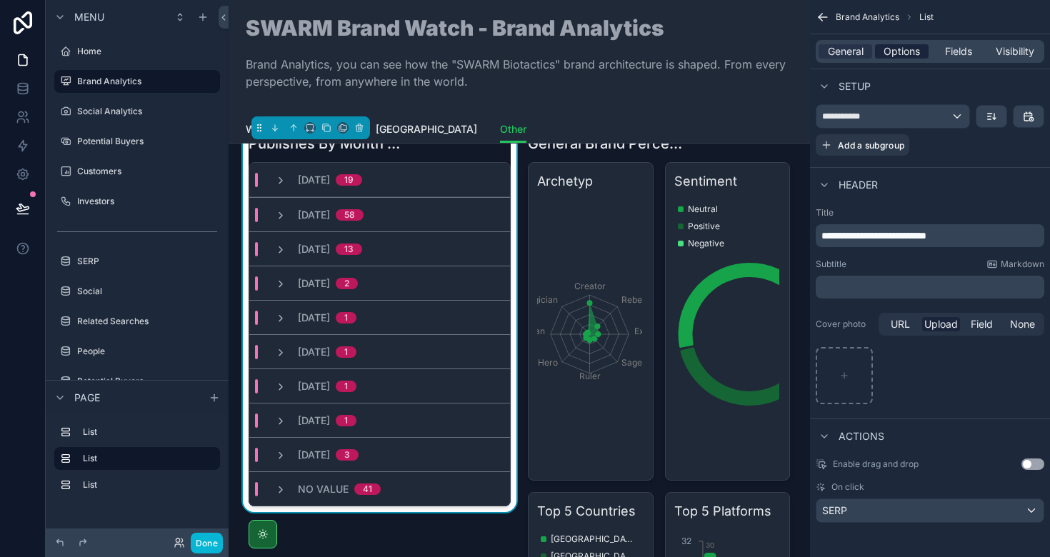
click at [907, 54] on span "Options" at bounding box center [902, 51] width 36 height 14
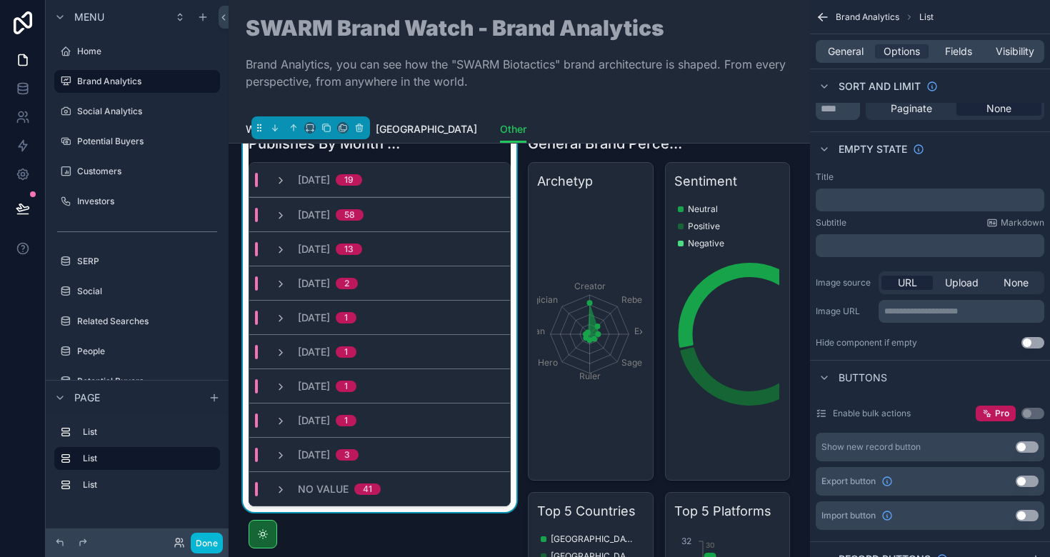
click at [947, 42] on div "General Options Fields Visibility" at bounding box center [930, 51] width 229 height 23
click at [960, 50] on span "Fields" at bounding box center [958, 51] width 27 height 14
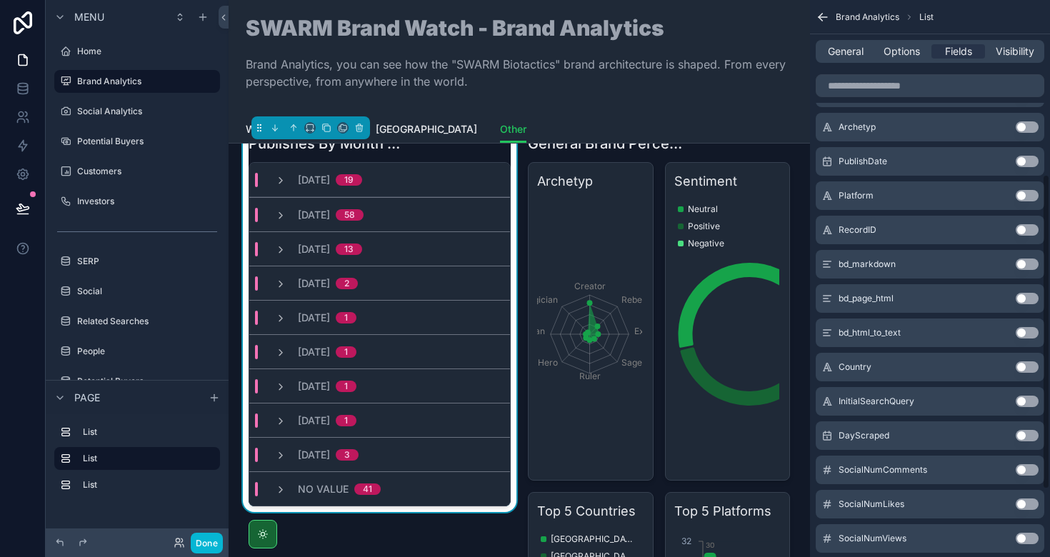
scroll to position [0, 0]
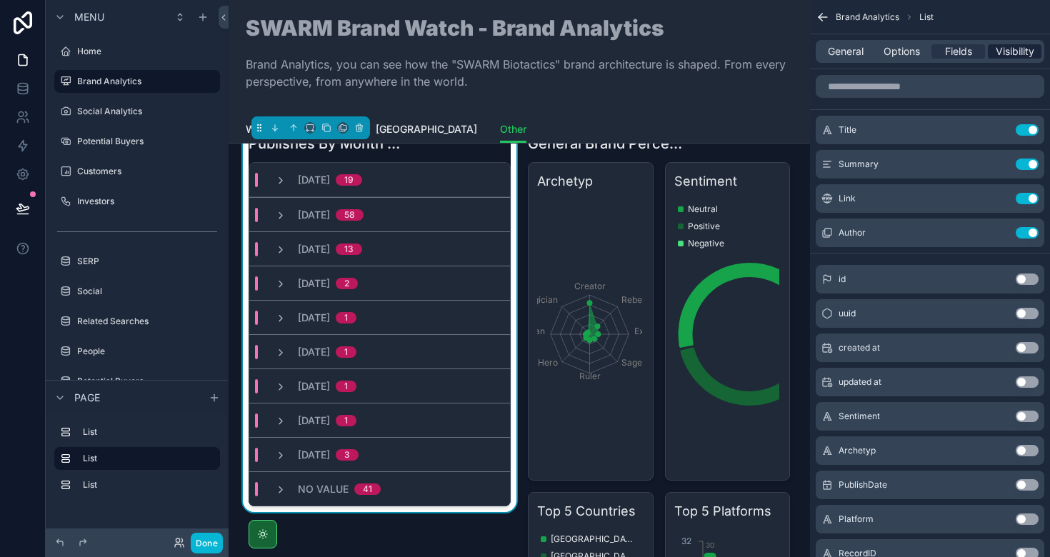
click at [1012, 50] on span "Visibility" at bounding box center [1015, 51] width 39 height 14
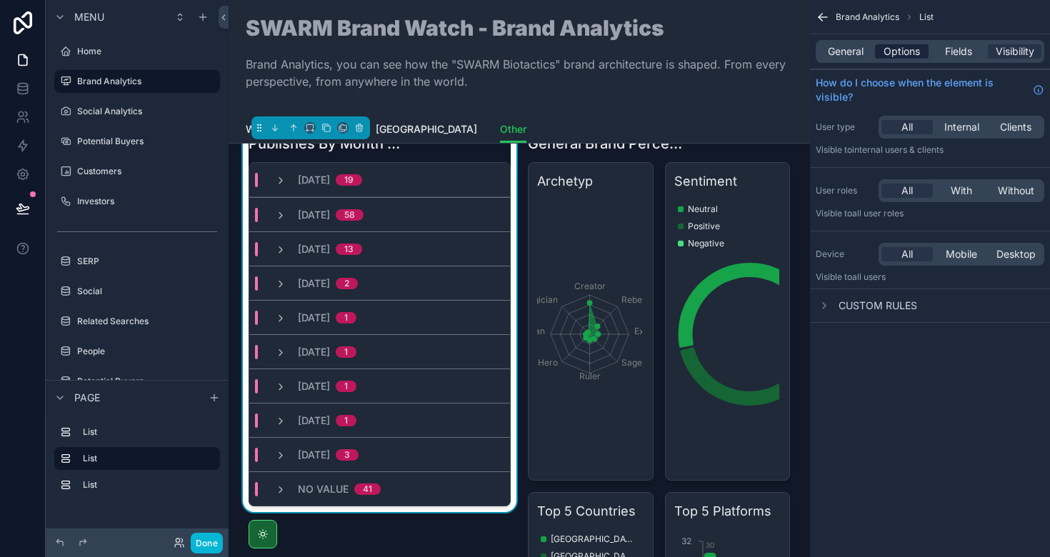
click at [904, 53] on span "Options" at bounding box center [902, 51] width 36 height 14
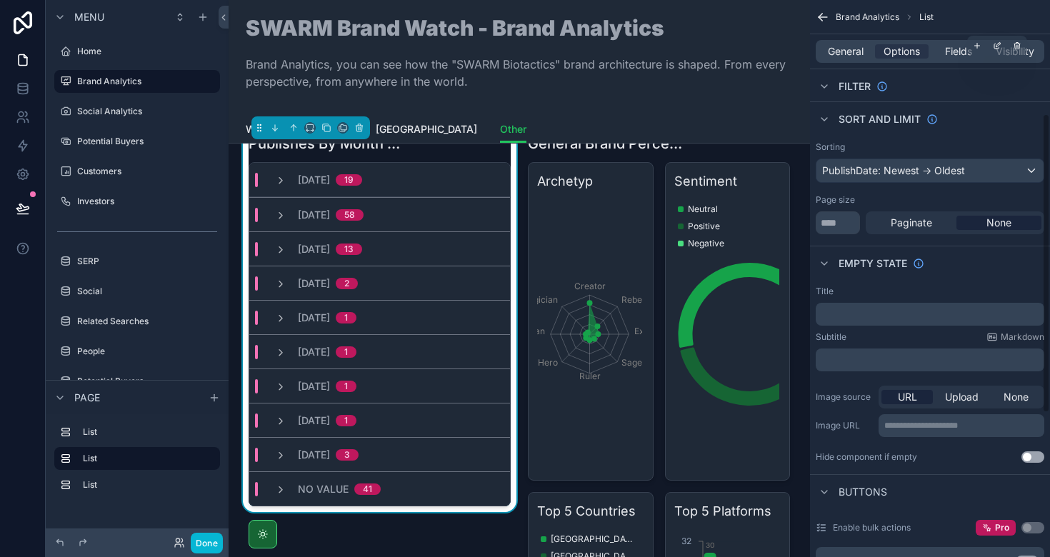
scroll to position [212, 0]
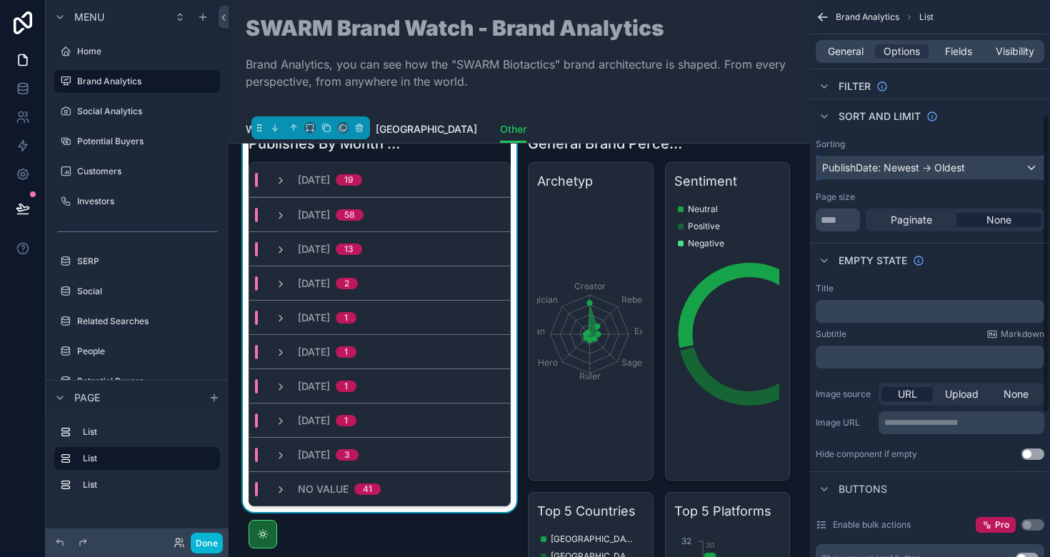
click at [905, 165] on div "PublishDate: Newest -> Oldest" at bounding box center [930, 167] width 227 height 23
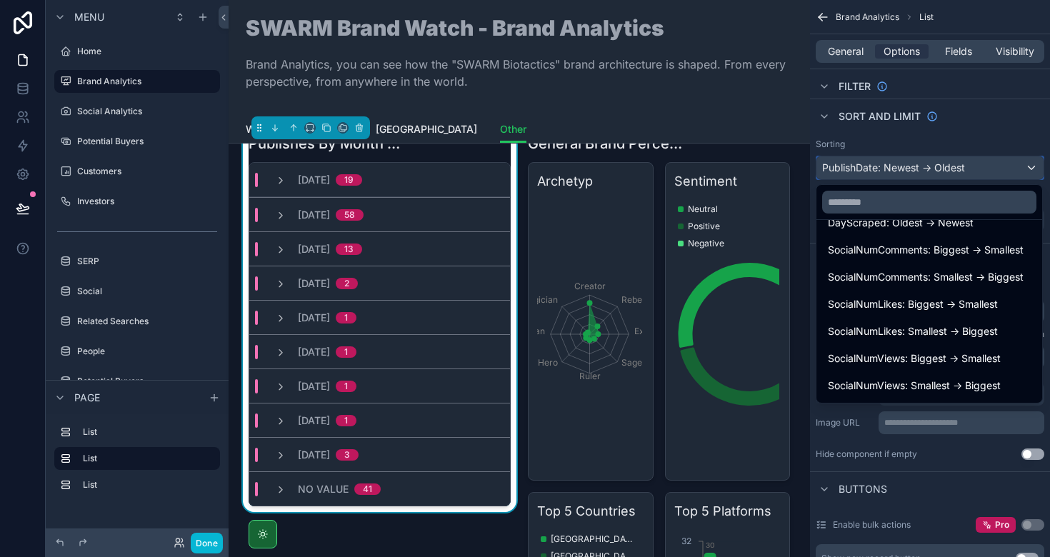
scroll to position [997, 0]
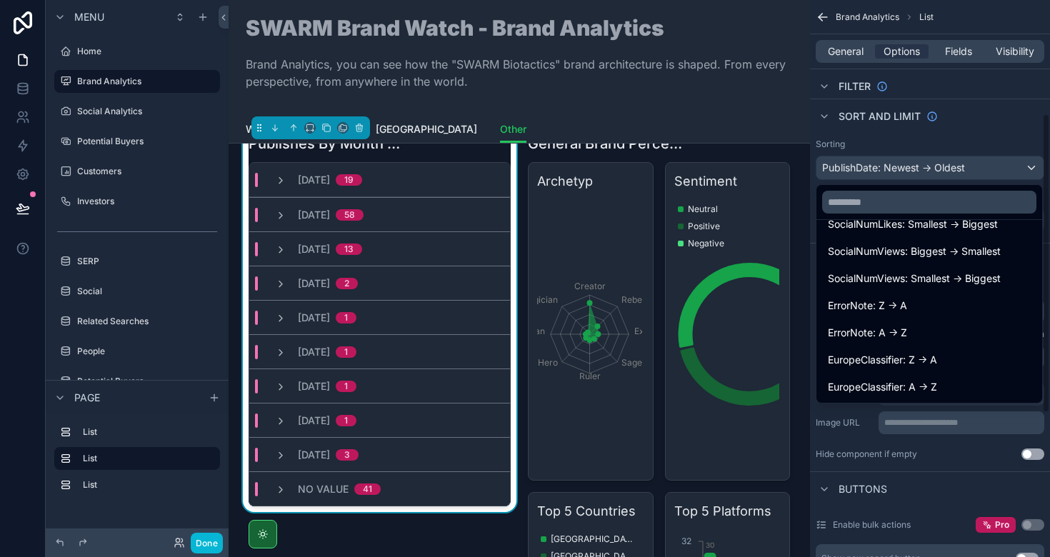
click at [977, 136] on div "scrollable content" at bounding box center [525, 278] width 1050 height 557
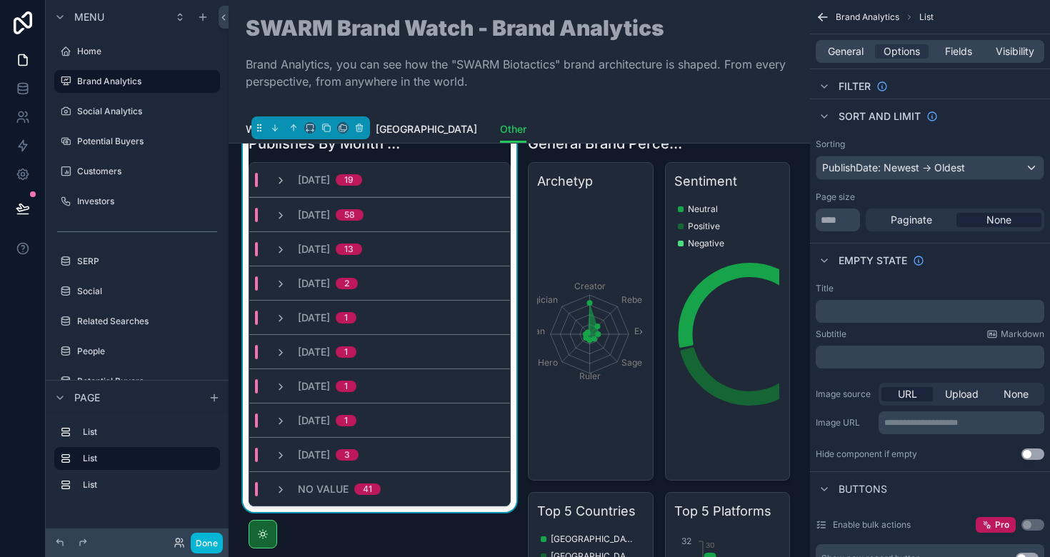
click at [964, 136] on div "Sorting PublishDate: Newest -> Oldest Page size ***** Paginate None" at bounding box center [930, 185] width 240 height 104
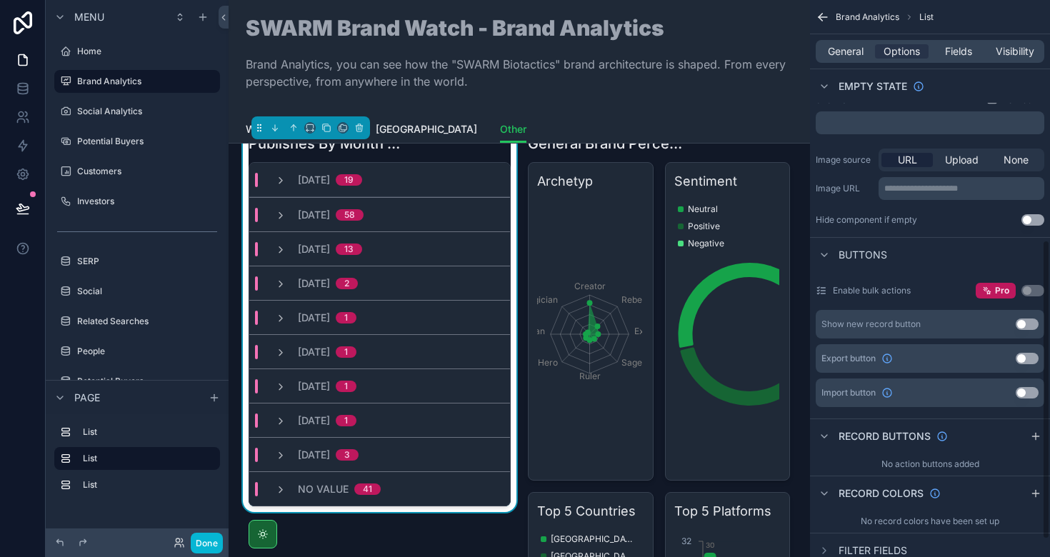
scroll to position [479, 0]
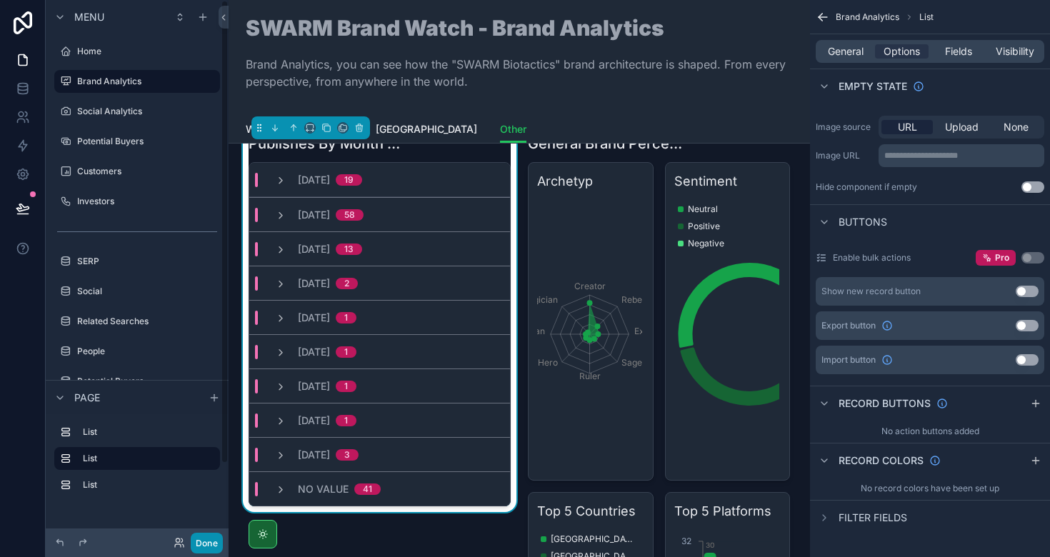
click at [206, 536] on button "Done" at bounding box center [207, 543] width 32 height 21
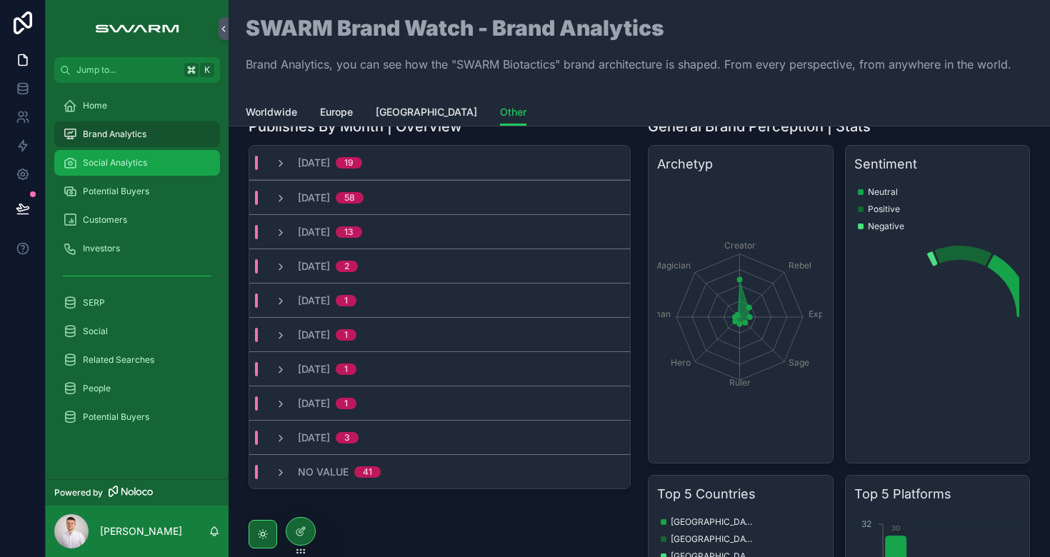
click at [122, 168] on span "Social Analytics" at bounding box center [115, 162] width 64 height 11
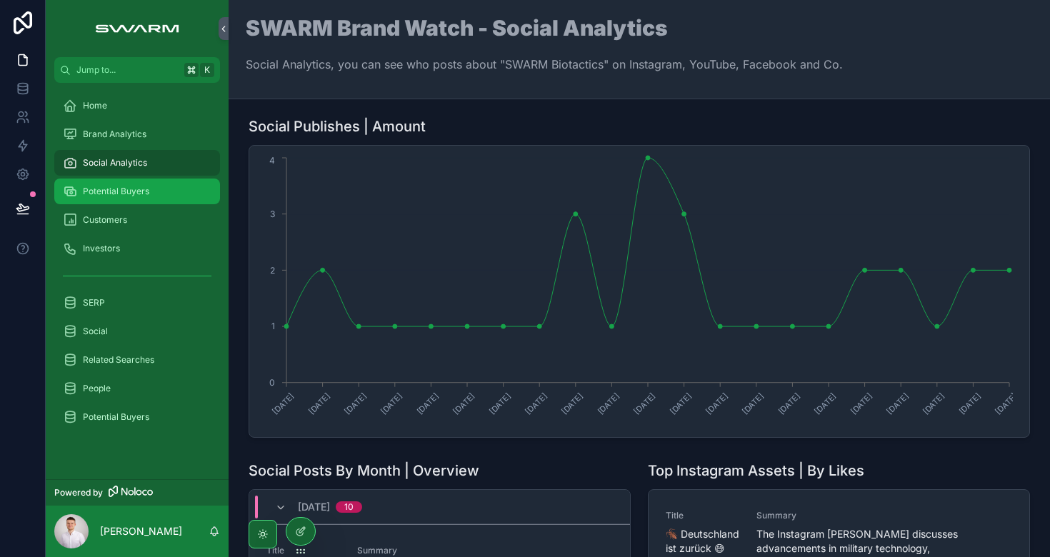
click at [166, 203] on link "Potential Buyers" at bounding box center [137, 192] width 166 height 26
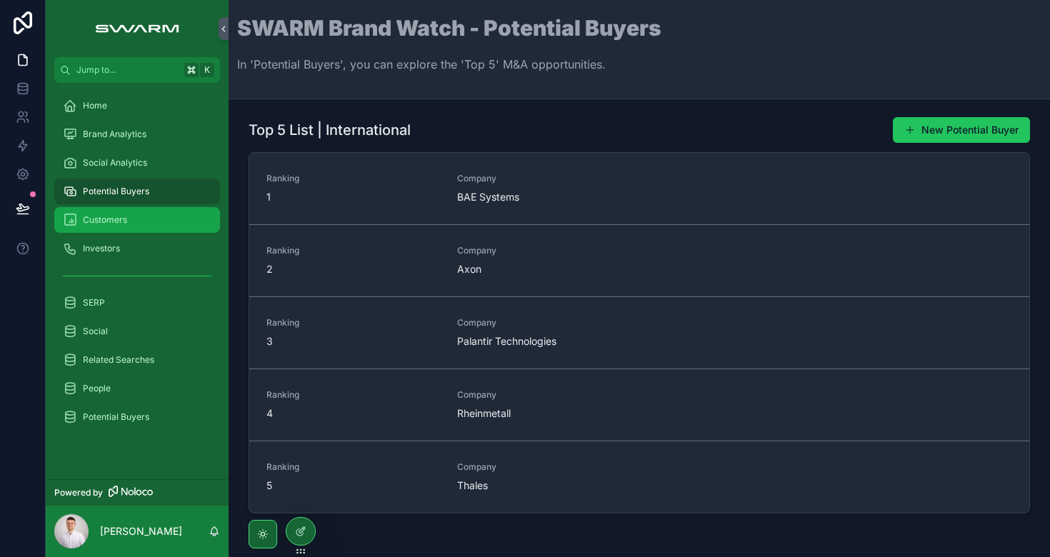
click at [159, 227] on div "Customers" at bounding box center [137, 220] width 149 height 23
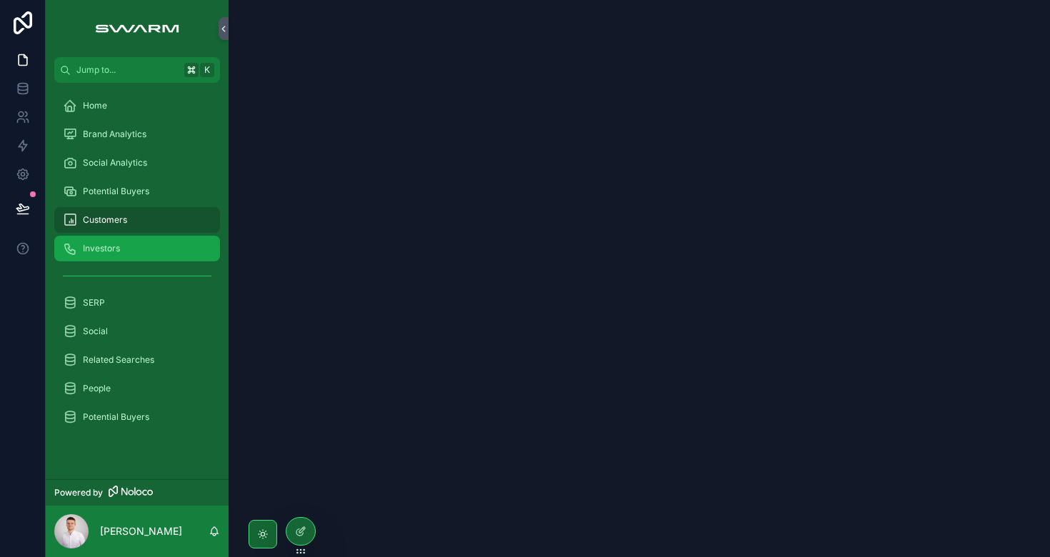
click at [153, 247] on div "Investors" at bounding box center [137, 248] width 149 height 23
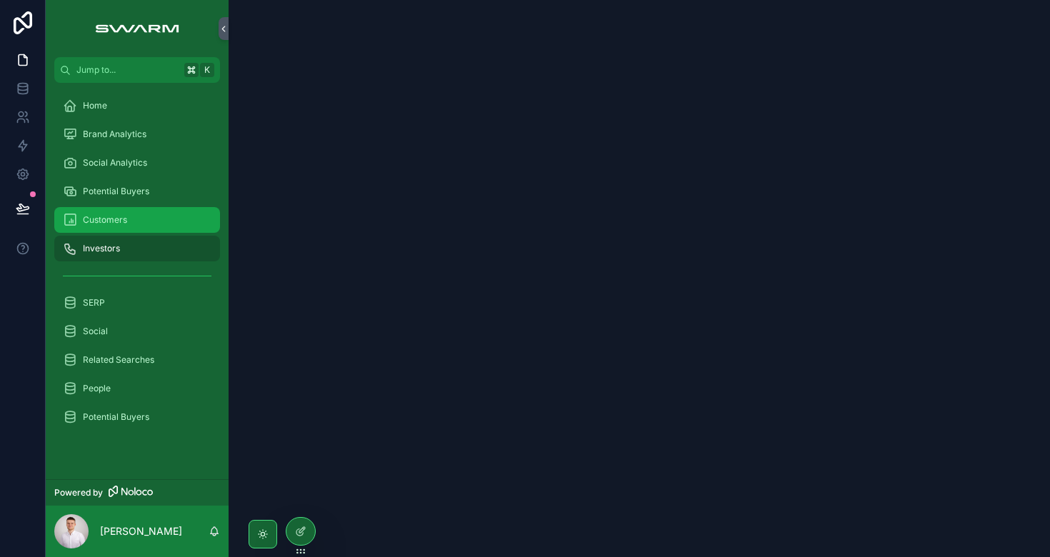
click at [145, 221] on div "Customers" at bounding box center [137, 220] width 149 height 23
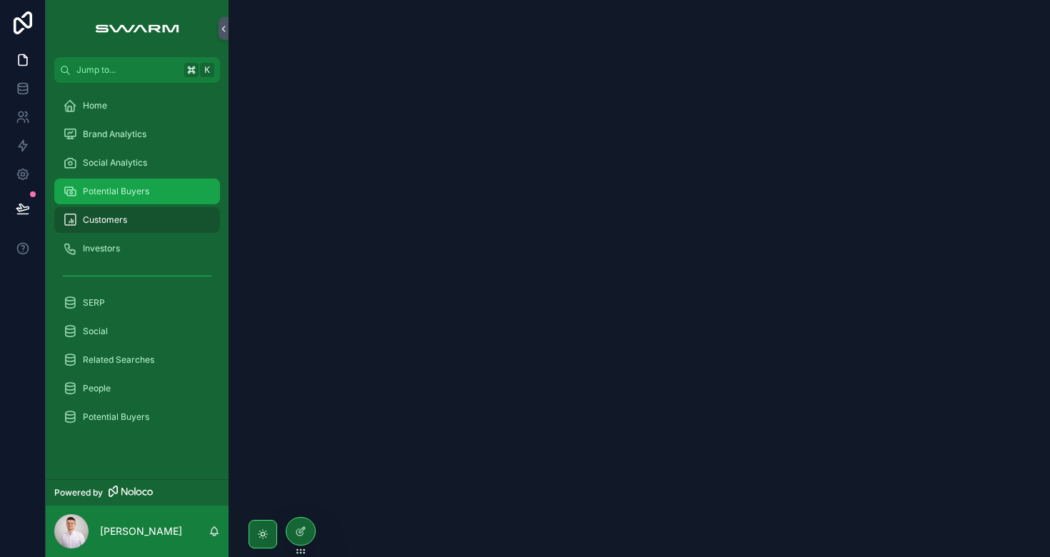
click at [156, 184] on div "Potential Buyers" at bounding box center [137, 191] width 149 height 23
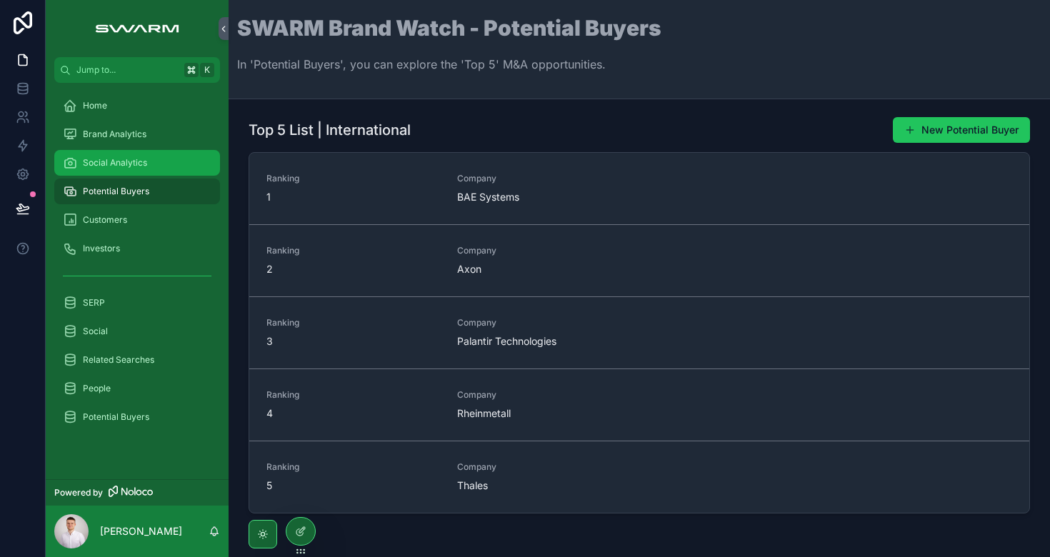
click at [156, 170] on div "Social Analytics" at bounding box center [137, 162] width 149 height 23
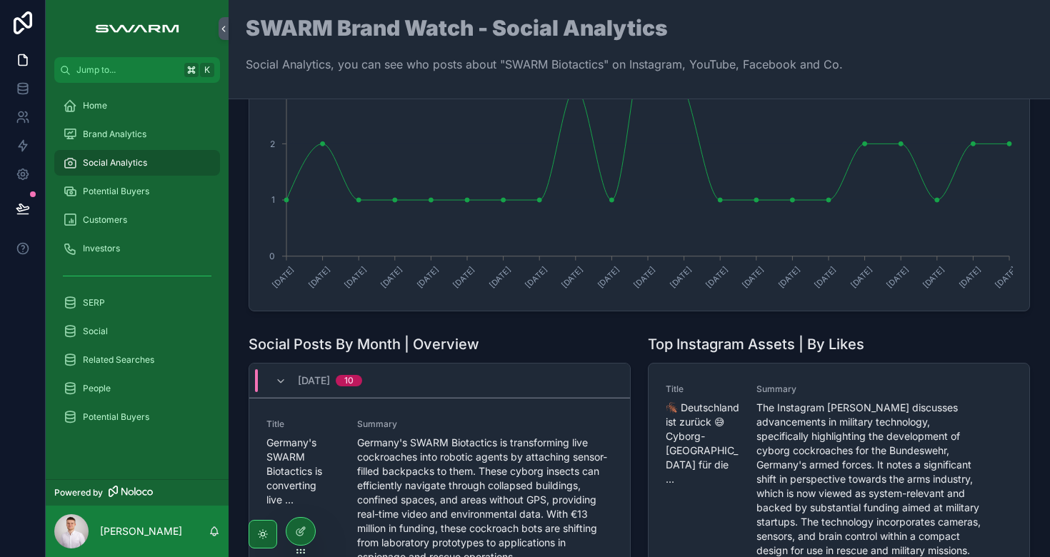
scroll to position [148, 0]
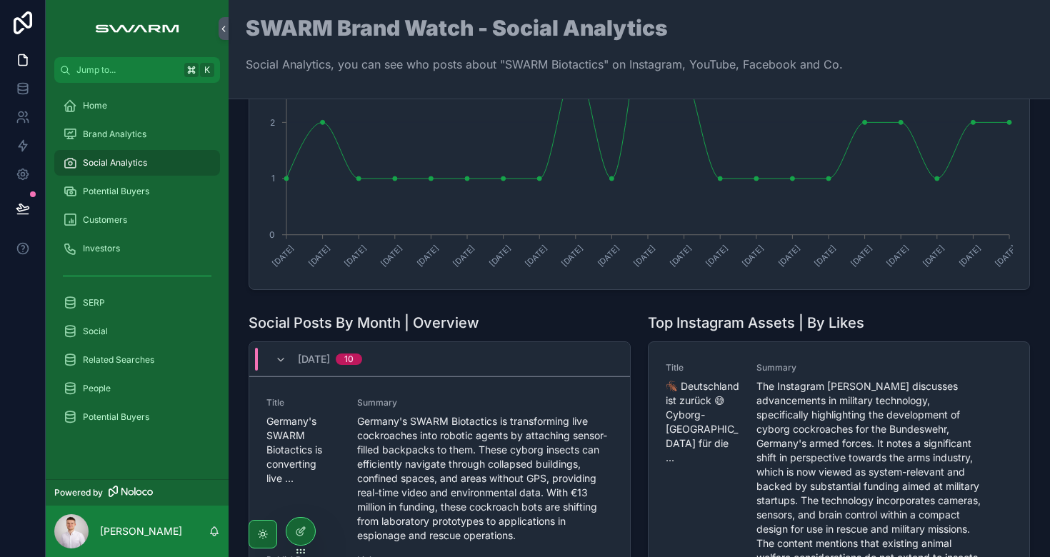
click at [282, 365] on div "[DATE] 10" at bounding box center [318, 359] width 87 height 23
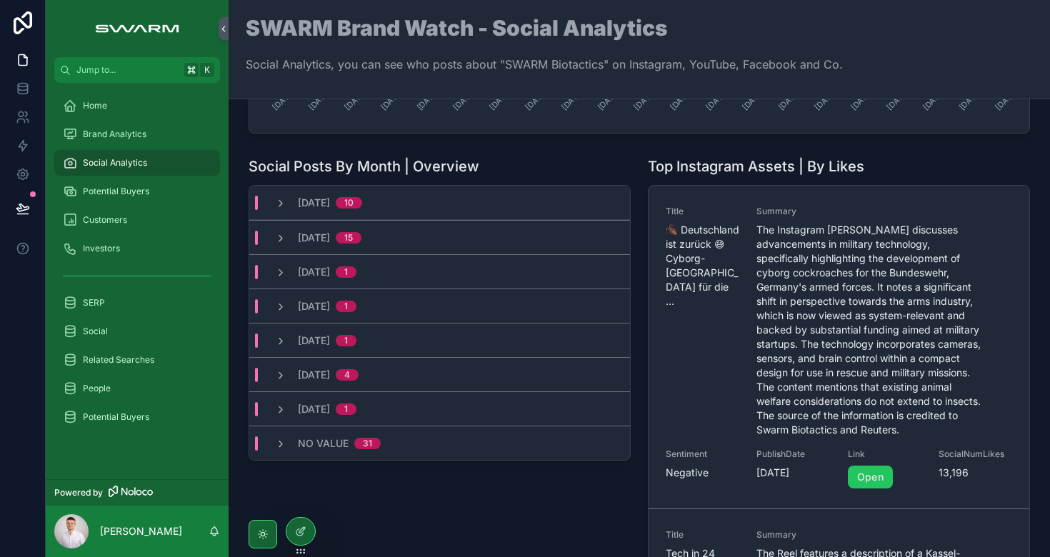
scroll to position [0, 0]
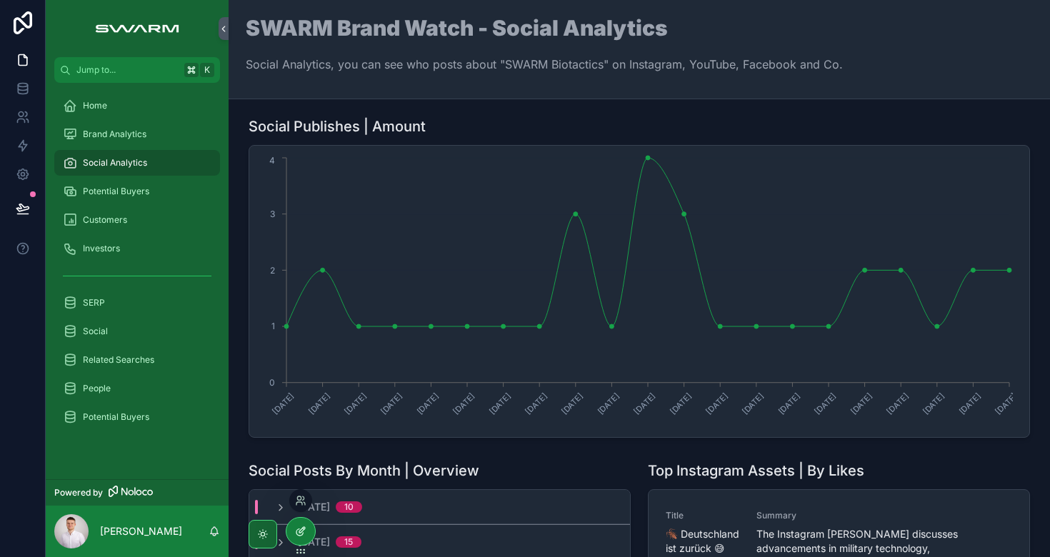
click at [304, 528] on icon at bounding box center [300, 531] width 11 height 11
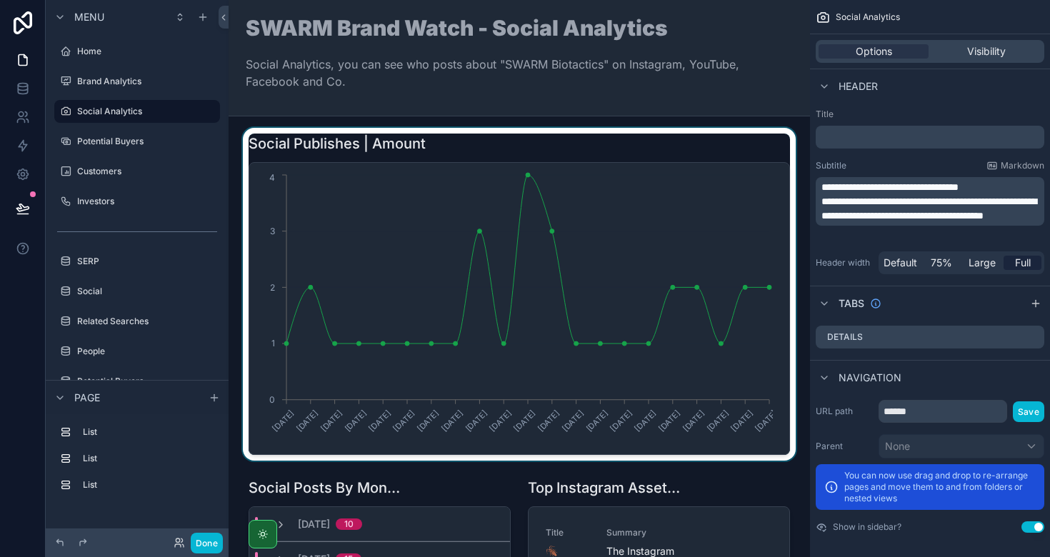
click at [546, 148] on div "scrollable content" at bounding box center [519, 294] width 559 height 333
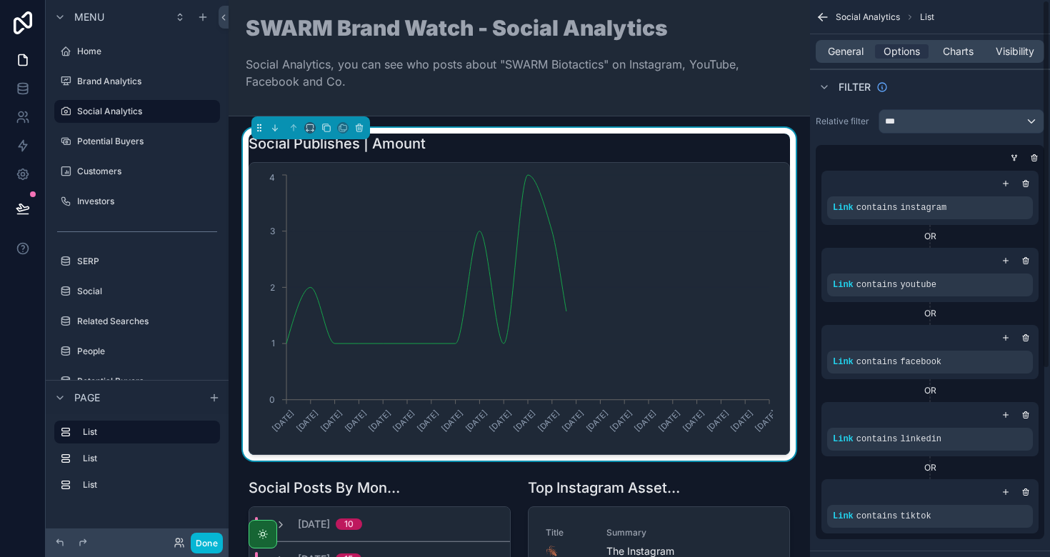
scroll to position [285, 0]
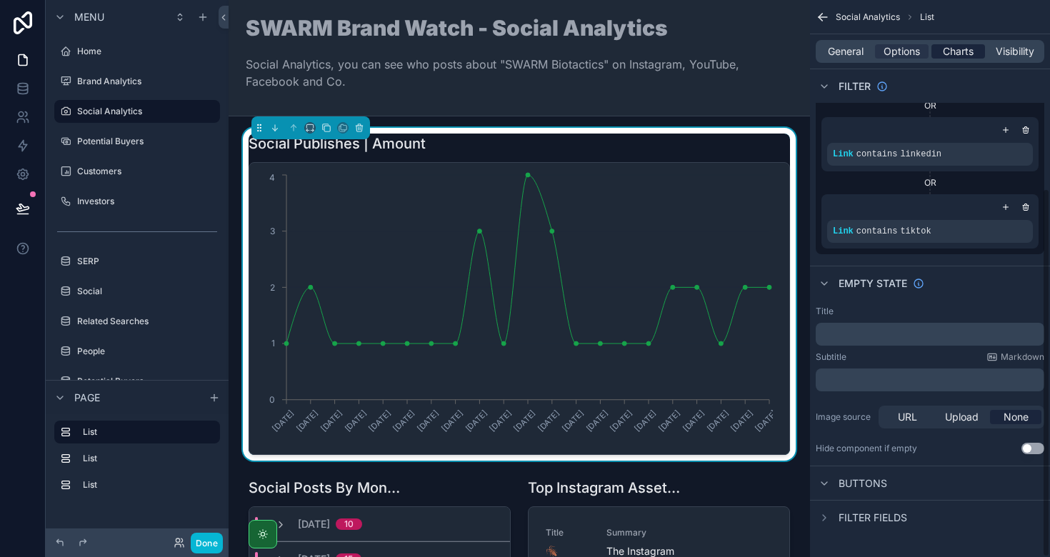
click at [950, 54] on span "Charts" at bounding box center [958, 51] width 31 height 14
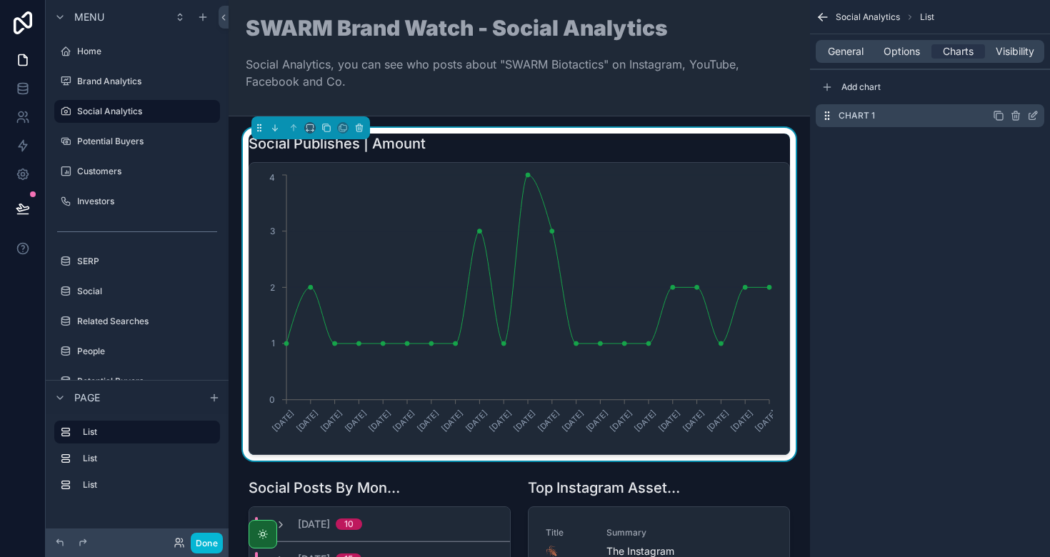
click at [1030, 116] on icon "scrollable content" at bounding box center [1032, 115] width 11 height 11
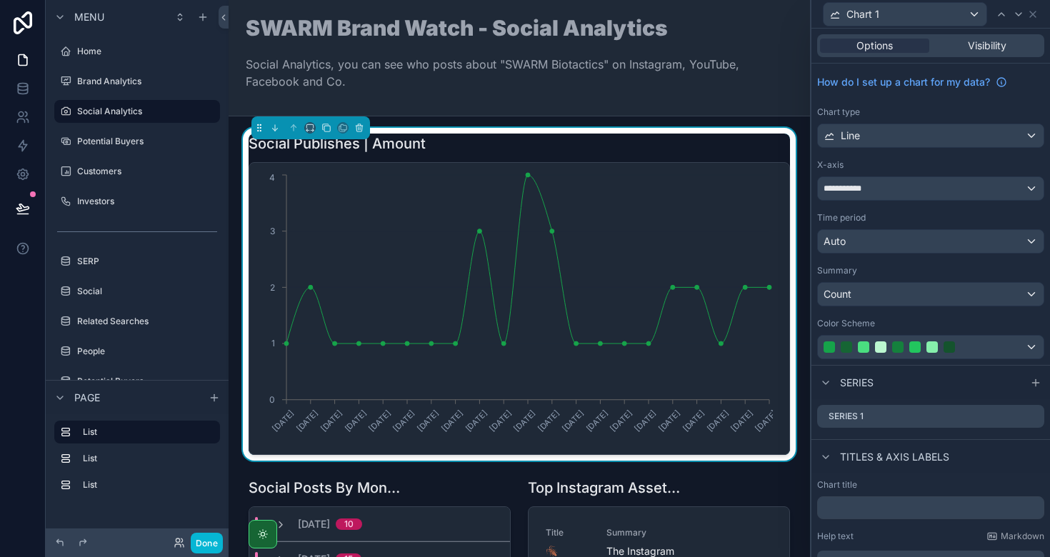
scroll to position [174, 0]
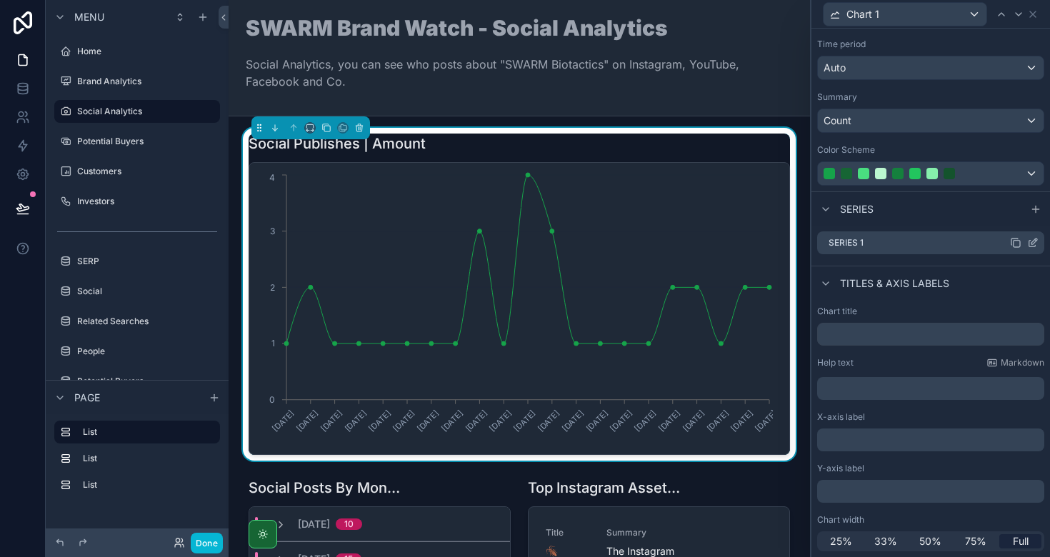
click at [1027, 244] on icon at bounding box center [1032, 242] width 11 height 11
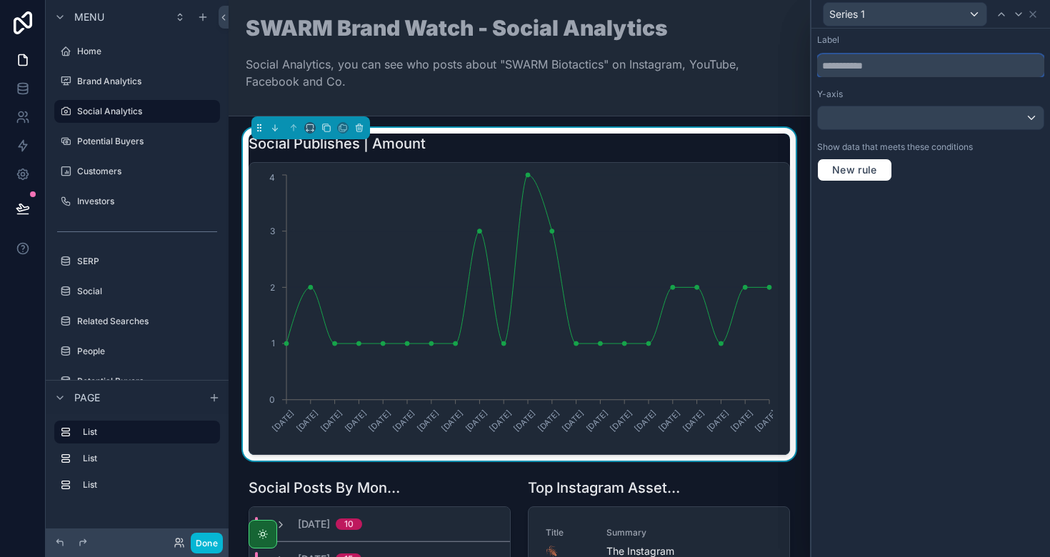
click at [861, 64] on input "text" at bounding box center [930, 65] width 227 height 23
type input "*****"
click at [942, 39] on div "Label" at bounding box center [930, 39] width 227 height 11
click at [1036, 13] on icon at bounding box center [1032, 14] width 11 height 11
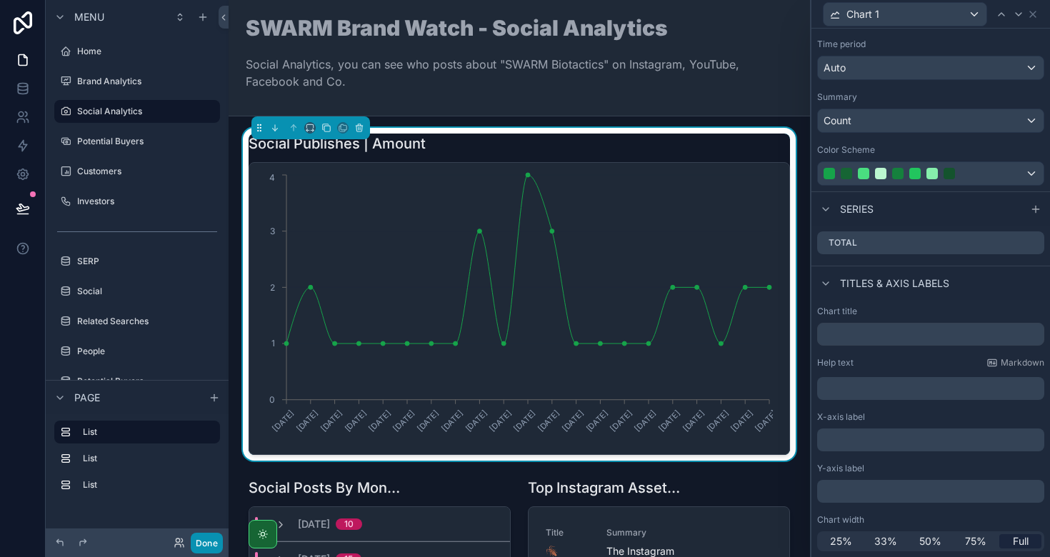
click at [202, 539] on button "Done" at bounding box center [207, 543] width 32 height 21
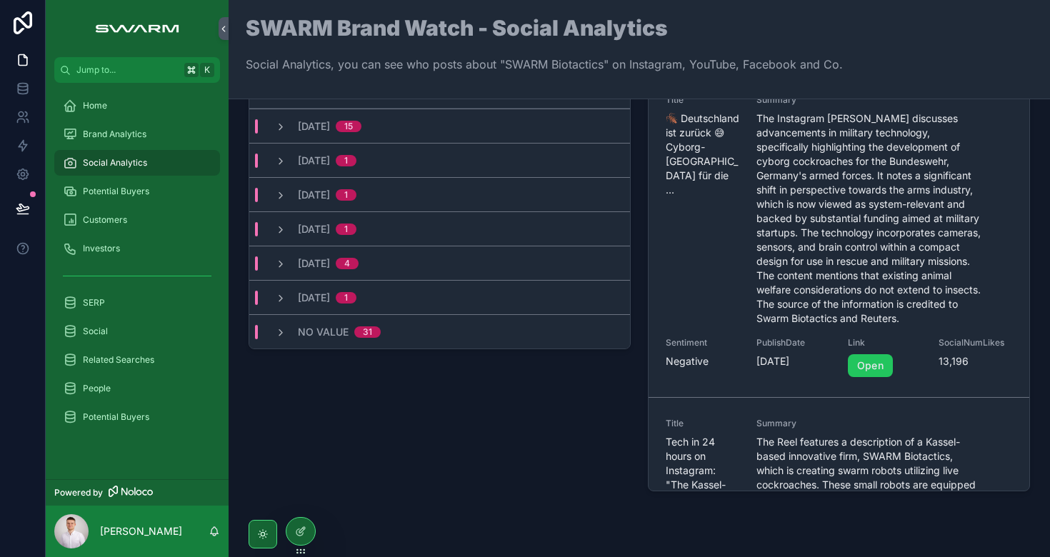
scroll to position [0, 0]
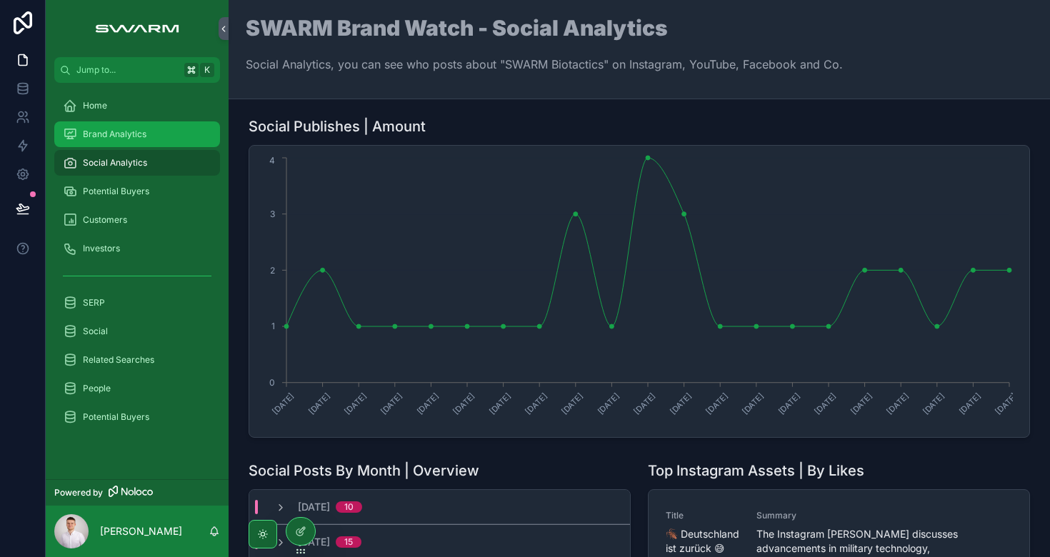
click at [131, 129] on span "Brand Analytics" at bounding box center [115, 134] width 64 height 11
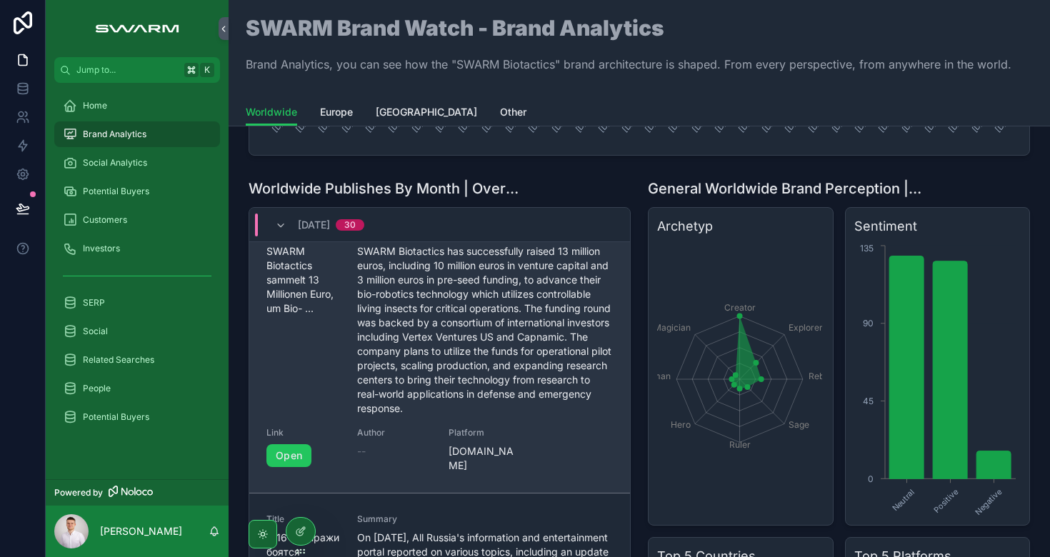
scroll to position [60, 0]
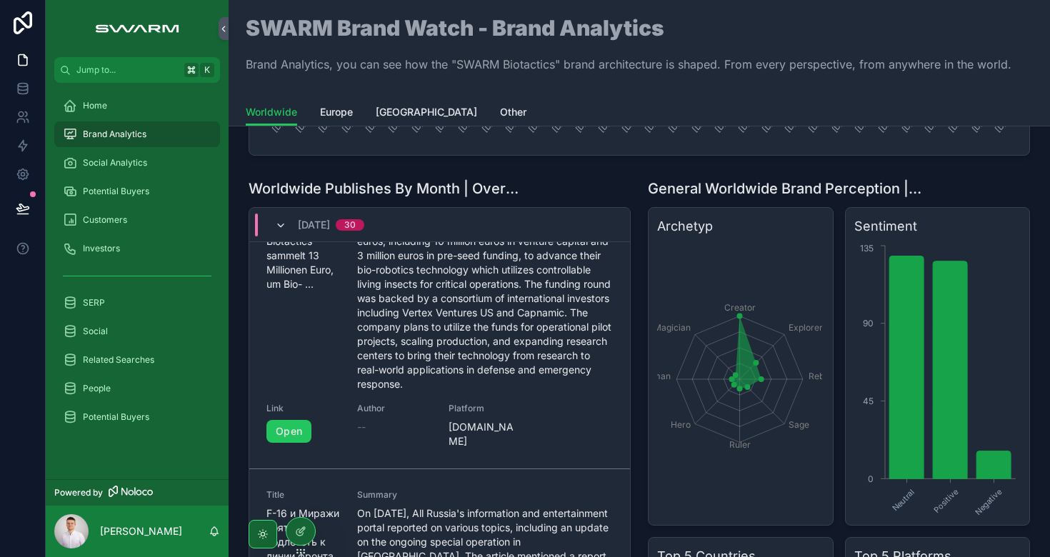
click at [281, 224] on icon "scrollable content" at bounding box center [280, 225] width 11 height 11
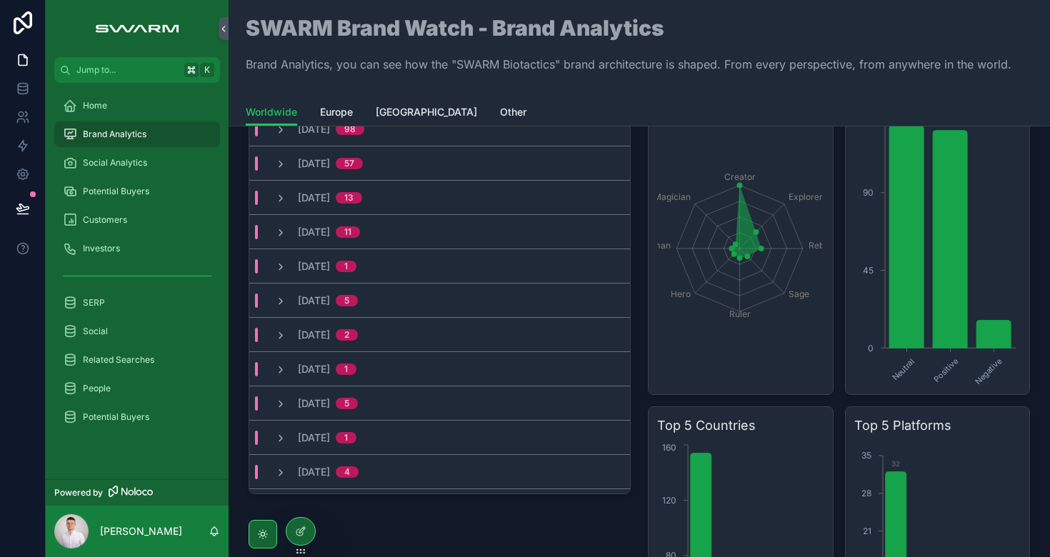
scroll to position [415, 0]
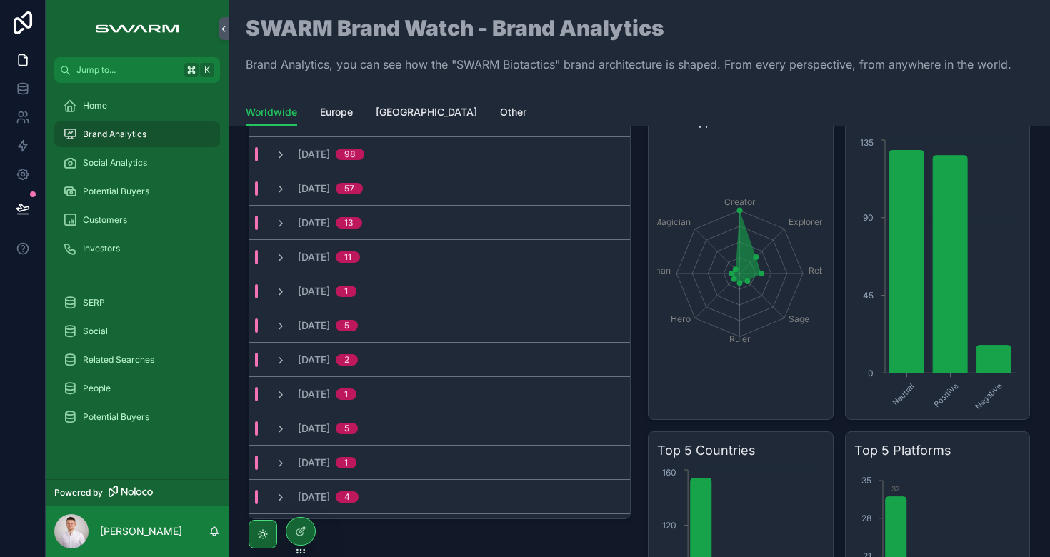
click at [238, 201] on div "Worldwide Publishes | Amount [DATE] [DATE] [DATE] [DATE] [DATE] [DATE] [DATE] […" at bounding box center [640, 279] width 822 height 1136
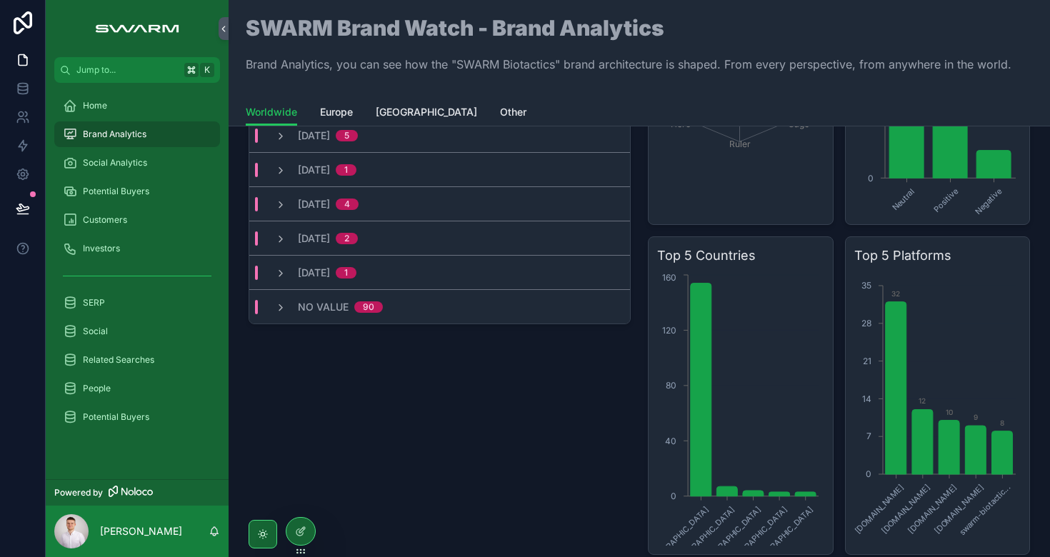
scroll to position [577, 0]
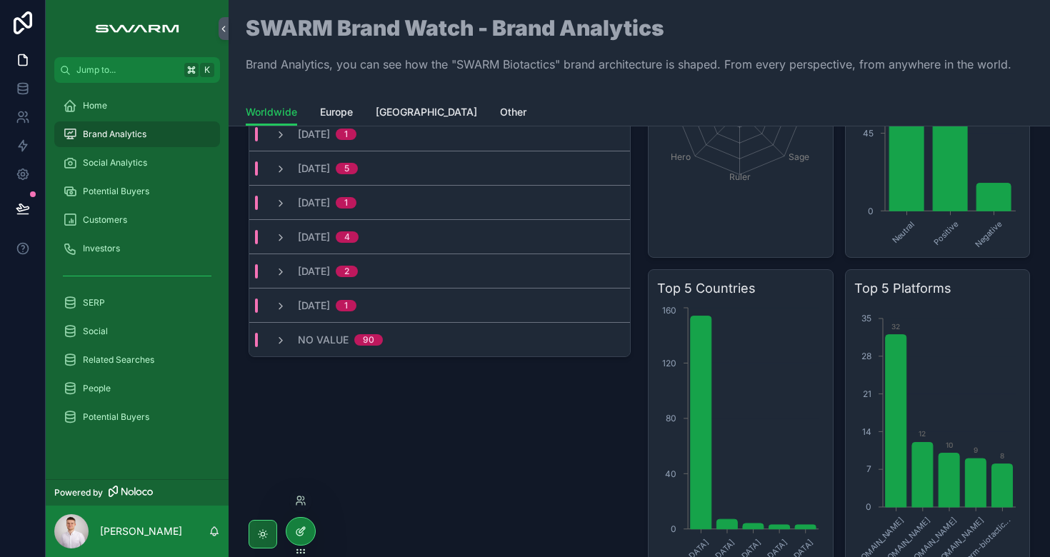
click at [306, 525] on div at bounding box center [300, 531] width 29 height 27
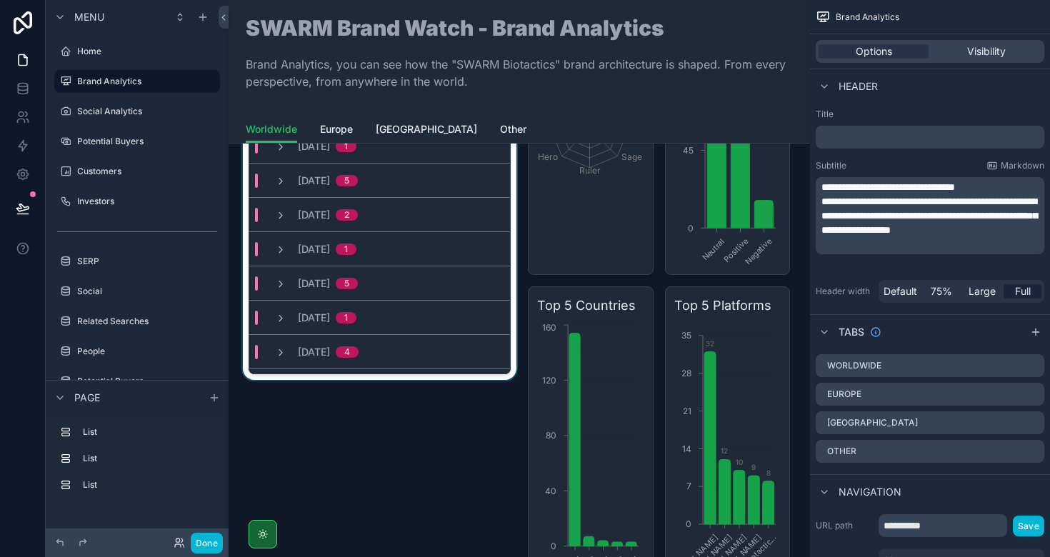
click at [506, 314] on div "scrollable content" at bounding box center [379, 266] width 279 height 689
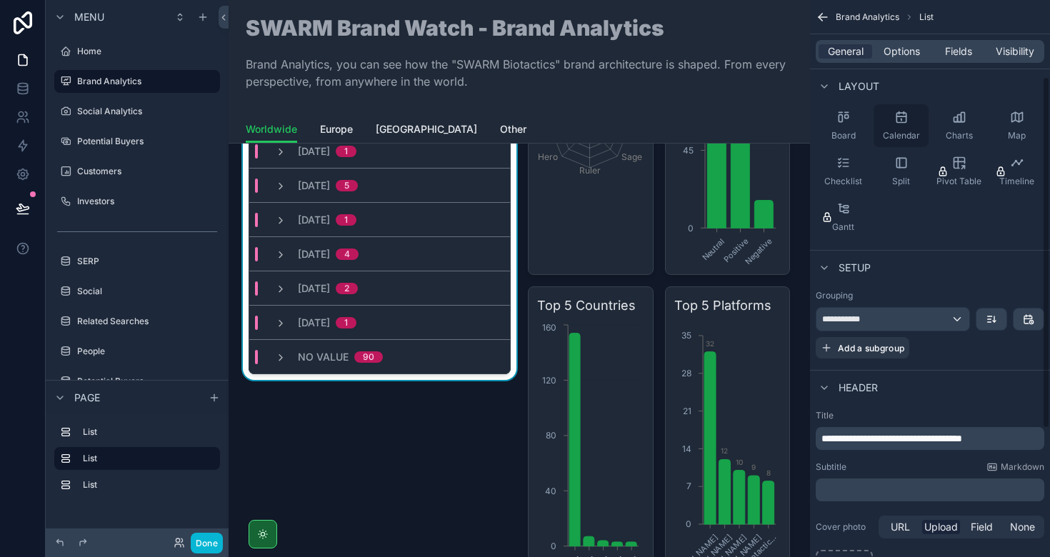
scroll to position [122, 0]
click at [947, 318] on div "**********" at bounding box center [893, 317] width 153 height 23
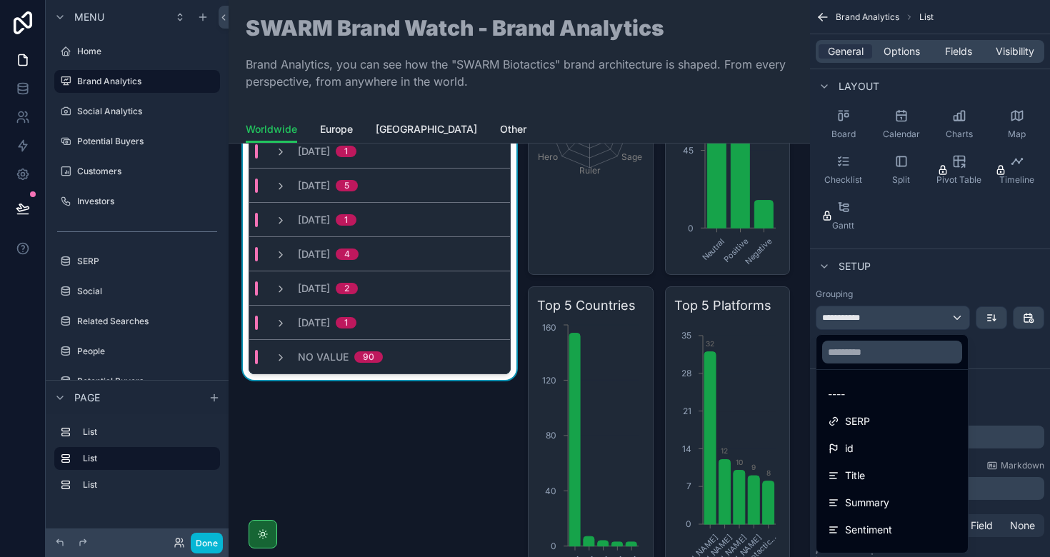
click at [948, 274] on div "scrollable content" at bounding box center [525, 278] width 1050 height 557
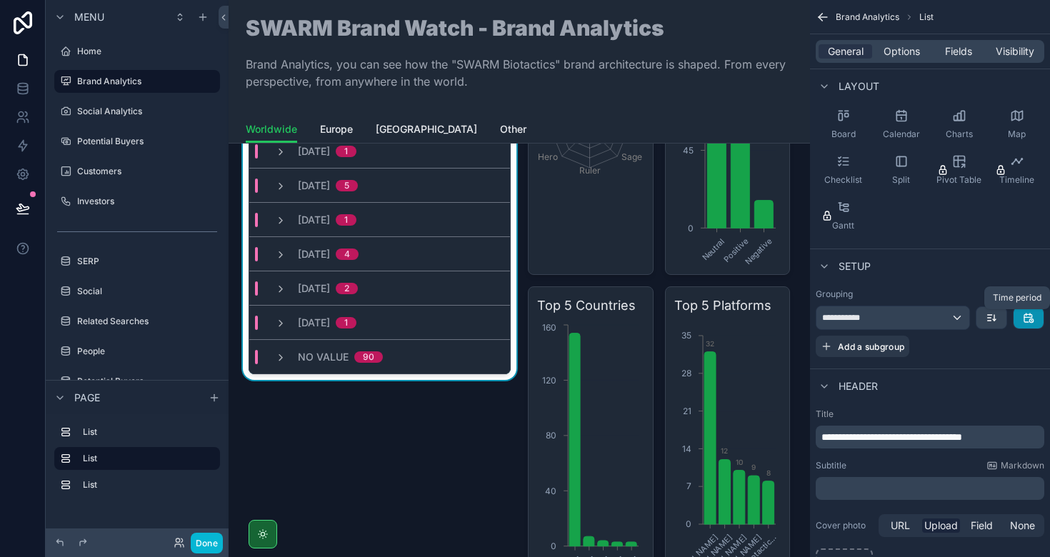
click at [1024, 320] on icon "scrollable content" at bounding box center [1028, 317] width 11 height 11
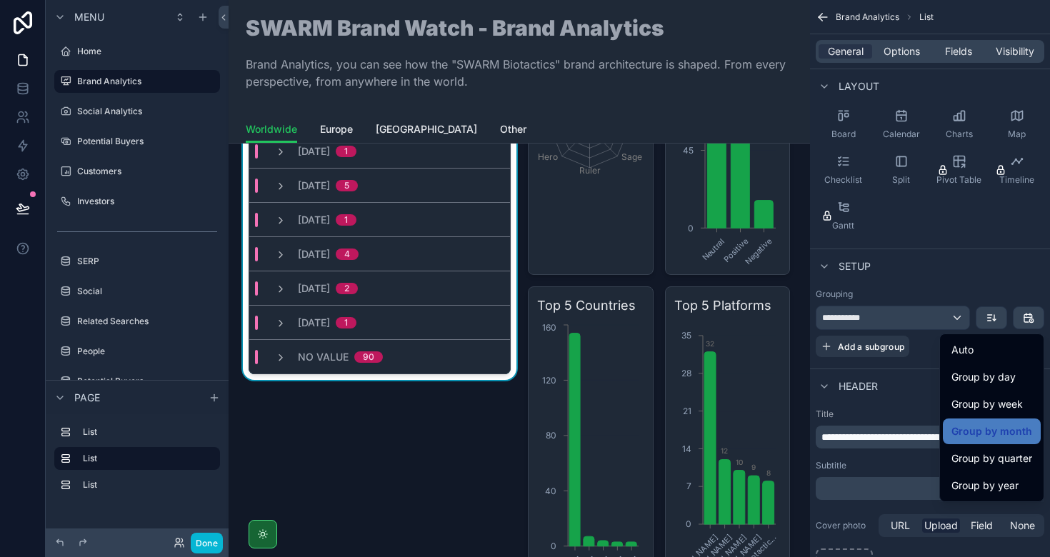
click at [956, 284] on div "scrollable content" at bounding box center [525, 278] width 1050 height 557
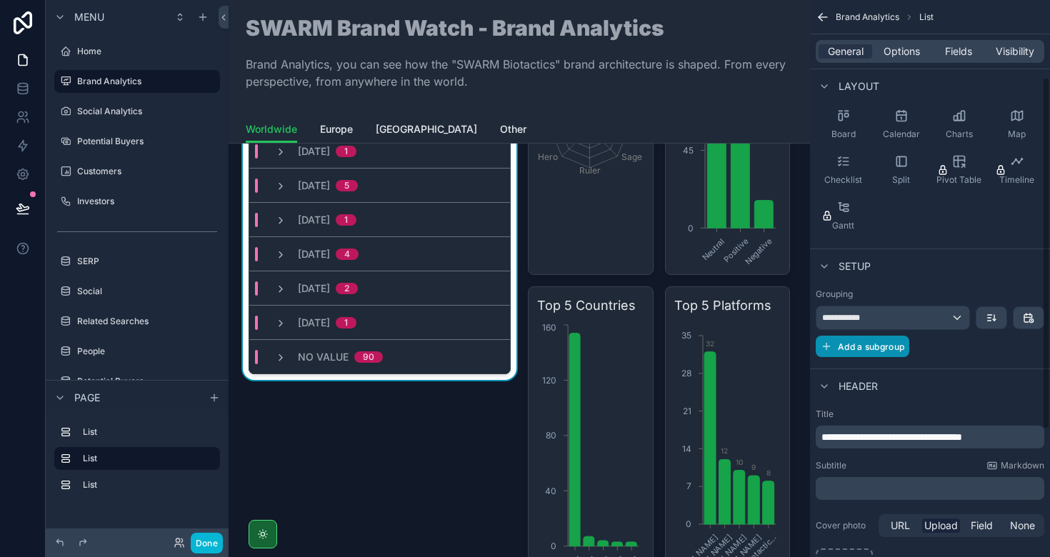
click at [872, 344] on span "Add a subgroup" at bounding box center [871, 346] width 66 height 11
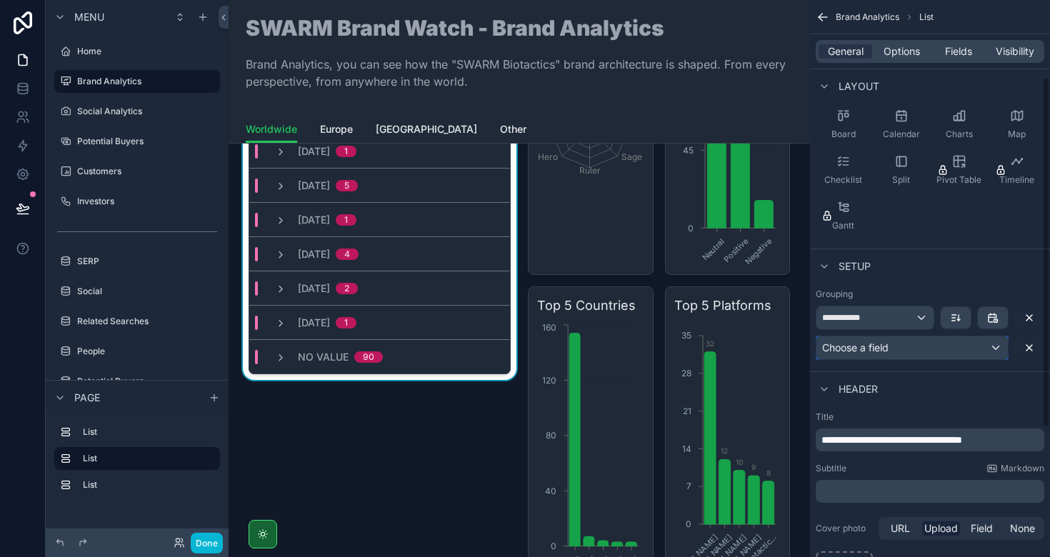
click at [953, 339] on div "Choose a field" at bounding box center [912, 347] width 191 height 23
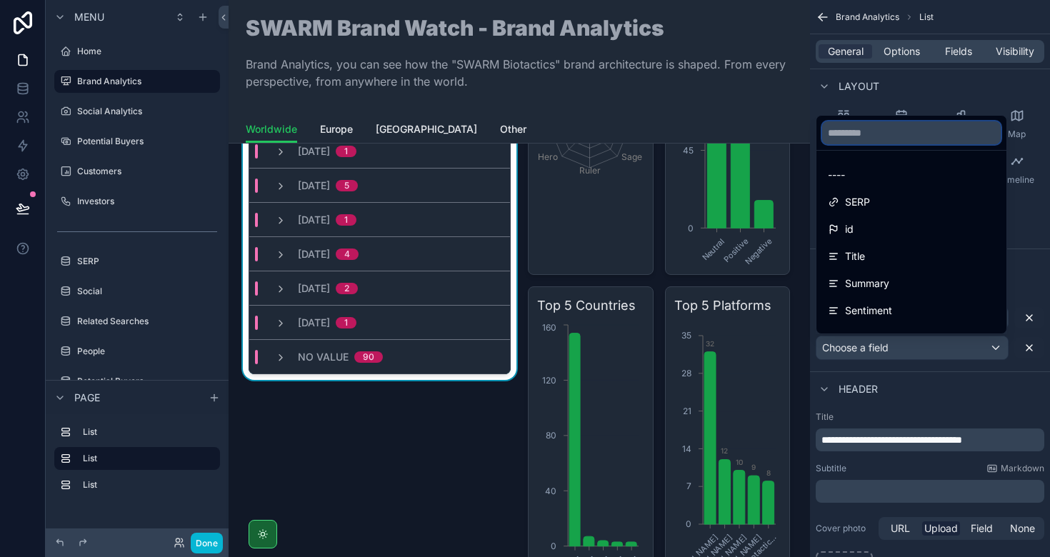
click at [853, 131] on input "text" at bounding box center [911, 132] width 179 height 23
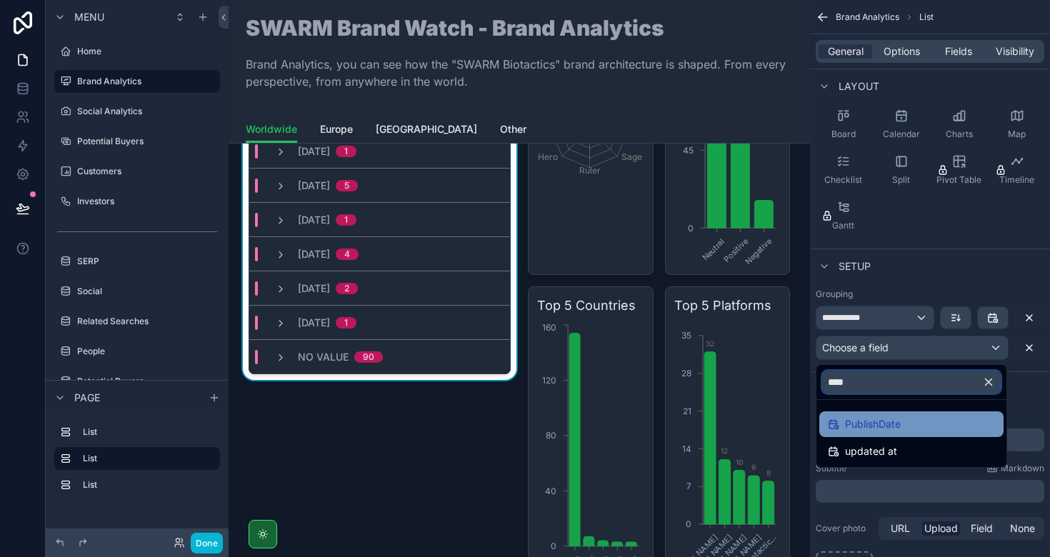
type input "****"
click at [874, 424] on span "PublishDate" at bounding box center [873, 424] width 56 height 17
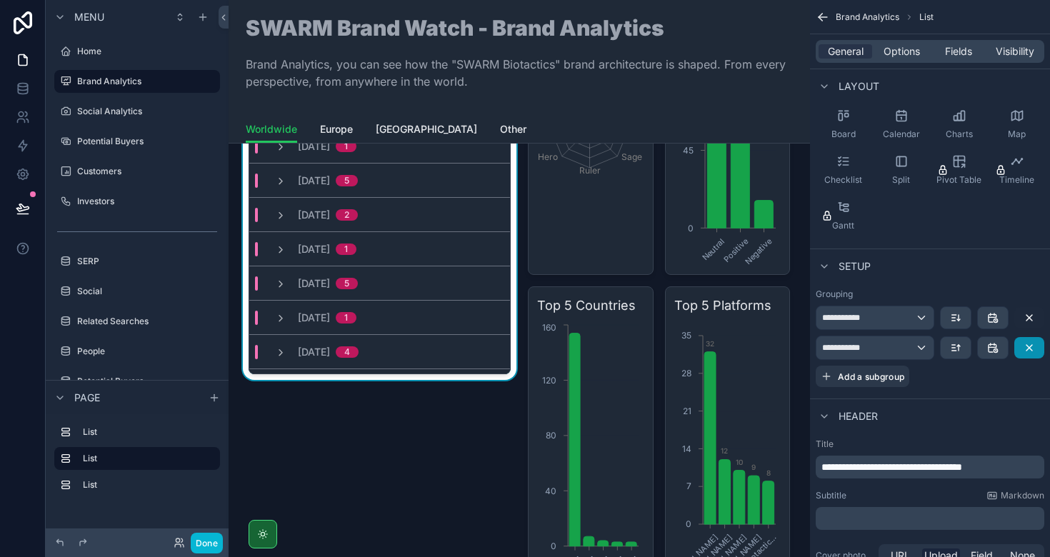
click at [1027, 348] on icon "scrollable content" at bounding box center [1029, 347] width 11 height 11
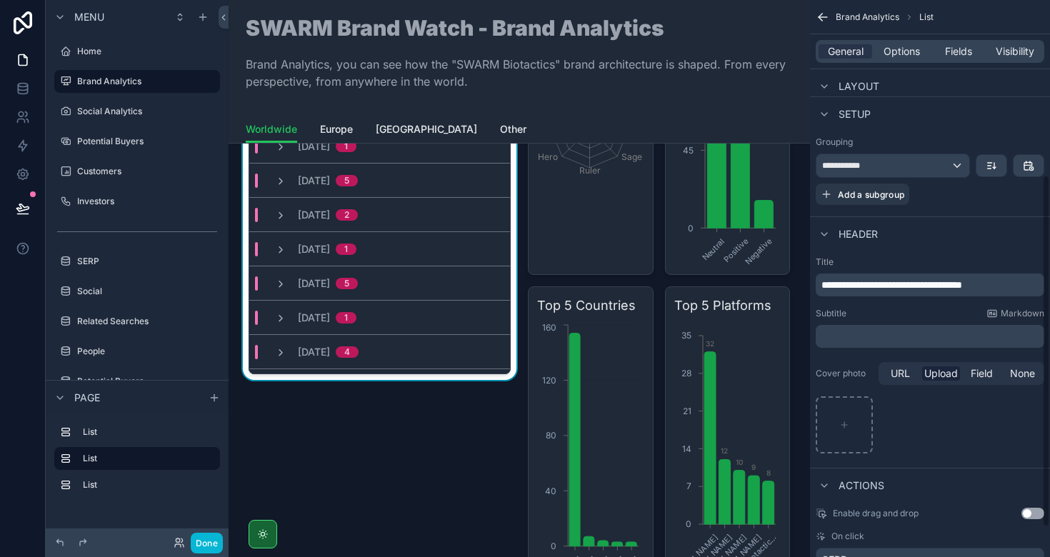
scroll to position [324, 0]
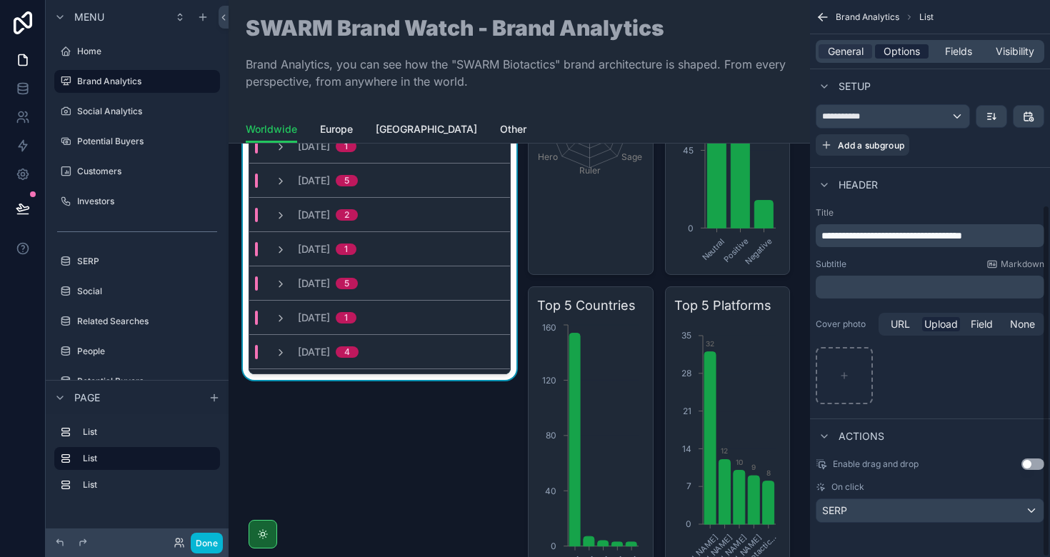
click at [900, 49] on span "Options" at bounding box center [902, 51] width 36 height 14
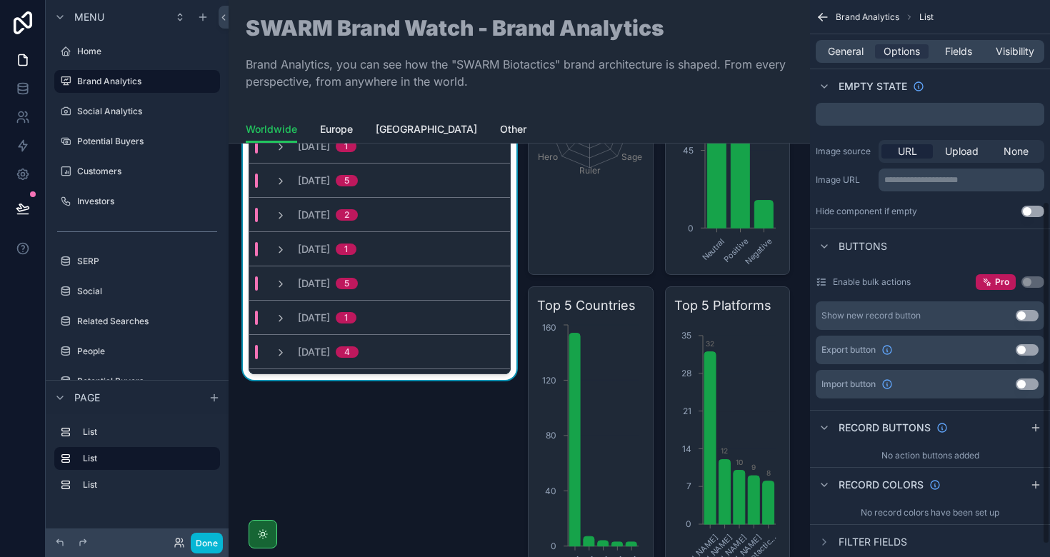
scroll to position [348, 0]
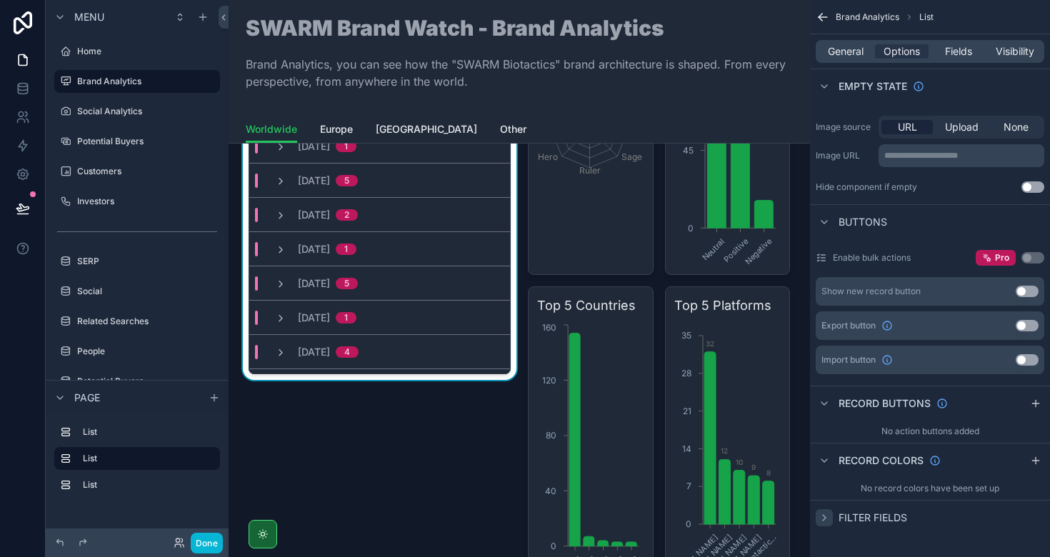
click at [822, 519] on icon "scrollable content" at bounding box center [824, 517] width 11 height 11
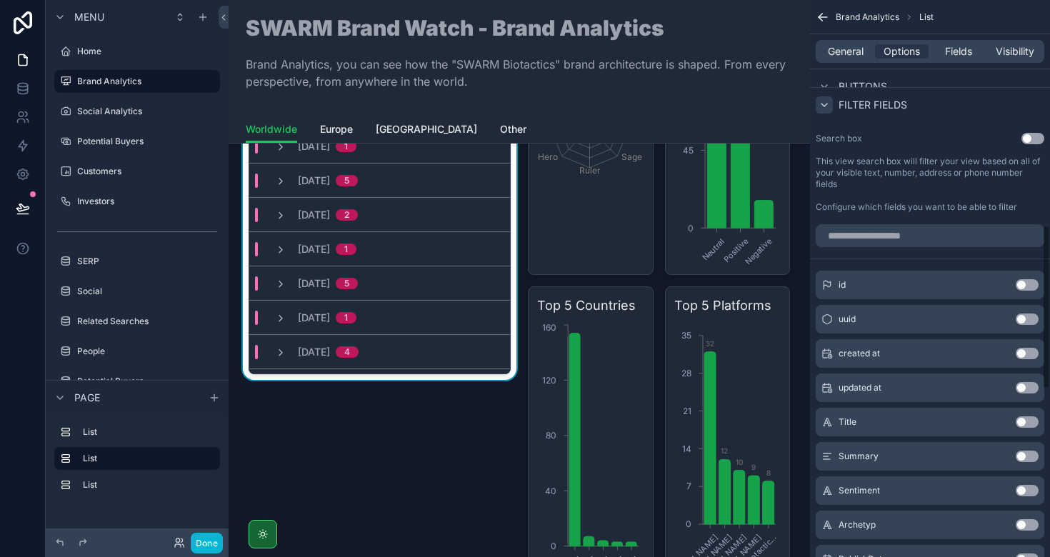
scroll to position [748, 0]
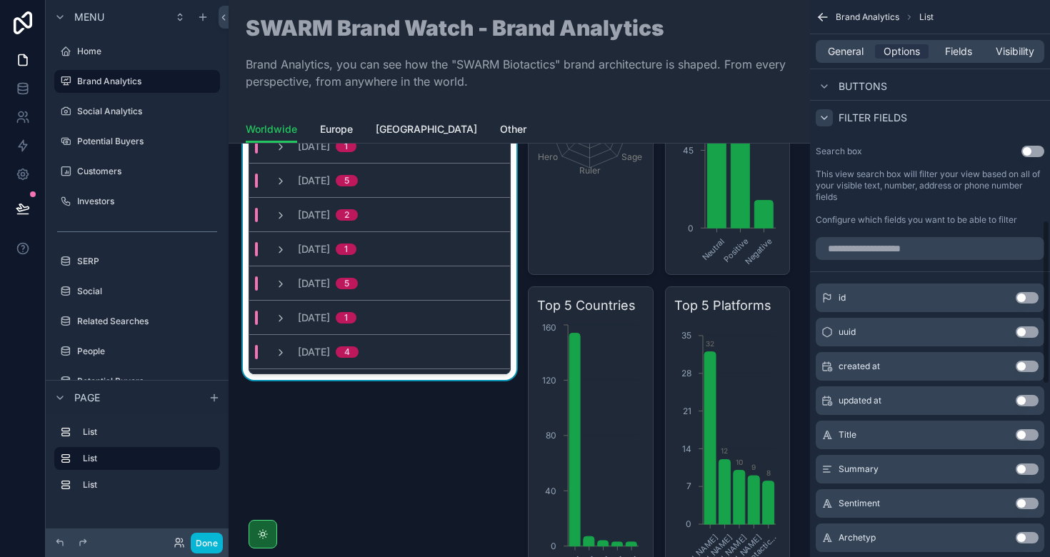
click at [824, 117] on icon "scrollable content" at bounding box center [824, 117] width 11 height 11
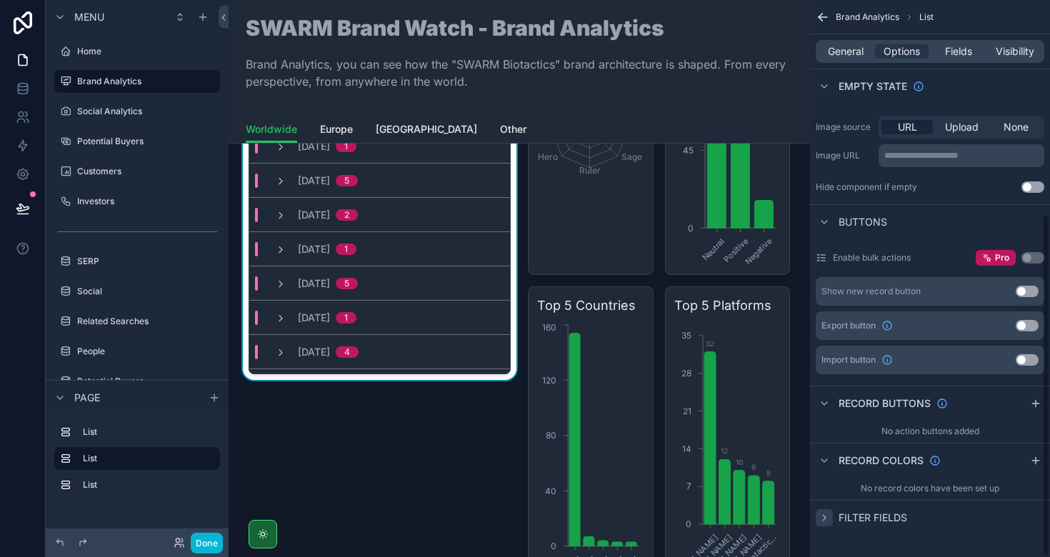
scroll to position [348, 0]
click at [954, 46] on span "Fields" at bounding box center [958, 51] width 27 height 14
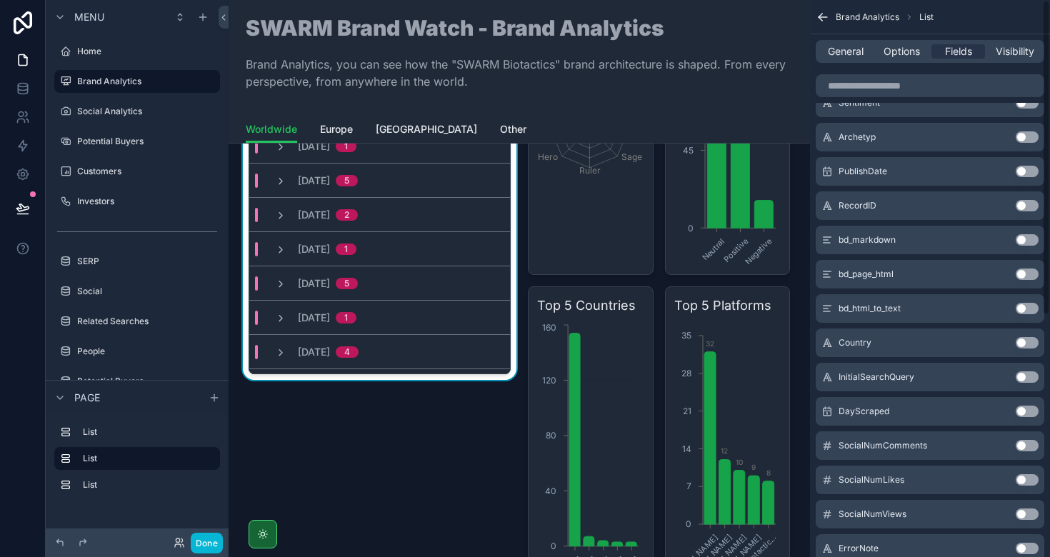
scroll to position [0, 0]
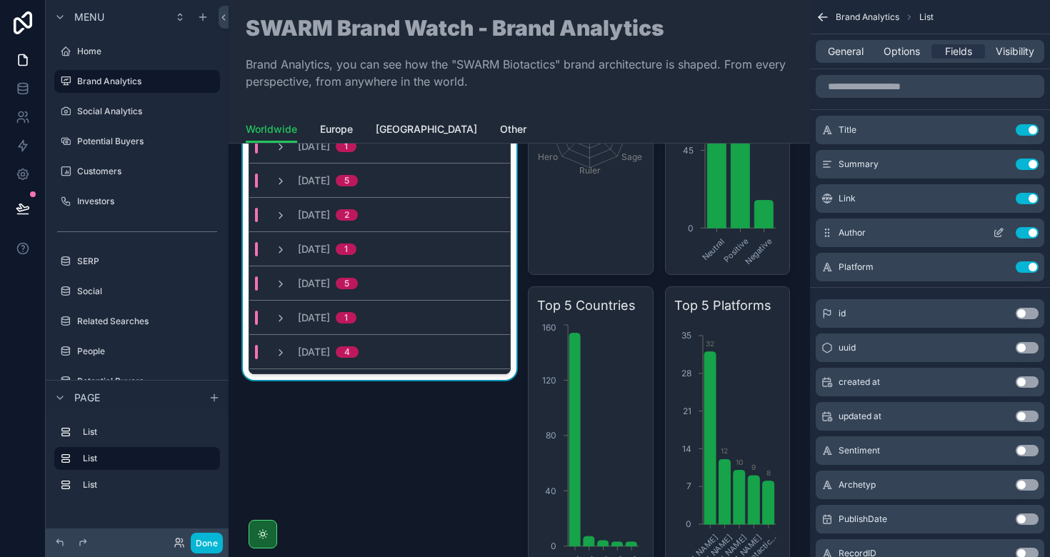
click at [995, 231] on icon "scrollable content" at bounding box center [998, 232] width 11 height 11
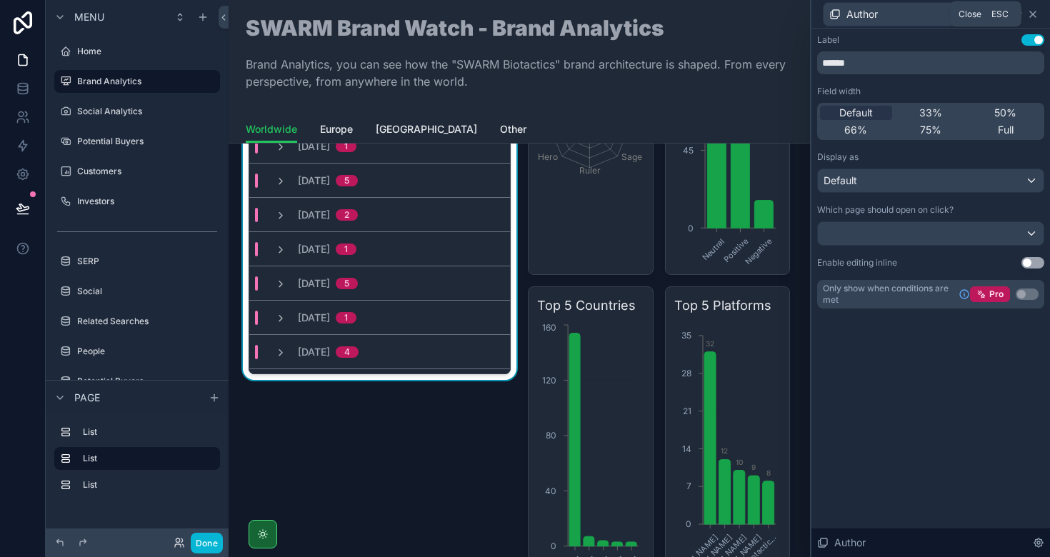
click at [1035, 12] on icon at bounding box center [1033, 14] width 6 height 6
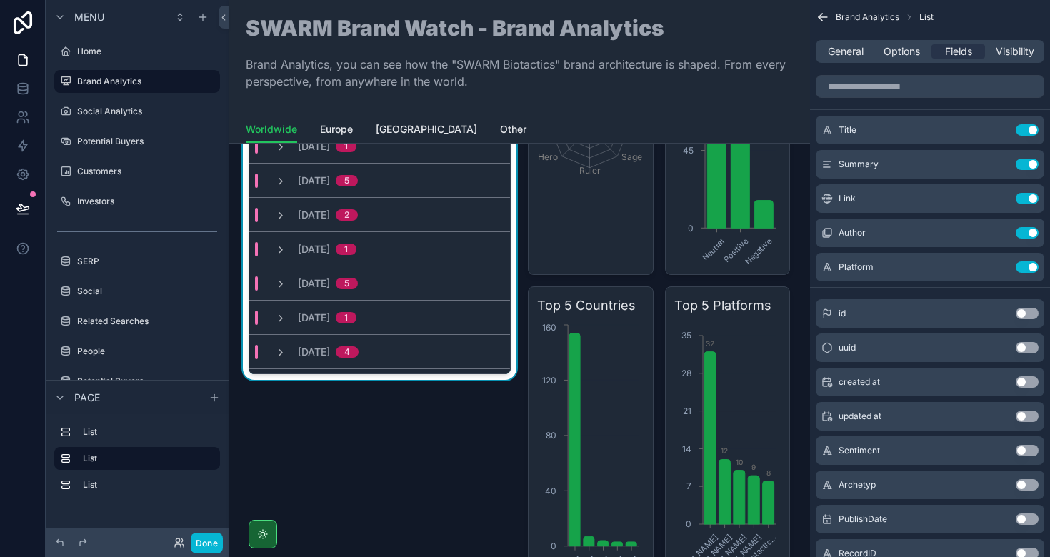
click at [825, 14] on icon "scrollable content" at bounding box center [823, 17] width 14 height 14
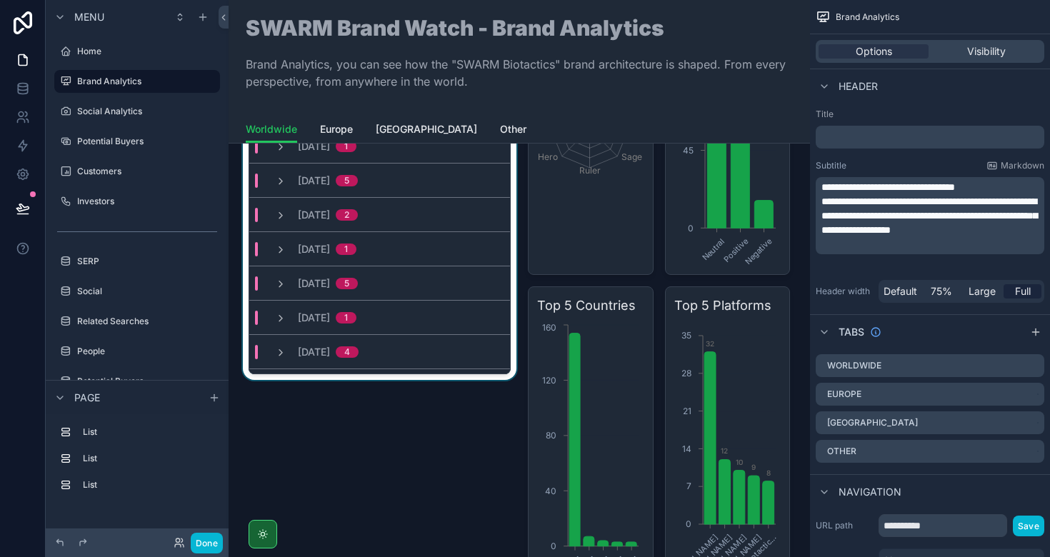
click at [453, 304] on div "[DATE] 1" at bounding box center [379, 317] width 261 height 34
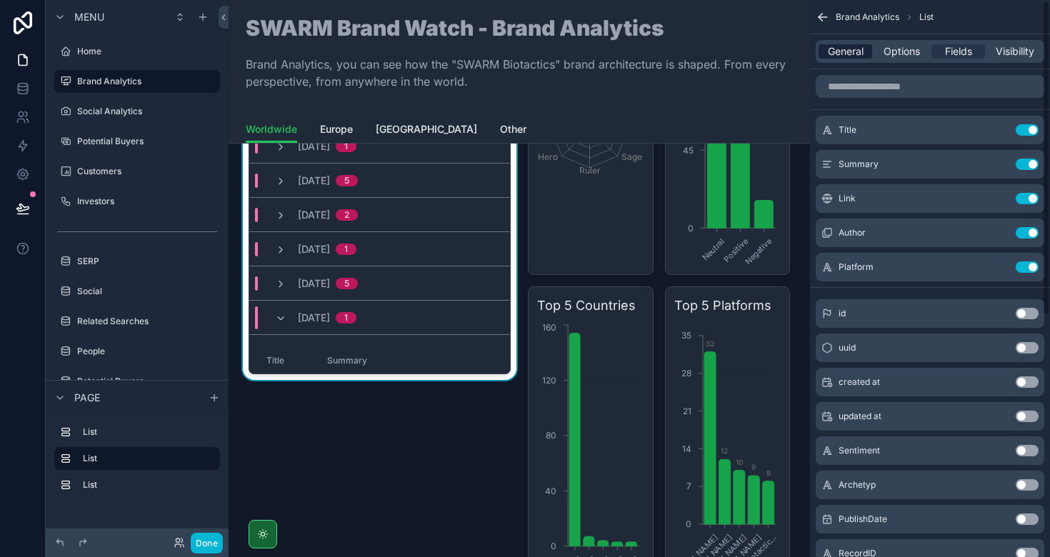
click at [851, 51] on span "General" at bounding box center [846, 51] width 36 height 14
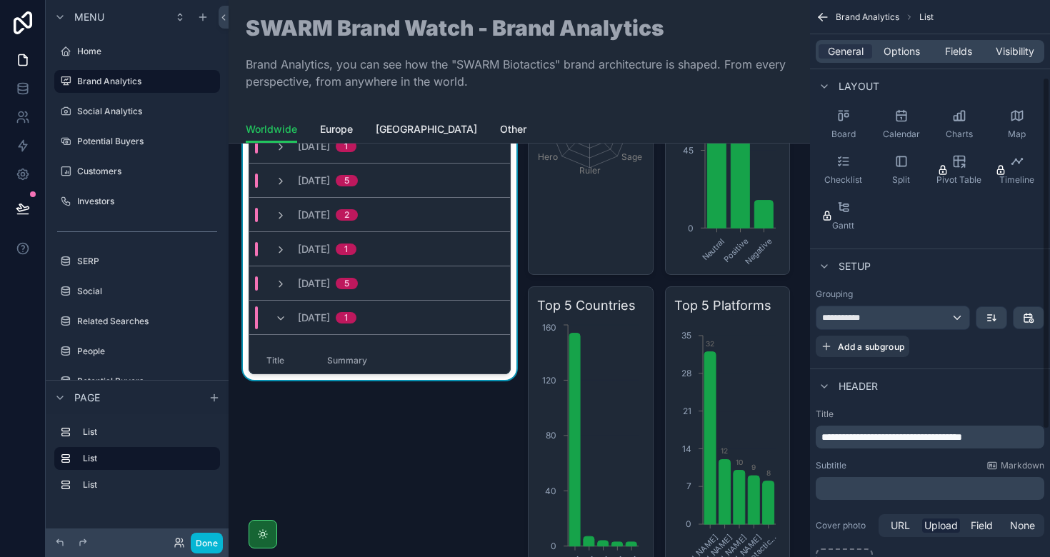
scroll to position [124, 0]
click at [947, 314] on div "**********" at bounding box center [893, 316] width 153 height 23
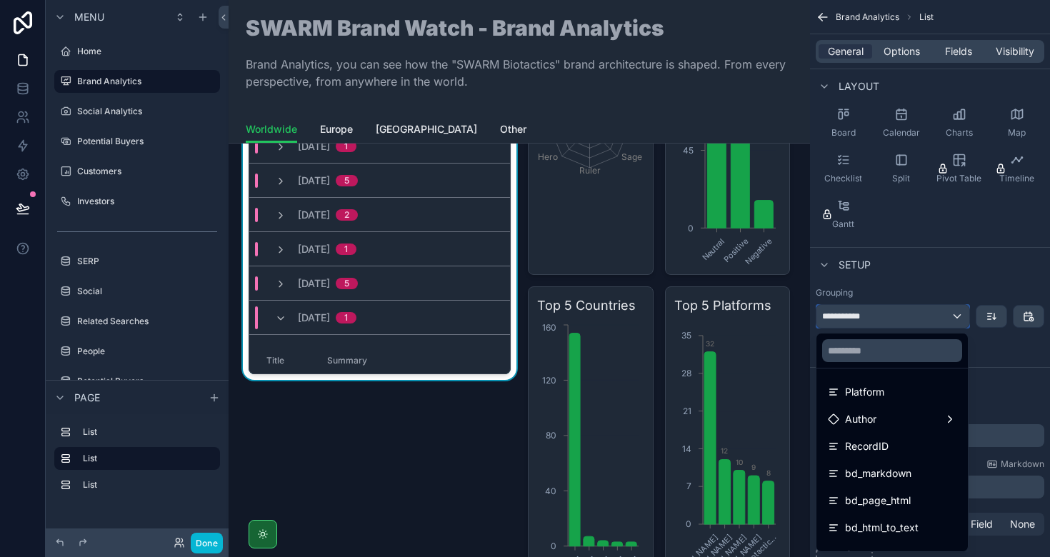
scroll to position [241, 0]
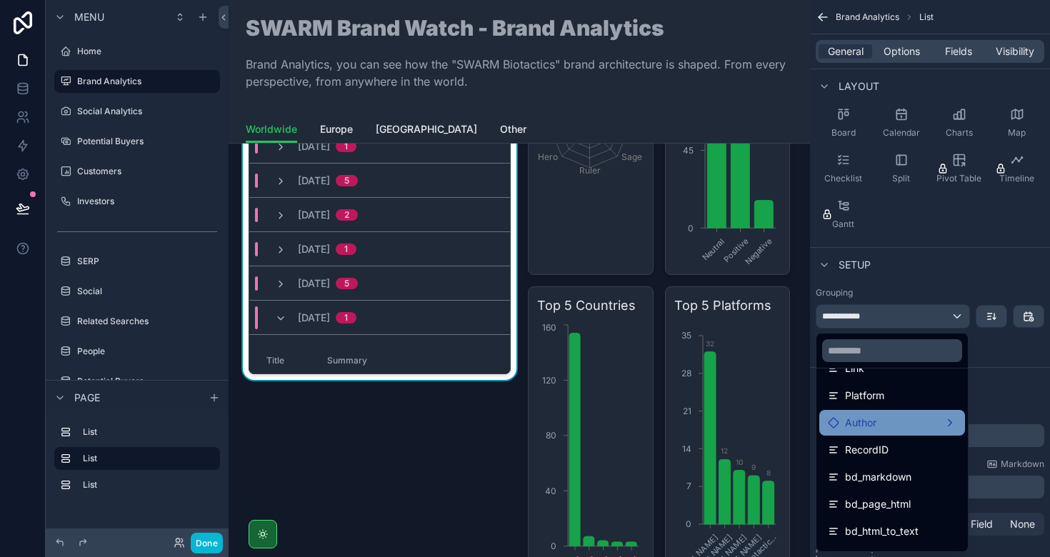
click at [937, 421] on div "Author" at bounding box center [892, 422] width 129 height 17
click at [993, 365] on div "scrollable content" at bounding box center [525, 278] width 1050 height 557
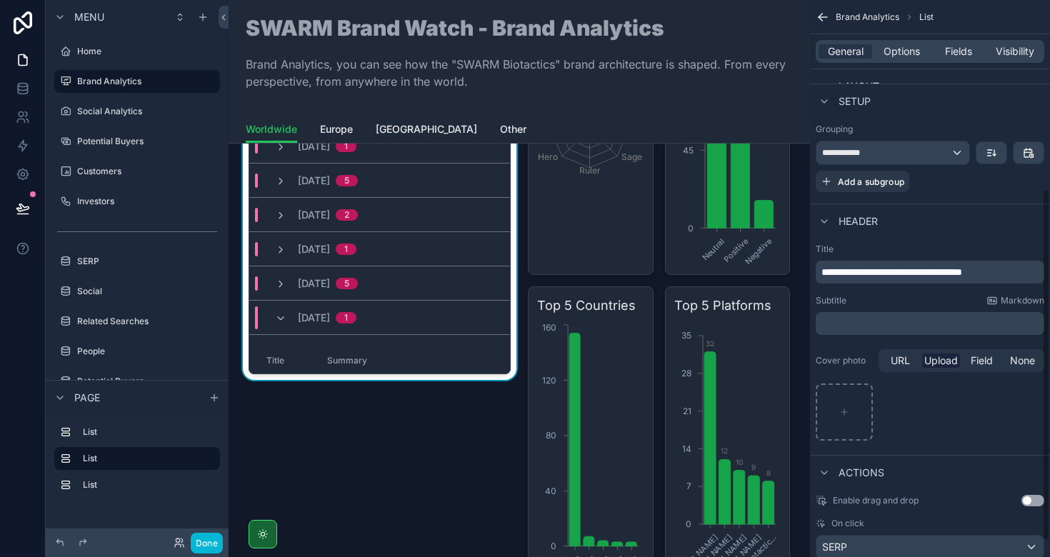
scroll to position [324, 0]
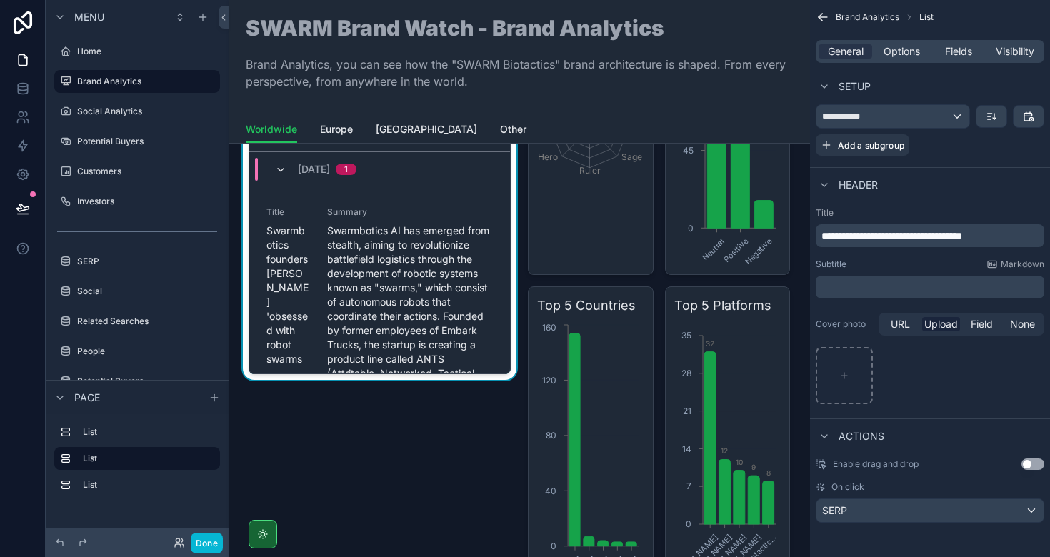
click at [275, 169] on icon "scrollable content" at bounding box center [280, 169] width 11 height 11
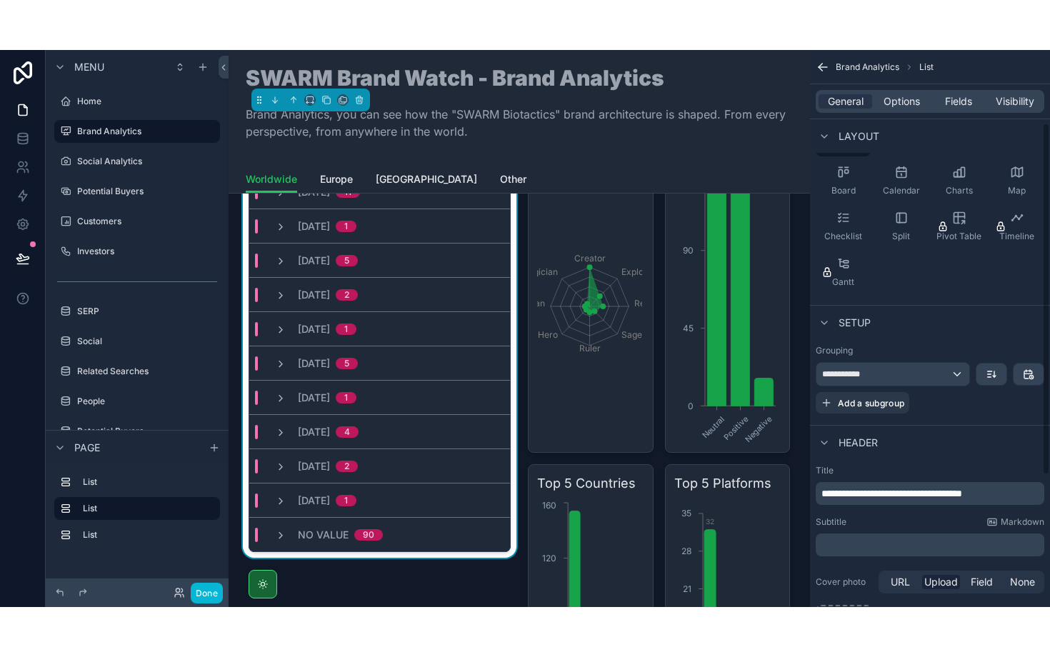
scroll to position [116, 0]
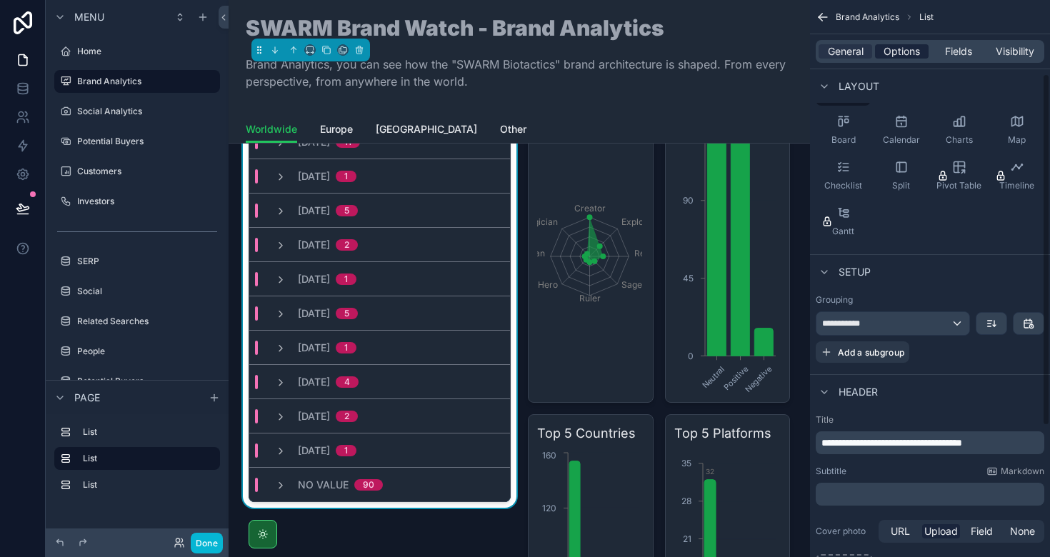
click at [900, 49] on span "Options" at bounding box center [902, 51] width 36 height 14
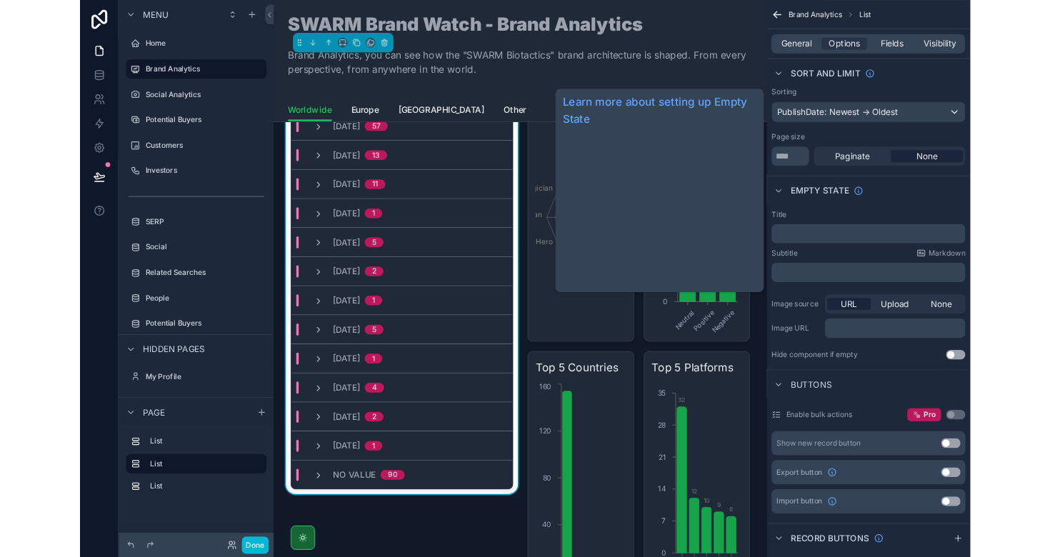
scroll to position [23, 0]
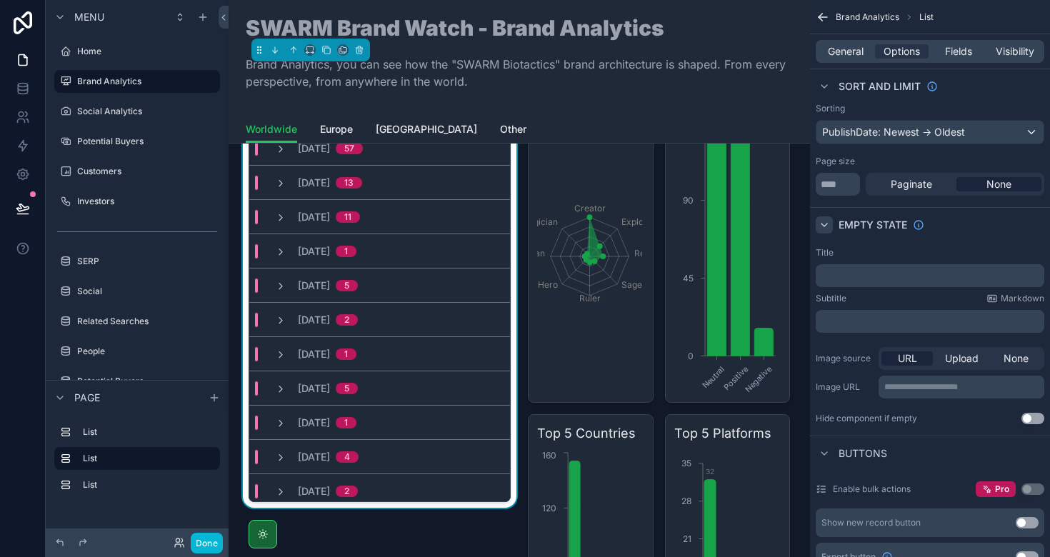
click at [826, 227] on icon "scrollable content" at bounding box center [824, 224] width 11 height 11
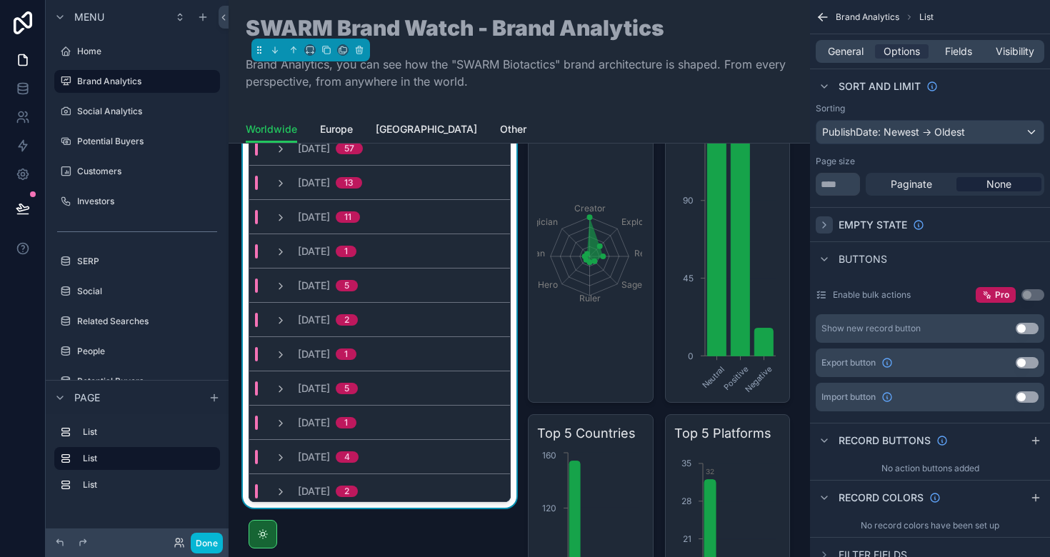
scroll to position [98, 0]
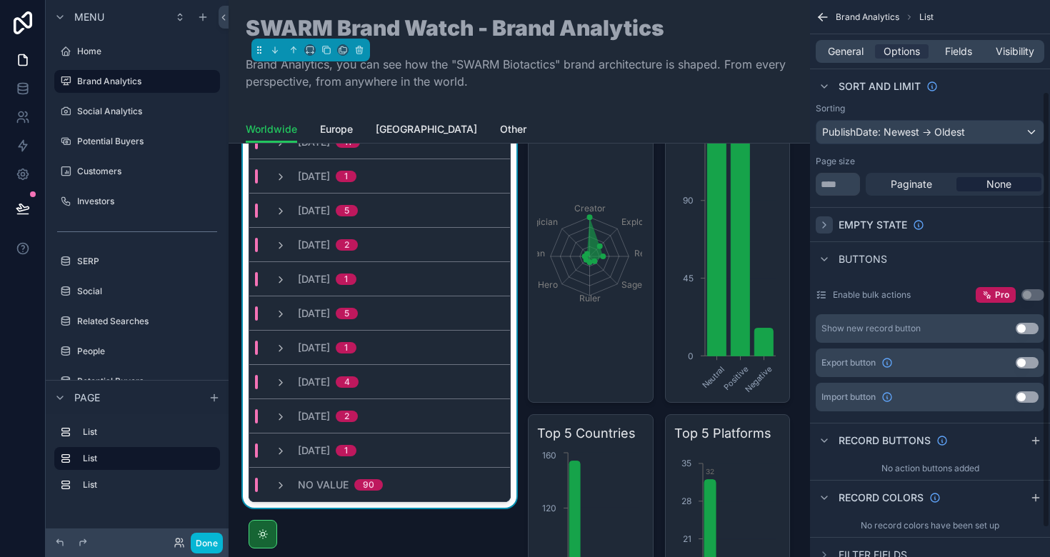
click at [819, 225] on icon "scrollable content" at bounding box center [824, 224] width 11 height 11
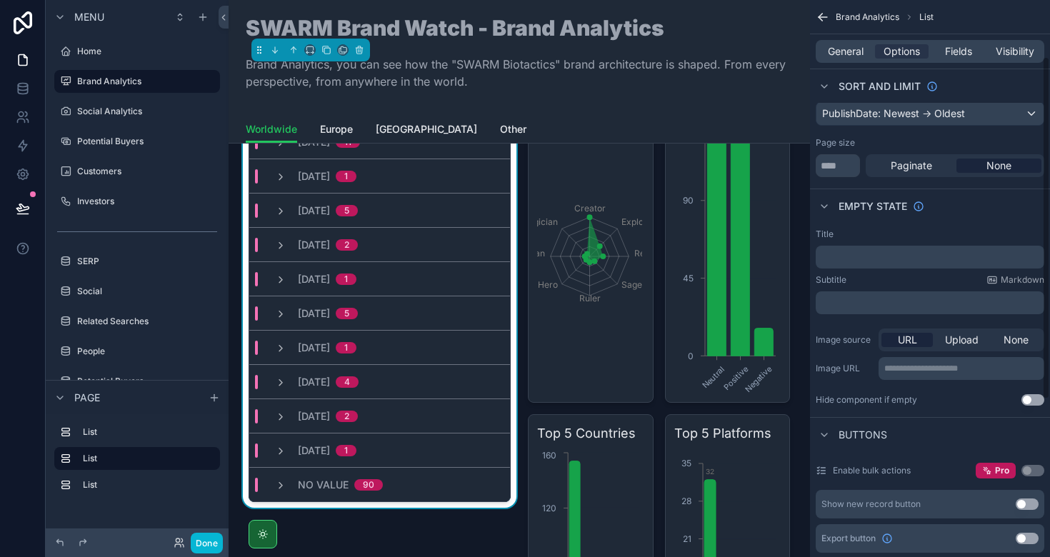
scroll to position [184, 0]
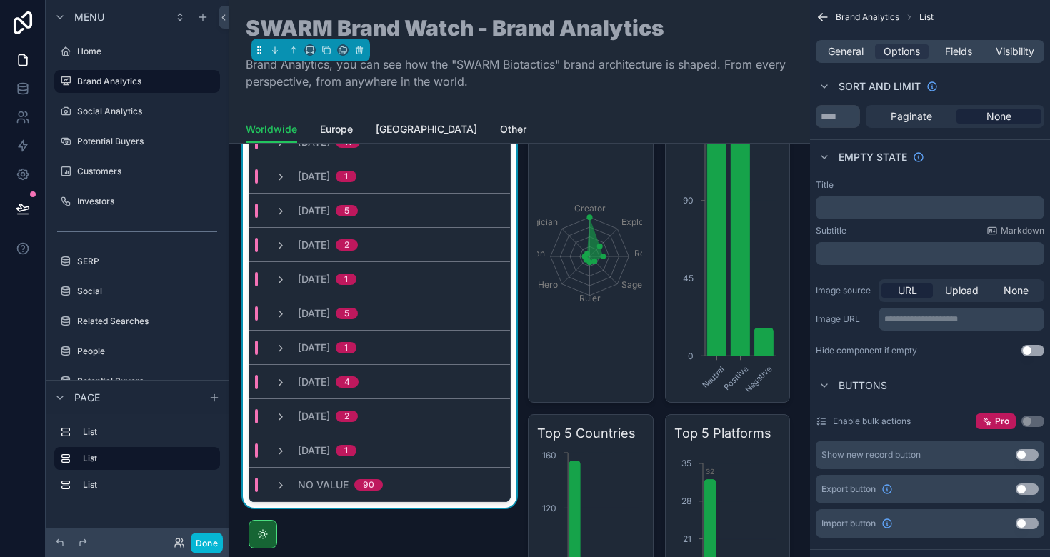
click at [1032, 349] on button "Use setting" at bounding box center [1033, 350] width 23 height 11
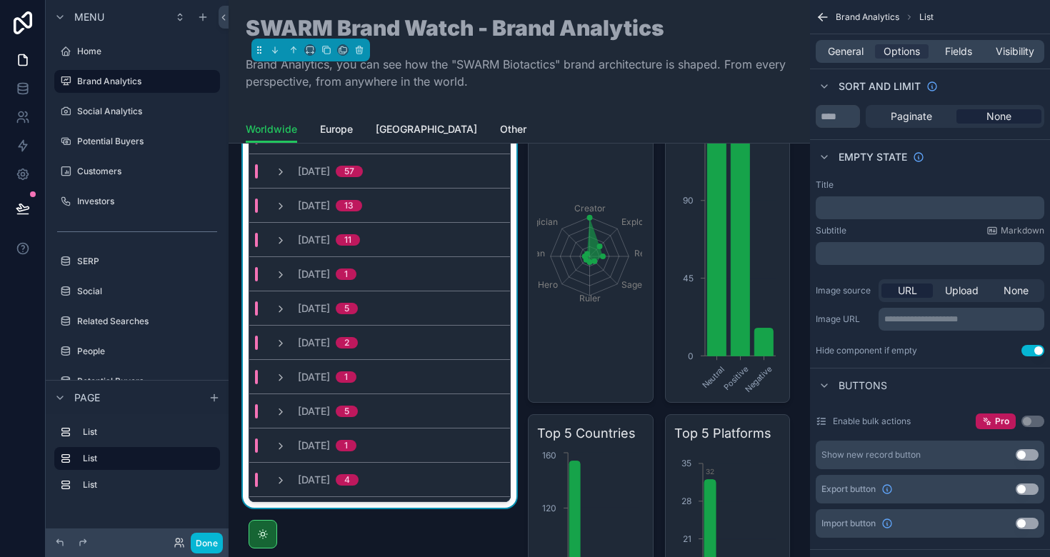
scroll to position [98, 0]
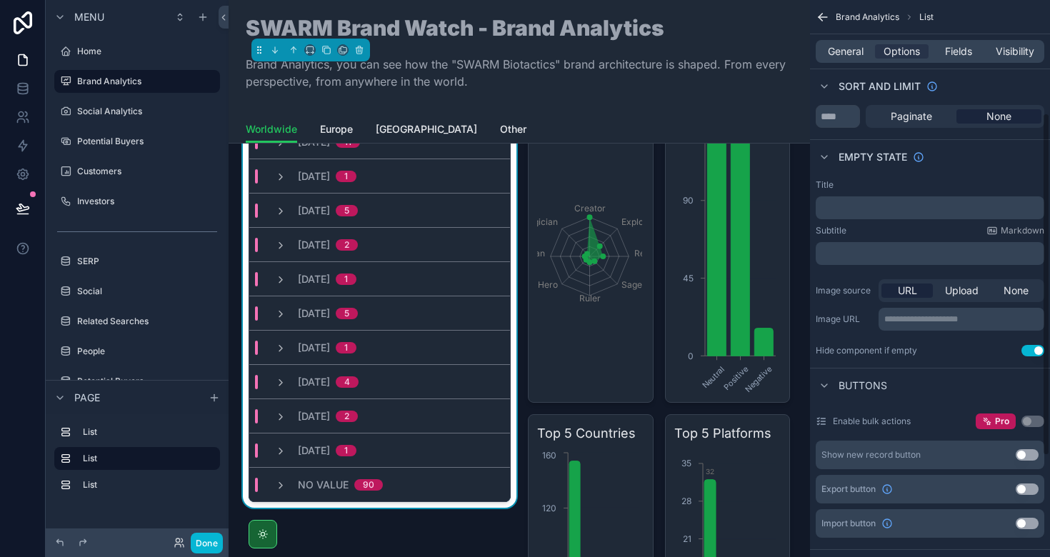
click at [1029, 350] on button "Use setting" at bounding box center [1033, 350] width 23 height 11
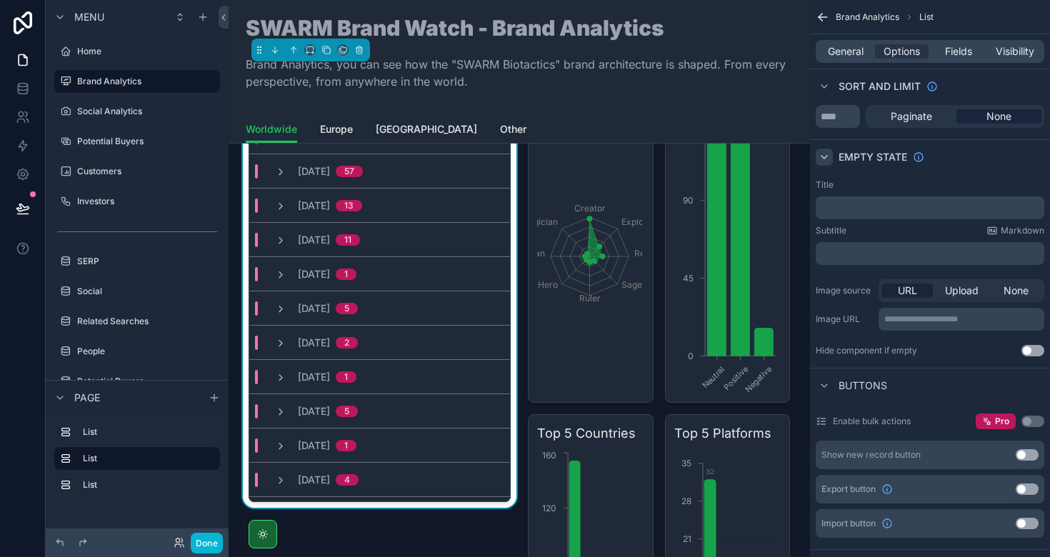
click at [823, 154] on icon "scrollable content" at bounding box center [824, 156] width 11 height 11
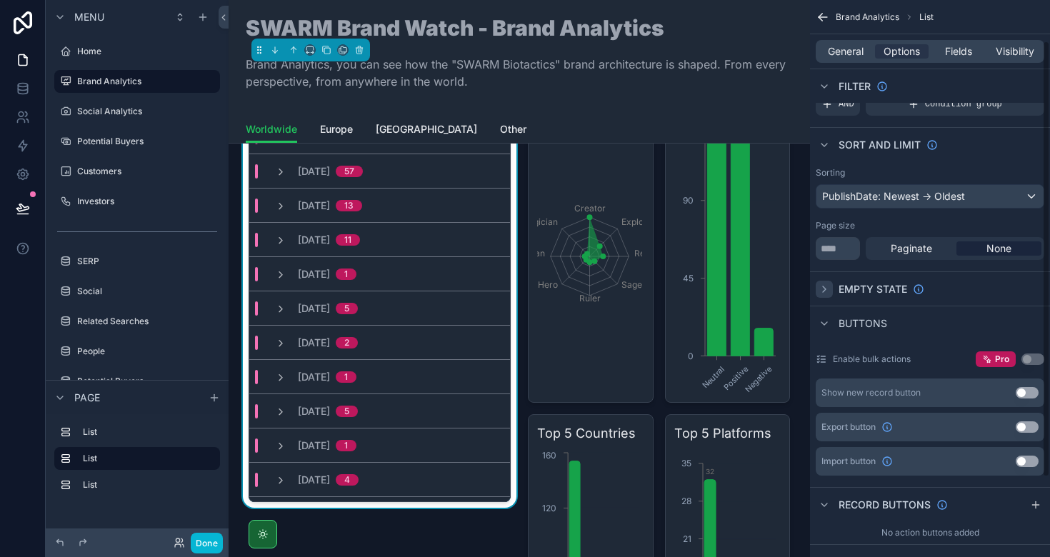
scroll to position [0, 0]
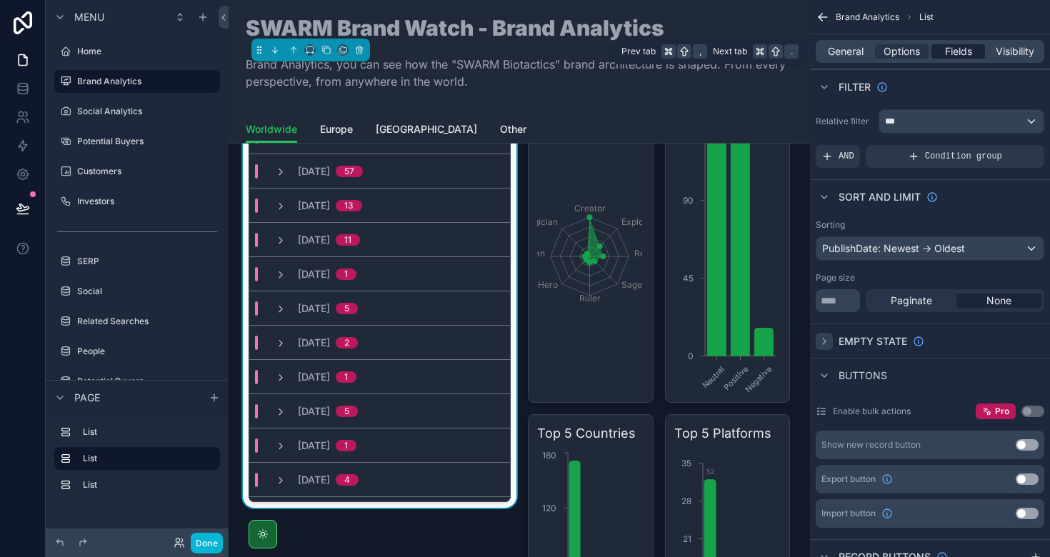
click at [954, 55] on span "Fields" at bounding box center [958, 51] width 27 height 14
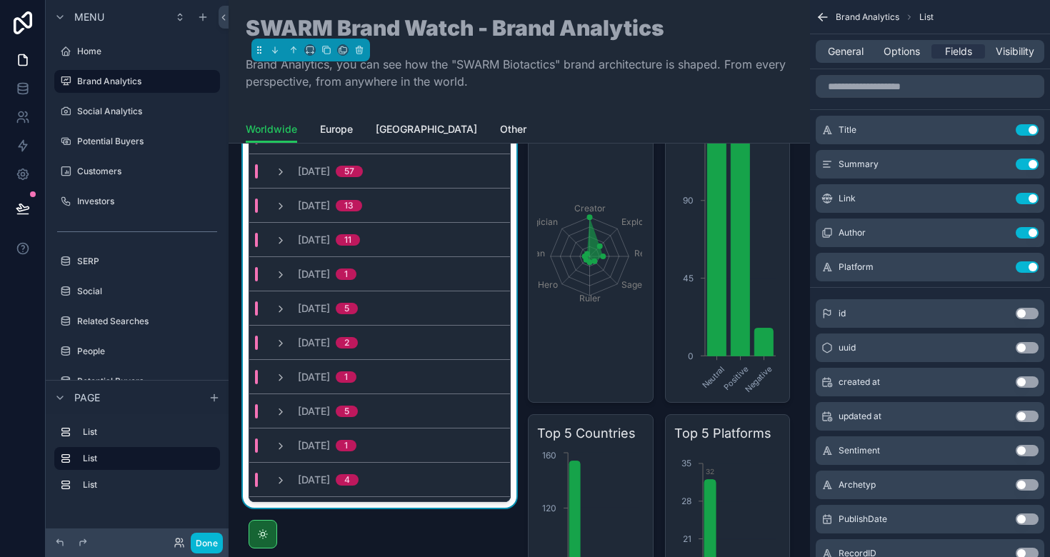
scroll to position [98, 0]
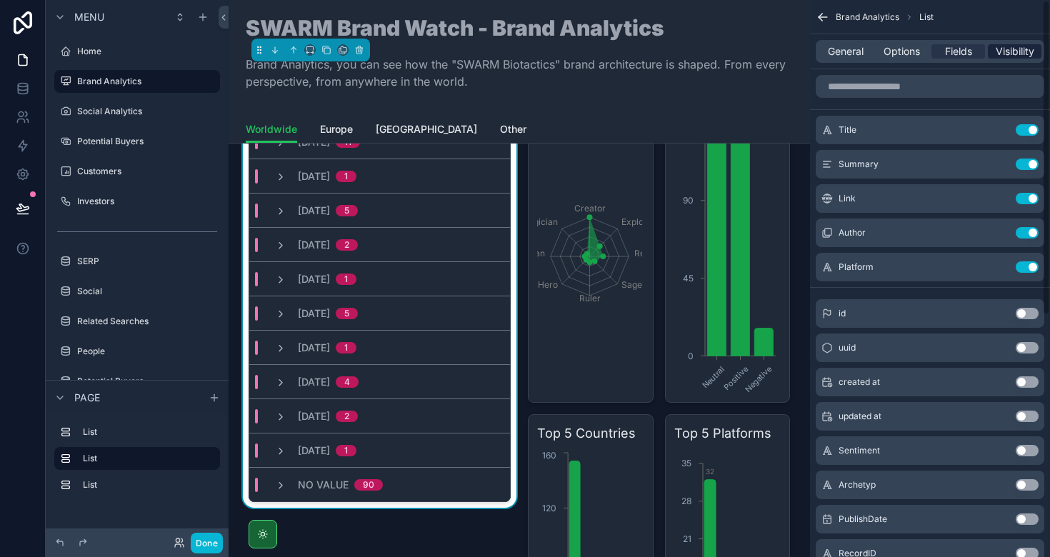
click at [1037, 54] on div "Visibility" at bounding box center [1015, 51] width 54 height 14
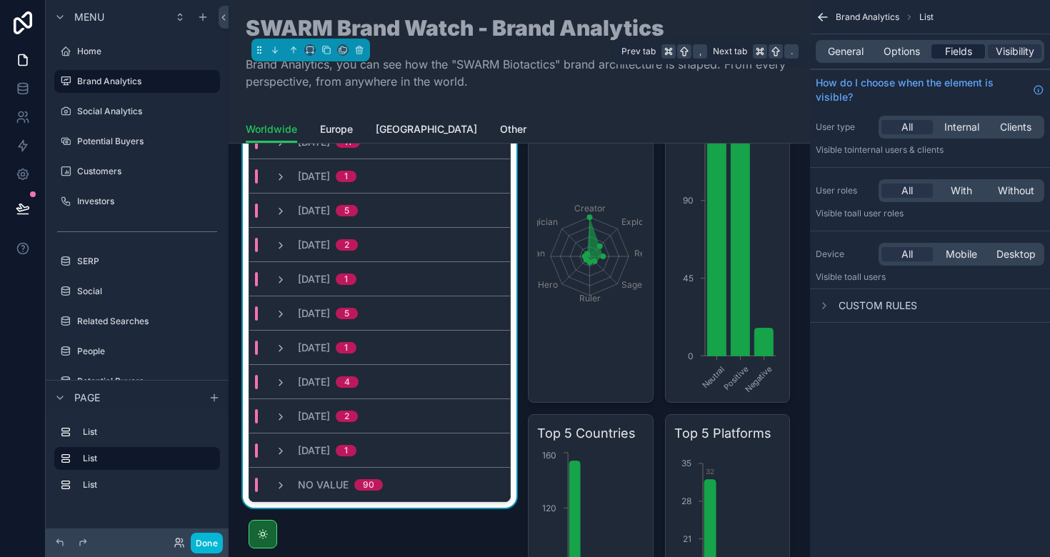
click at [957, 54] on span "Fields" at bounding box center [958, 51] width 27 height 14
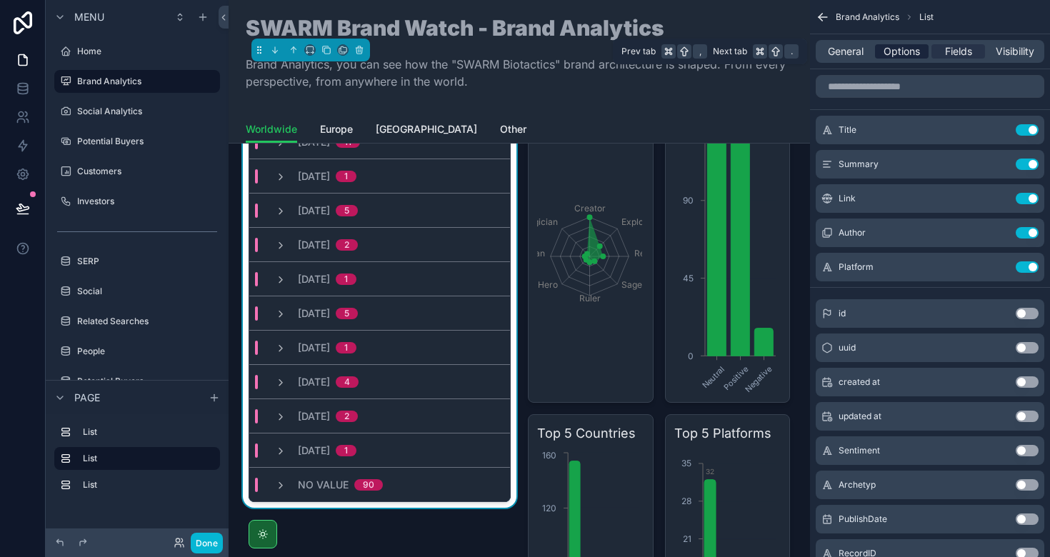
click at [915, 50] on span "Options" at bounding box center [902, 51] width 36 height 14
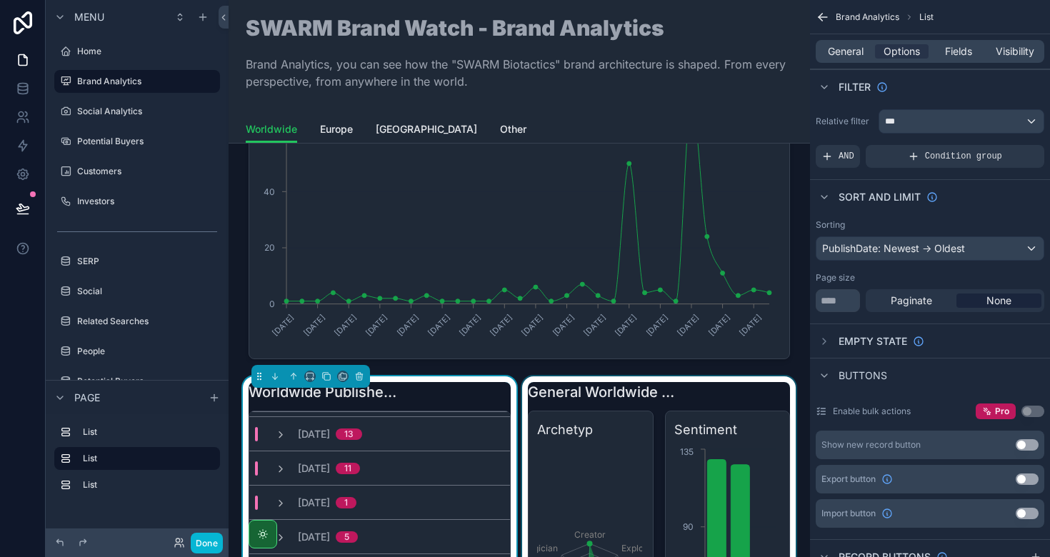
scroll to position [0, 0]
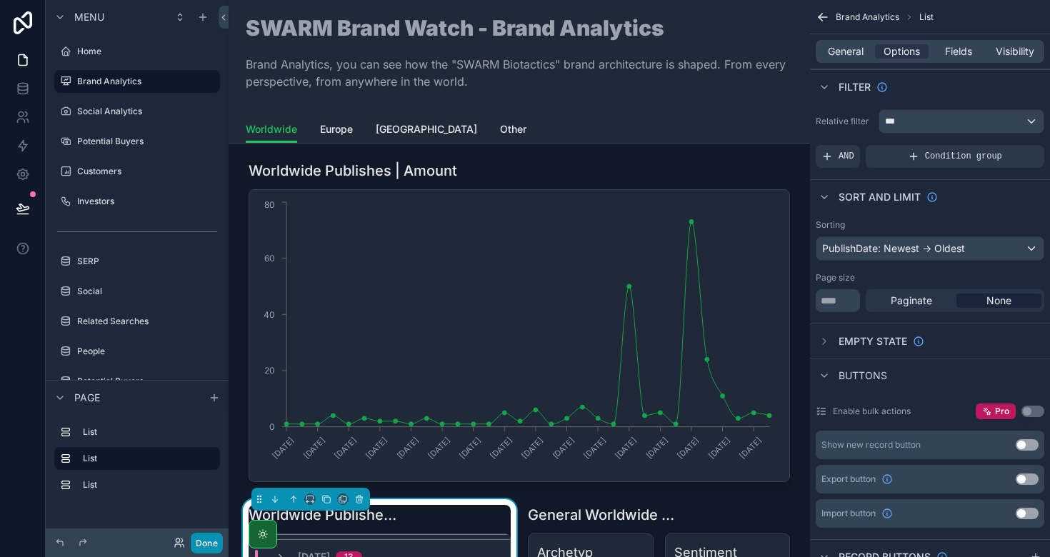
click at [210, 546] on button "Done" at bounding box center [207, 543] width 32 height 21
